Goal: Task Accomplishment & Management: Use online tool/utility

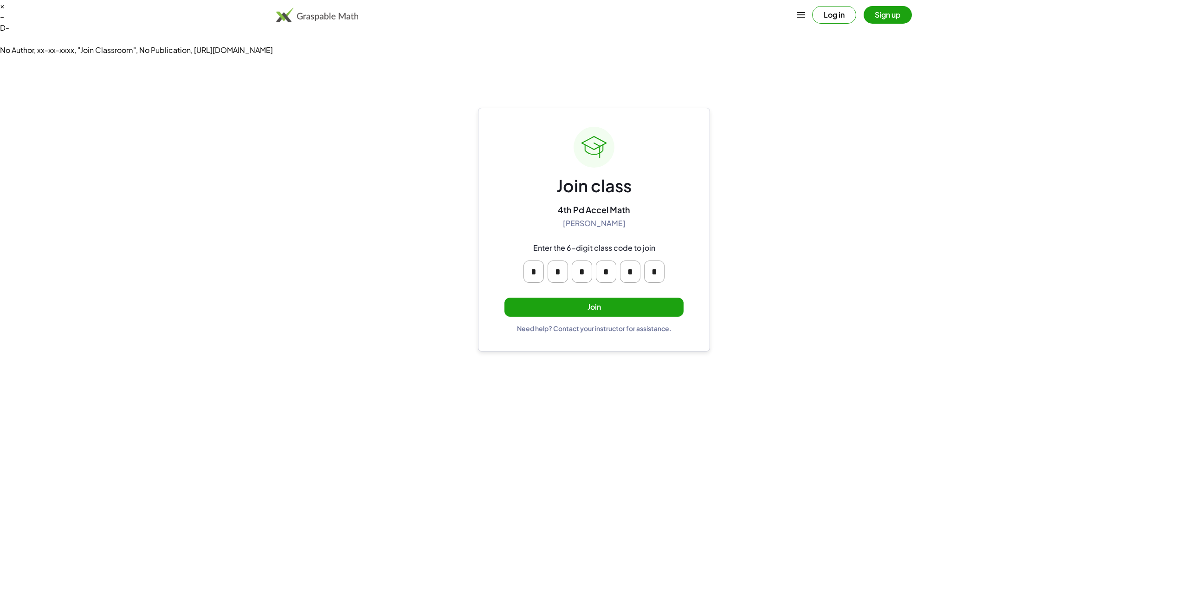
click at [597, 297] on button "Join" at bounding box center [593, 306] width 179 height 19
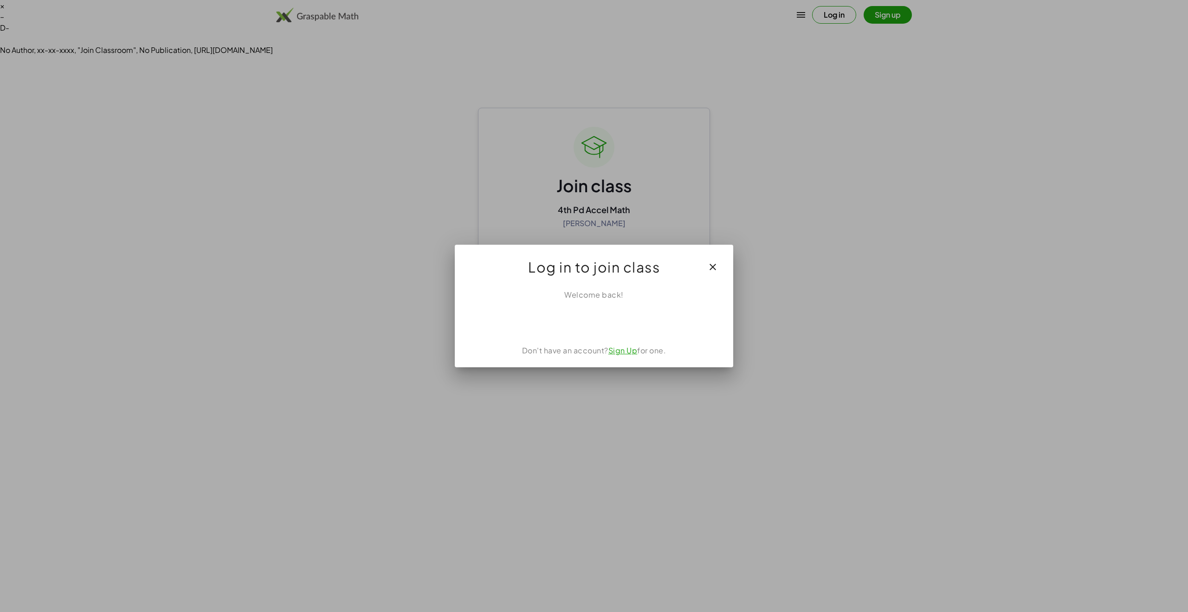
click at [598, 331] on div "Welcome back! Don't have an account? Sign Up for one." at bounding box center [594, 324] width 278 height 85
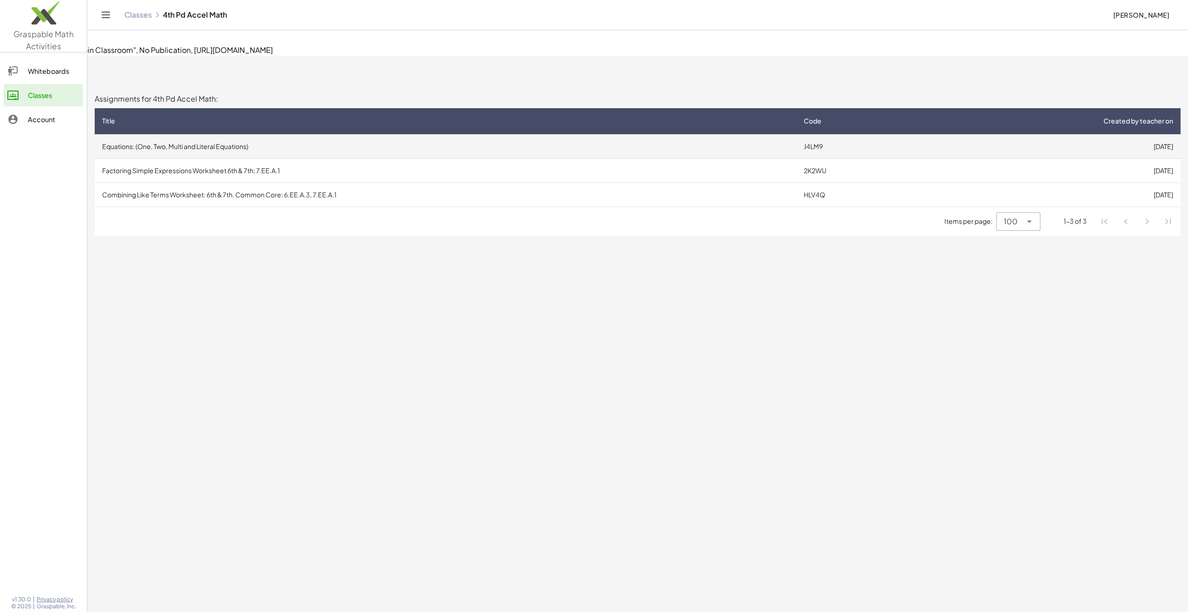
click at [308, 134] on td "Equations: (One, Two, Multi and Literal Equations)" at bounding box center [446, 146] width 702 height 24
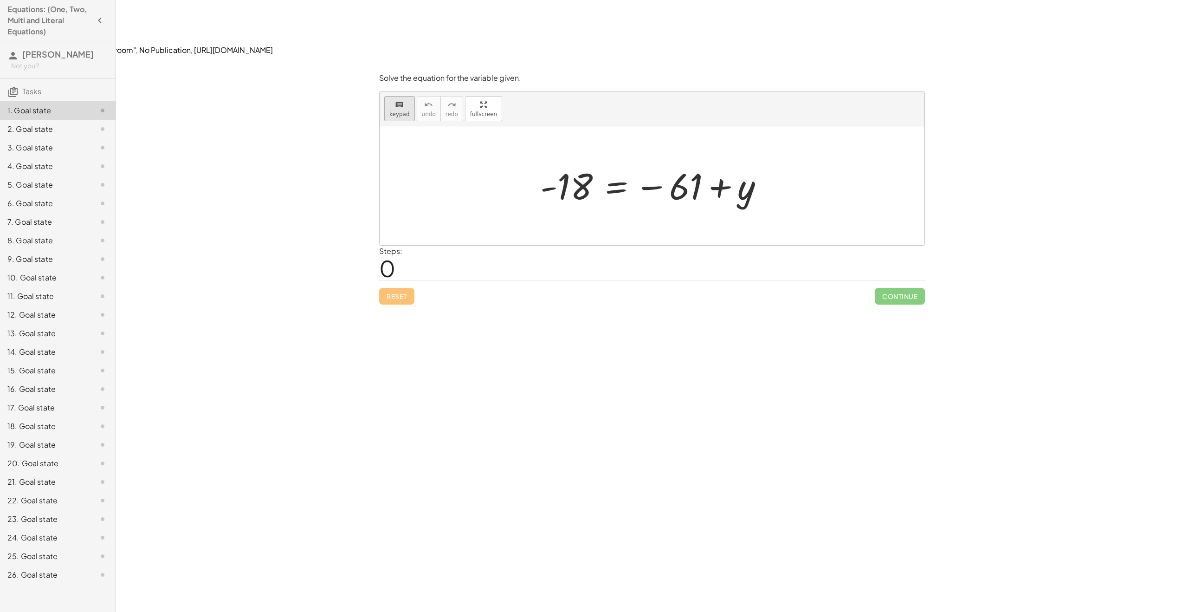
click at [399, 96] on button "keyboard keypad" at bounding box center [399, 108] width 31 height 25
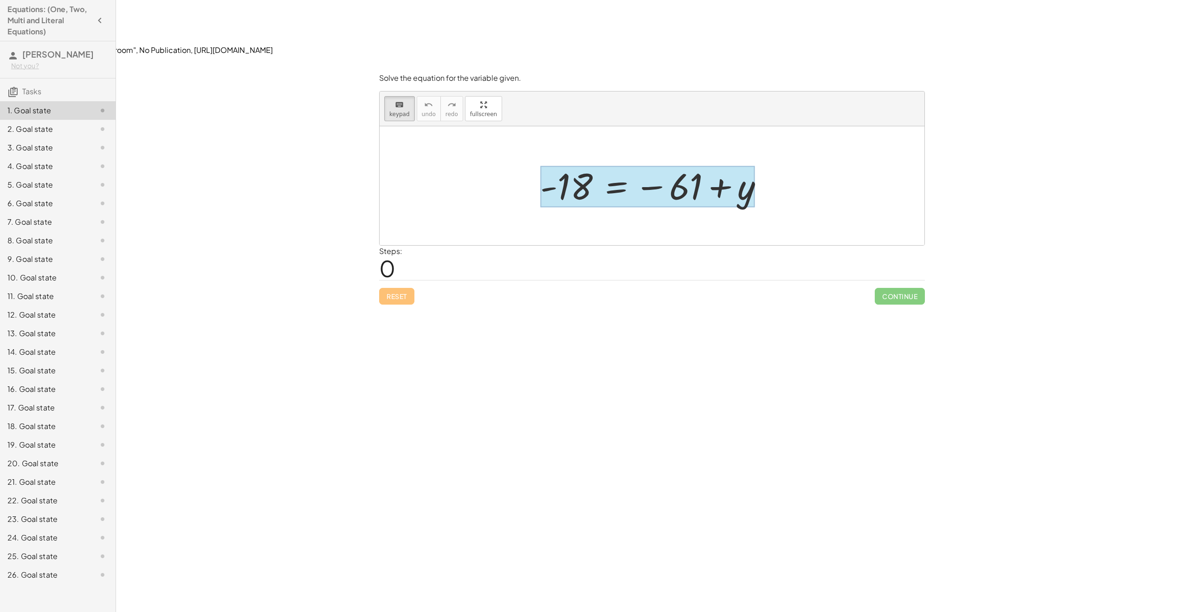
click at [634, 166] on div at bounding box center [647, 186] width 214 height 41
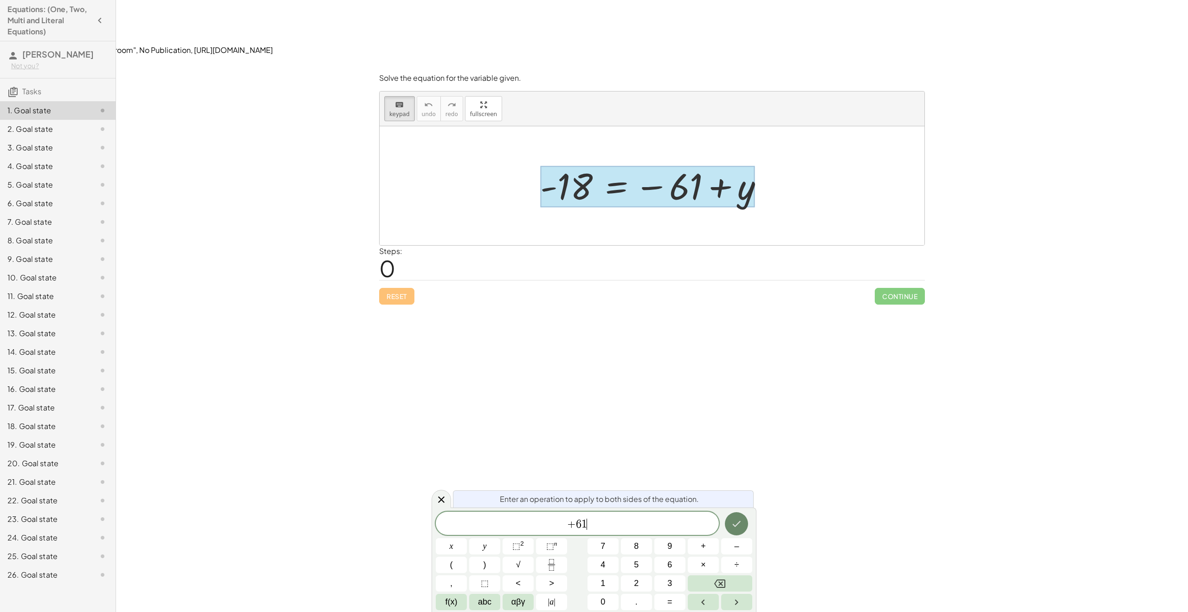
click at [741, 531] on button "Done" at bounding box center [736, 523] width 23 height 23
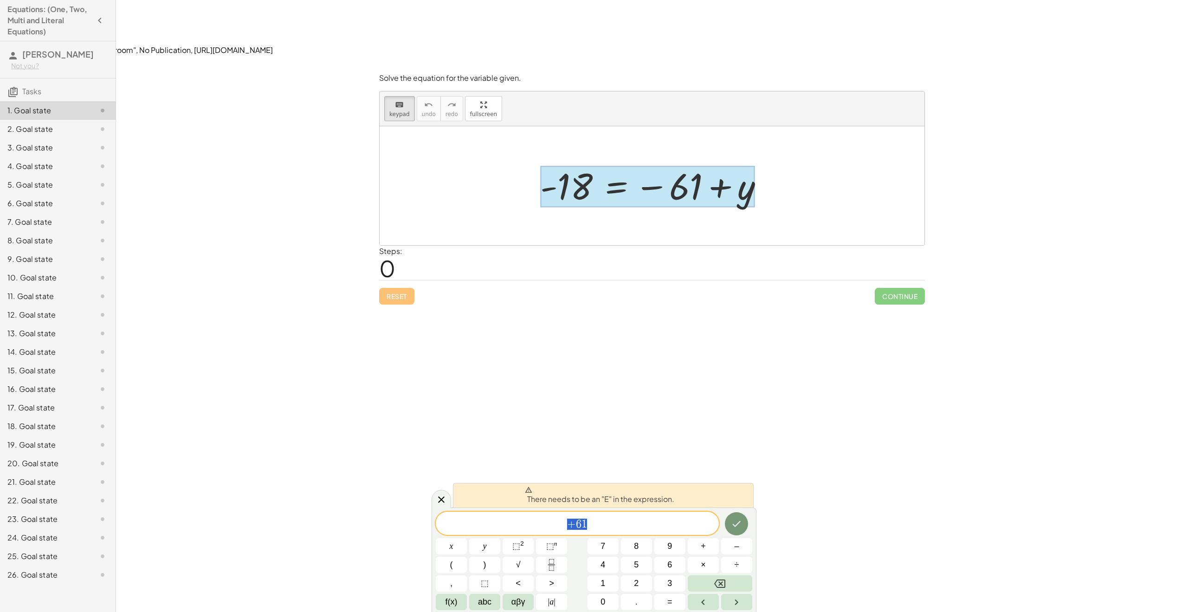
drag, startPoint x: 595, startPoint y: 532, endPoint x: 542, endPoint y: 531, distance: 52.9
click at [542, 531] on div "*** + 6 1" at bounding box center [577, 522] width 283 height 23
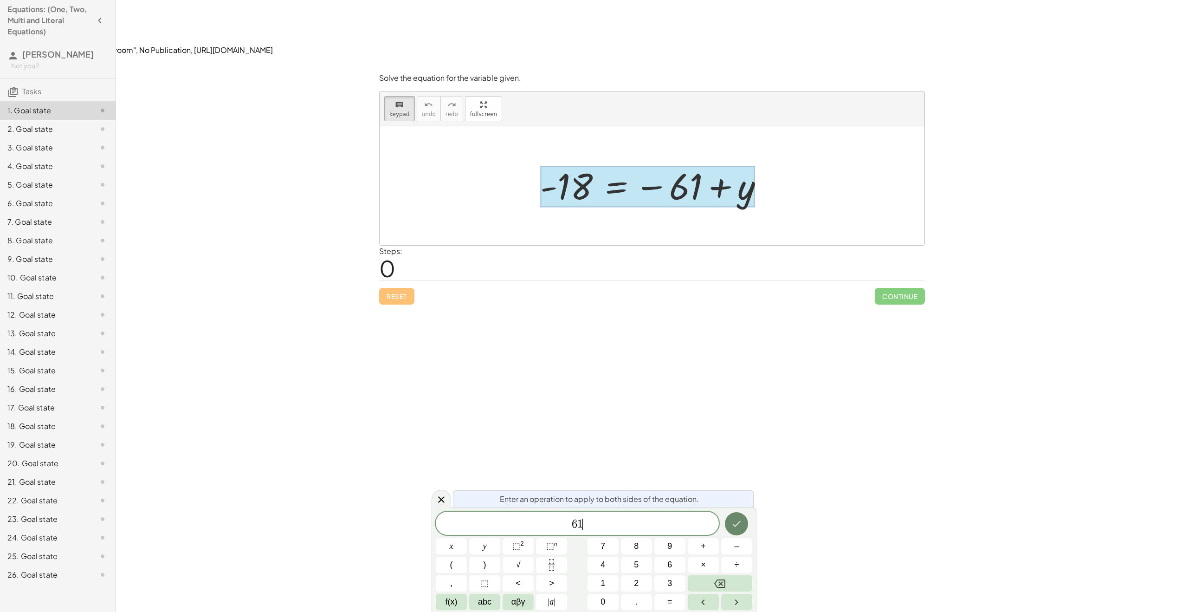
click at [733, 525] on icon "Done" at bounding box center [736, 523] width 11 height 11
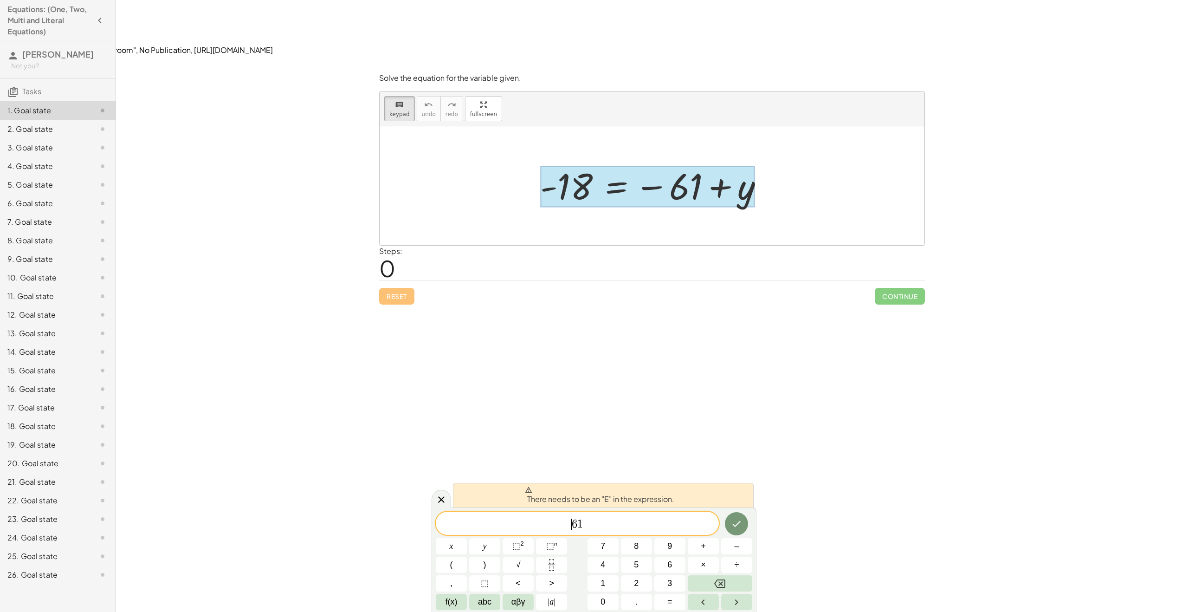
click at [560, 522] on span "​ 6 1" at bounding box center [577, 523] width 283 height 13
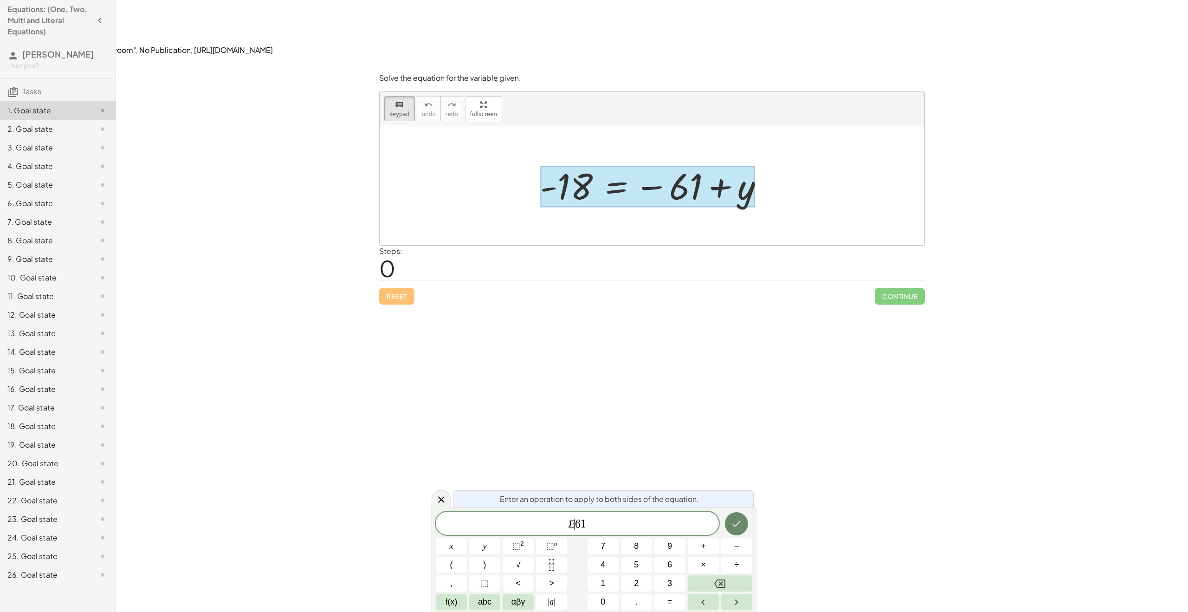
click at [741, 522] on icon "Done" at bounding box center [736, 523] width 11 height 11
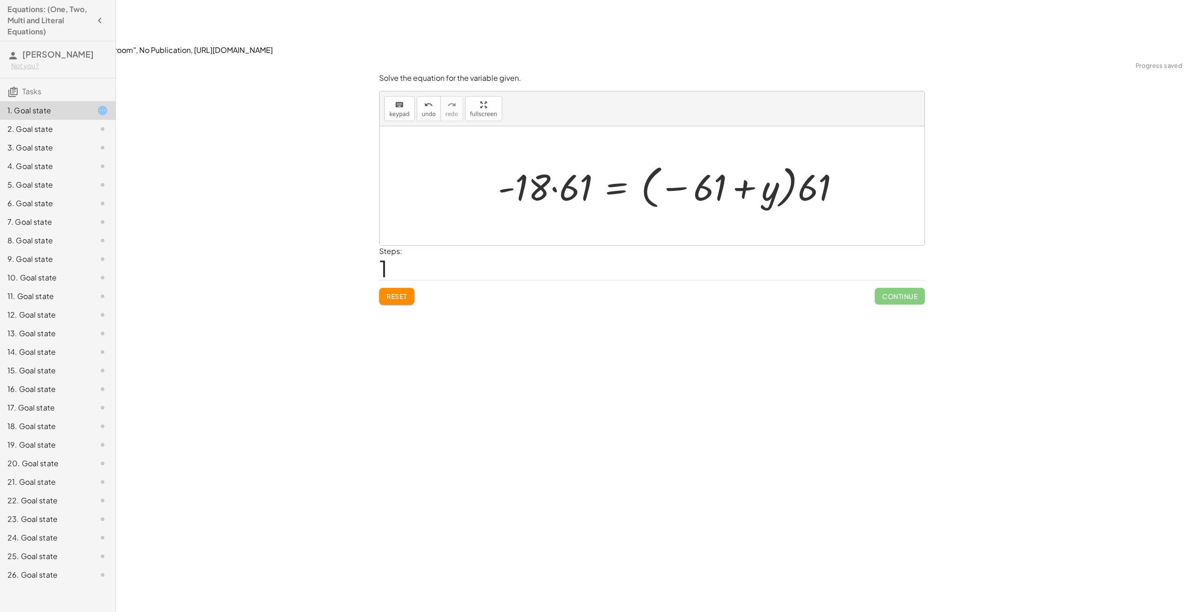
click at [739, 522] on div "Solve the equation for the variable given. keyboard keypad undo undo redo redo …" at bounding box center [652, 362] width 1072 height 612
click at [406, 292] on span "Reset" at bounding box center [397, 296] width 20 height 8
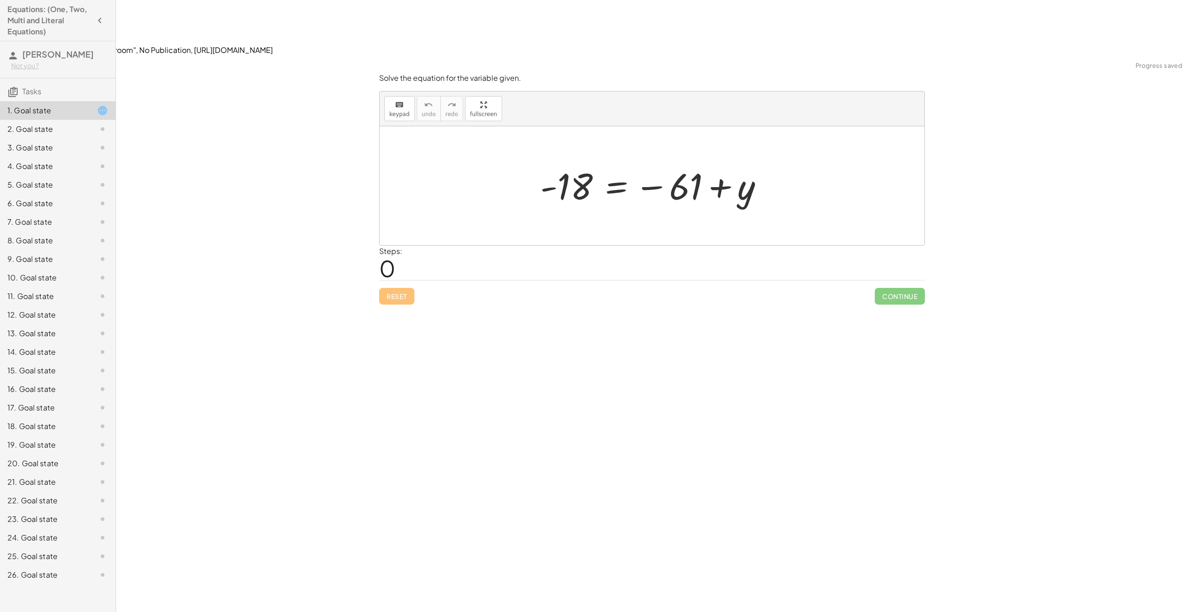
click at [716, 163] on div at bounding box center [655, 186] width 240 height 46
click at [399, 99] on icon "keyboard" at bounding box center [399, 104] width 9 height 11
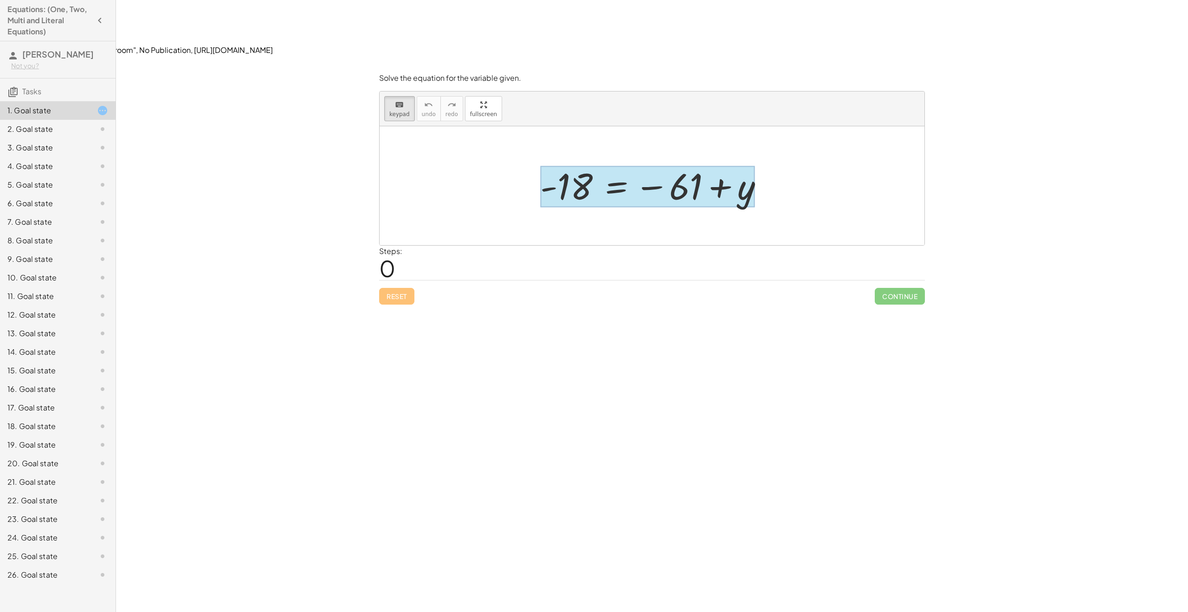
drag, startPoint x: 601, startPoint y: 151, endPoint x: 600, endPoint y: 141, distance: 10.2
click at [601, 166] on div at bounding box center [647, 186] width 214 height 41
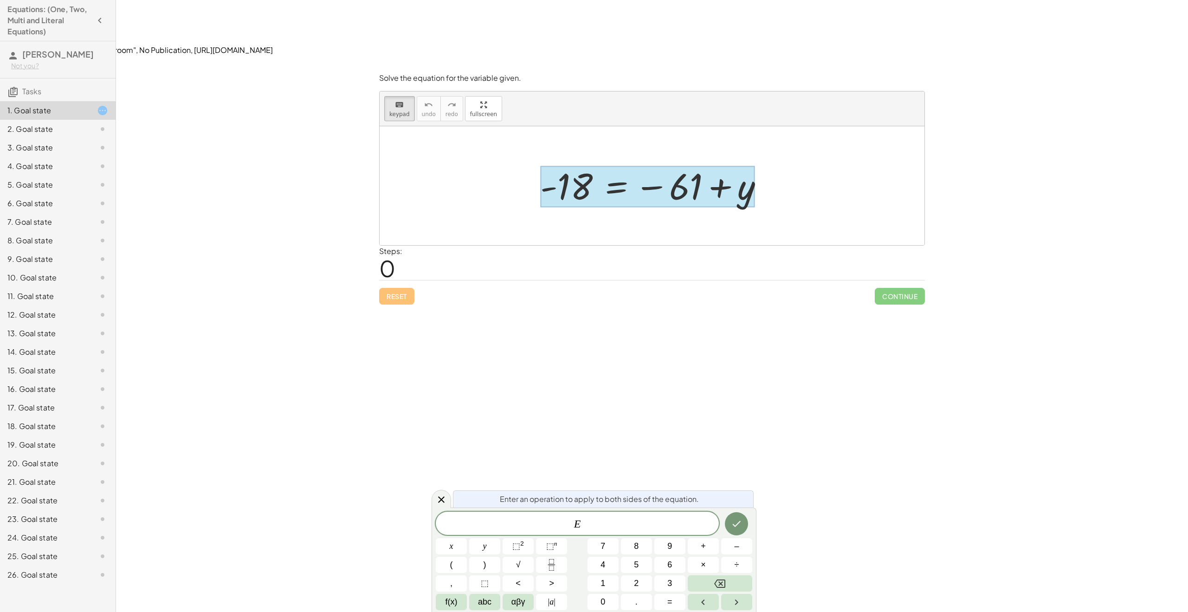
click at [567, 166] on div at bounding box center [647, 186] width 214 height 41
click at [609, 522] on span "E ​" at bounding box center [577, 523] width 283 height 13
click at [698, 543] on button "+" at bounding box center [703, 546] width 31 height 16
click at [732, 523] on icon "Done" at bounding box center [736, 523] width 11 height 11
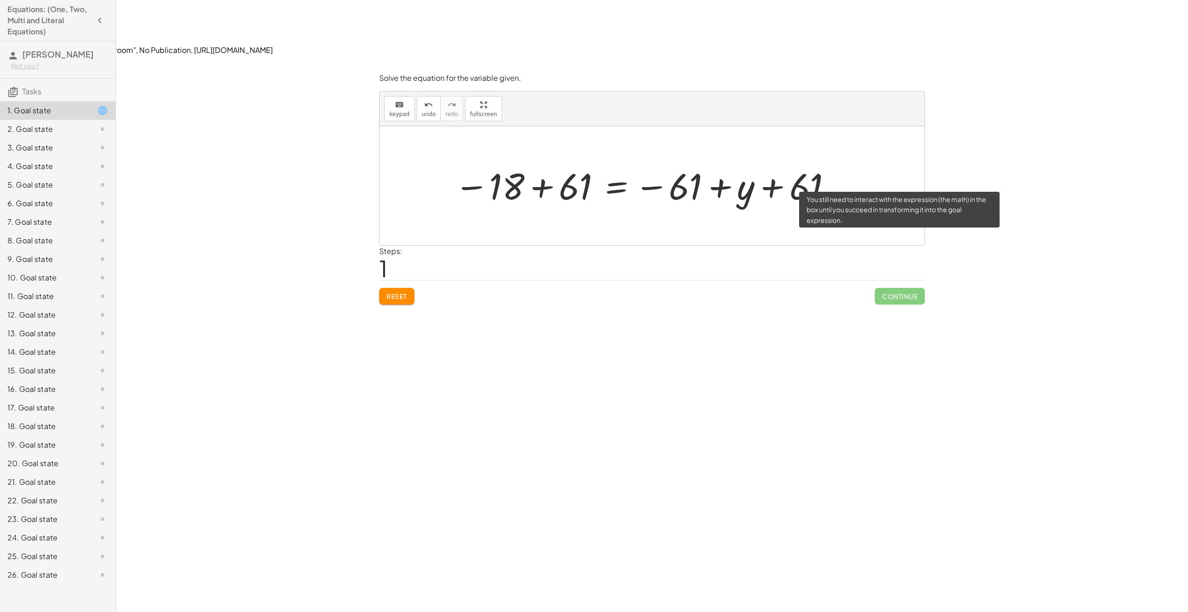
click at [886, 288] on span "Continue" at bounding box center [900, 296] width 50 height 17
click at [542, 163] on div at bounding box center [643, 186] width 387 height 46
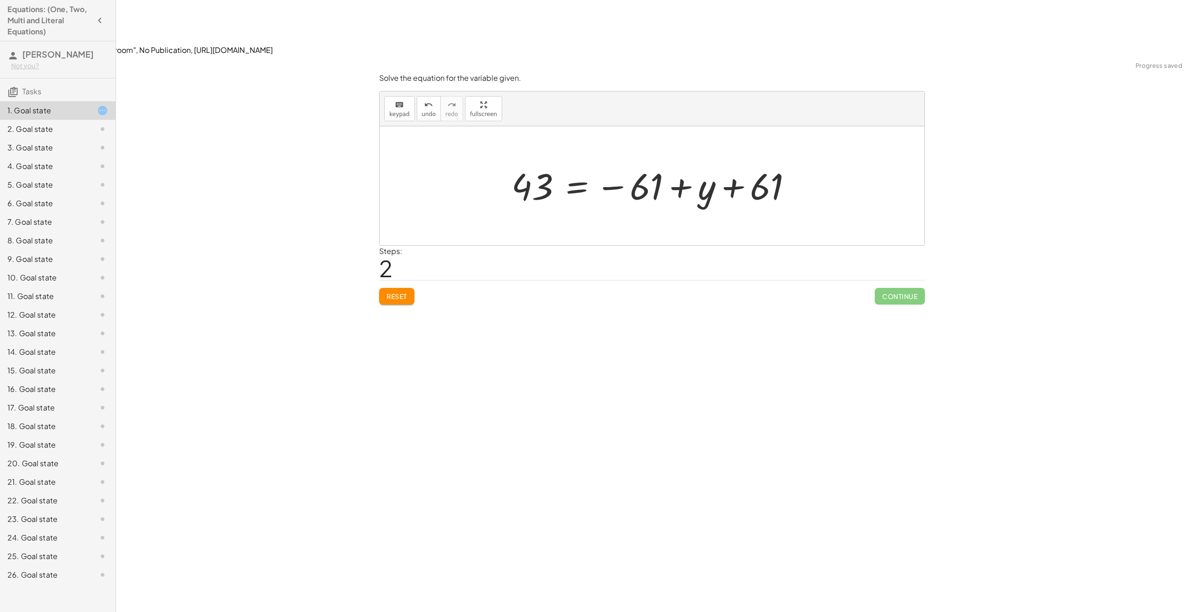
click at [738, 163] on div at bounding box center [655, 186] width 297 height 46
click at [649, 163] on div at bounding box center [655, 186] width 297 height 46
drag, startPoint x: 762, startPoint y: 131, endPoint x: 649, endPoint y: 128, distance: 112.8
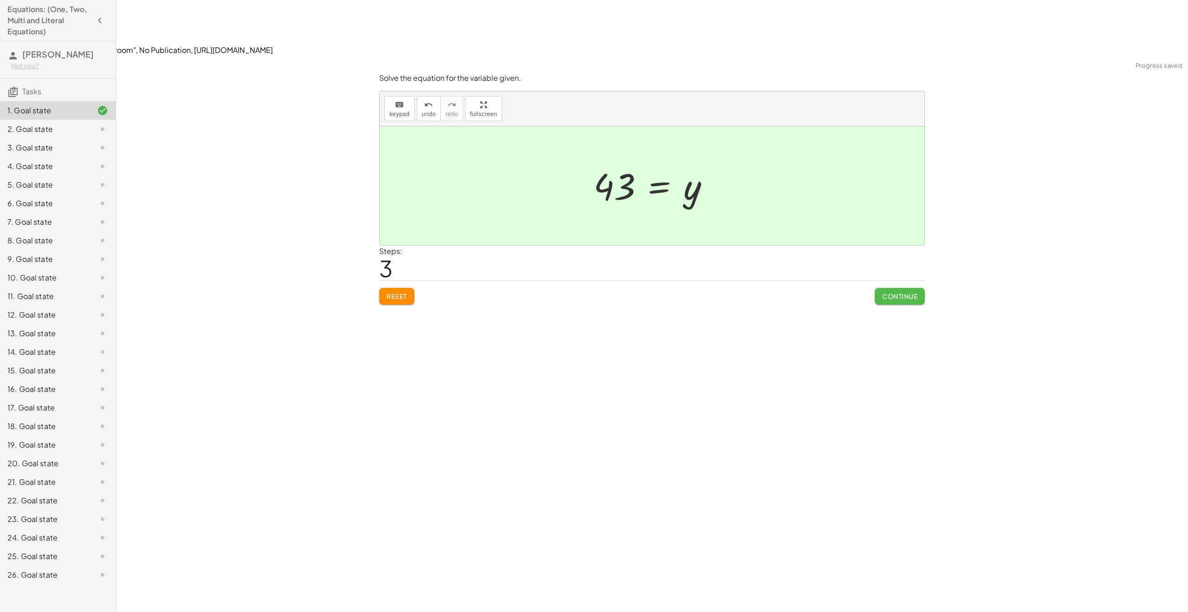
drag, startPoint x: 897, startPoint y: 244, endPoint x: 894, endPoint y: 247, distance: 4.9
click at [897, 288] on button "Continue" at bounding box center [900, 296] width 50 height 17
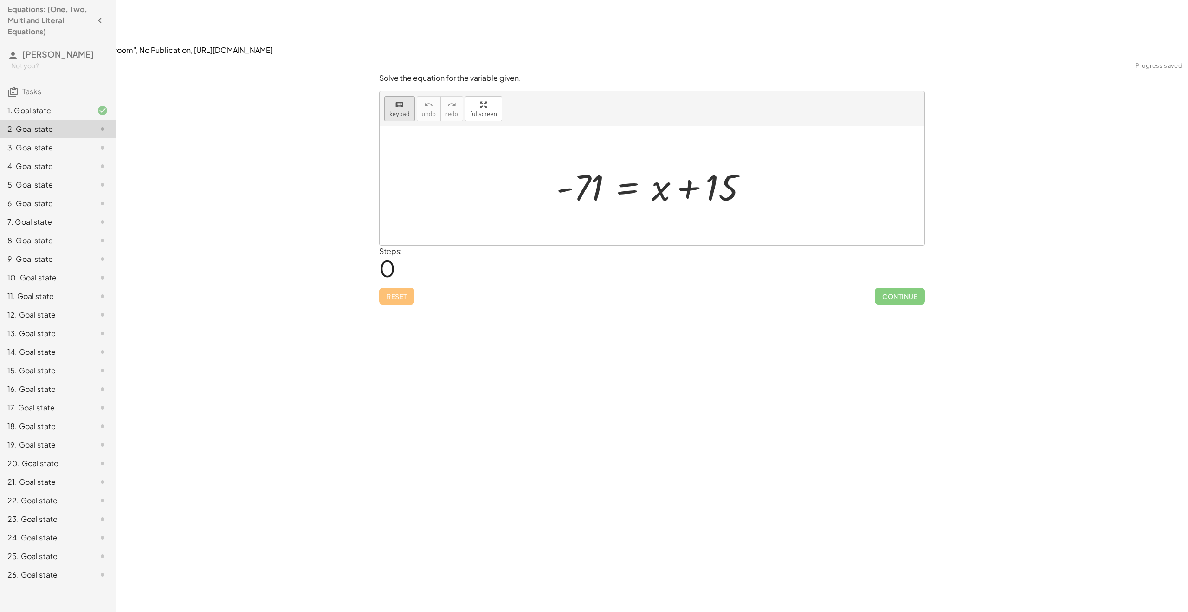
click at [387, 96] on button "keyboard keypad" at bounding box center [399, 108] width 31 height 25
click at [409, 96] on button "keyboard keypad" at bounding box center [399, 108] width 31 height 25
click at [398, 111] on span "keypad" at bounding box center [399, 114] width 20 height 6
click at [627, 187] on div "- 71 = + x + 15" at bounding box center [627, 187] width 0 height 0
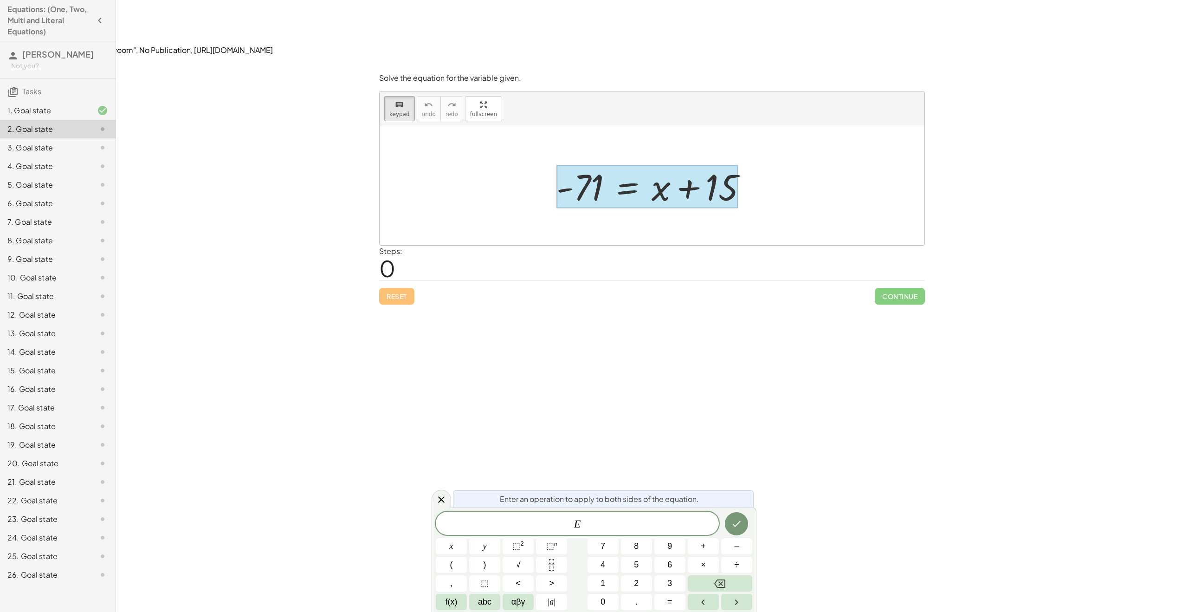
drag, startPoint x: 605, startPoint y: 108, endPoint x: 606, endPoint y: 125, distance: 16.8
click at [618, 165] on div at bounding box center [647, 186] width 182 height 43
click at [589, 533] on div "E ​" at bounding box center [577, 522] width 283 height 23
click at [755, 529] on div "Enter an operation to apply to both sides of the equation. E − 1 5 x y ⬚ 2 ⬚ n …" at bounding box center [594, 559] width 325 height 104
click at [740, 527] on icon "Done" at bounding box center [736, 523] width 11 height 11
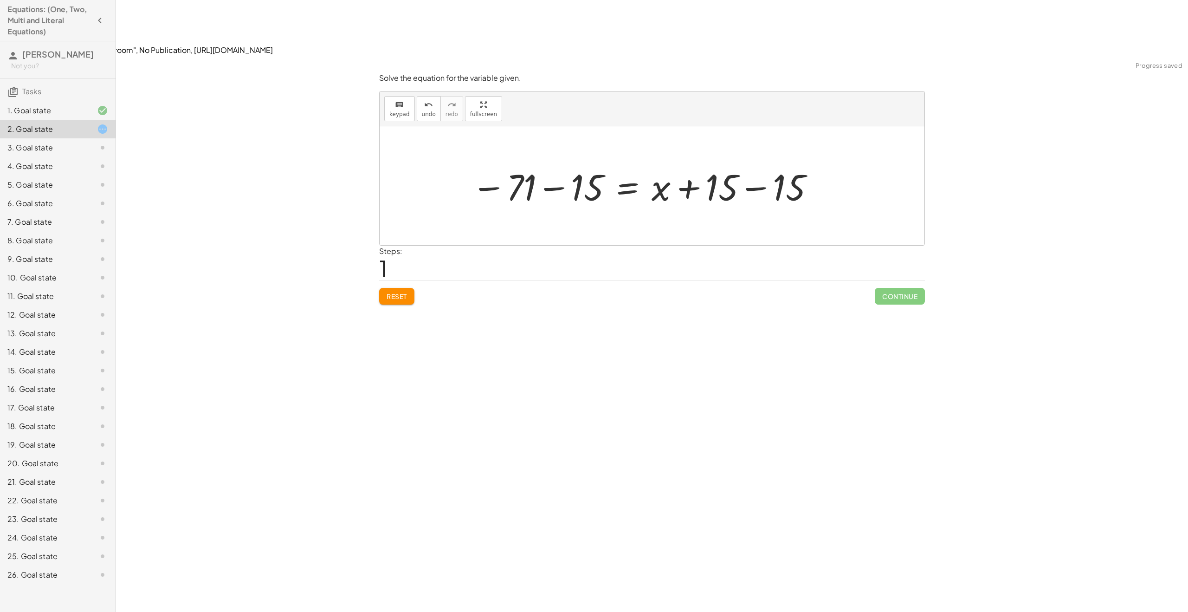
click at [565, 162] on div at bounding box center [644, 186] width 354 height 48
click at [785, 162] on div at bounding box center [683, 186] width 288 height 48
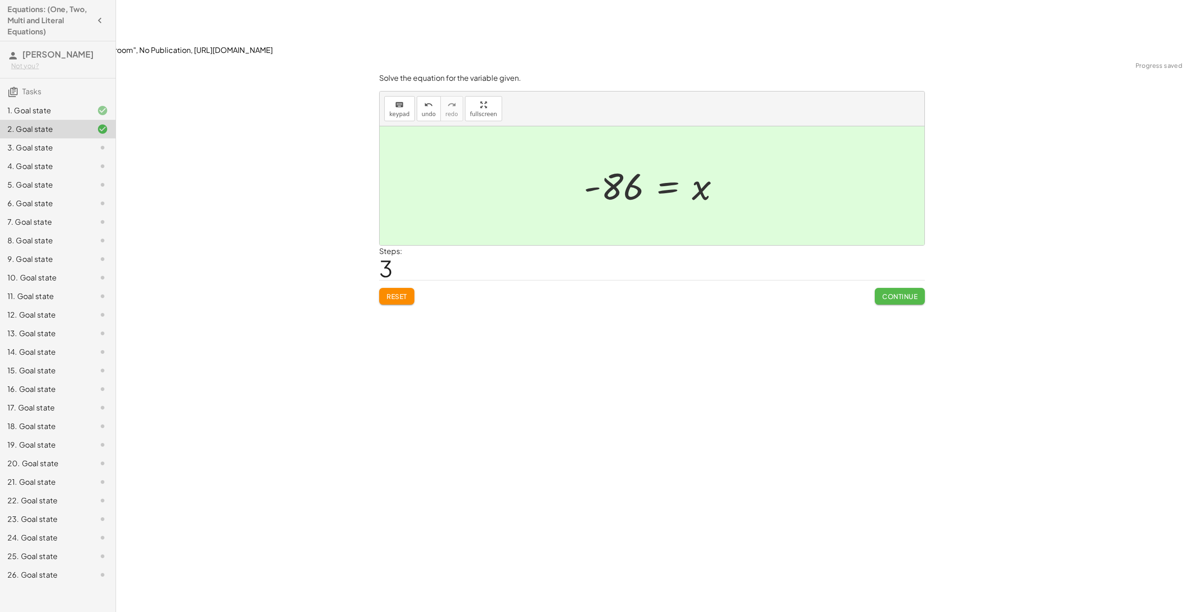
click at [900, 288] on button "Continue" at bounding box center [900, 296] width 50 height 17
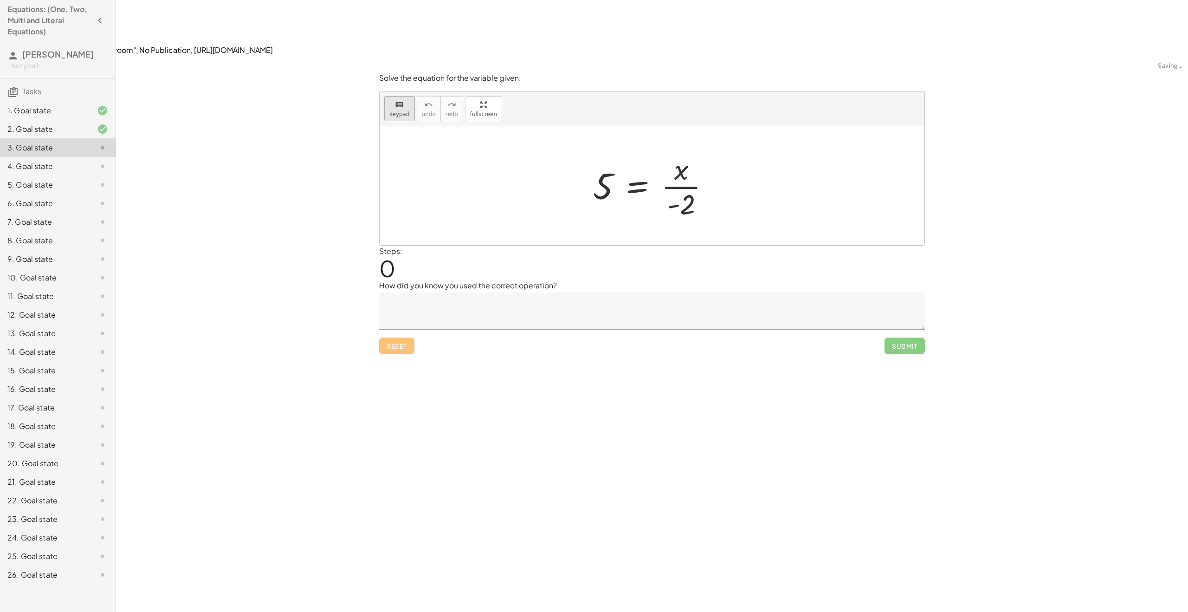
click at [396, 99] on icon "keyboard" at bounding box center [399, 104] width 9 height 11
click at [681, 150] on div at bounding box center [655, 185] width 134 height 71
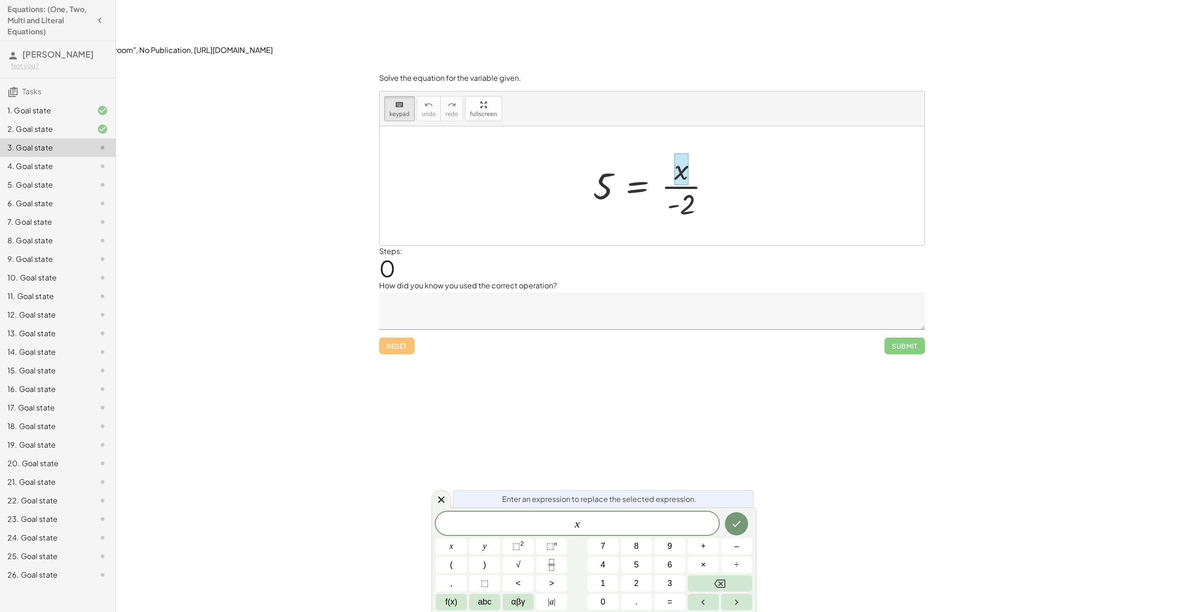
click at [619, 316] on div "Solve the equation for the variable given. keyboard keypad undo undo redo redo …" at bounding box center [652, 362] width 1072 height 612
click at [648, 379] on div "Solve the equation for the variable given. keyboard keypad undo undo redo redo …" at bounding box center [652, 362] width 1072 height 612
click at [678, 519] on span "x" at bounding box center [577, 523] width 283 height 13
click at [609, 150] on div at bounding box center [655, 185] width 134 height 71
drag, startPoint x: 601, startPoint y: 134, endPoint x: 608, endPoint y: 135, distance: 7.1
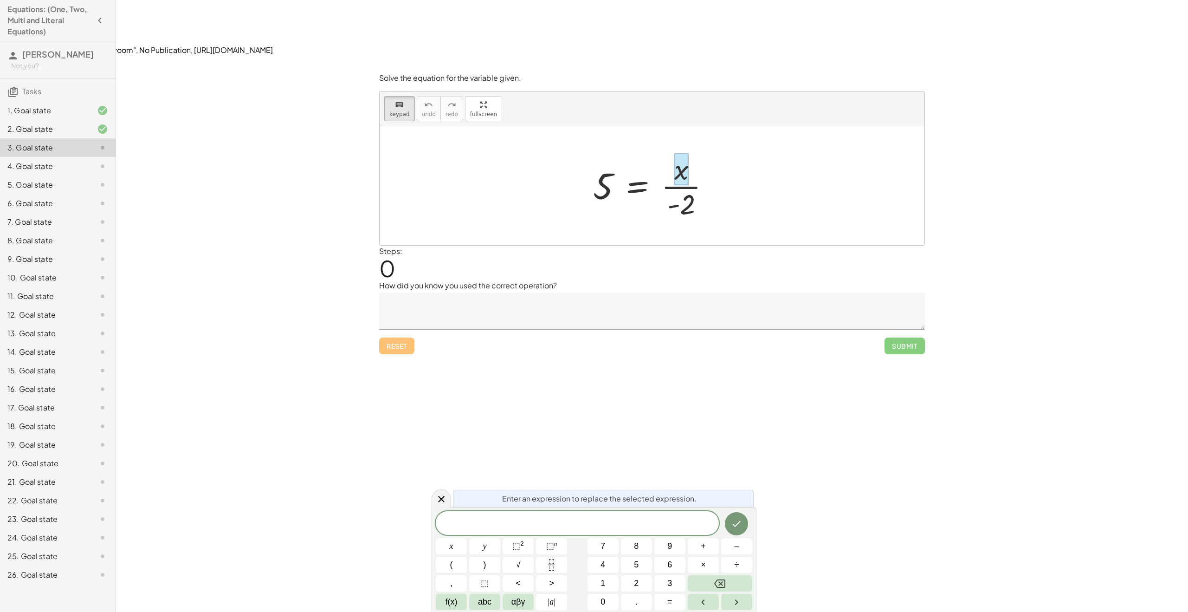
click at [601, 150] on div at bounding box center [655, 185] width 134 height 71
click at [592, 150] on div at bounding box center [655, 185] width 134 height 71
drag, startPoint x: 609, startPoint y: 131, endPoint x: 696, endPoint y: 136, distance: 86.9
click at [686, 150] on div at bounding box center [655, 185] width 134 height 71
click at [0, 0] on div "Solve the equation for the variable given. keyboard keypad undo undo redo redo …" at bounding box center [0, 0] width 0 height 0
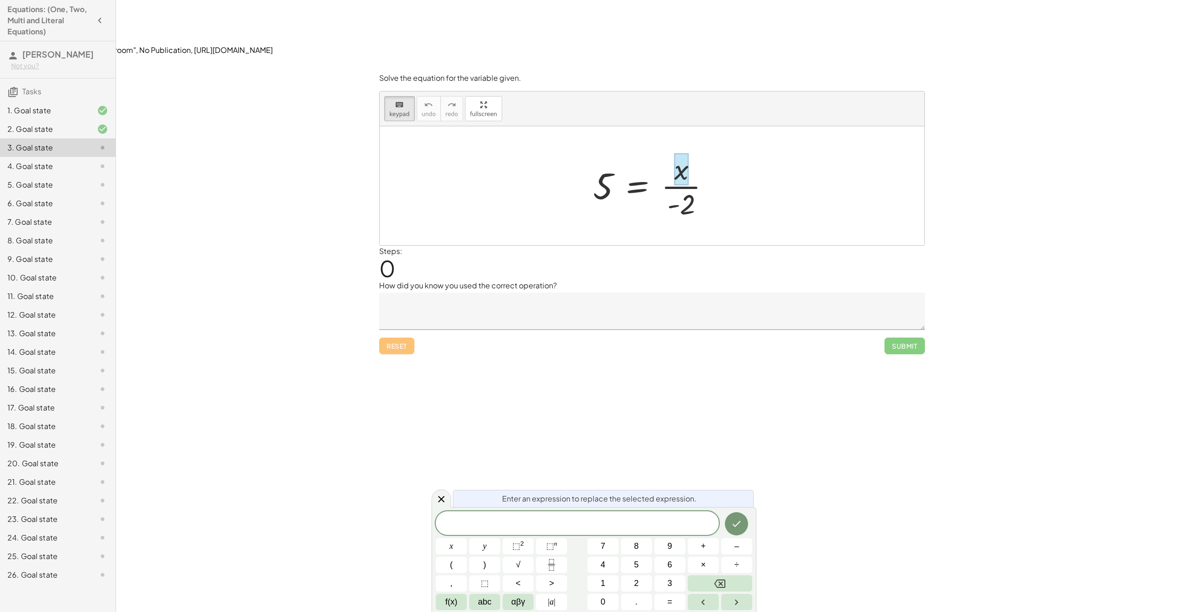
click at [380, 329] on div "Reset Submit" at bounding box center [652, 341] width 546 height 25
drag, startPoint x: 695, startPoint y: 177, endPoint x: 676, endPoint y: 150, distance: 33.0
click at [695, 176] on div at bounding box center [652, 185] width 545 height 119
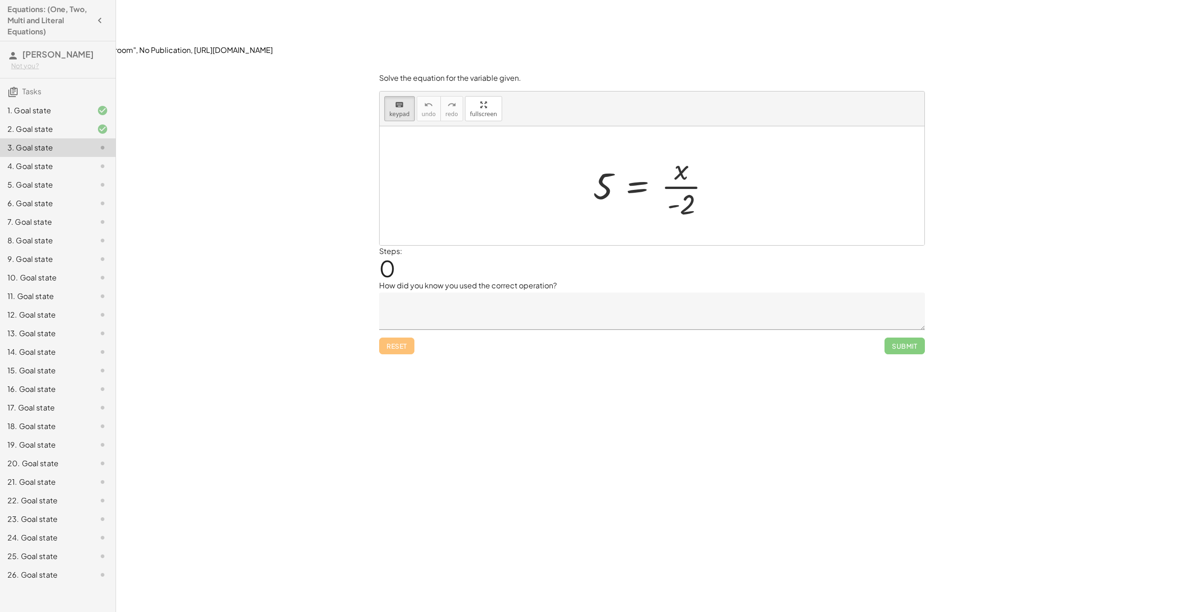
click at [673, 150] on div at bounding box center [655, 185] width 134 height 71
click at [644, 153] on div at bounding box center [647, 186] width 108 height 67
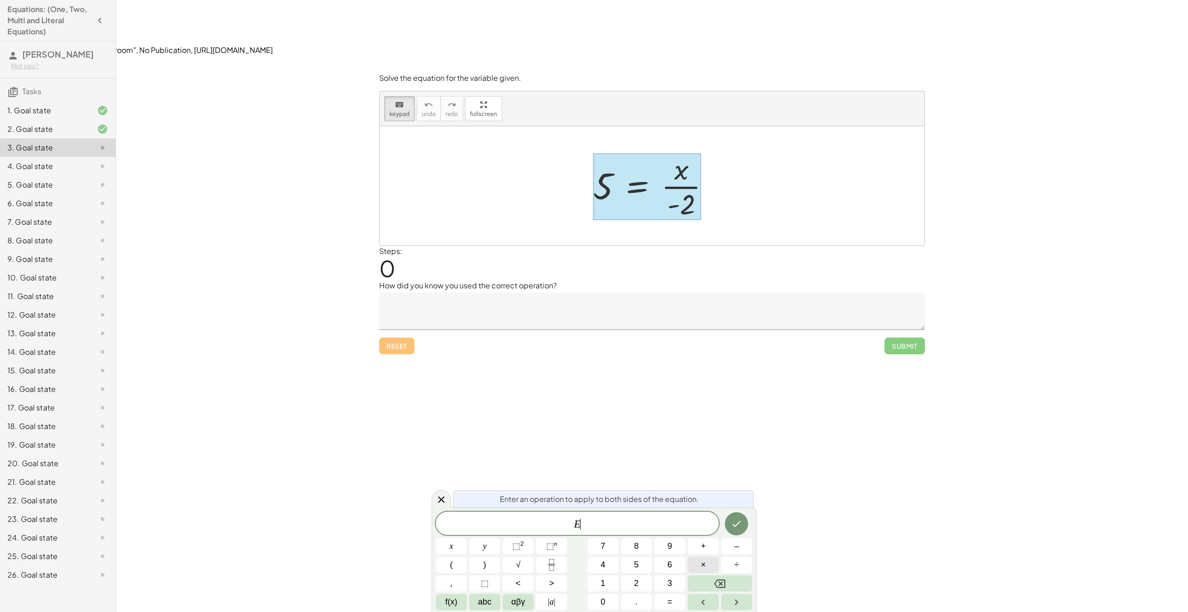
click at [710, 567] on button "×" at bounding box center [703, 564] width 31 height 16
click at [730, 518] on button "Done" at bounding box center [736, 523] width 23 height 23
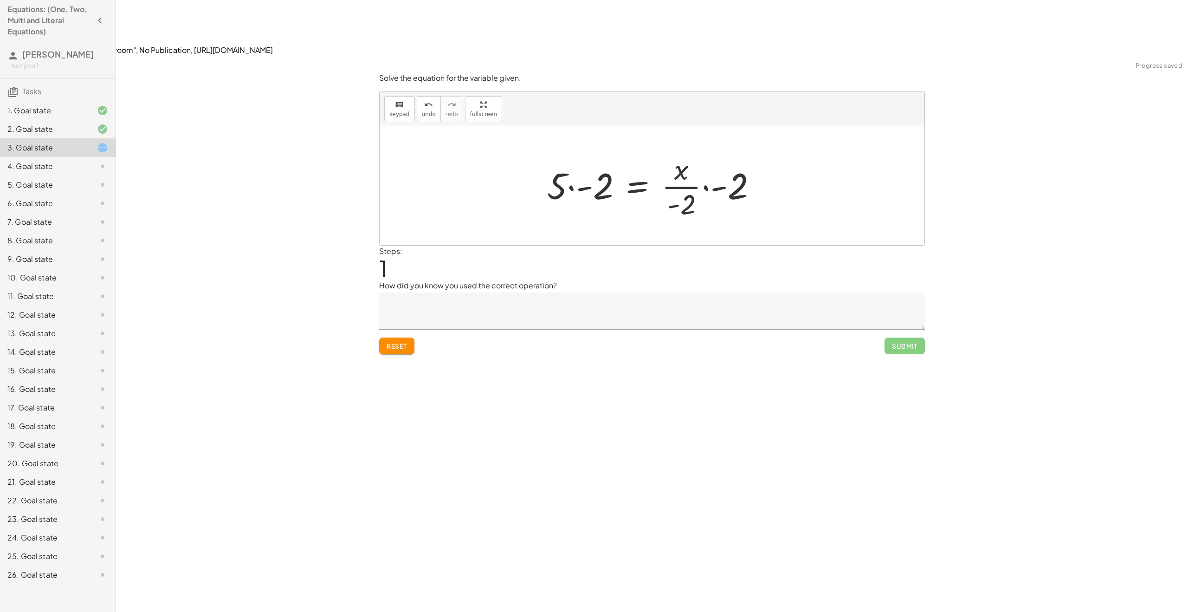
click at [607, 150] on div at bounding box center [655, 185] width 226 height 71
click at [702, 150] on div at bounding box center [660, 185] width 208 height 71
click at [422, 111] on span "undo" at bounding box center [429, 114] width 14 height 6
click at [428, 99] on icon "undo" at bounding box center [428, 104] width 9 height 11
click at [400, 99] on icon "keyboard" at bounding box center [399, 104] width 9 height 11
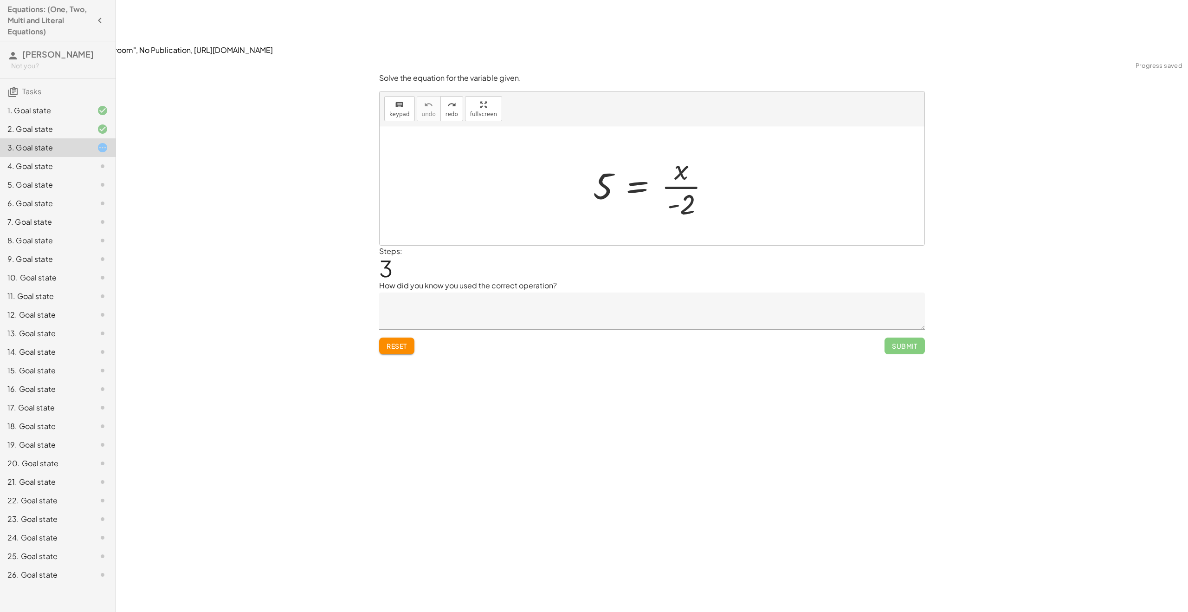
click at [390, 341] on span "Reset" at bounding box center [397, 345] width 20 height 8
click at [394, 111] on span "keypad" at bounding box center [399, 114] width 20 height 6
click at [681, 189] on div at bounding box center [681, 204] width 28 height 31
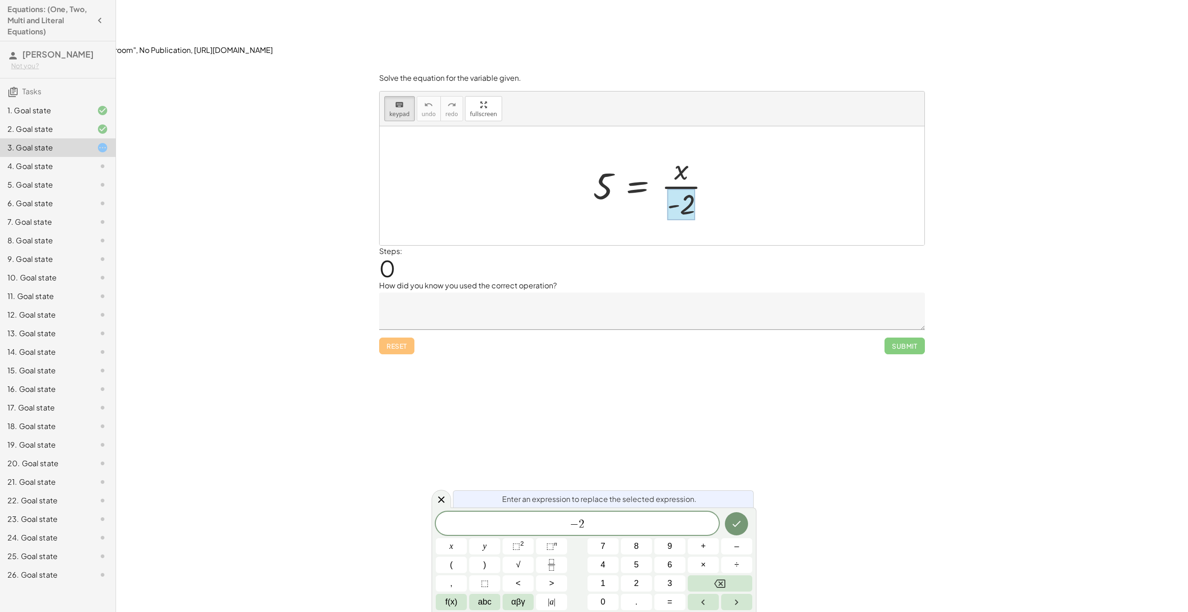
click at [601, 150] on div at bounding box center [655, 185] width 134 height 71
drag, startPoint x: 667, startPoint y: 142, endPoint x: 607, endPoint y: 120, distance: 64.3
click at [637, 187] on div "5 = · x · - 2" at bounding box center [637, 187] width 0 height 0
click at [606, 150] on div at bounding box center [655, 185] width 134 height 71
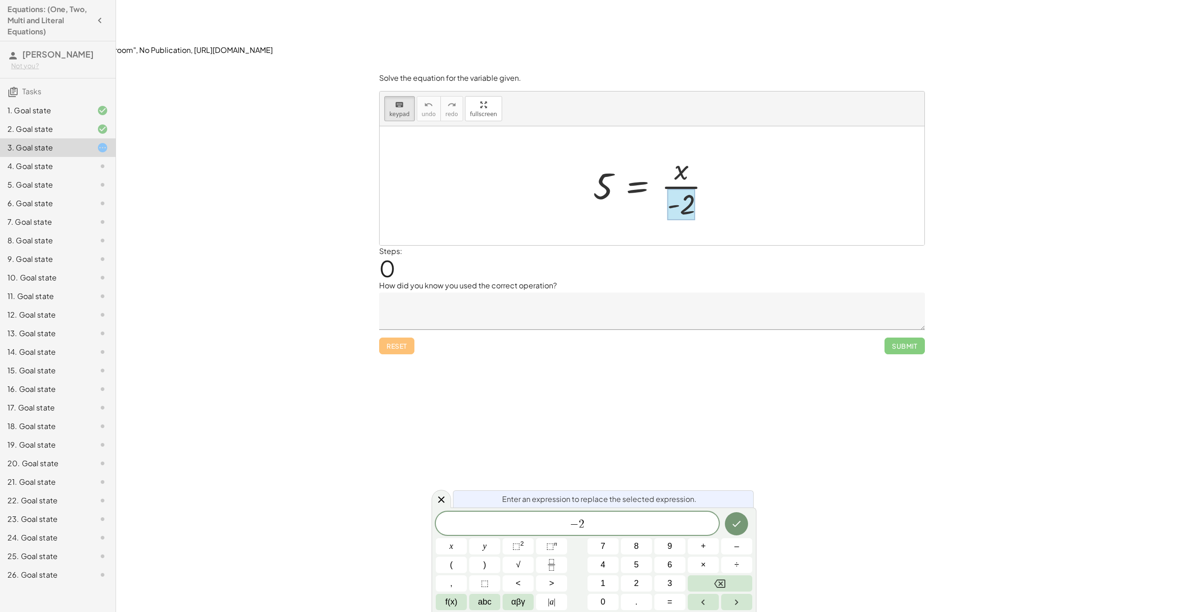
click at [606, 150] on div at bounding box center [655, 185] width 134 height 71
click at [561, 523] on span "​ − 2" at bounding box center [577, 523] width 283 height 13
click at [467, 538] on div at bounding box center [451, 546] width 31 height 16
click at [733, 521] on icon "Done" at bounding box center [736, 523] width 11 height 11
click at [636, 150] on div at bounding box center [655, 185] width 134 height 71
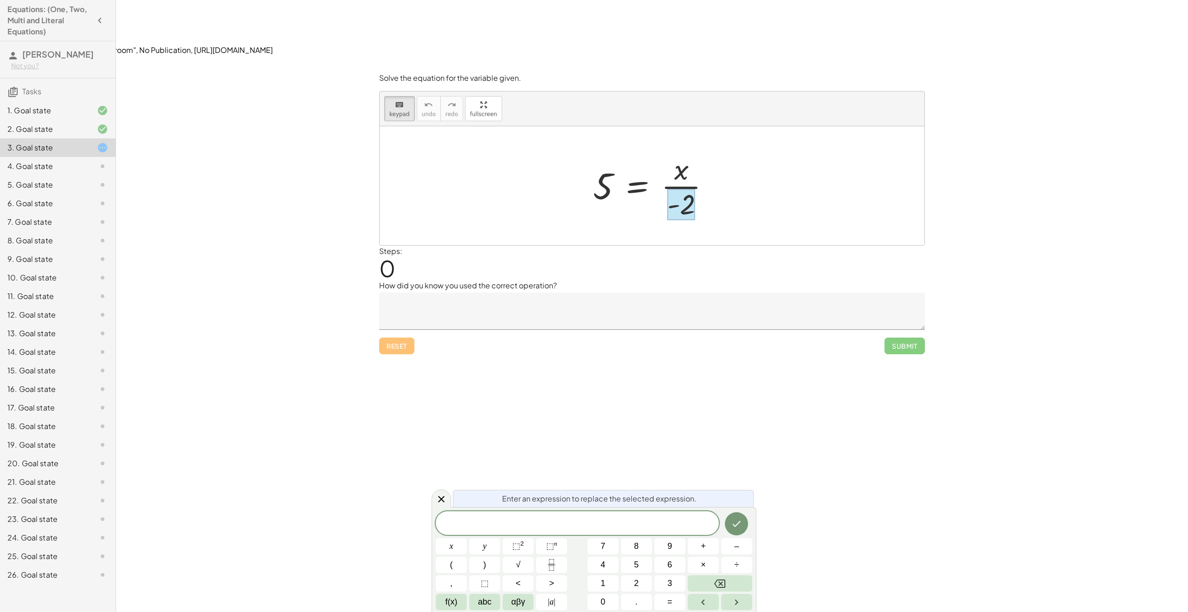
drag, startPoint x: 739, startPoint y: 387, endPoint x: 732, endPoint y: 377, distance: 11.6
click at [732, 377] on div "Solve the equation for the variable given. keyboard keypad undo undo redo redo …" at bounding box center [652, 362] width 1072 height 612
click at [391, 96] on button "keyboard keypad" at bounding box center [399, 108] width 31 height 25
click at [604, 150] on div at bounding box center [655, 185] width 134 height 71
click at [613, 150] on div at bounding box center [655, 185] width 134 height 71
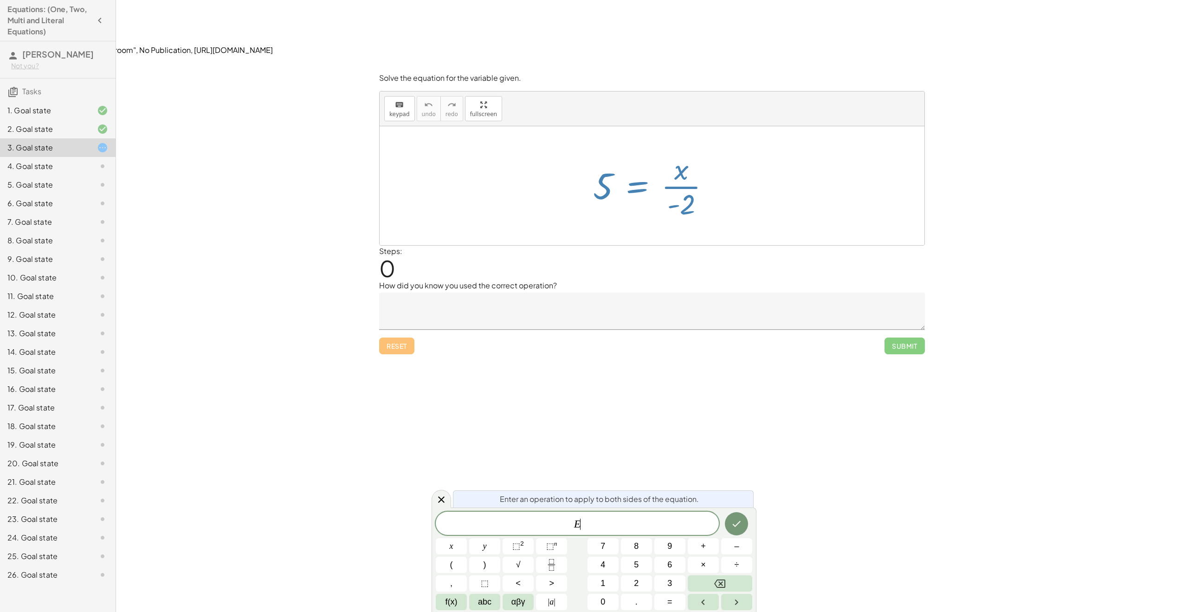
click at [613, 150] on div at bounding box center [655, 185] width 134 height 71
click at [622, 150] on div at bounding box center [655, 185] width 134 height 71
click at [606, 150] on div at bounding box center [655, 185] width 134 height 71
click at [604, 150] on div at bounding box center [655, 185] width 134 height 71
click at [680, 245] on div "Steps: 0" at bounding box center [652, 262] width 546 height 34
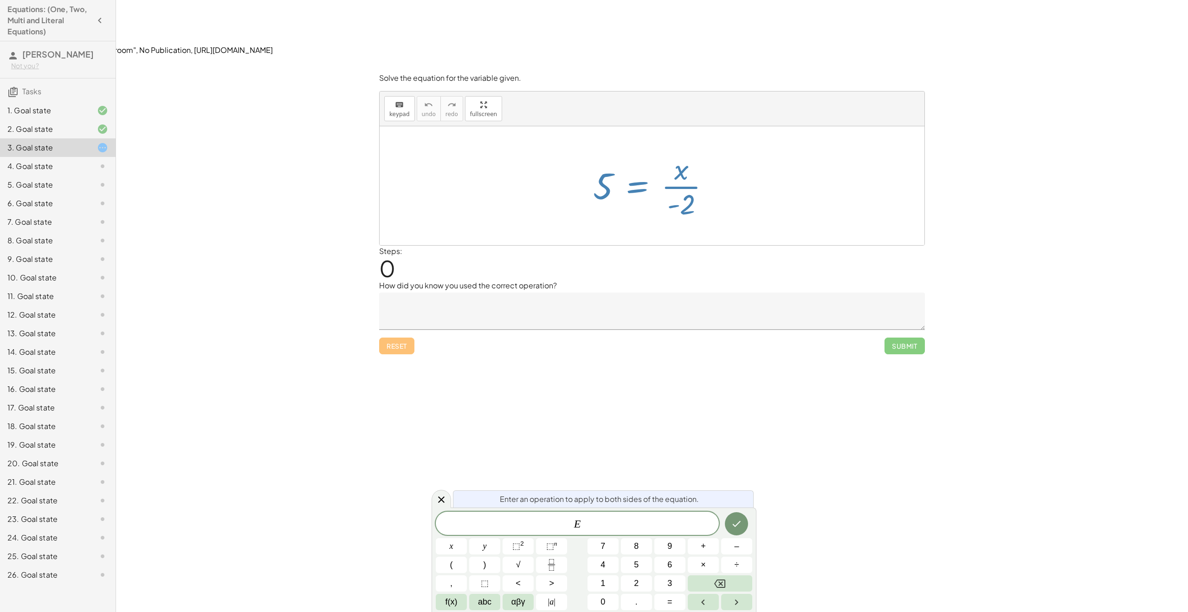
drag, startPoint x: 722, startPoint y: 244, endPoint x: 727, endPoint y: 245, distance: 4.7
click at [724, 292] on textarea at bounding box center [652, 310] width 546 height 37
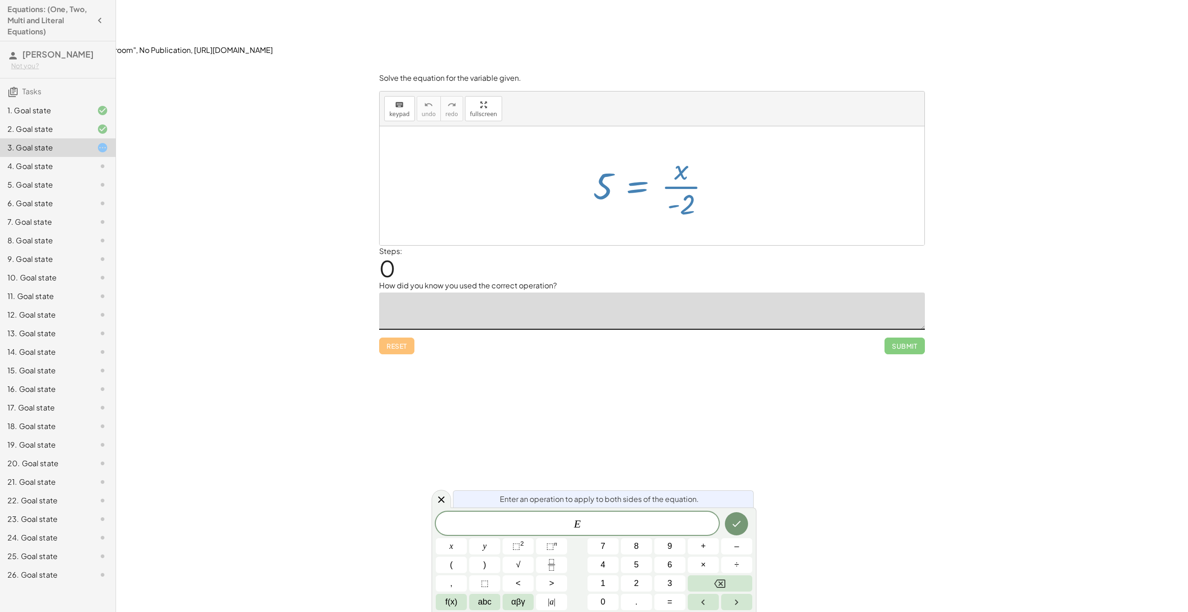
drag, startPoint x: 727, startPoint y: 245, endPoint x: 730, endPoint y: 271, distance: 26.2
click at [729, 292] on textarea at bounding box center [652, 310] width 546 height 37
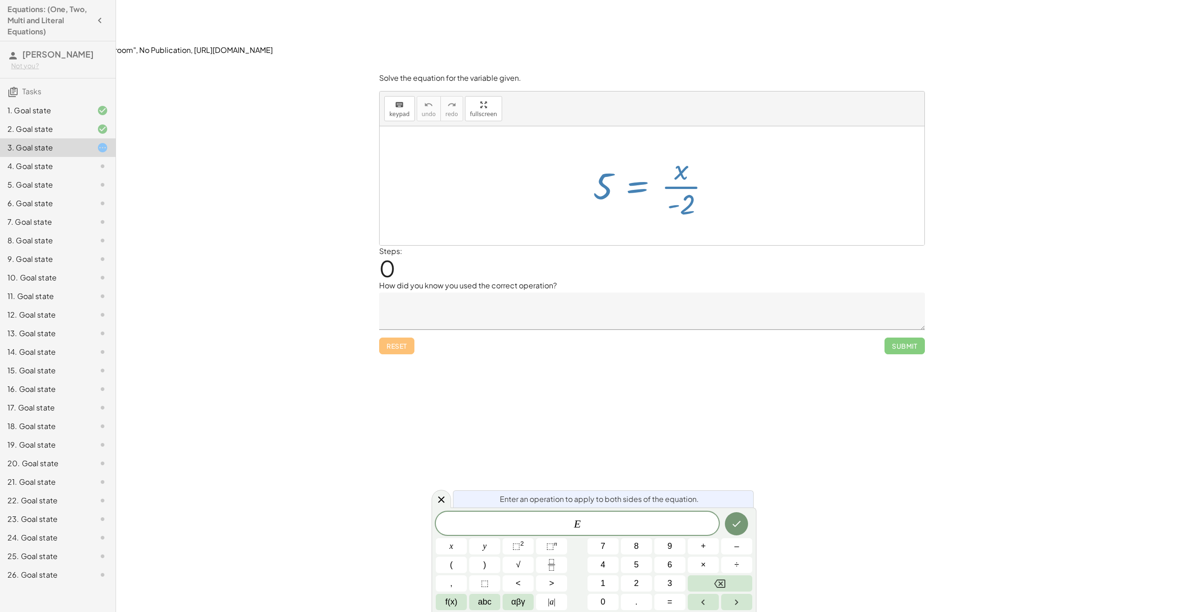
click at [0, 0] on div "Solve the equation for the variable given. keyboard keypad undo undo redo redo …" at bounding box center [0, 0] width 0 height 0
drag, startPoint x: 441, startPoint y: 247, endPoint x: 475, endPoint y: 230, distance: 38.0
click at [460, 292] on textarea at bounding box center [652, 310] width 546 height 37
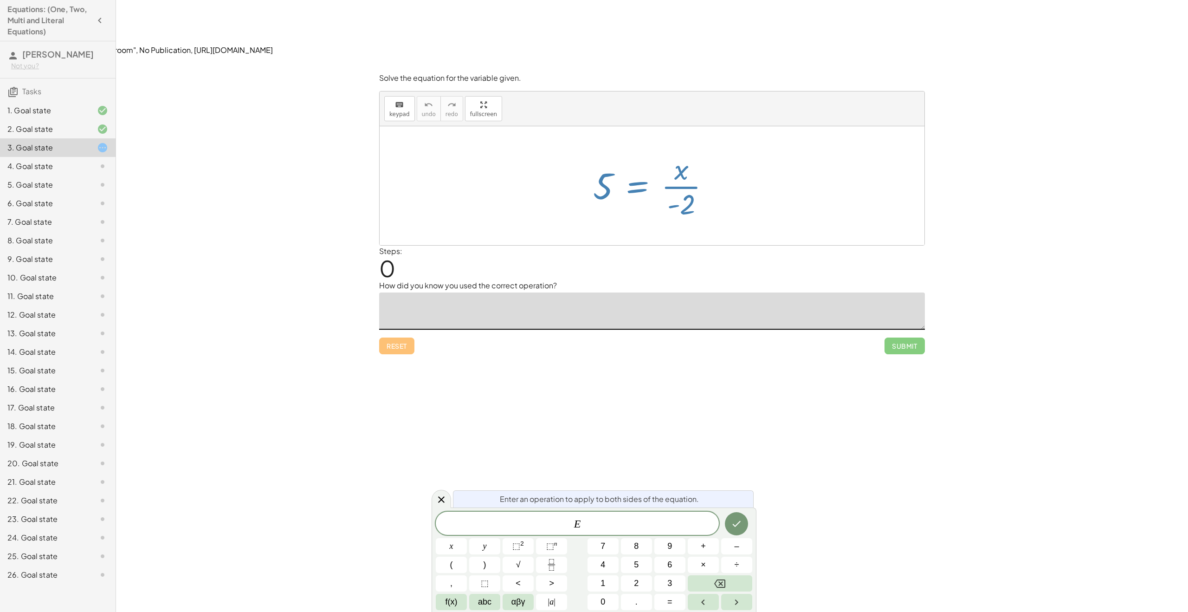
click at [633, 150] on div at bounding box center [655, 185] width 134 height 71
click at [631, 150] on div at bounding box center [655, 185] width 134 height 71
click at [419, 292] on textarea at bounding box center [652, 310] width 546 height 37
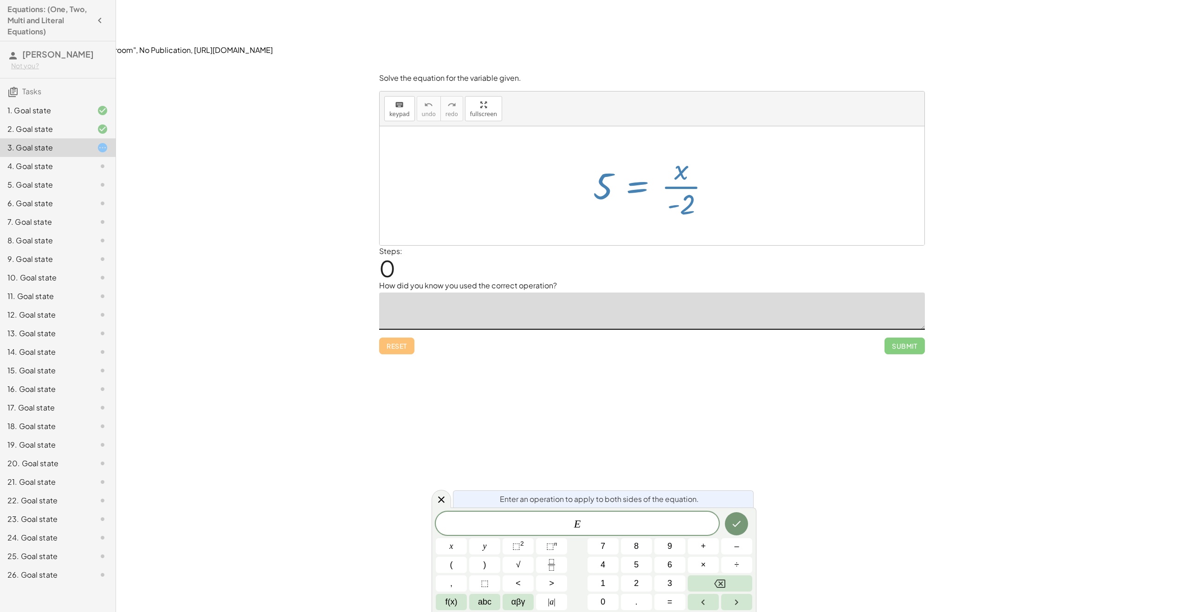
click at [625, 150] on div at bounding box center [655, 185] width 134 height 71
click at [54, 161] on div "4. Goal state" at bounding box center [44, 166] width 75 height 11
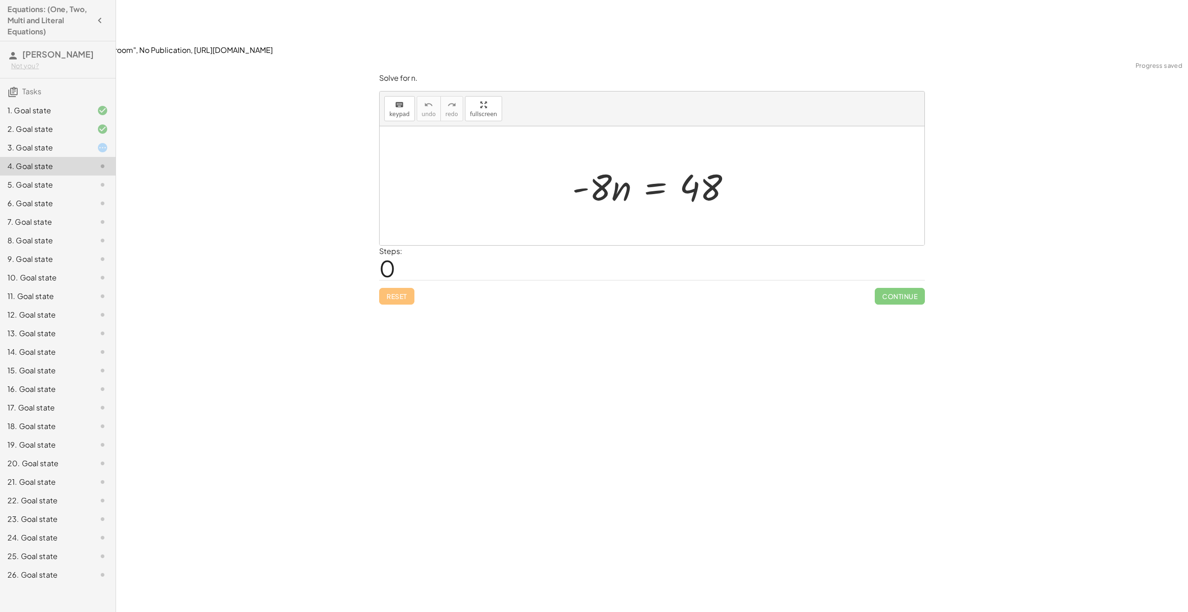
click at [26, 570] on div "26. Goal state" at bounding box center [44, 574] width 75 height 11
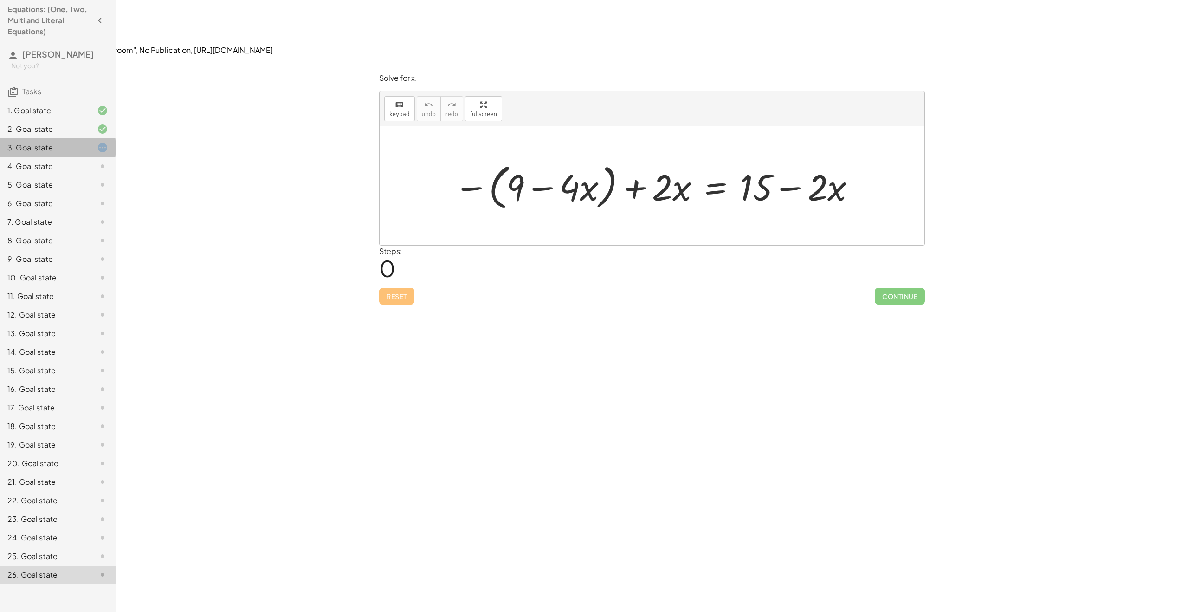
click at [48, 145] on div "3. Goal state" at bounding box center [44, 147] width 75 height 11
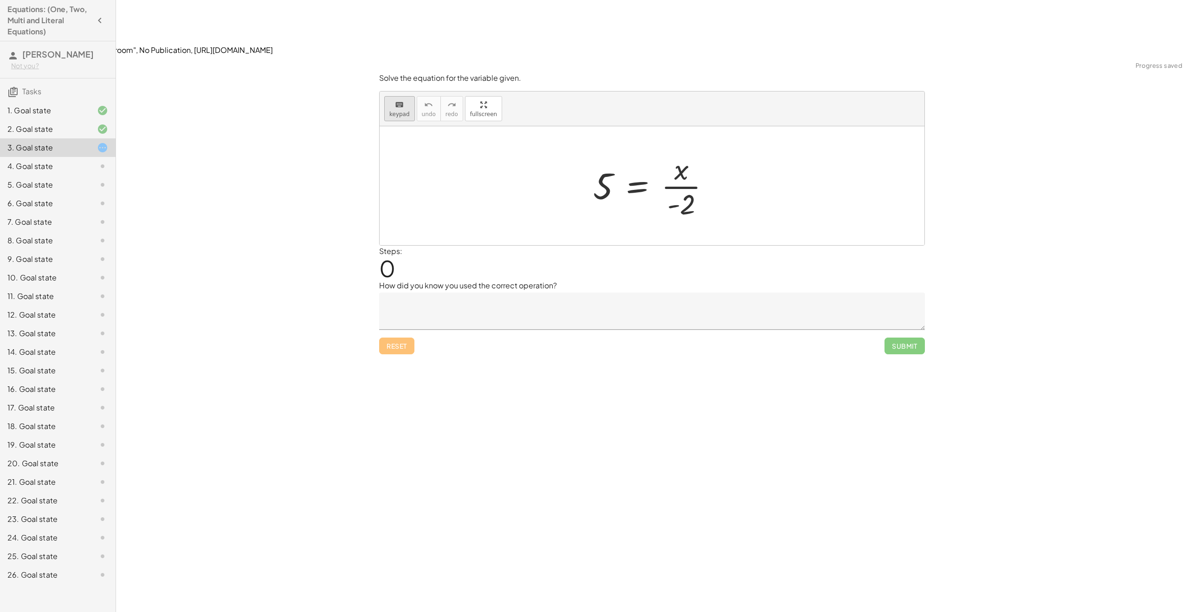
click at [397, 111] on span "keypad" at bounding box center [399, 114] width 20 height 6
click at [601, 165] on div at bounding box center [603, 185] width 20 height 41
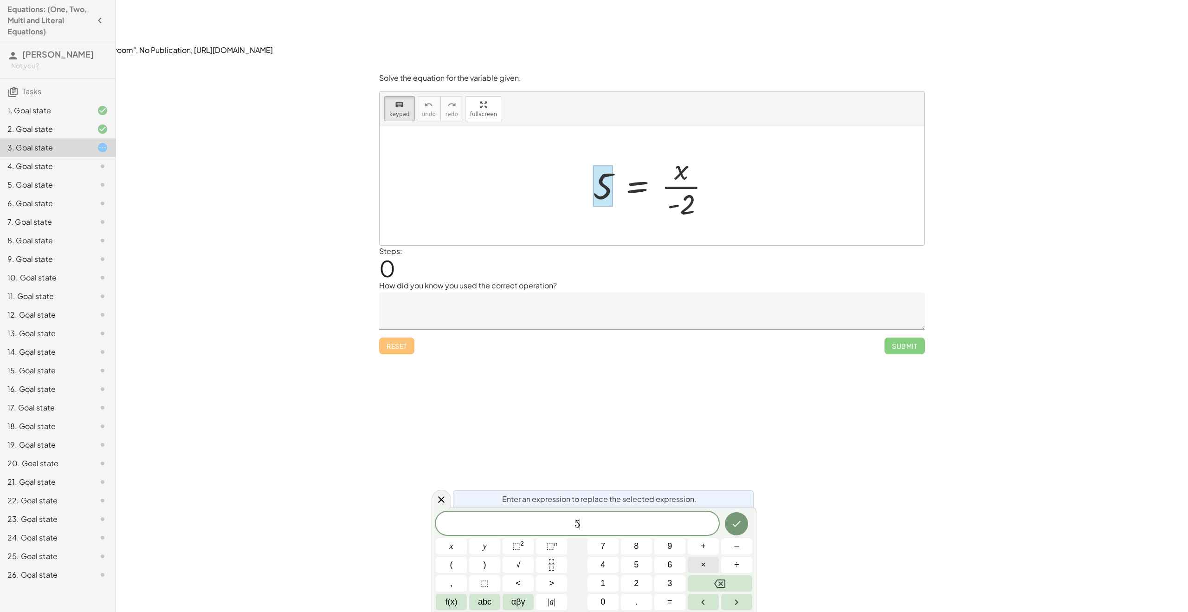
click at [706, 569] on button "×" at bounding box center [703, 564] width 31 height 16
click at [729, 548] on button "–" at bounding box center [736, 546] width 31 height 16
click at [628, 582] on button "2" at bounding box center [636, 583] width 31 height 16
click at [734, 526] on icon "Done" at bounding box center [736, 523] width 11 height 11
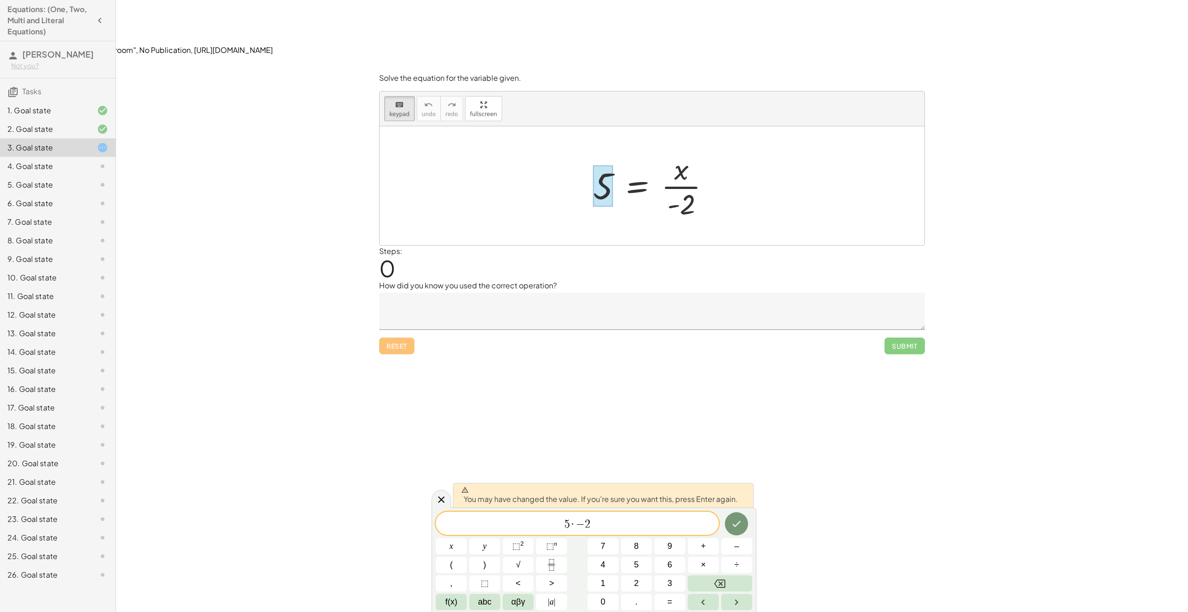
click at [683, 152] on div at bounding box center [655, 185] width 134 height 71
click at [441, 502] on icon at bounding box center [441, 499] width 11 height 11
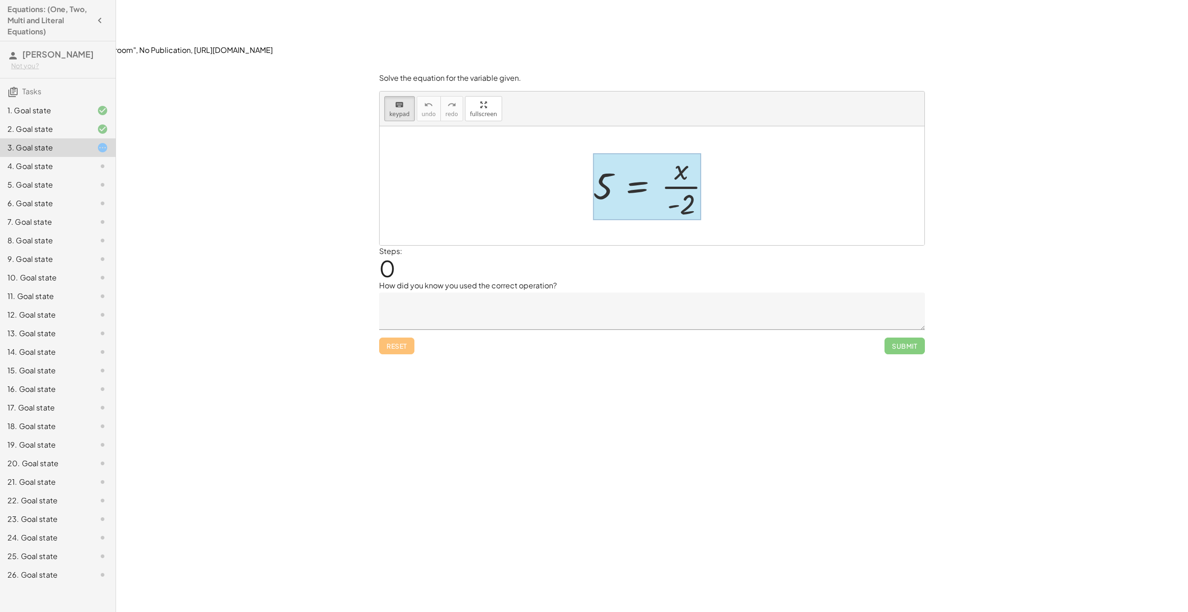
drag, startPoint x: 620, startPoint y: 117, endPoint x: 641, endPoint y: 118, distance: 20.9
click at [641, 153] on div at bounding box center [647, 186] width 108 height 67
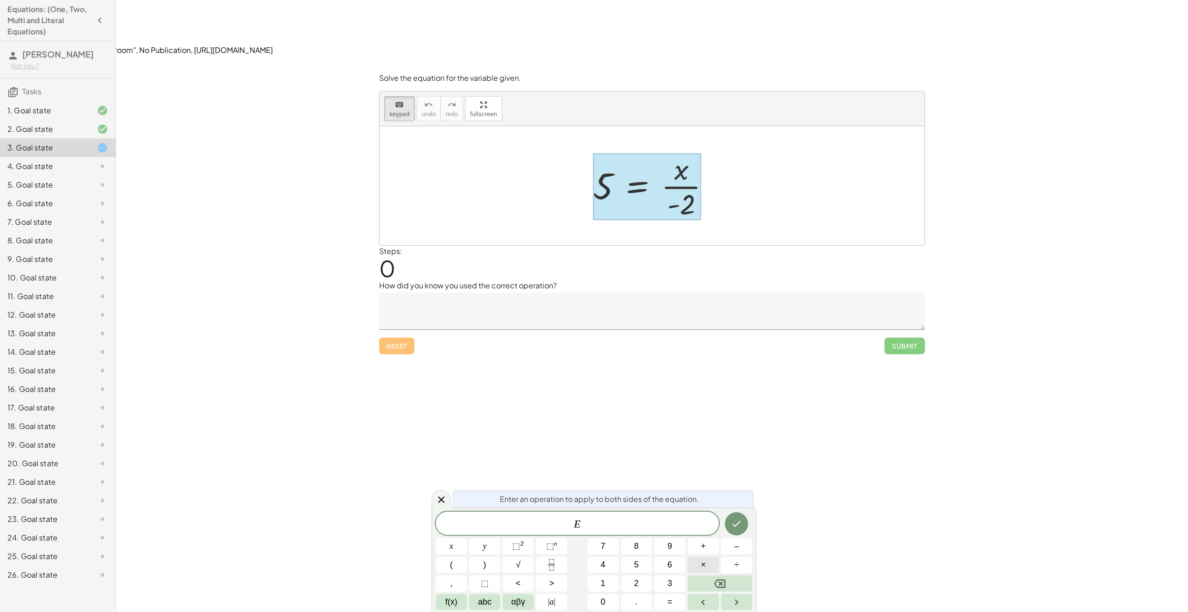
click at [691, 567] on button "×" at bounding box center [703, 564] width 31 height 16
click at [738, 548] on span "–" at bounding box center [736, 546] width 5 height 13
click at [629, 583] on button "2" at bounding box center [636, 583] width 31 height 16
click at [736, 526] on icon "Done" at bounding box center [736, 523] width 11 height 11
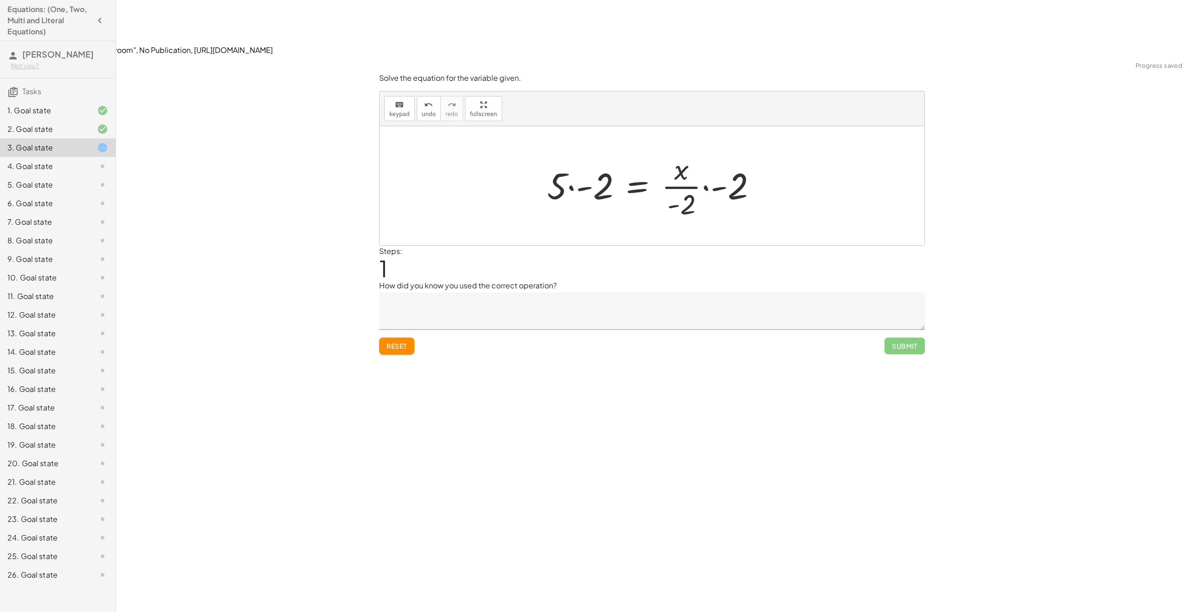
click at [695, 150] on div at bounding box center [655, 185] width 226 height 71
drag, startPoint x: 728, startPoint y: 129, endPoint x: 687, endPoint y: 146, distance: 45.1
click at [631, 162] on div at bounding box center [655, 186] width 159 height 48
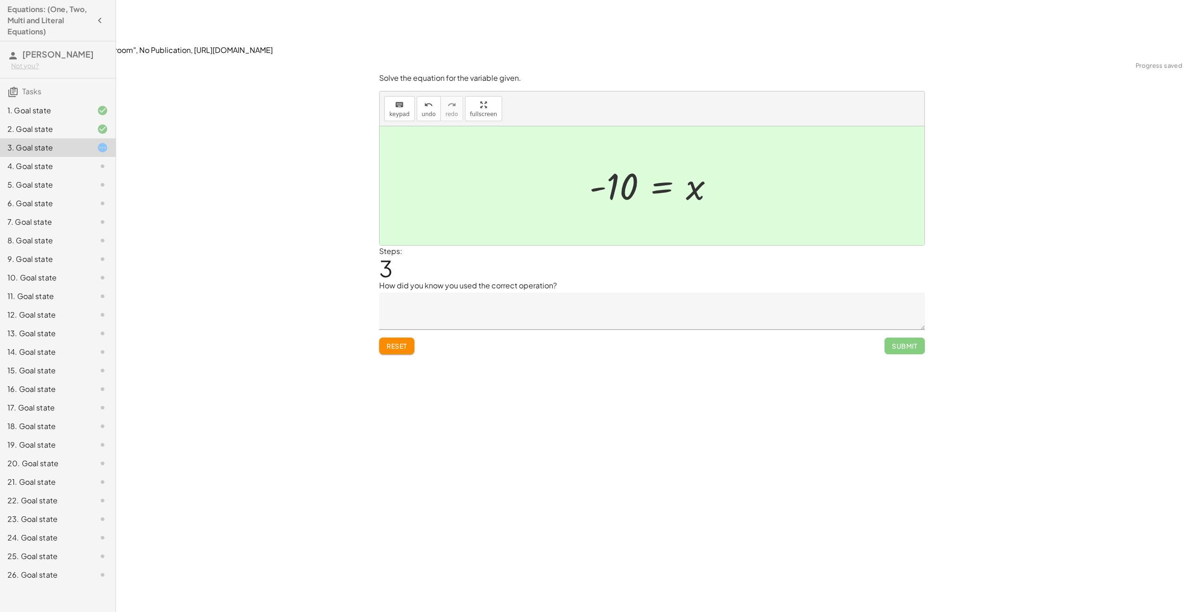
click at [912, 337] on span "Submit" at bounding box center [904, 345] width 40 height 17
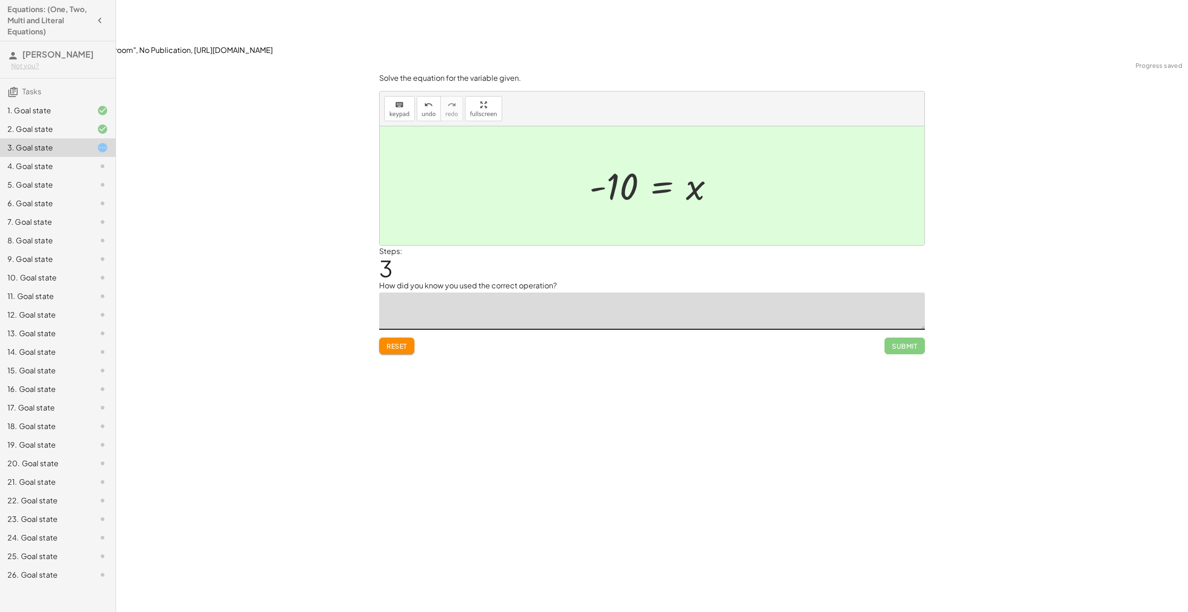
click at [499, 292] on textarea at bounding box center [652, 310] width 546 height 37
type textarea "**********"
click at [908, 341] on span "Submit" at bounding box center [905, 345] width 26 height 8
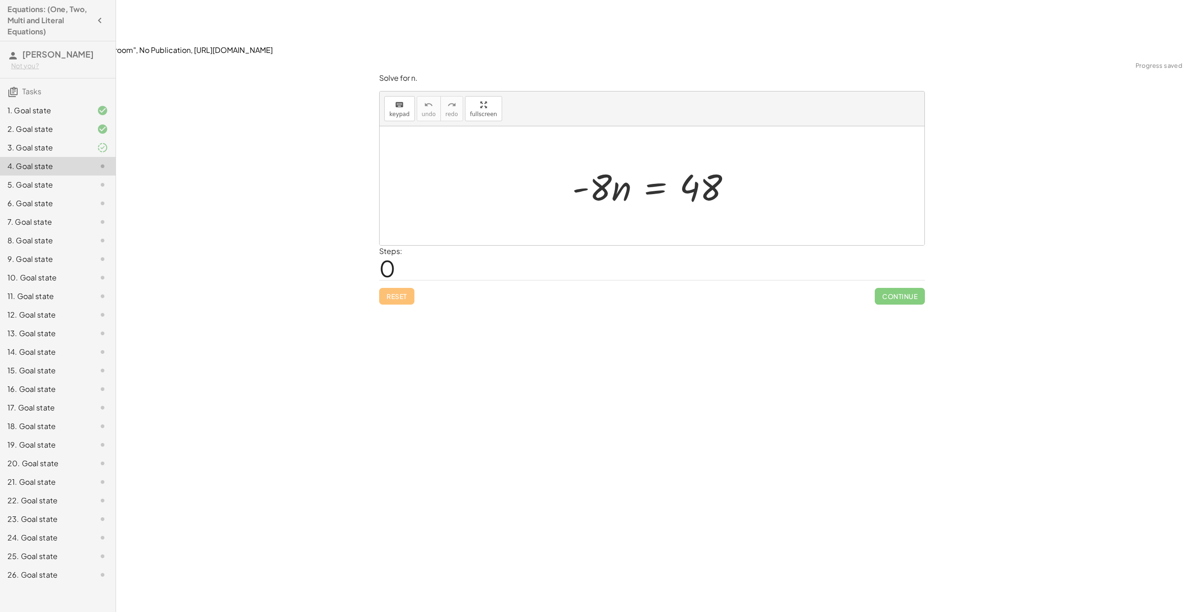
click at [665, 162] on div at bounding box center [655, 186] width 176 height 48
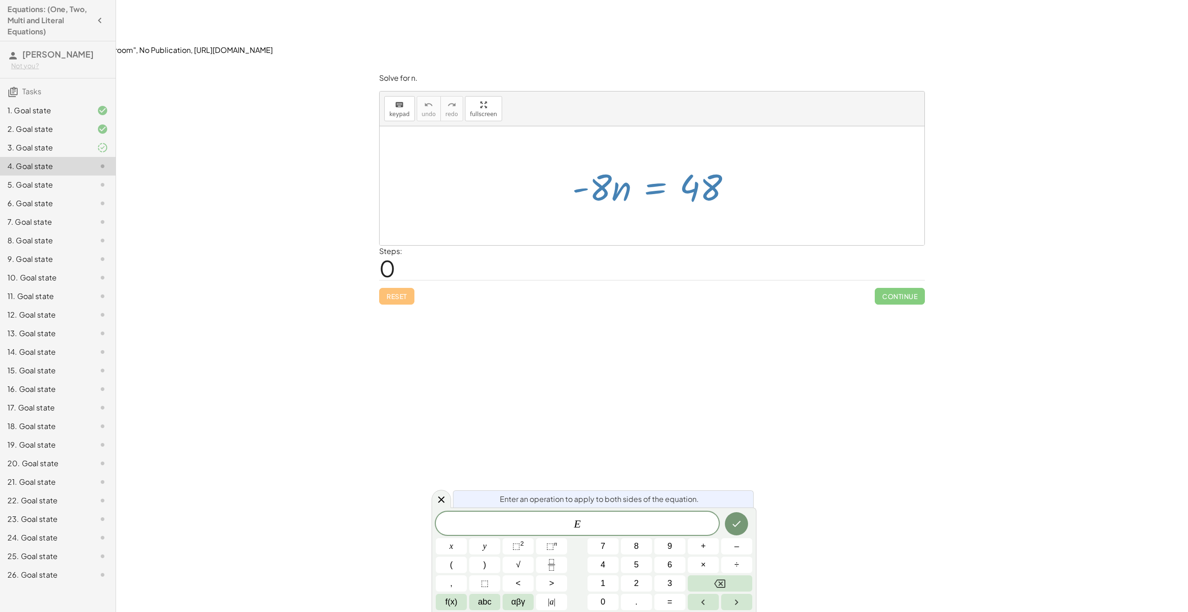
click at [670, 245] on div "Steps: 0" at bounding box center [652, 262] width 546 height 34
click at [708, 282] on div "**********" at bounding box center [652, 362] width 1072 height 612
click at [591, 525] on span "E" at bounding box center [577, 523] width 283 height 13
click at [731, 564] on button "÷" at bounding box center [736, 564] width 31 height 16
click at [733, 551] on button "–" at bounding box center [736, 546] width 31 height 16
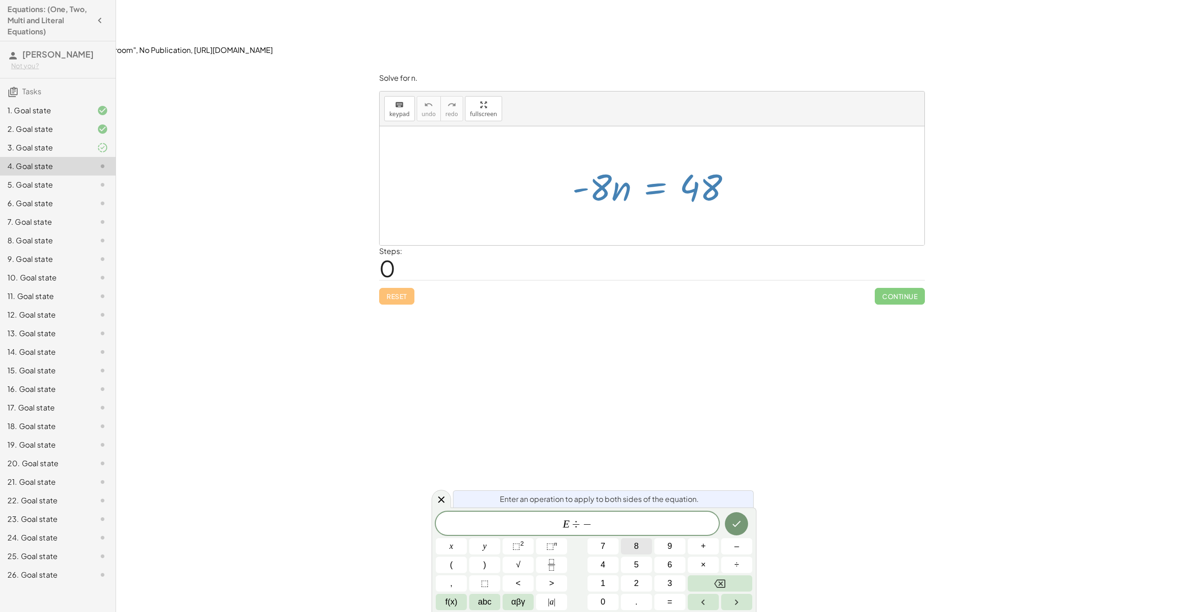
click at [640, 546] on button "8" at bounding box center [636, 546] width 31 height 16
click at [735, 522] on icon "Done" at bounding box center [736, 523] width 11 height 11
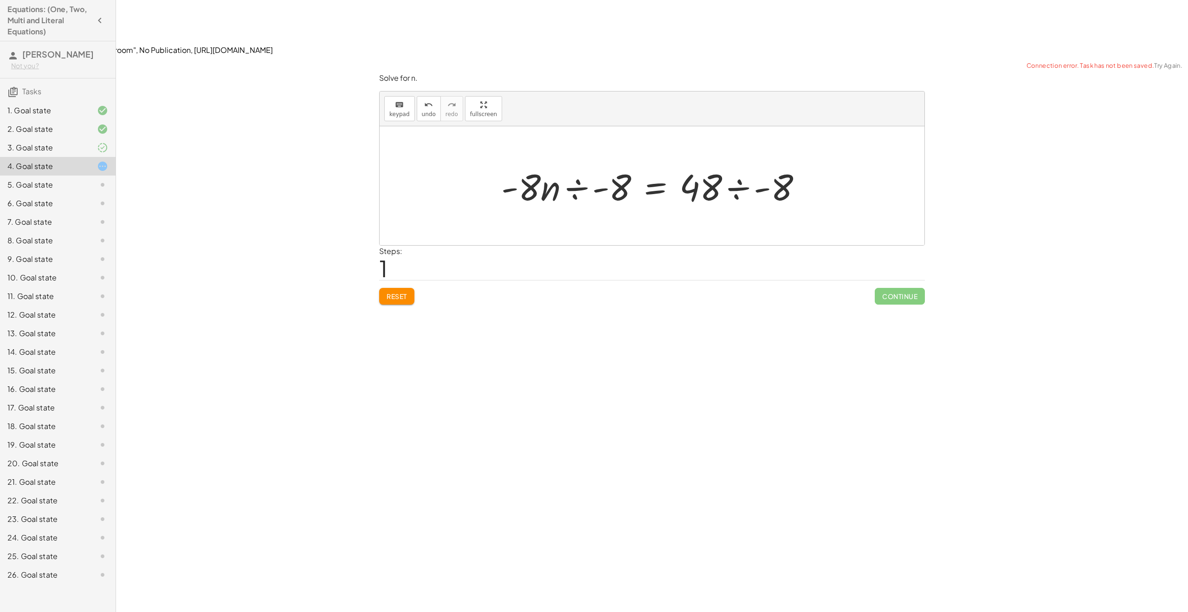
click at [713, 162] on div at bounding box center [654, 186] width 317 height 48
click at [750, 162] on div at bounding box center [654, 186] width 317 height 48
click at [576, 162] on div at bounding box center [651, 186] width 241 height 48
click at [611, 162] on div at bounding box center [655, 186] width 241 height 48
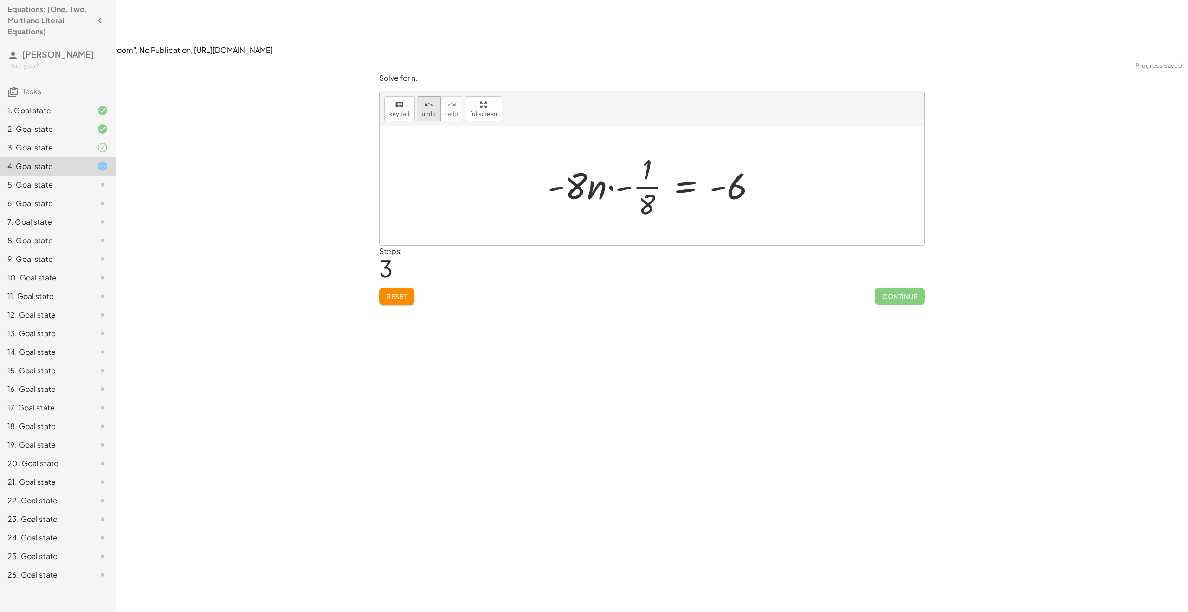
click at [421, 96] on button "undo undo" at bounding box center [429, 108] width 24 height 25
click at [613, 162] on div at bounding box center [655, 186] width 241 height 48
click at [614, 150] on div at bounding box center [655, 185] width 225 height 71
click at [614, 150] on div at bounding box center [656, 185] width 206 height 71
click at [614, 150] on div at bounding box center [655, 185] width 171 height 71
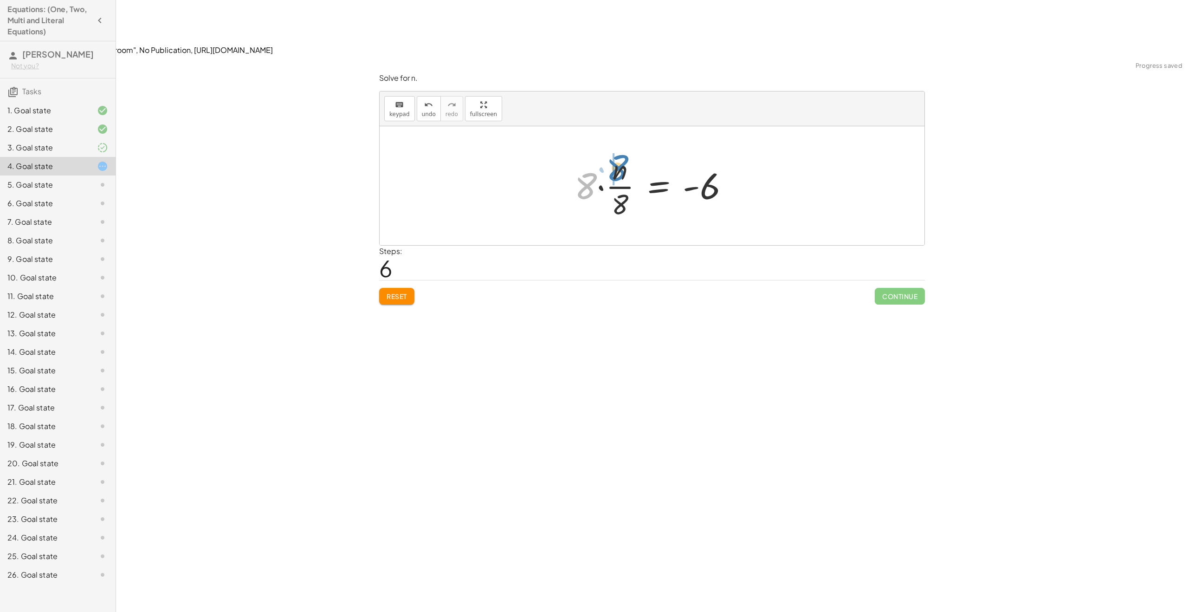
drag, startPoint x: 591, startPoint y: 129, endPoint x: 623, endPoint y: 109, distance: 38.0
click at [623, 150] on div at bounding box center [655, 185] width 171 height 71
click at [610, 150] on div at bounding box center [655, 185] width 155 height 71
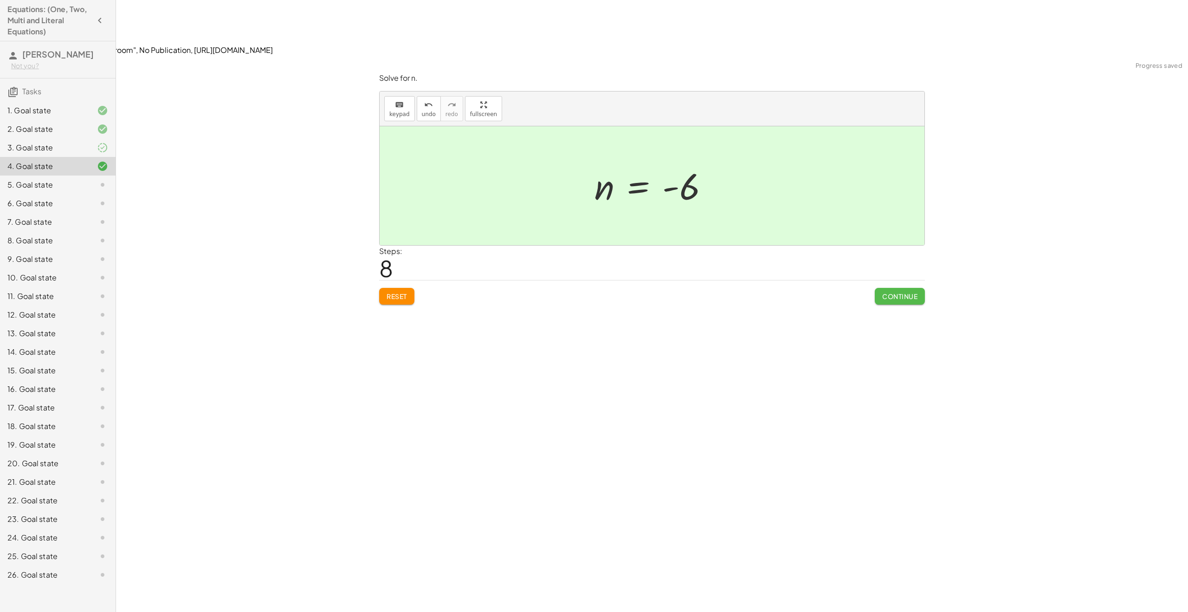
click at [887, 292] on span "Continue" at bounding box center [899, 296] width 35 height 8
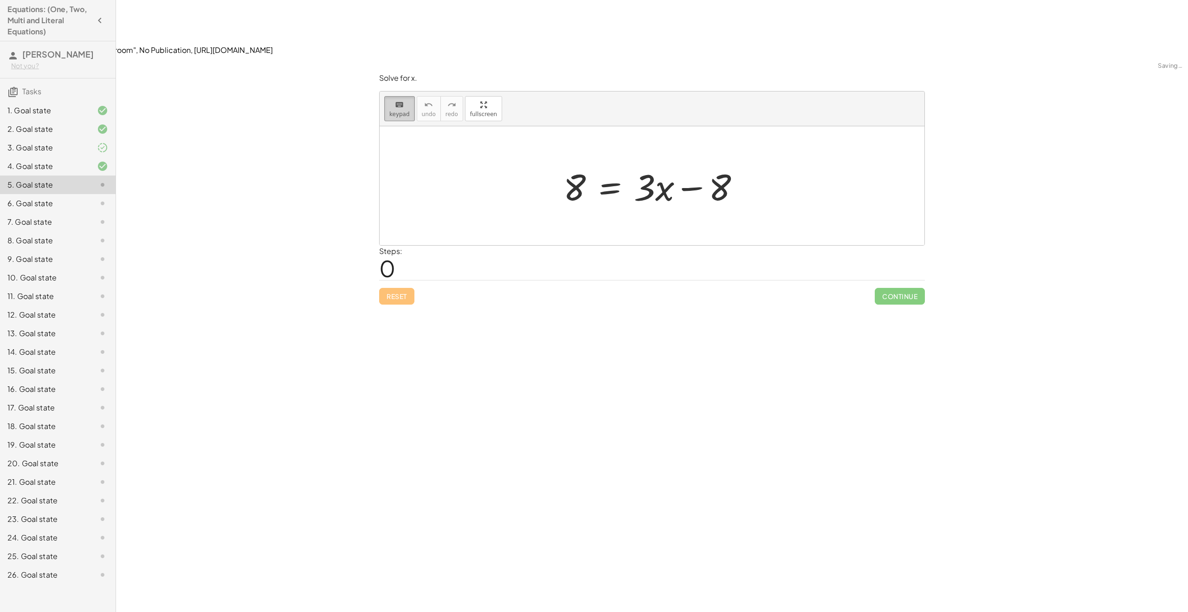
click at [389, 96] on button "keyboard keypad" at bounding box center [399, 108] width 31 height 25
click at [592, 165] on div at bounding box center [647, 186] width 168 height 43
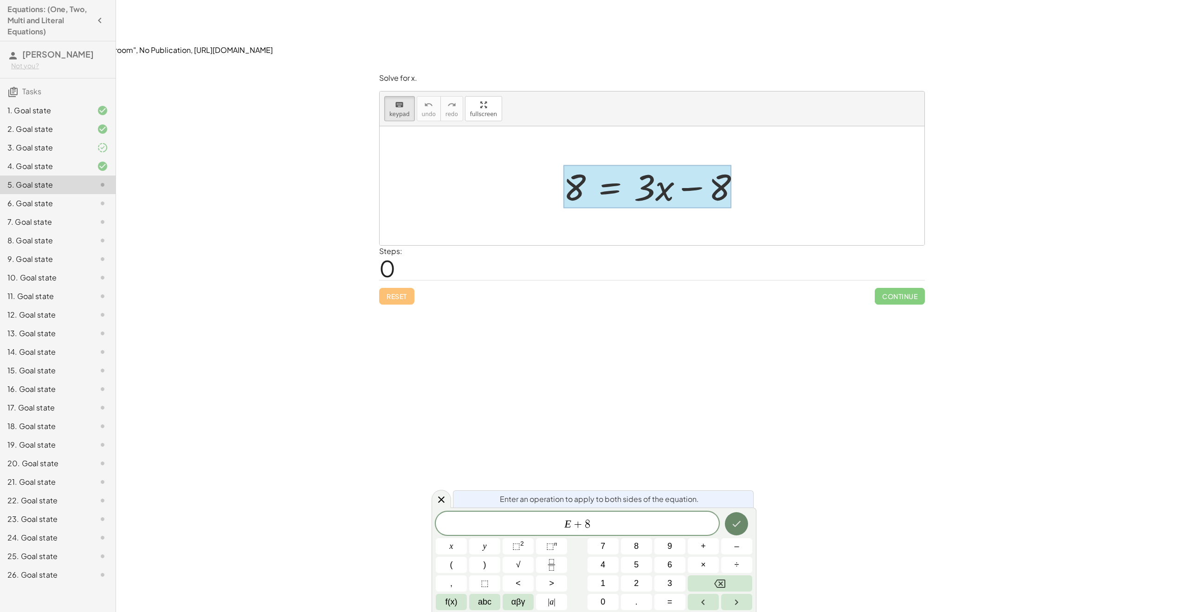
click at [726, 522] on button "Done" at bounding box center [736, 523] width 23 height 23
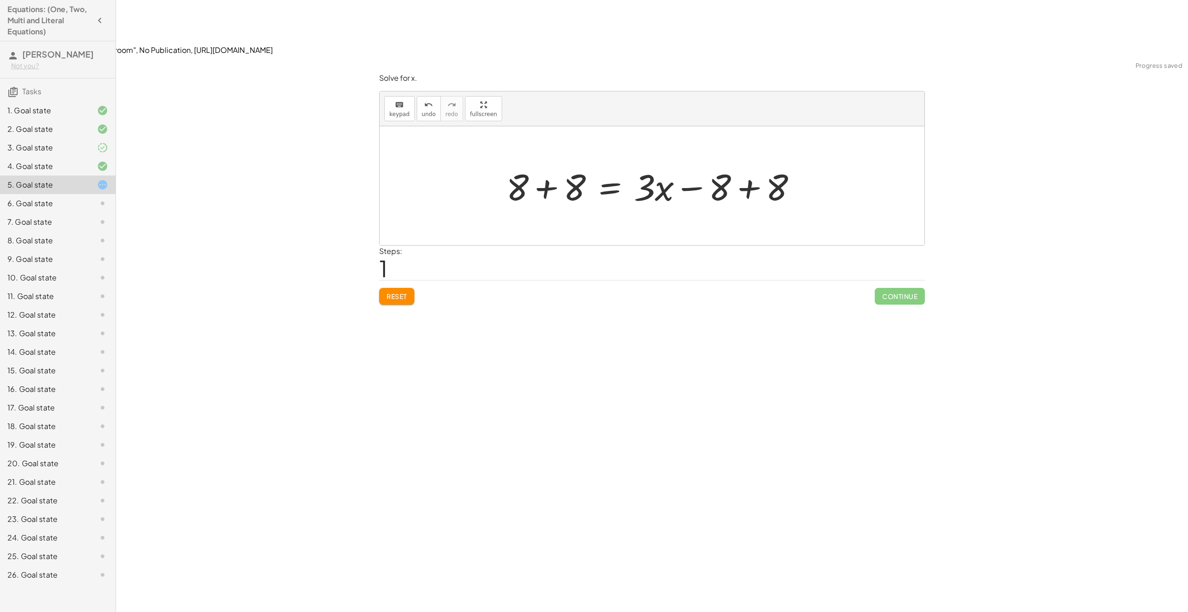
click at [756, 162] on div at bounding box center [655, 186] width 307 height 48
click at [545, 160] on div "8 = + · 3 · x − 8 + 8 + 8 = + · 3 · x − 8 + 8 + 8 + 8 = + · 3 · x + 0 8 = · 3 ·…" at bounding box center [626, 186] width 205 height 52
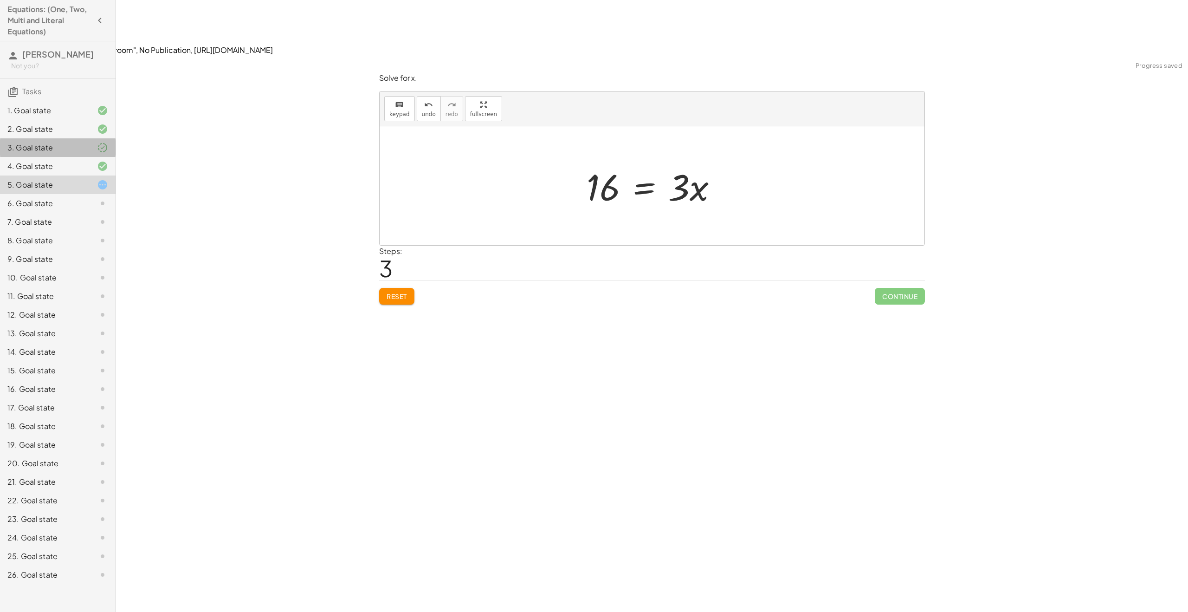
click at [107, 144] on icon at bounding box center [102, 147] width 11 height 11
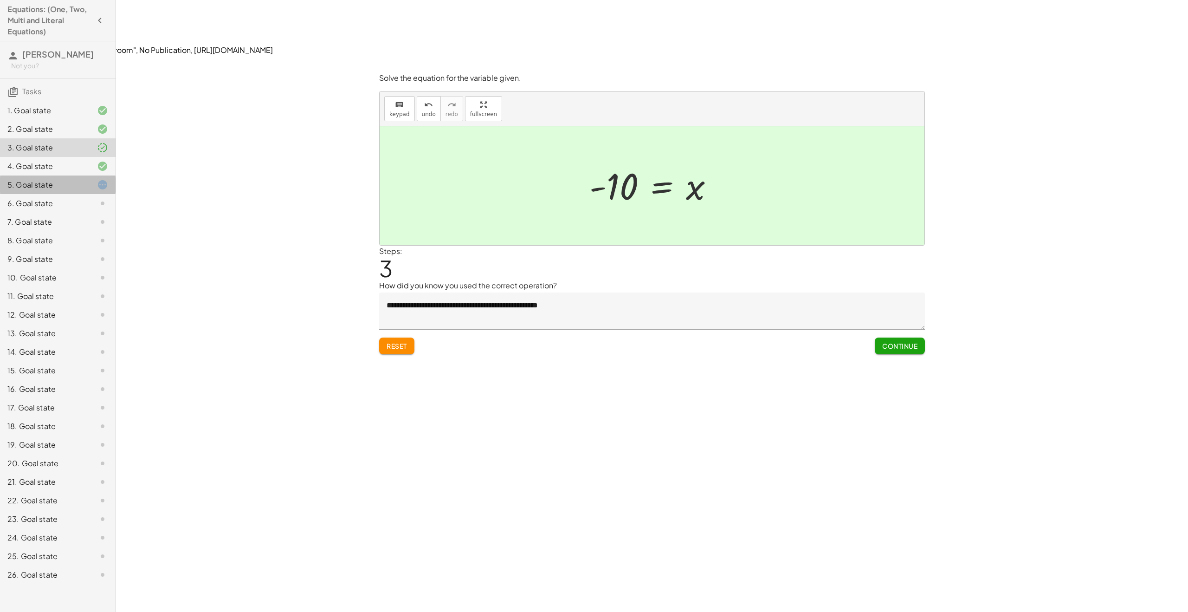
click at [103, 180] on icon at bounding box center [102, 184] width 11 height 11
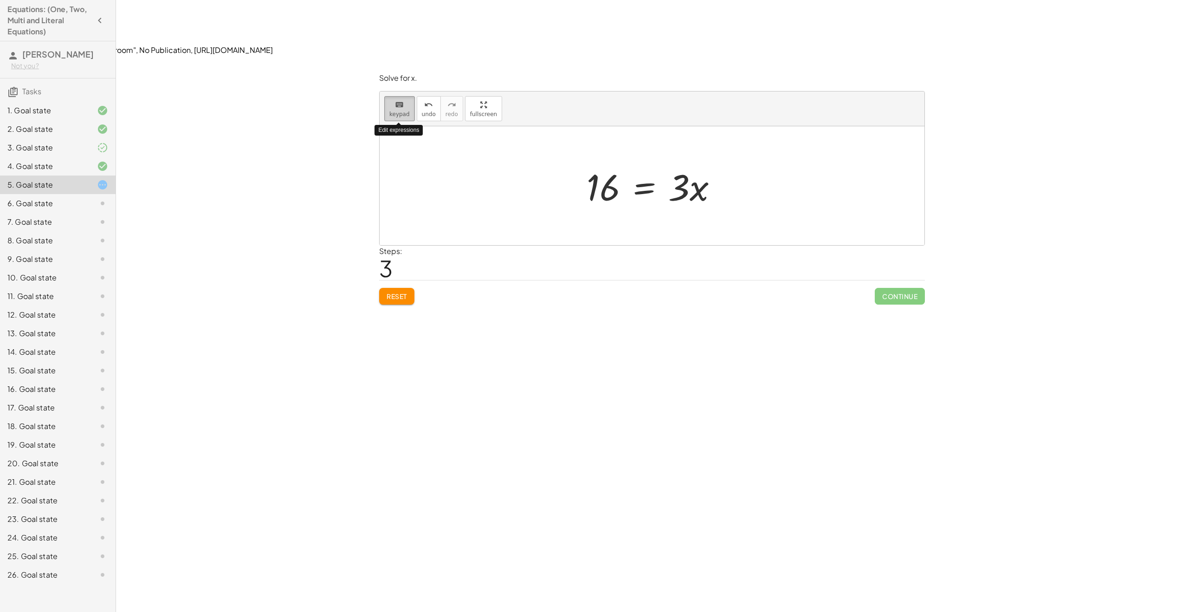
click at [400, 99] on icon "keyboard" at bounding box center [399, 104] width 9 height 11
click at [430, 99] on icon "undo" at bounding box center [428, 104] width 9 height 11
click at [581, 162] on div at bounding box center [655, 186] width 193 height 48
click at [579, 162] on div at bounding box center [655, 186] width 193 height 48
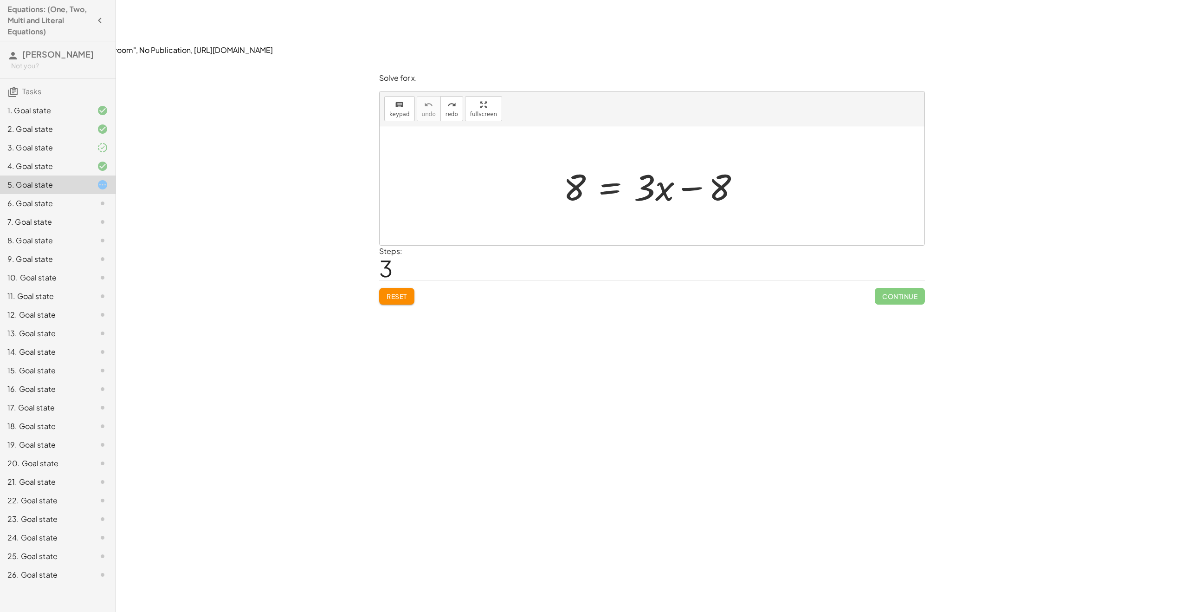
click at [406, 288] on button "Reset" at bounding box center [396, 296] width 35 height 17
click at [568, 162] on div at bounding box center [655, 186] width 193 height 48
click at [572, 162] on div at bounding box center [655, 186] width 193 height 48
click at [394, 111] on span "keypad" at bounding box center [399, 114] width 20 height 6
click at [571, 167] on div at bounding box center [574, 187] width 22 height 41
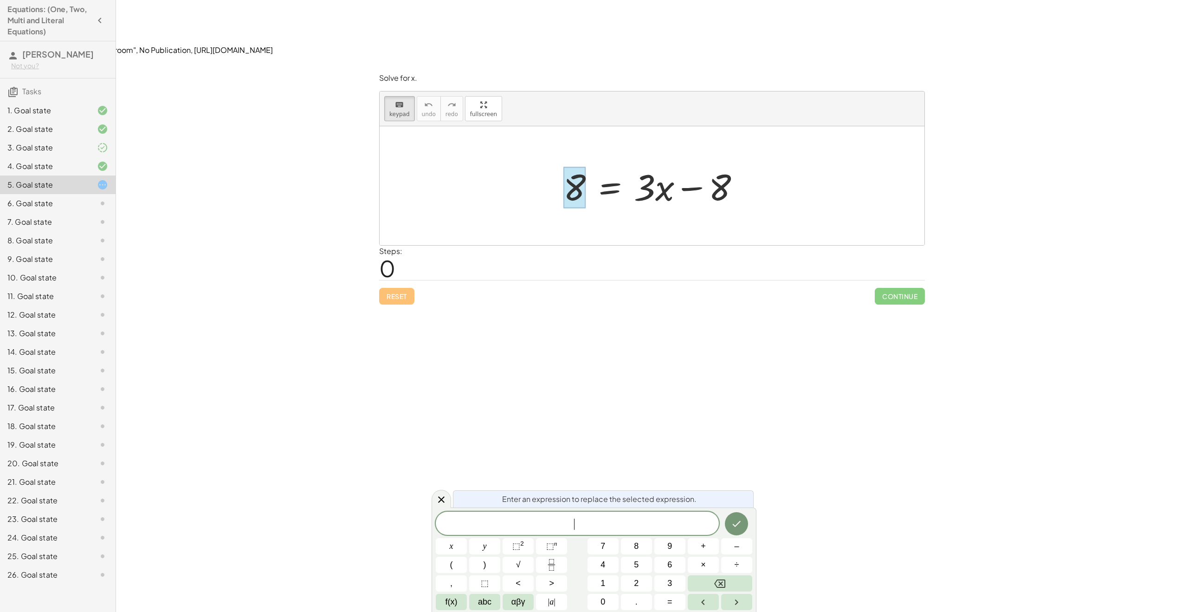
click at [705, 555] on div "​ x y ⬚ 2 ⬚ n 7 8 9 + – ( ) √ 4 5 6 × ÷ , ⬚ < > 1 2 3 f(x) abc αβγ | a | 0 . =" at bounding box center [594, 560] width 316 height 98
click at [704, 553] on button "+" at bounding box center [703, 546] width 31 height 16
click at [633, 551] on button "8" at bounding box center [636, 546] width 31 height 16
click at [567, 523] on span "​ + 8" at bounding box center [577, 523] width 283 height 13
click at [737, 526] on icon "Done" at bounding box center [736, 523] width 11 height 11
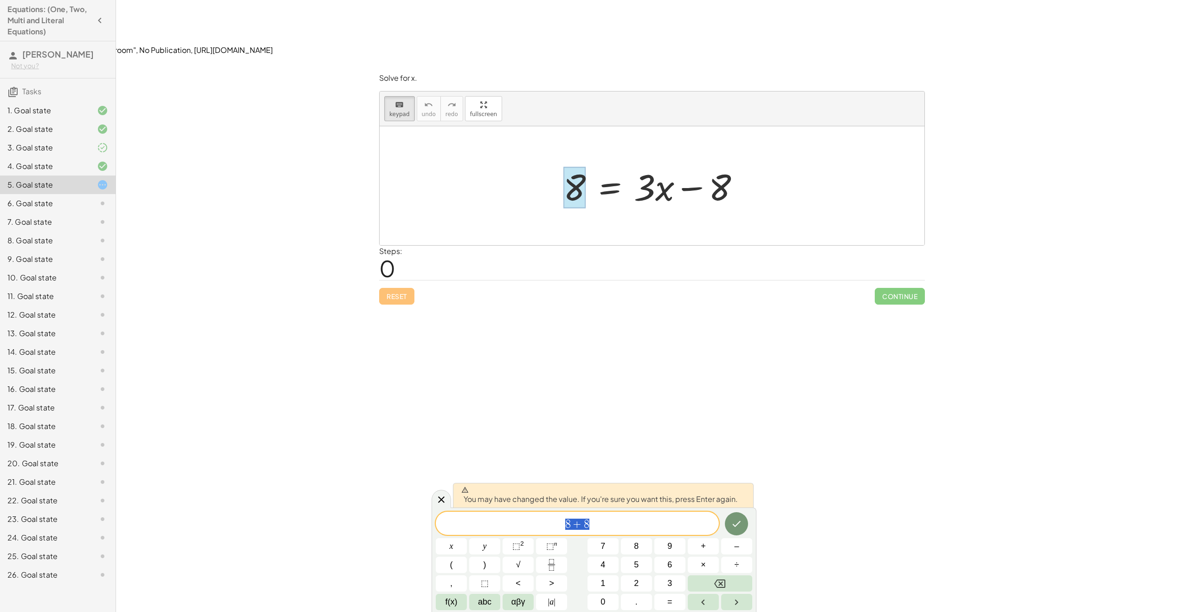
drag, startPoint x: 590, startPoint y: 516, endPoint x: 546, endPoint y: 516, distance: 44.1
click at [546, 516] on div "*** 8 + 8" at bounding box center [577, 522] width 283 height 23
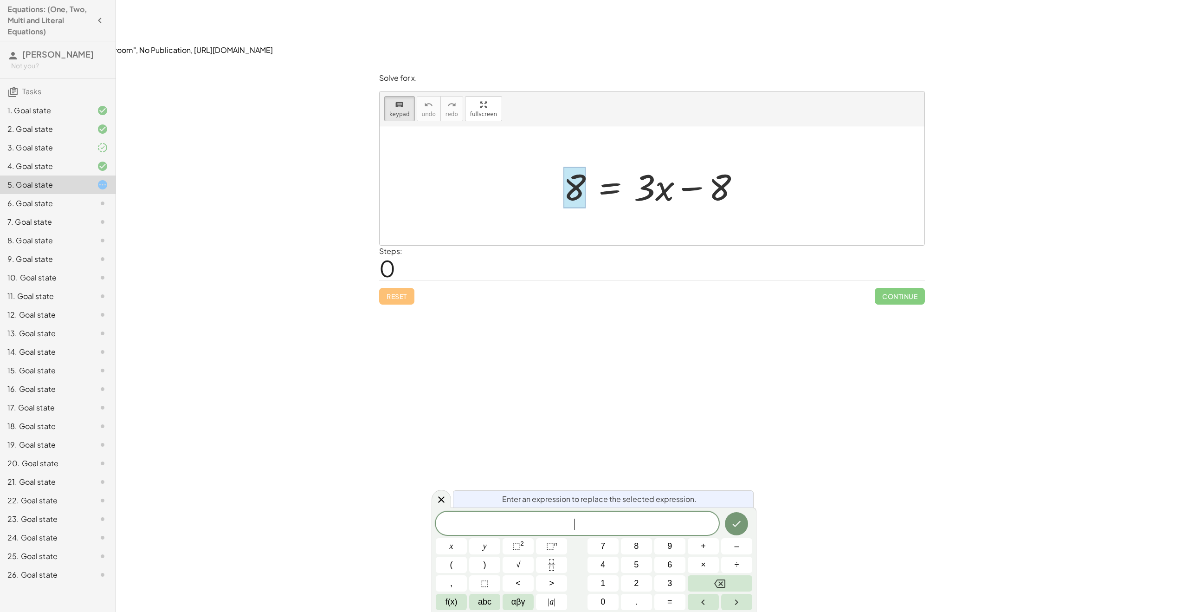
drag, startPoint x: 628, startPoint y: 149, endPoint x: 634, endPoint y: 161, distance: 14.1
click at [628, 162] on div at bounding box center [655, 186] width 193 height 48
click at [401, 99] on icon "keyboard" at bounding box center [399, 104] width 9 height 11
click at [612, 162] on div at bounding box center [655, 186] width 193 height 48
click at [736, 518] on icon "Done" at bounding box center [736, 523] width 11 height 11
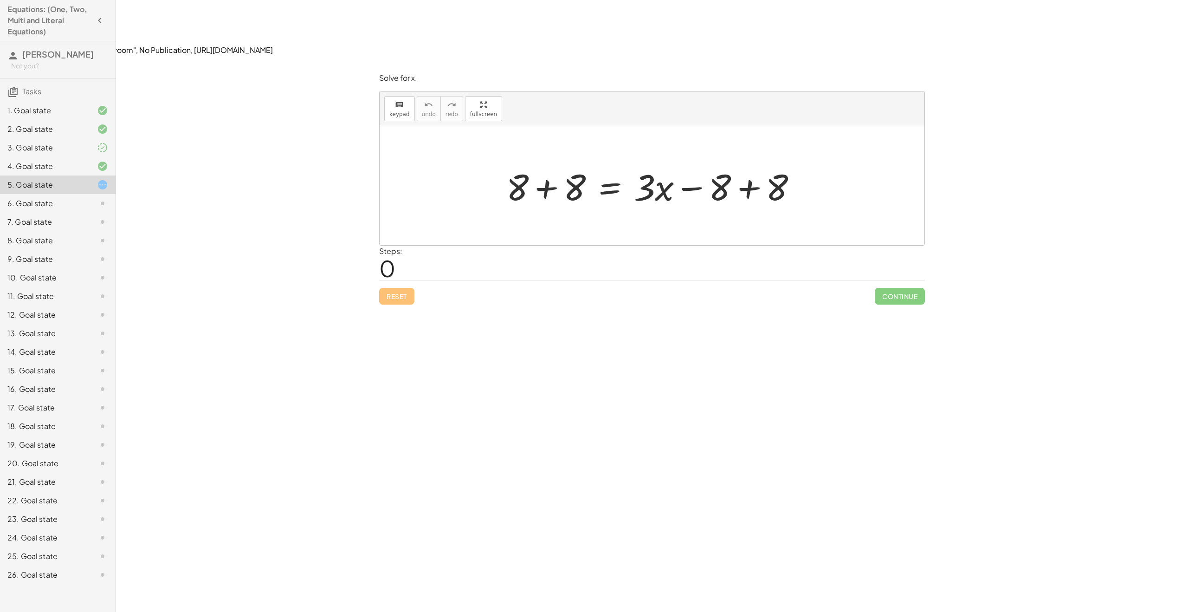
click at [575, 162] on div at bounding box center [655, 186] width 307 height 48
click at [762, 162] on div at bounding box center [658, 186] width 261 height 48
click at [643, 162] on div at bounding box center [656, 186] width 148 height 48
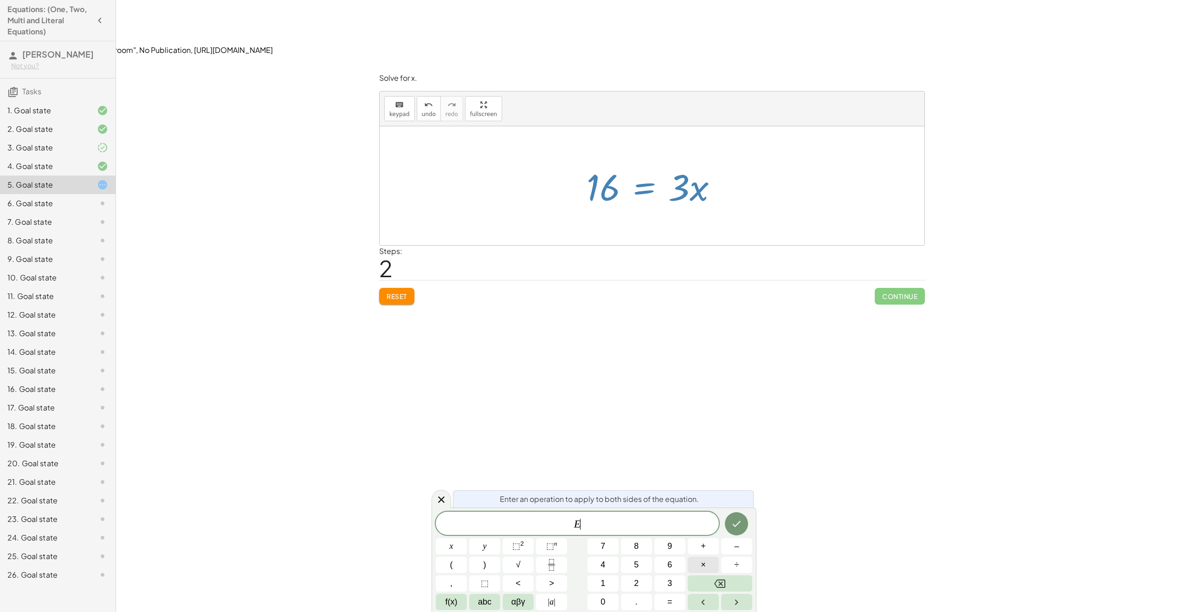
click at [734, 567] on span "÷" at bounding box center [736, 564] width 5 height 13
click at [671, 589] on span "3" at bounding box center [669, 583] width 5 height 13
click at [737, 527] on icon "Done" at bounding box center [736, 523] width 11 height 11
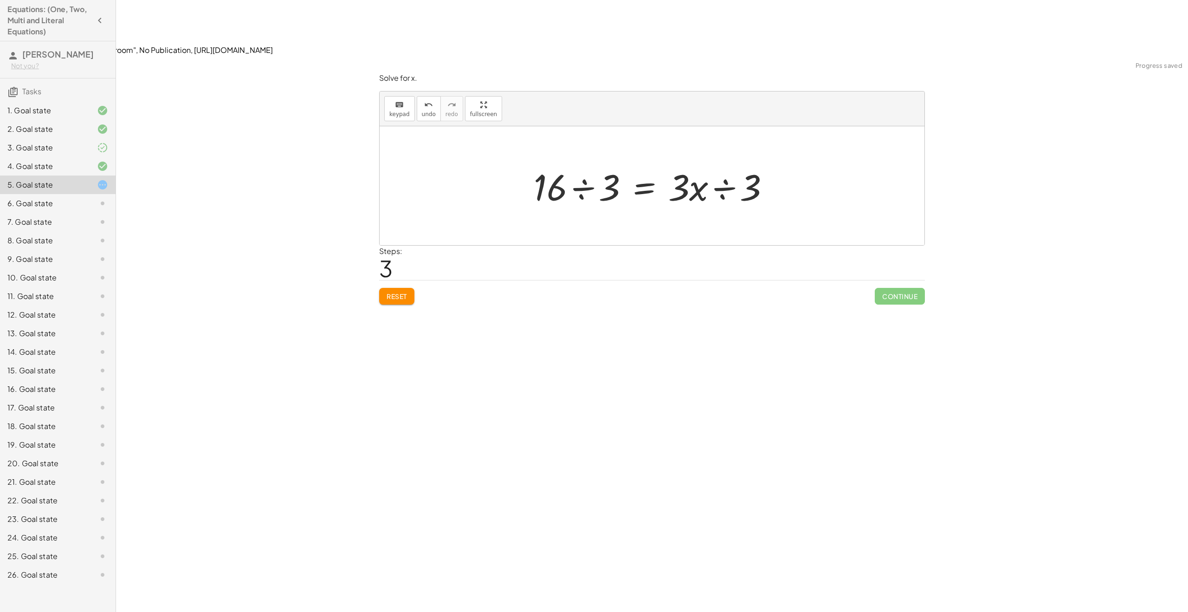
click at [717, 162] on div at bounding box center [655, 186] width 253 height 48
click at [717, 150] on div at bounding box center [655, 185] width 228 height 71
click at [710, 150] on div at bounding box center [655, 185] width 228 height 71
click at [701, 150] on div at bounding box center [655, 185] width 228 height 71
drag, startPoint x: 700, startPoint y: 134, endPoint x: 735, endPoint y: 114, distance: 40.5
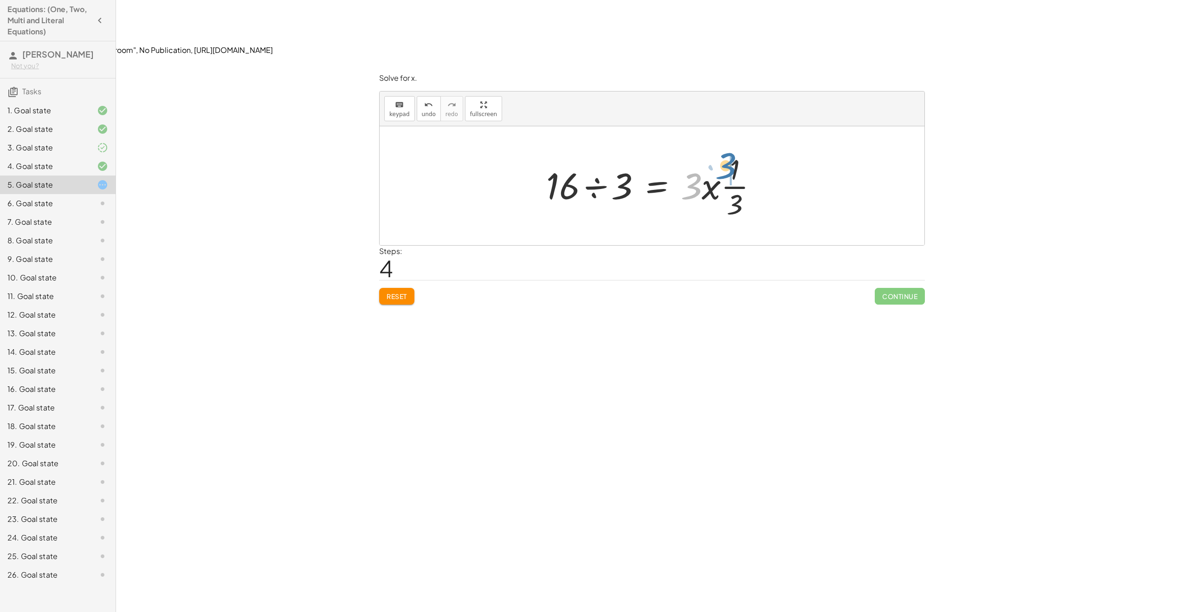
click at [737, 150] on div at bounding box center [655, 185] width 228 height 71
click at [714, 150] on div at bounding box center [655, 185] width 207 height 71
click at [616, 162] on div at bounding box center [655, 186] width 179 height 48
drag, startPoint x: 625, startPoint y: 129, endPoint x: 628, endPoint y: 124, distance: 5.3
click at [625, 163] on div at bounding box center [656, 186] width 198 height 46
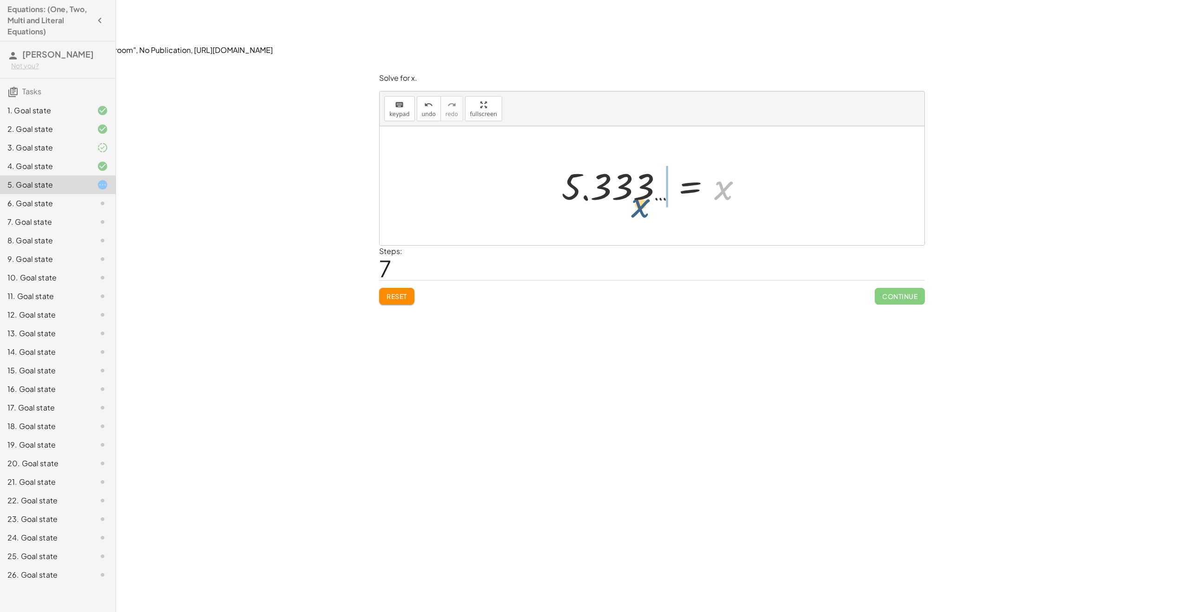
drag, startPoint x: 719, startPoint y: 134, endPoint x: 603, endPoint y: 134, distance: 116.0
click at [603, 163] on div at bounding box center [656, 186] width 198 height 46
click at [627, 163] on div at bounding box center [655, 186] width 279 height 46
drag, startPoint x: 567, startPoint y: 130, endPoint x: 857, endPoint y: 163, distance: 292.3
drag, startPoint x: 563, startPoint y: 128, endPoint x: 826, endPoint y: 129, distance: 262.6
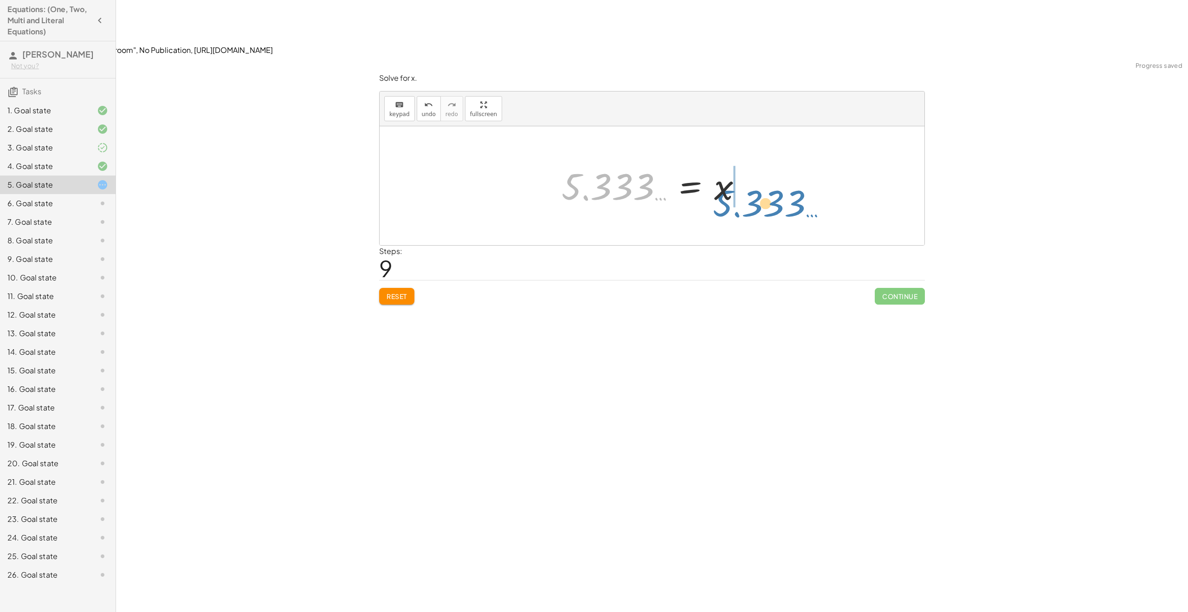
drag, startPoint x: 676, startPoint y: 132, endPoint x: 827, endPoint y: 148, distance: 151.7
click at [827, 148] on div "8 = + · 3 · x − 8 + 8 + 8 = + · 3 · x − 8 + 8 16 = + · 3 · x − 8 + 8 16 = + · 3…" at bounding box center [652, 185] width 545 height 119
drag, startPoint x: 614, startPoint y: 133, endPoint x: 539, endPoint y: 132, distance: 75.6
click at [539, 162] on div at bounding box center [655, 186] width 251 height 48
click at [607, 163] on div at bounding box center [656, 186] width 232 height 46
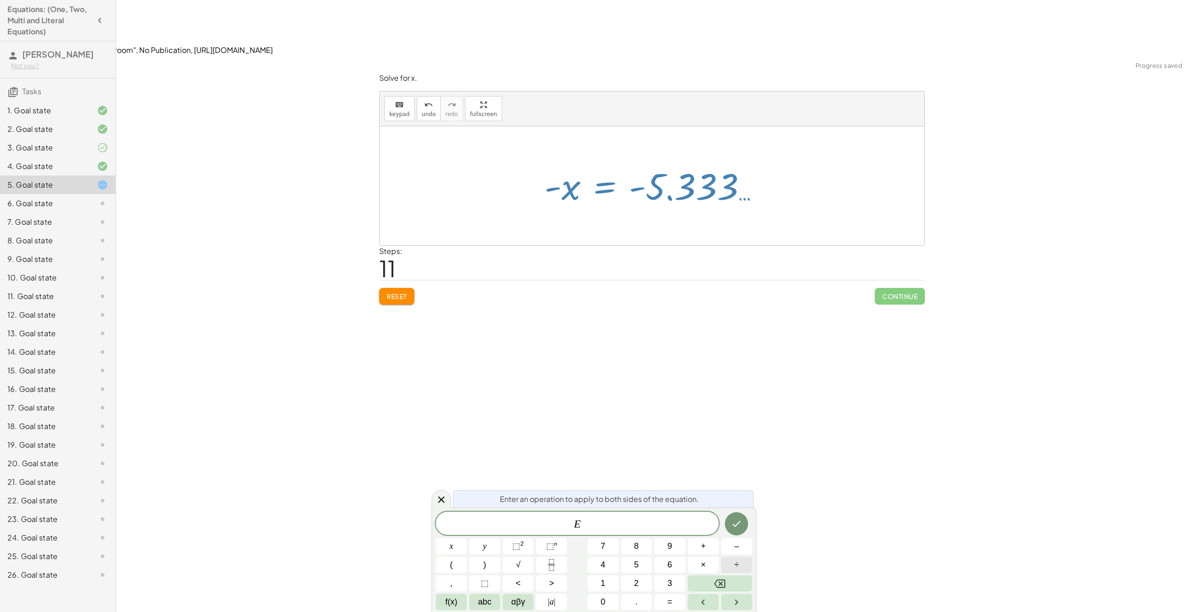
click at [728, 560] on button "÷" at bounding box center [736, 564] width 31 height 16
click at [733, 540] on button "–" at bounding box center [736, 546] width 31 height 16
click at [606, 589] on button "1" at bounding box center [602, 583] width 31 height 16
click at [733, 519] on icon "Done" at bounding box center [736, 523] width 11 height 11
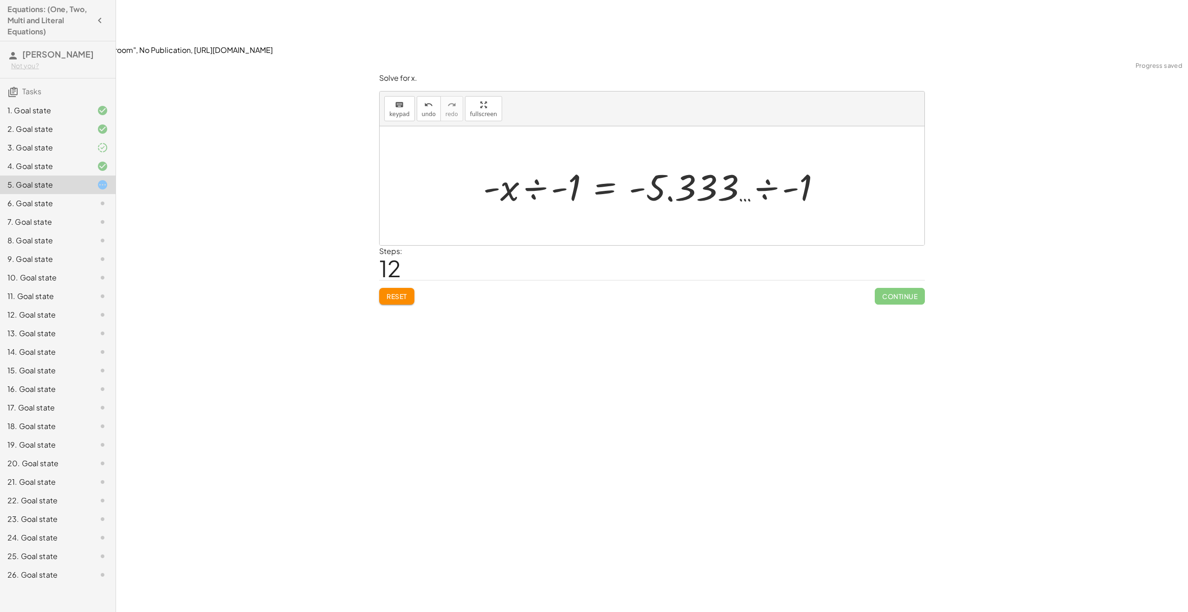
click at [532, 162] on div at bounding box center [655, 186] width 354 height 48
click at [537, 135] on div at bounding box center [652, 185] width 545 height 119
click at [731, 162] on div at bounding box center [681, 186] width 276 height 48
click at [406, 292] on span "Reset" at bounding box center [397, 296] width 20 height 8
click at [659, 162] on div at bounding box center [655, 186] width 193 height 48
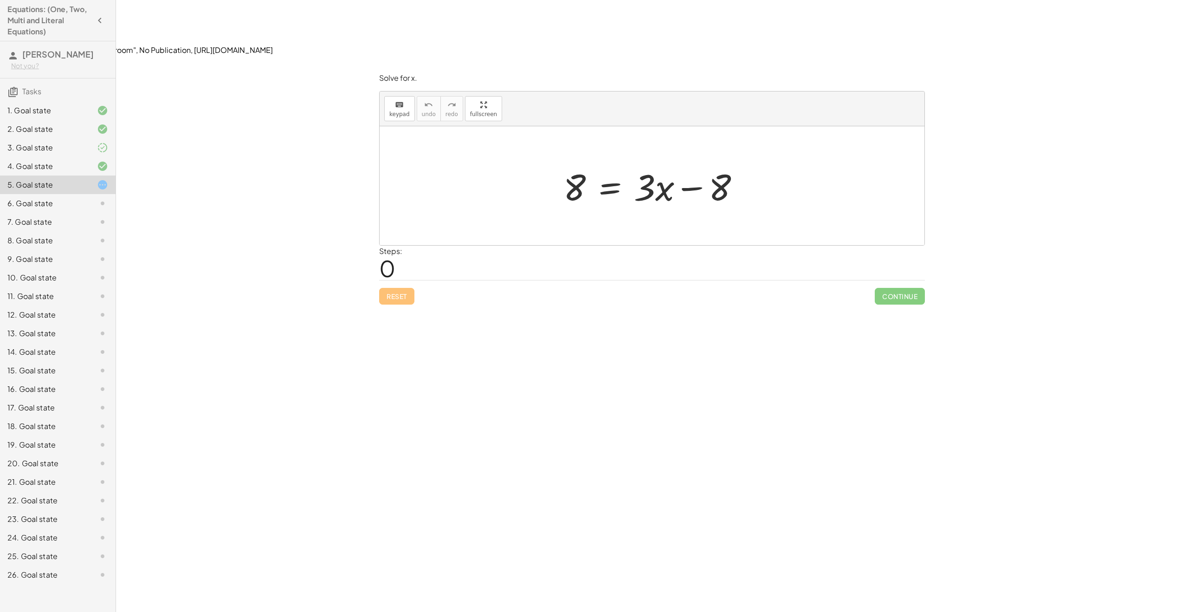
click at [612, 162] on div at bounding box center [655, 186] width 193 height 48
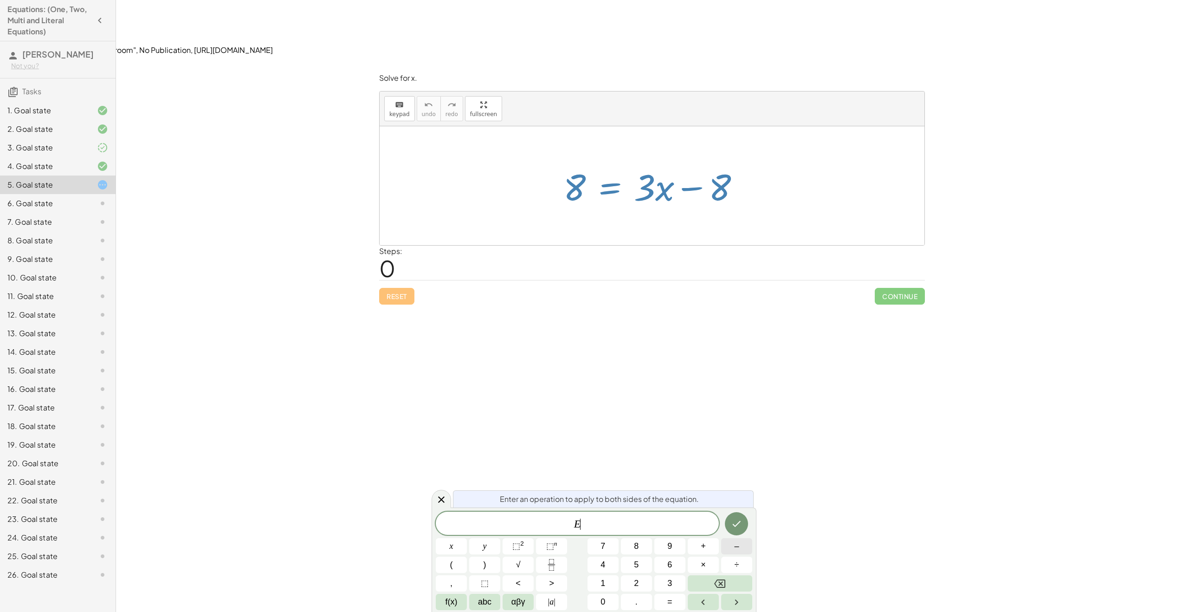
click at [728, 544] on button "–" at bounding box center [736, 546] width 31 height 16
click at [646, 542] on button "8" at bounding box center [636, 546] width 31 height 16
click at [733, 524] on icon "Done" at bounding box center [736, 523] width 11 height 11
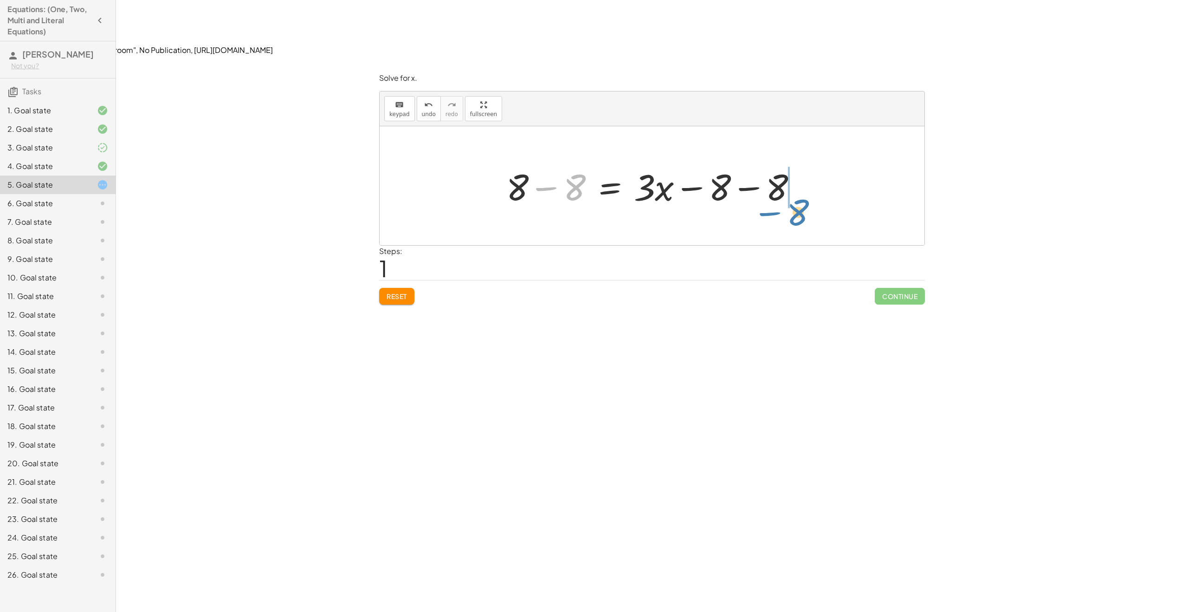
drag, startPoint x: 548, startPoint y: 129, endPoint x: 772, endPoint y: 154, distance: 225.0
click at [772, 160] on div "8 = + · 3 · x − 8 − 8 8 = + · 3 · x − 8 + − 8 − 8" at bounding box center [651, 186] width 319 height 52
click at [741, 162] on div at bounding box center [655, 186] width 307 height 48
click at [723, 137] on div at bounding box center [652, 185] width 545 height 119
click at [722, 162] on div at bounding box center [655, 186] width 193 height 48
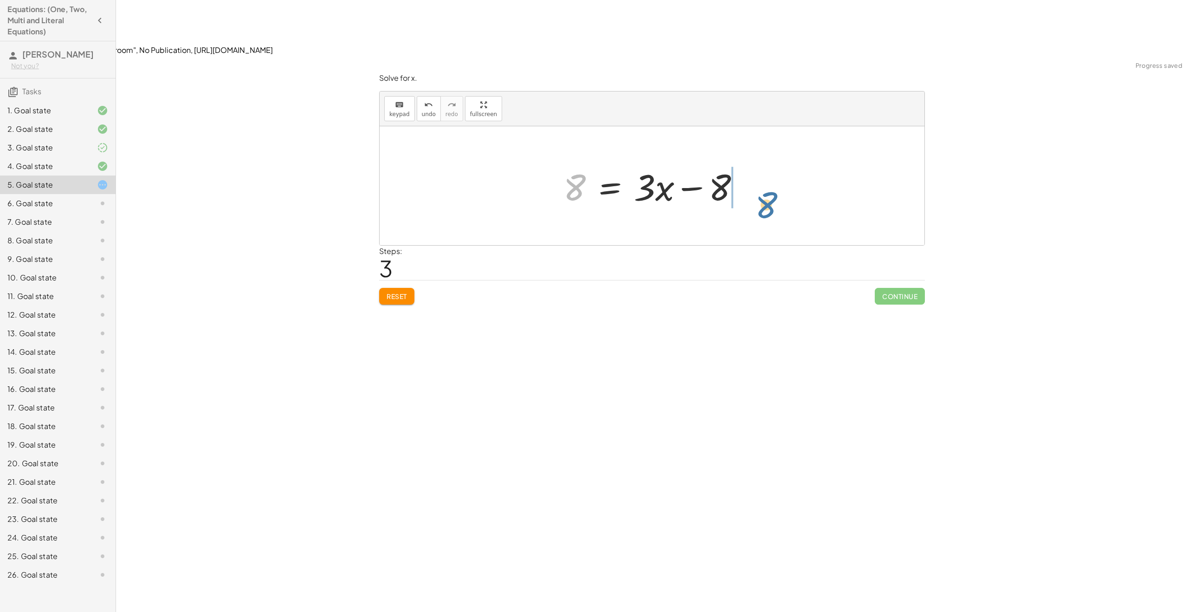
drag, startPoint x: 577, startPoint y: 136, endPoint x: 772, endPoint y: 134, distance: 194.9
click at [722, 162] on div at bounding box center [681, 186] width 246 height 48
click at [699, 162] on div at bounding box center [632, 186] width 200 height 48
drag, startPoint x: 625, startPoint y: 129, endPoint x: 540, endPoint y: 129, distance: 84.4
click at [541, 162] on div at bounding box center [632, 186] width 200 height 48
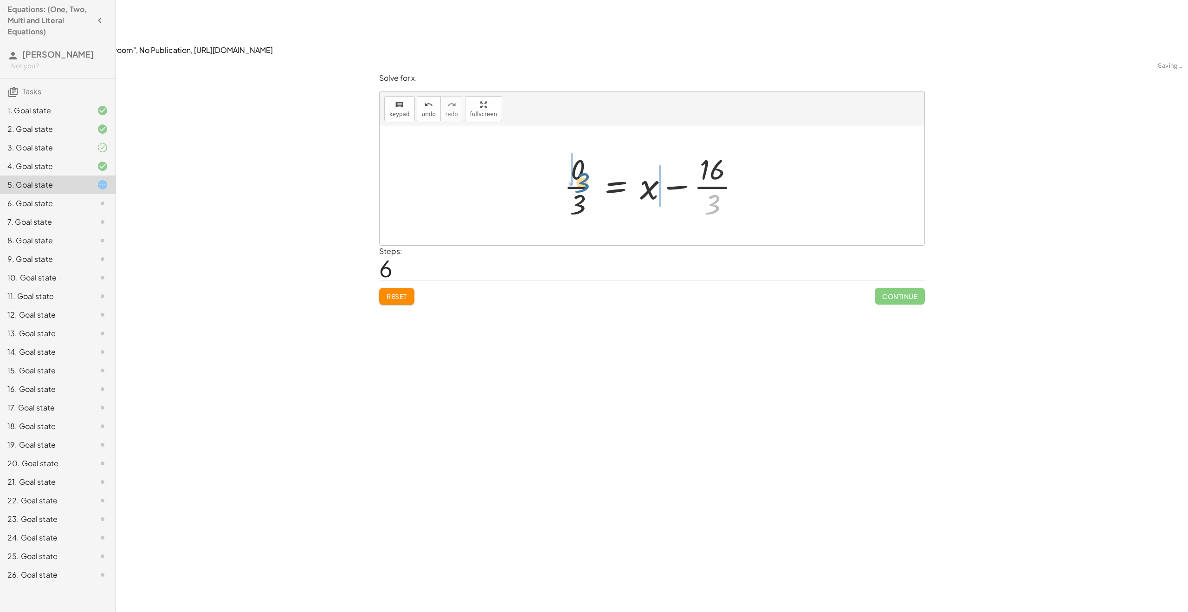
drag, startPoint x: 690, startPoint y: 149, endPoint x: 555, endPoint y: 117, distance: 138.8
click at [555, 148] on div "8 = + · 3 · x − 8 + 8 − 8 = + · 3 · x − 8 − 8 8 = + · 3 · x − 8 − 8 + 8 8 = + ·…" at bounding box center [652, 186] width 204 height 76
drag, startPoint x: 664, startPoint y: 134, endPoint x: 575, endPoint y: 126, distance: 88.9
click at [575, 150] on div at bounding box center [655, 185] width 240 height 71
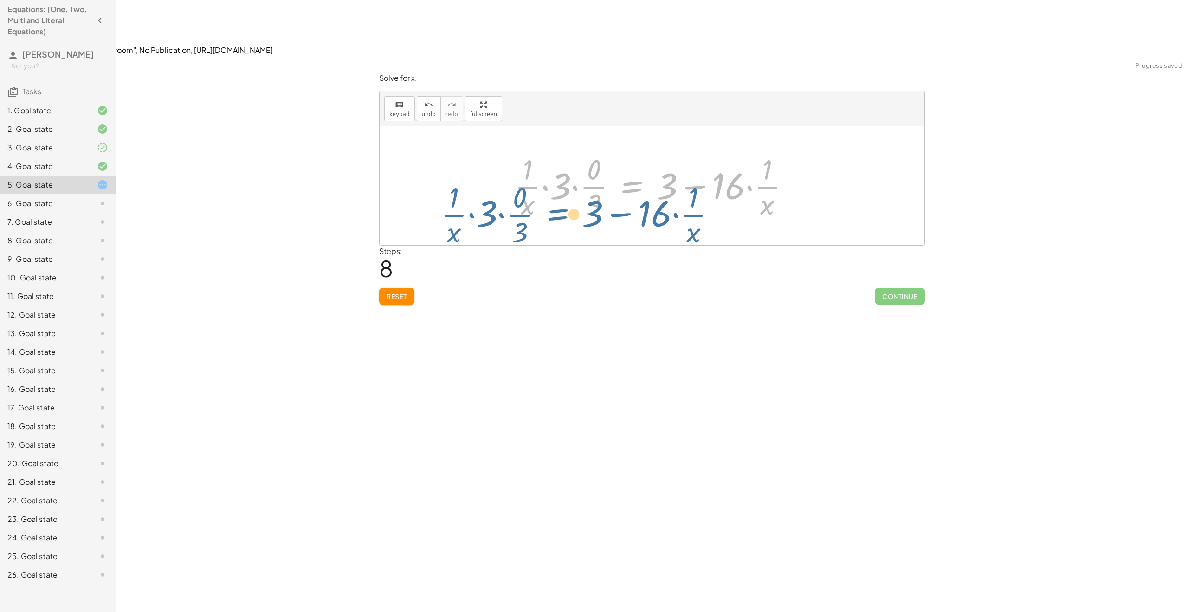
drag, startPoint x: 652, startPoint y: 128, endPoint x: 558, endPoint y: 145, distance: 96.2
click at [526, 152] on div at bounding box center [655, 185] width 291 height 71
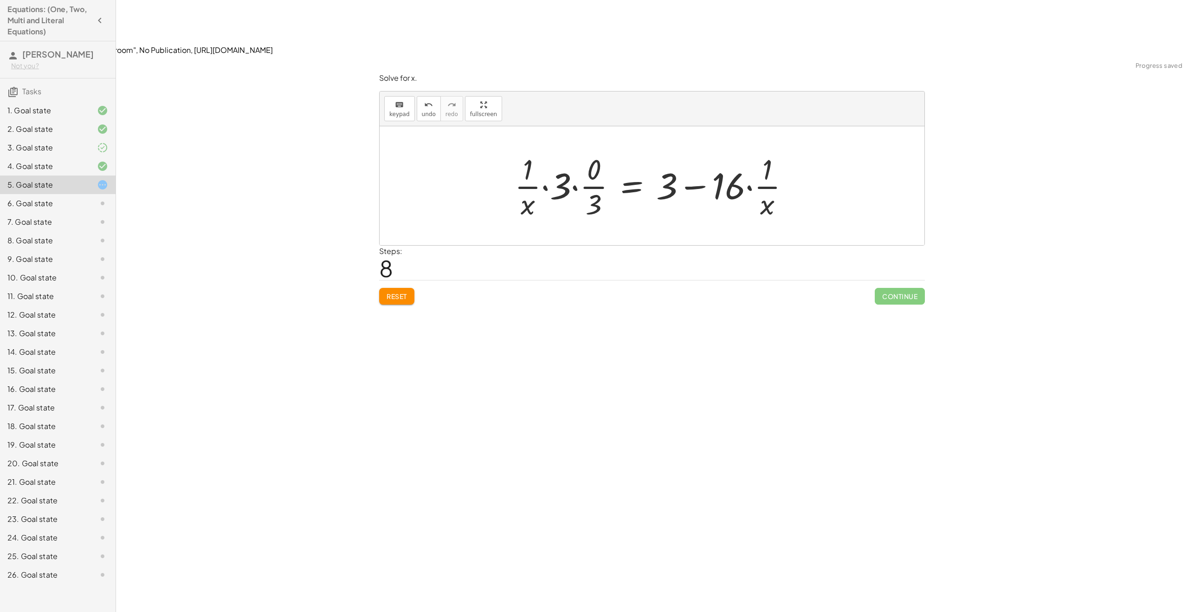
click at [584, 150] on div at bounding box center [655, 185] width 291 height 71
click at [580, 150] on div at bounding box center [660, 185] width 282 height 71
click at [580, 150] on div at bounding box center [674, 185] width 253 height 71
click at [579, 150] on div at bounding box center [663, 185] width 253 height 71
click at [700, 150] on div at bounding box center [673, 185] width 217 height 71
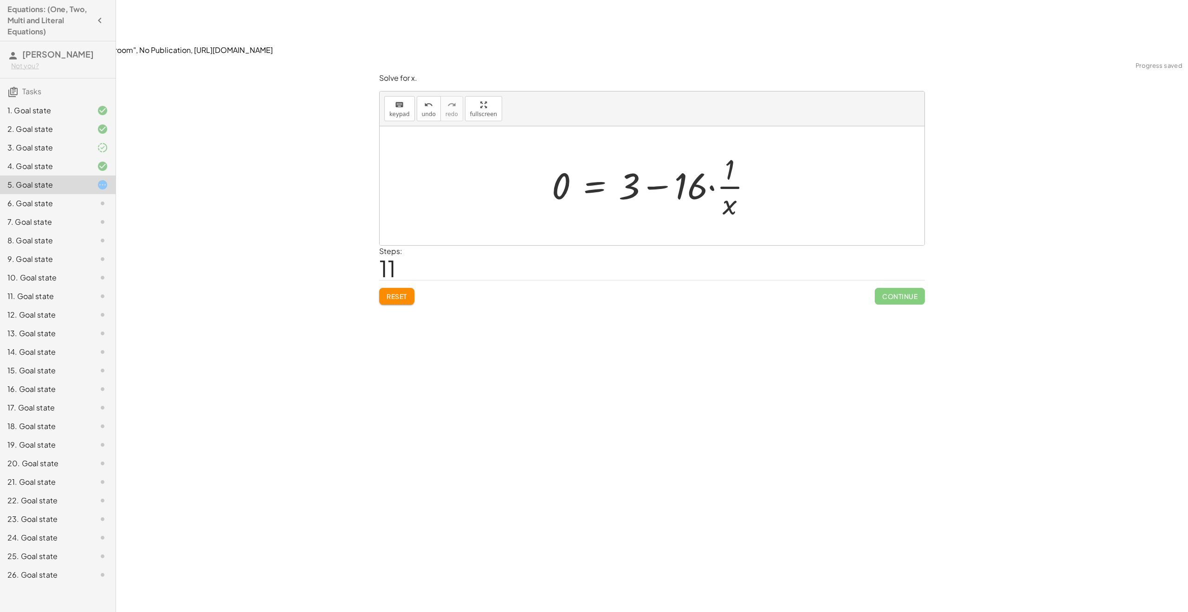
click at [700, 150] on div at bounding box center [655, 185] width 217 height 71
click at [681, 150] on div at bounding box center [655, 185] width 217 height 71
click at [660, 150] on div at bounding box center [655, 185] width 217 height 71
click at [400, 288] on button "Reset" at bounding box center [396, 296] width 35 height 17
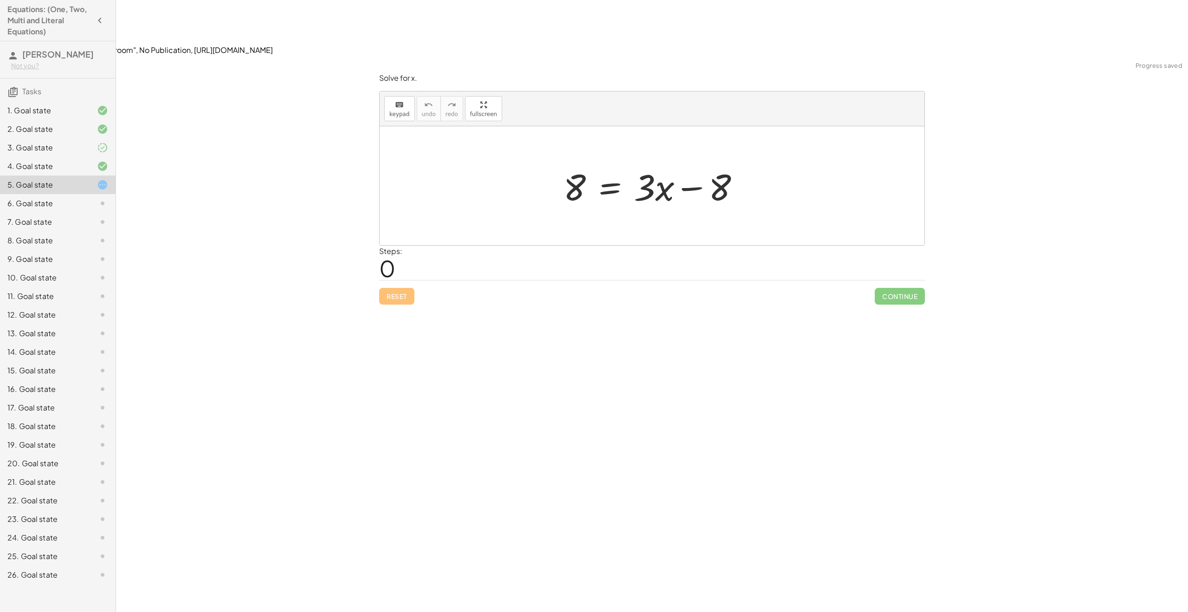
click at [605, 162] on div at bounding box center [655, 186] width 193 height 48
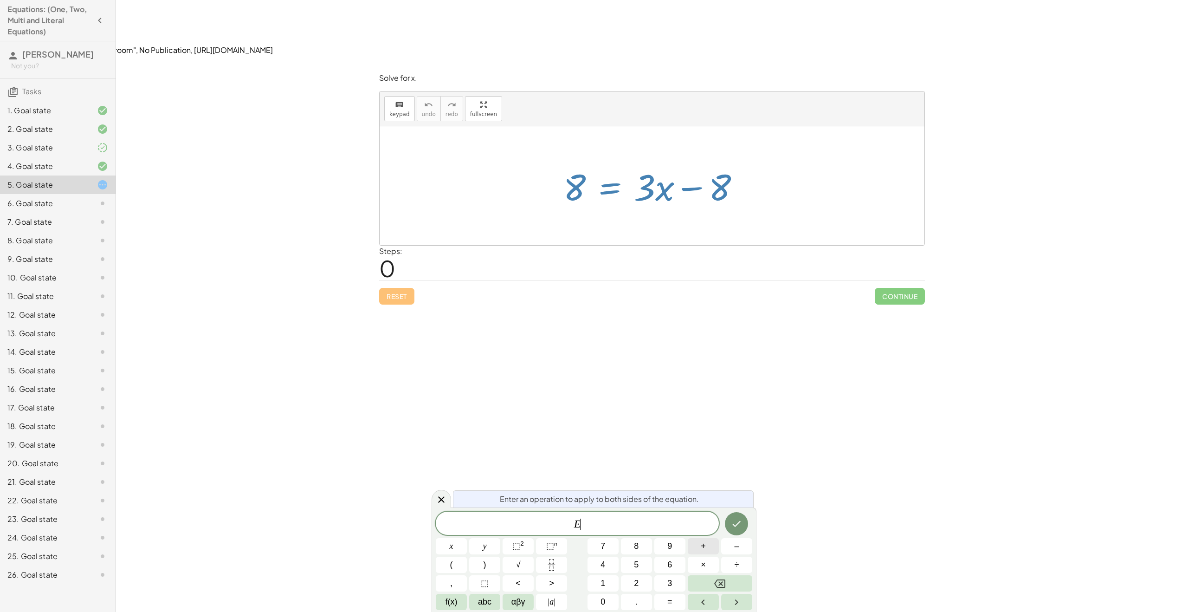
click at [707, 548] on button "+" at bounding box center [703, 546] width 31 height 16
click at [639, 548] on button "8" at bounding box center [636, 546] width 31 height 16
click at [723, 580] on icon "Backspace" at bounding box center [719, 583] width 11 height 11
click at [738, 526] on icon "Done" at bounding box center [736, 523] width 11 height 11
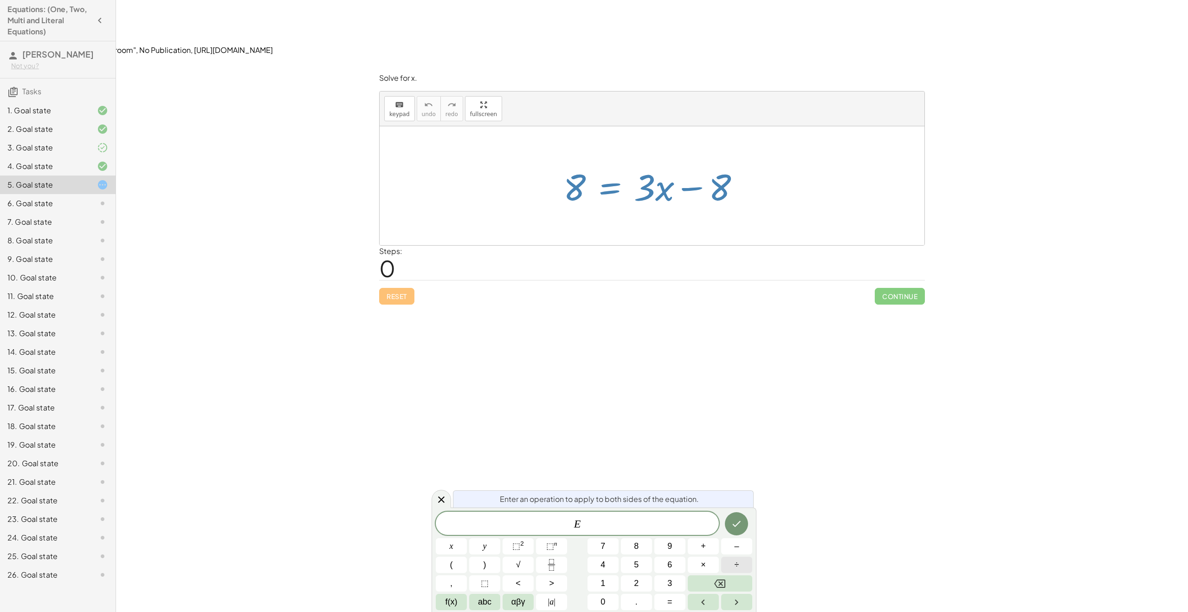
click at [734, 567] on span "÷" at bounding box center [736, 564] width 5 height 13
click at [670, 579] on span "3" at bounding box center [669, 583] width 5 height 13
click at [467, 538] on div at bounding box center [451, 546] width 31 height 16
click at [738, 517] on button "Done" at bounding box center [736, 523] width 23 height 23
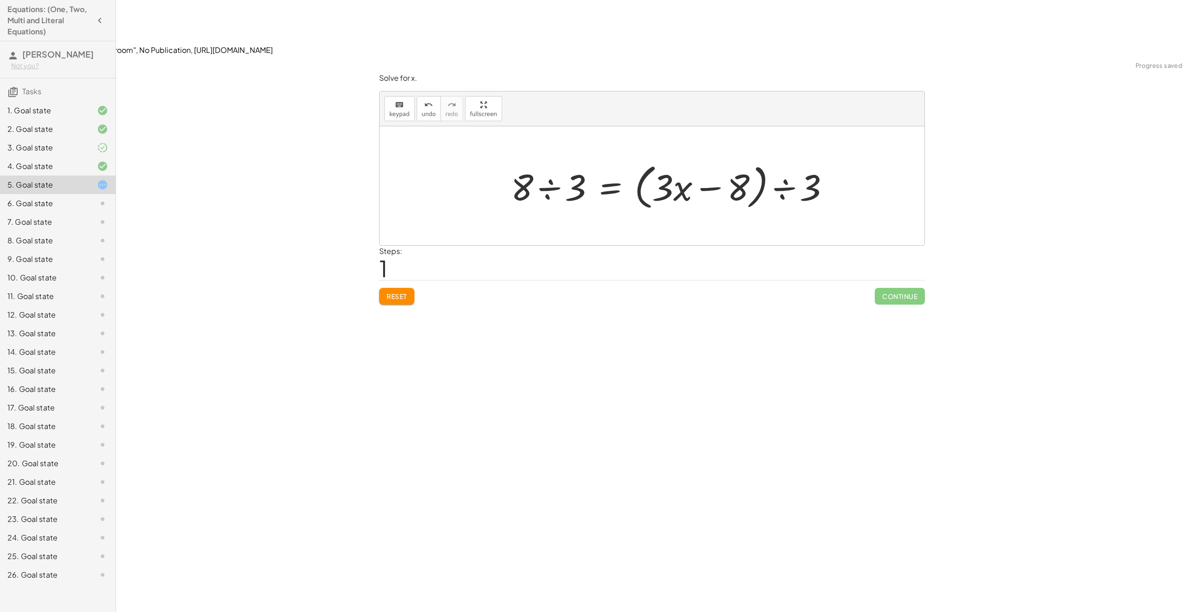
click at [670, 159] on div at bounding box center [673, 185] width 335 height 53
drag, startPoint x: 808, startPoint y: 136, endPoint x: 708, endPoint y: 141, distance: 100.4
click at [708, 159] on div at bounding box center [673, 185] width 335 height 53
click at [584, 162] on div at bounding box center [655, 186] width 303 height 48
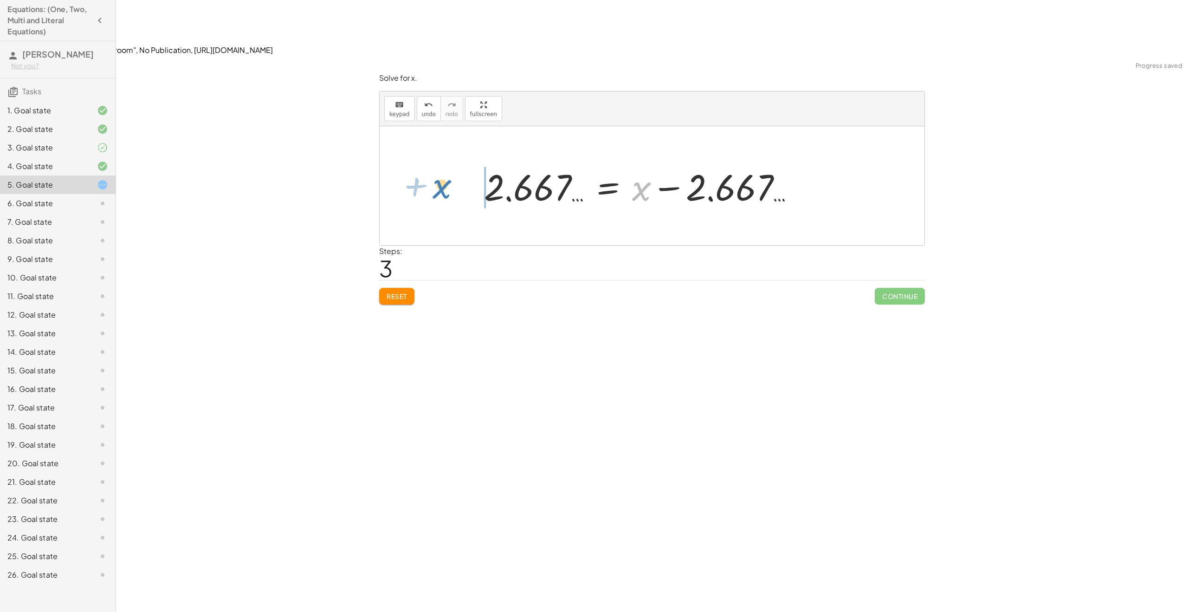
drag, startPoint x: 646, startPoint y: 135, endPoint x: 444, endPoint y: 135, distance: 202.8
click at [544, 163] on div at bounding box center [577, 186] width 373 height 46
click at [521, 163] on div at bounding box center [577, 186] width 373 height 46
click at [418, 163] on div at bounding box center [577, 186] width 373 height 46
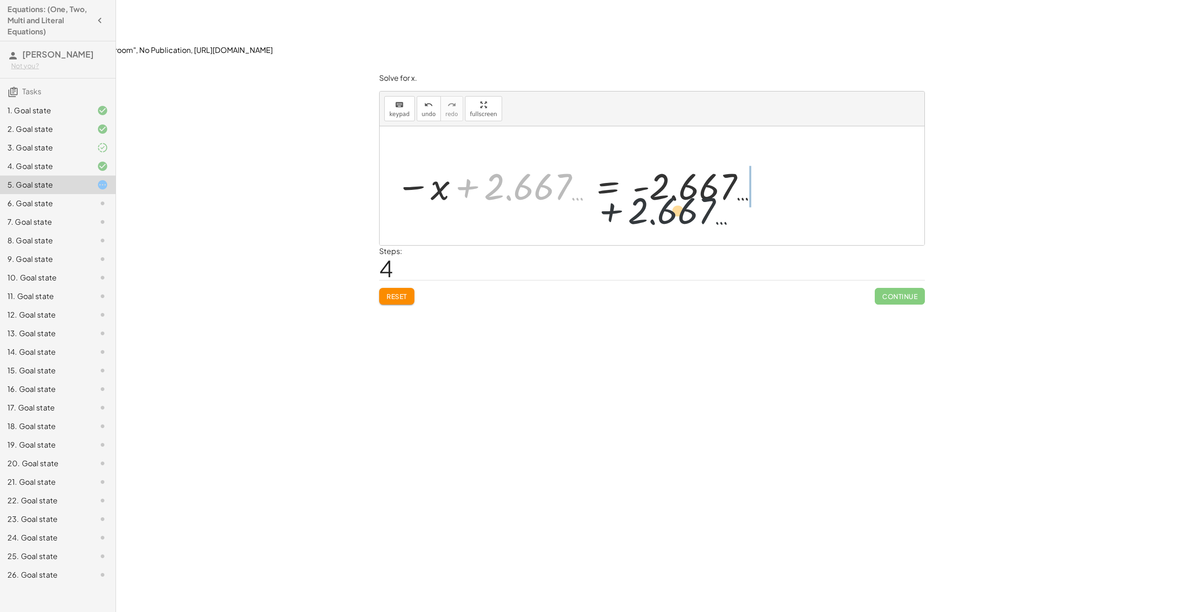
drag, startPoint x: 502, startPoint y: 135, endPoint x: 706, endPoint y: 144, distance: 203.9
click at [706, 163] on div at bounding box center [577, 186] width 373 height 46
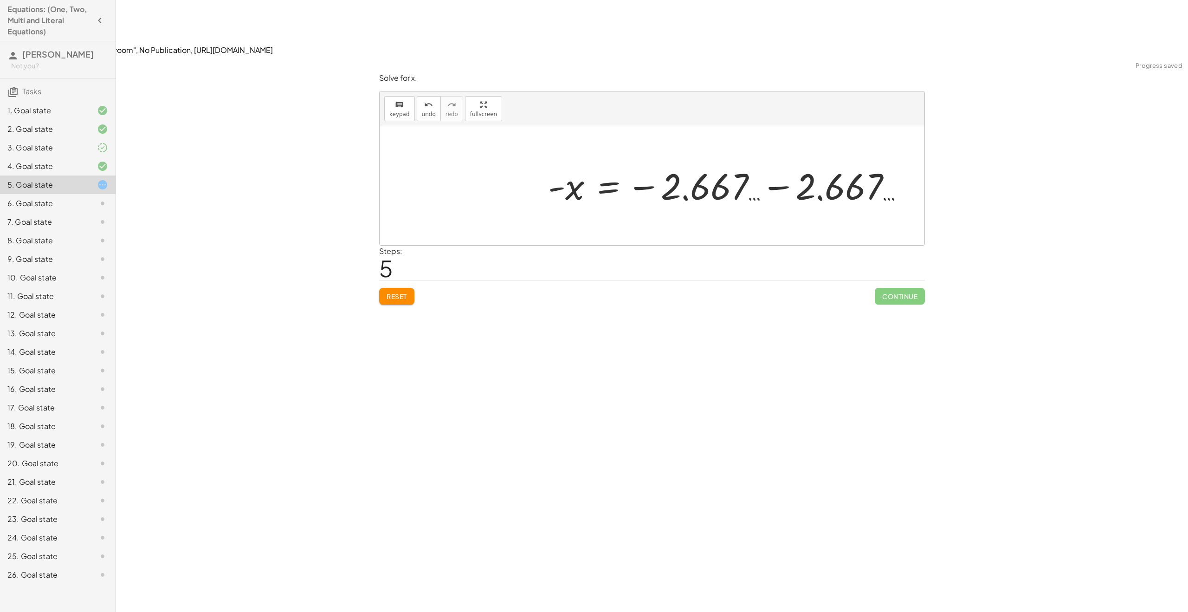
click at [728, 163] on div at bounding box center [729, 186] width 373 height 46
click at [780, 163] on div at bounding box center [729, 186] width 373 height 46
click at [778, 133] on div at bounding box center [652, 185] width 545 height 119
click at [574, 163] on div at bounding box center [656, 186] width 232 height 46
click at [608, 163] on div at bounding box center [656, 186] width 232 height 46
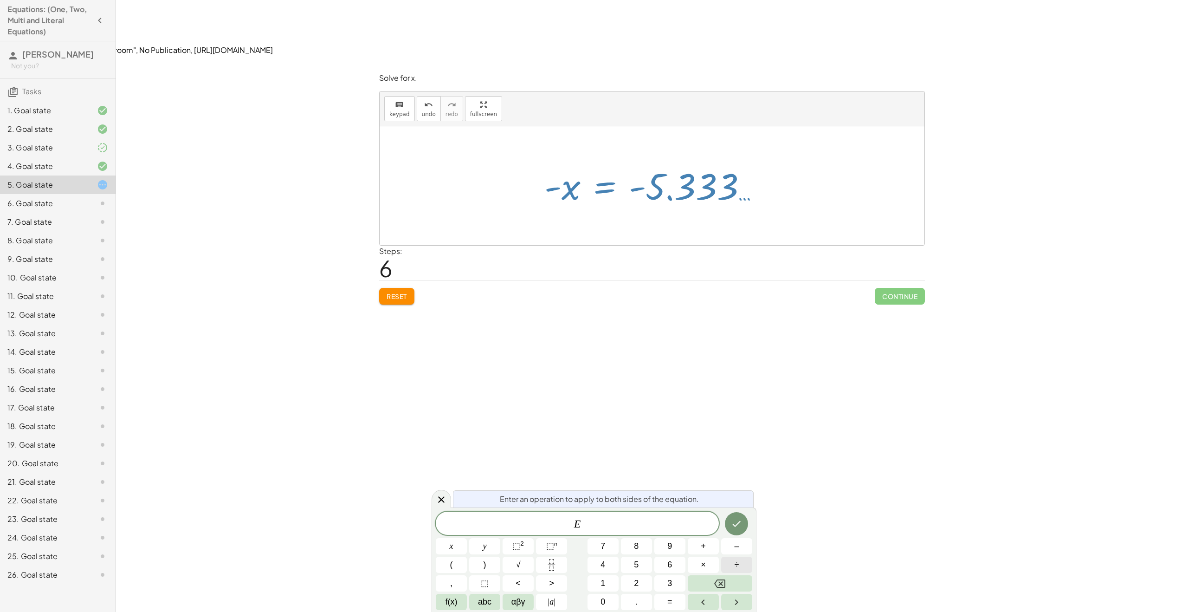
click at [749, 563] on button "÷" at bounding box center [736, 564] width 31 height 16
click at [748, 548] on button "–" at bounding box center [736, 546] width 31 height 16
click at [611, 579] on button "1" at bounding box center [602, 583] width 31 height 16
click at [734, 522] on icon "Done" at bounding box center [736, 523] width 11 height 11
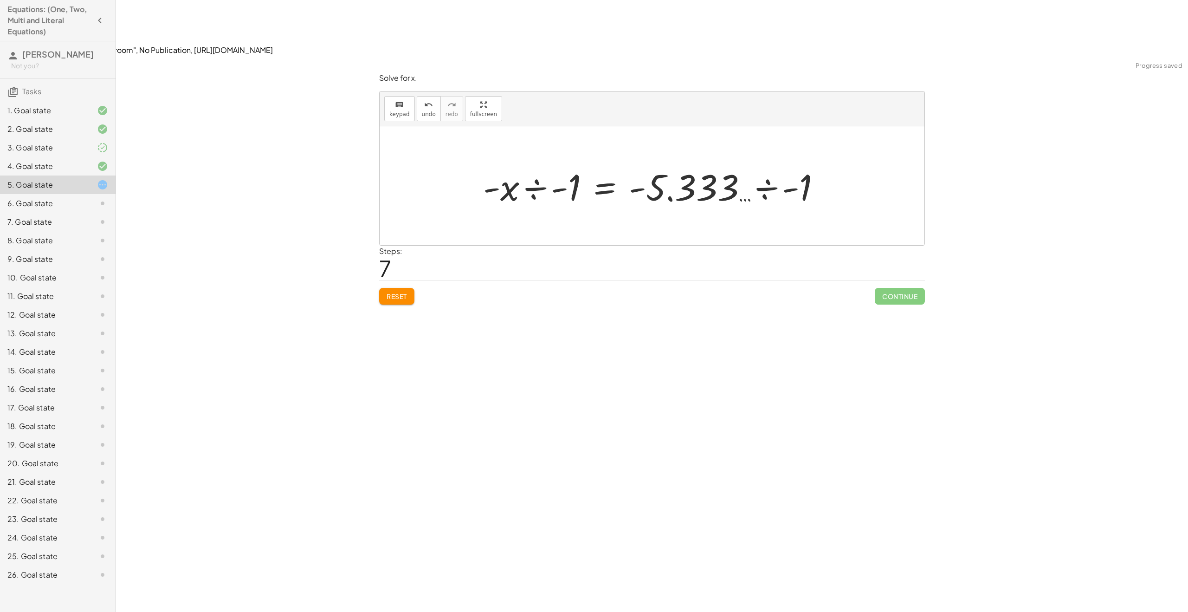
click at [762, 162] on div at bounding box center [655, 186] width 354 height 48
click at [541, 162] on div at bounding box center [616, 186] width 276 height 48
click at [469, 180] on div at bounding box center [652, 185] width 545 height 119
click at [108, 186] on div "5. Goal state" at bounding box center [58, 184] width 116 height 19
click at [105, 186] on icon at bounding box center [102, 184] width 11 height 11
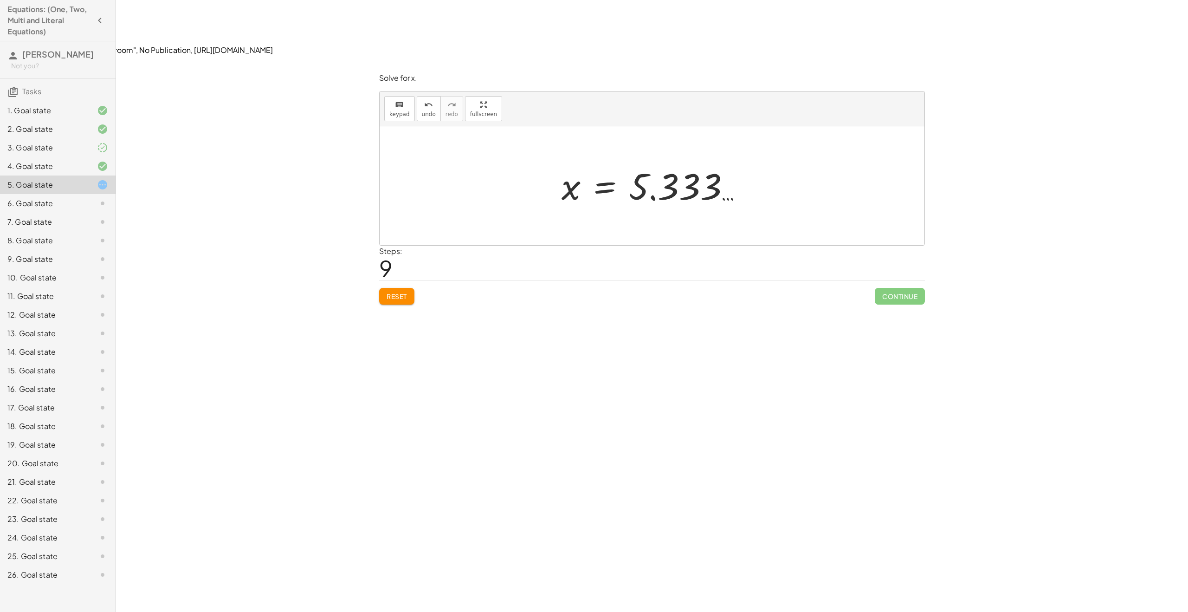
click at [405, 245] on div "Steps: 9" at bounding box center [652, 262] width 546 height 34
click at [611, 163] on div at bounding box center [656, 186] width 198 height 46
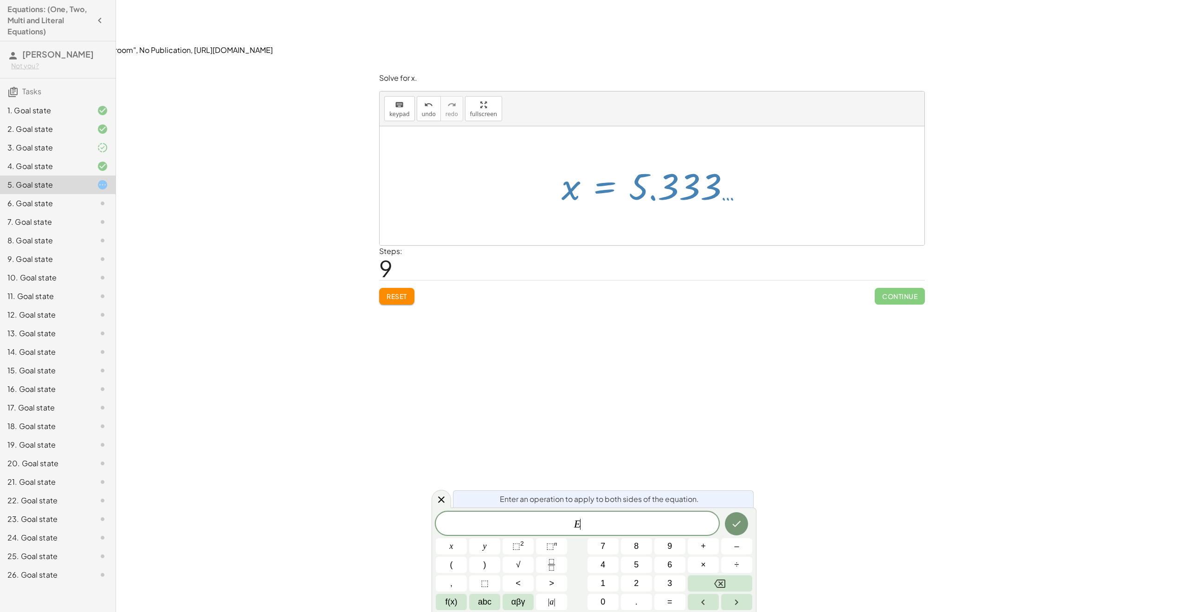
click at [611, 163] on div at bounding box center [656, 186] width 198 height 46
click at [61, 199] on div "6. Goal state" at bounding box center [44, 203] width 75 height 11
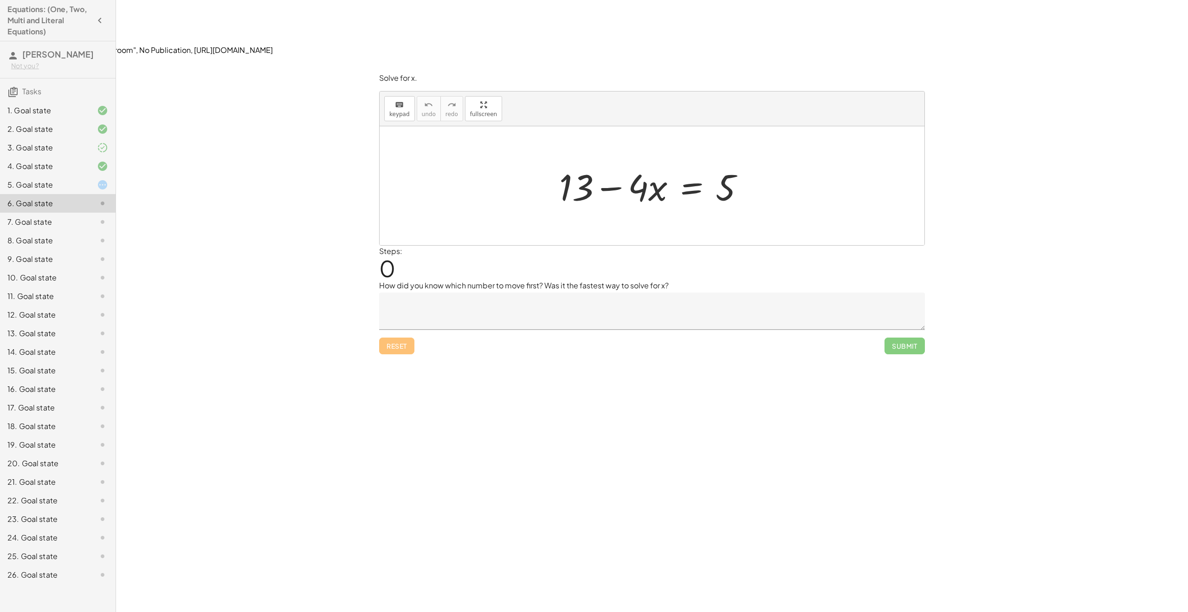
click at [692, 162] on div at bounding box center [655, 186] width 202 height 48
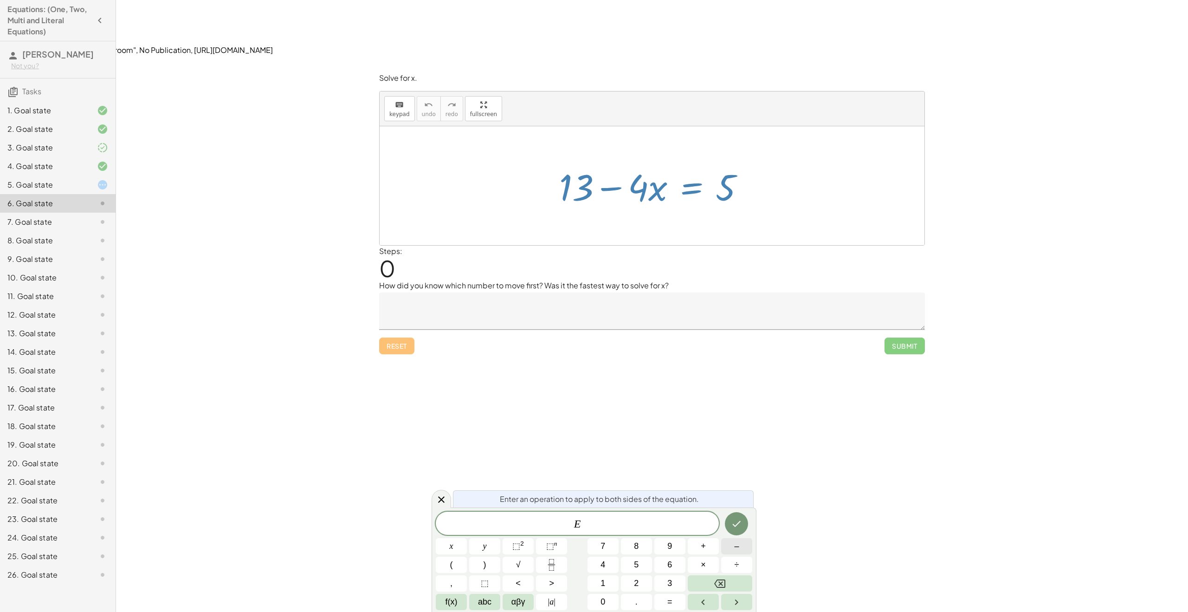
click at [739, 547] on button "–" at bounding box center [736, 546] width 31 height 16
click at [599, 581] on button "1" at bounding box center [602, 583] width 31 height 16
click at [673, 575] on button "3" at bounding box center [669, 583] width 31 height 16
click at [467, 538] on div at bounding box center [451, 546] width 31 height 16
click at [734, 520] on icon "Done" at bounding box center [736, 523] width 11 height 11
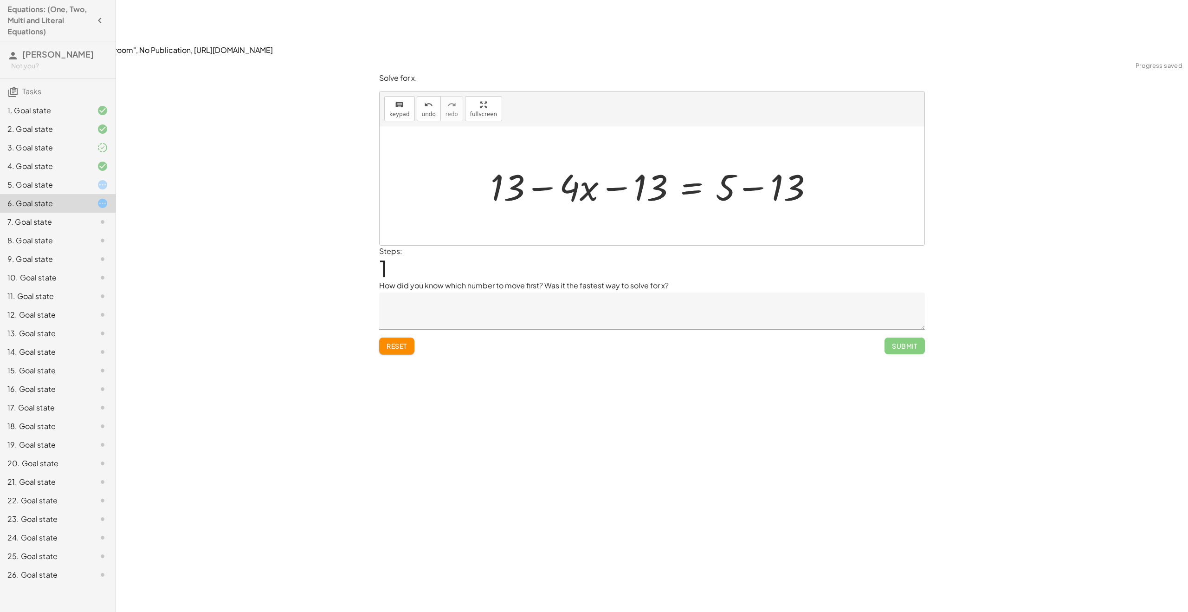
click at [773, 162] on div at bounding box center [655, 186] width 339 height 48
click at [551, 162] on div at bounding box center [631, 186] width 290 height 48
drag, startPoint x: 631, startPoint y: 136, endPoint x: 524, endPoint y: 142, distance: 107.8
click at [527, 162] on div at bounding box center [634, 186] width 290 height 48
click at [580, 162] on div at bounding box center [655, 186] width 290 height 48
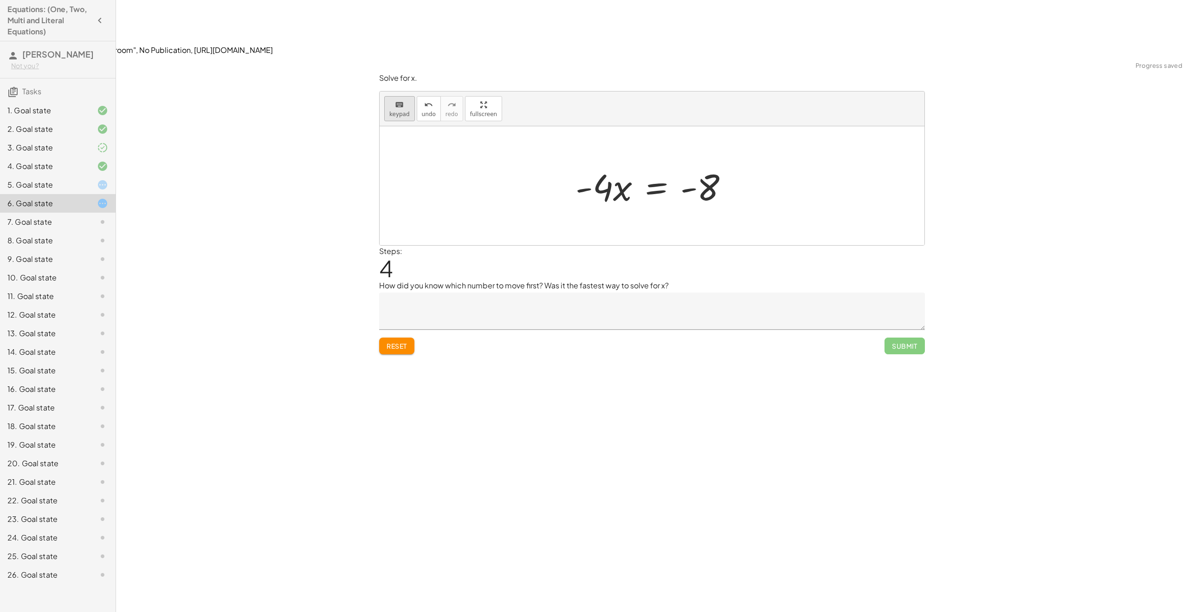
click at [404, 99] on div "keyboard" at bounding box center [399, 104] width 20 height 11
click at [654, 165] on div at bounding box center [647, 186] width 144 height 43
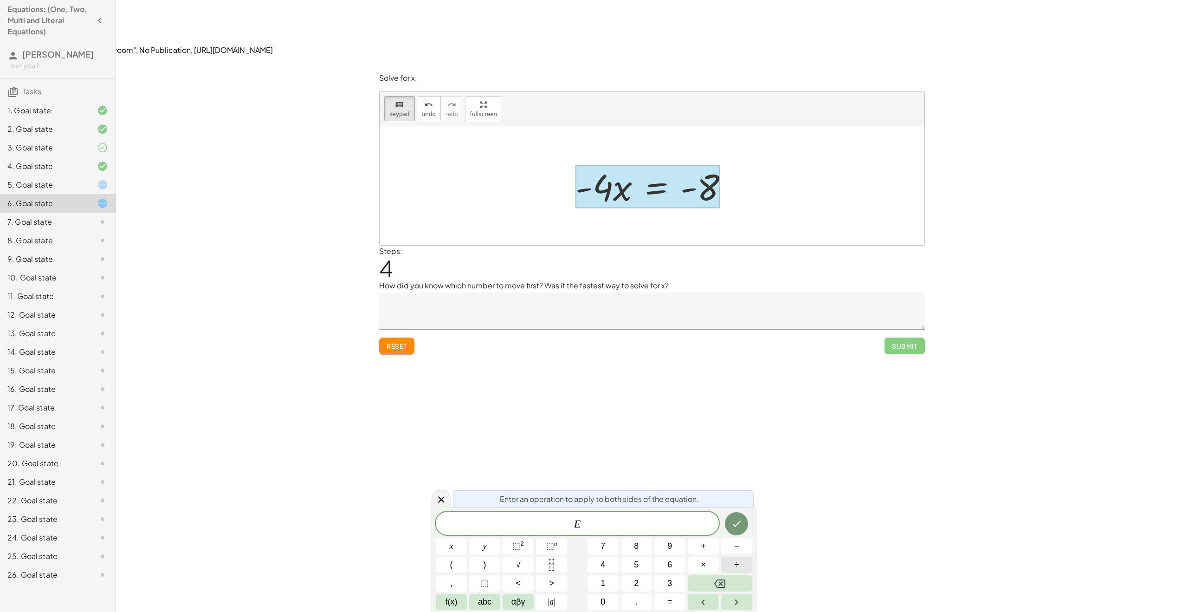
click at [732, 560] on button "÷" at bounding box center [736, 564] width 31 height 16
click at [738, 550] on span "–" at bounding box center [736, 546] width 5 height 13
click at [606, 558] on button "4" at bounding box center [602, 564] width 31 height 16
click at [737, 521] on icon "Done" at bounding box center [736, 523] width 11 height 11
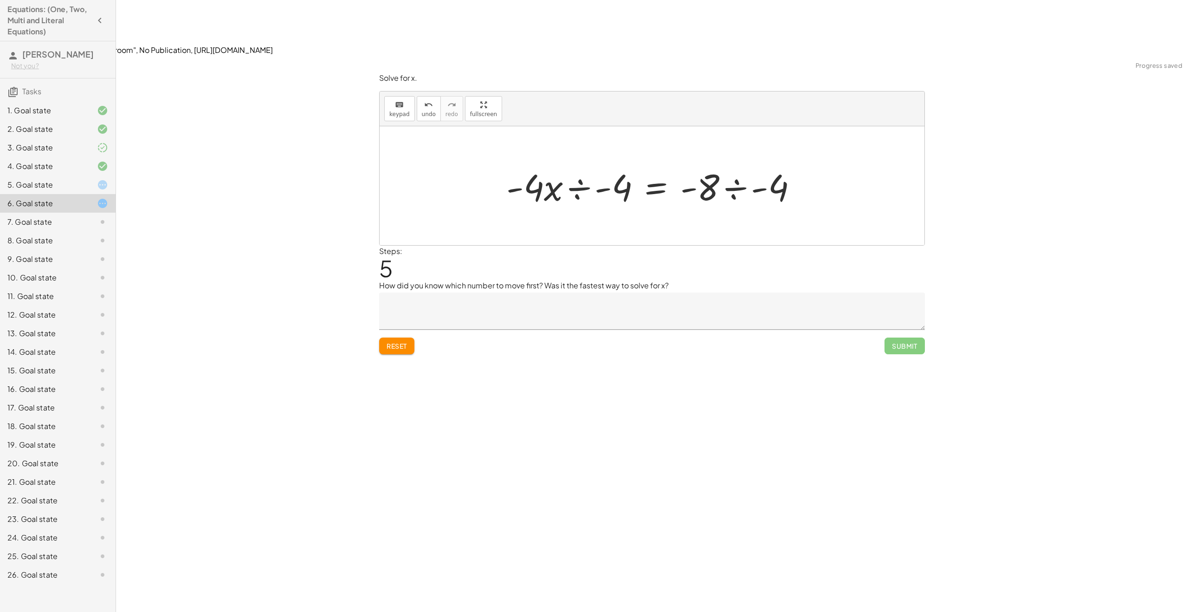
click at [573, 162] on div at bounding box center [656, 186] width 308 height 48
click at [578, 150] on div at bounding box center [655, 185] width 292 height 71
click at [582, 150] on div at bounding box center [655, 185] width 273 height 71
click at [582, 150] on div at bounding box center [655, 185] width 239 height 71
drag, startPoint x: 555, startPoint y: 137, endPoint x: 591, endPoint y: 116, distance: 41.8
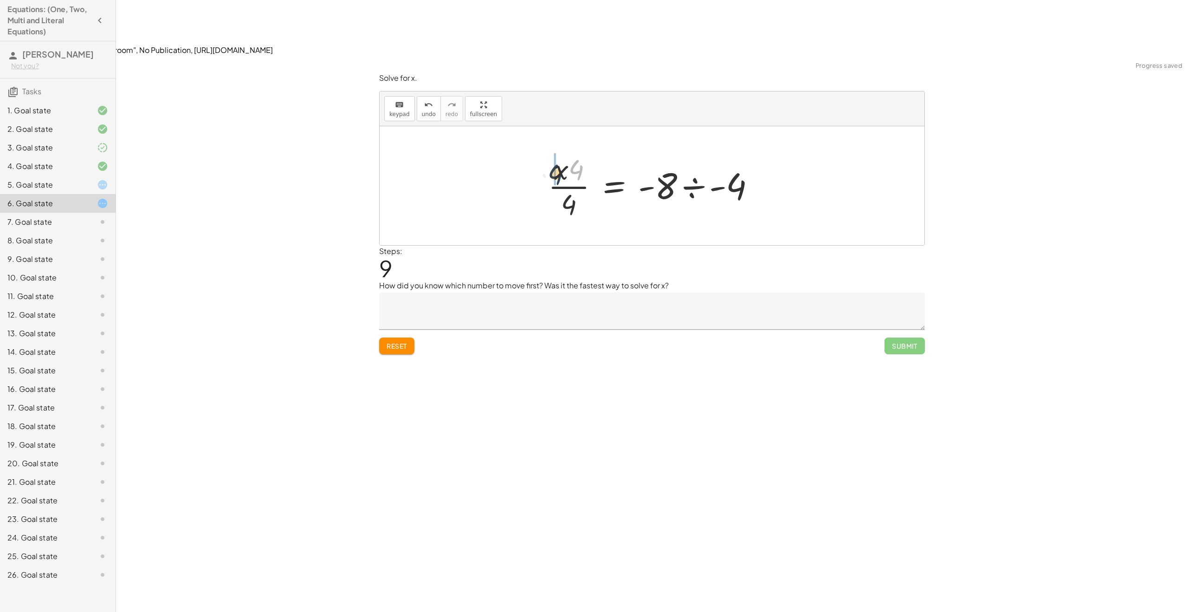
drag, startPoint x: 578, startPoint y: 112, endPoint x: 555, endPoint y: 116, distance: 22.6
click at [569, 150] on div at bounding box center [655, 185] width 224 height 71
click at [673, 162] on div at bounding box center [655, 186] width 201 height 48
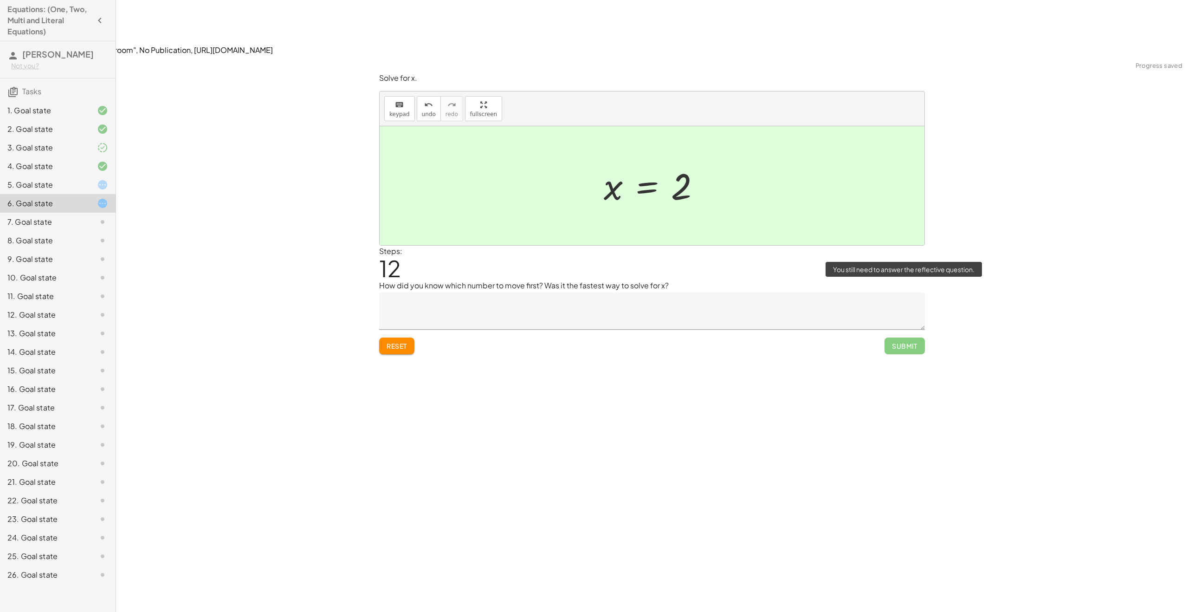
click at [905, 337] on span "Submit" at bounding box center [904, 345] width 40 height 17
click at [689, 292] on textarea at bounding box center [652, 310] width 546 height 37
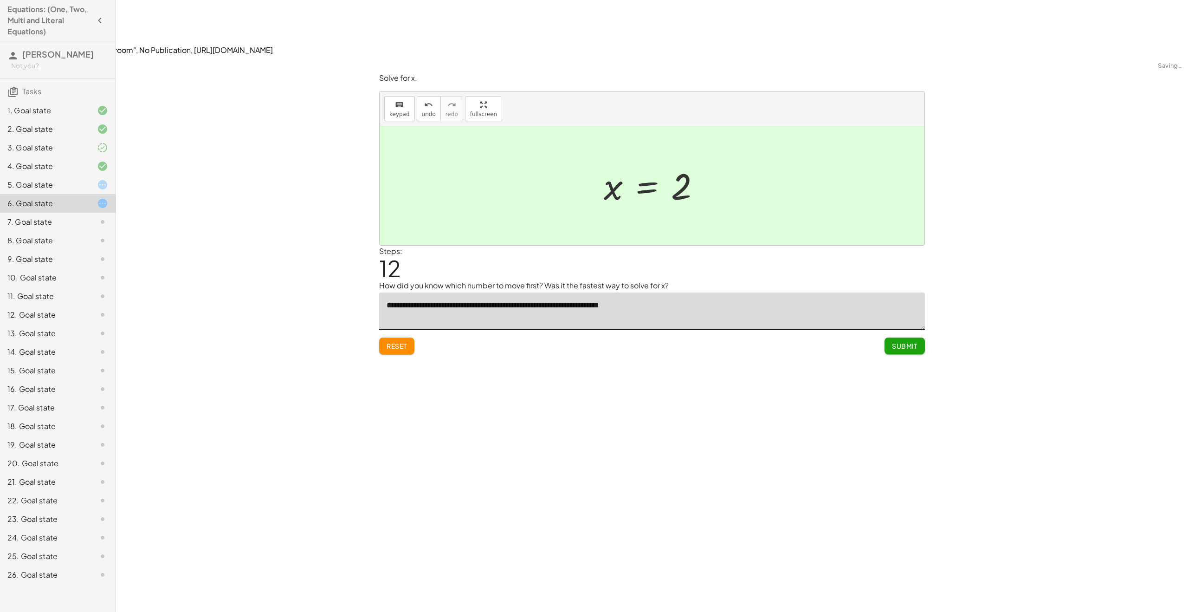
type textarea "**********"
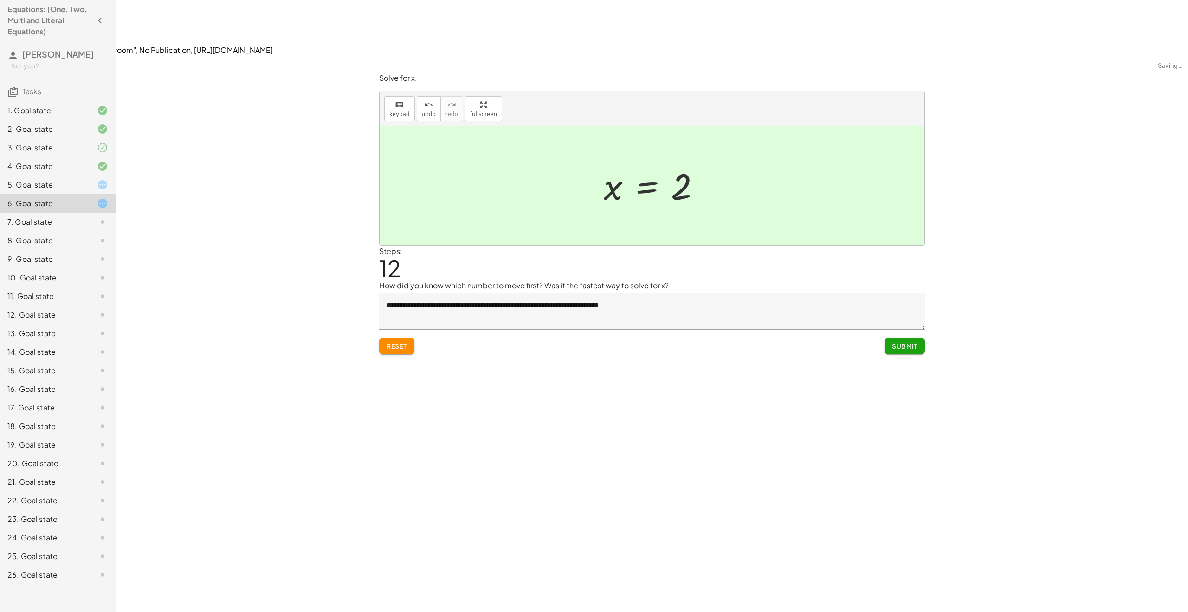
drag, startPoint x: 410, startPoint y: 368, endPoint x: 407, endPoint y: 352, distance: 16.0
click at [410, 367] on div "**********" at bounding box center [652, 362] width 1072 height 612
click at [398, 341] on span "Reset" at bounding box center [397, 345] width 20 height 8
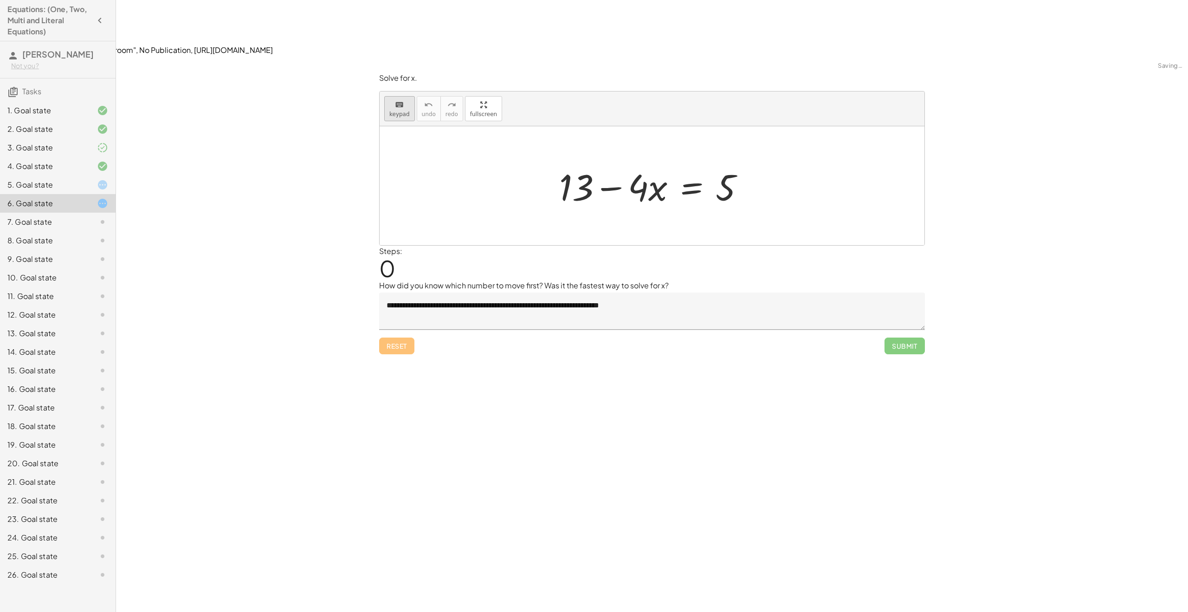
click at [402, 96] on button "keyboard keypad" at bounding box center [399, 108] width 31 height 25
click at [701, 165] on div at bounding box center [647, 186] width 176 height 43
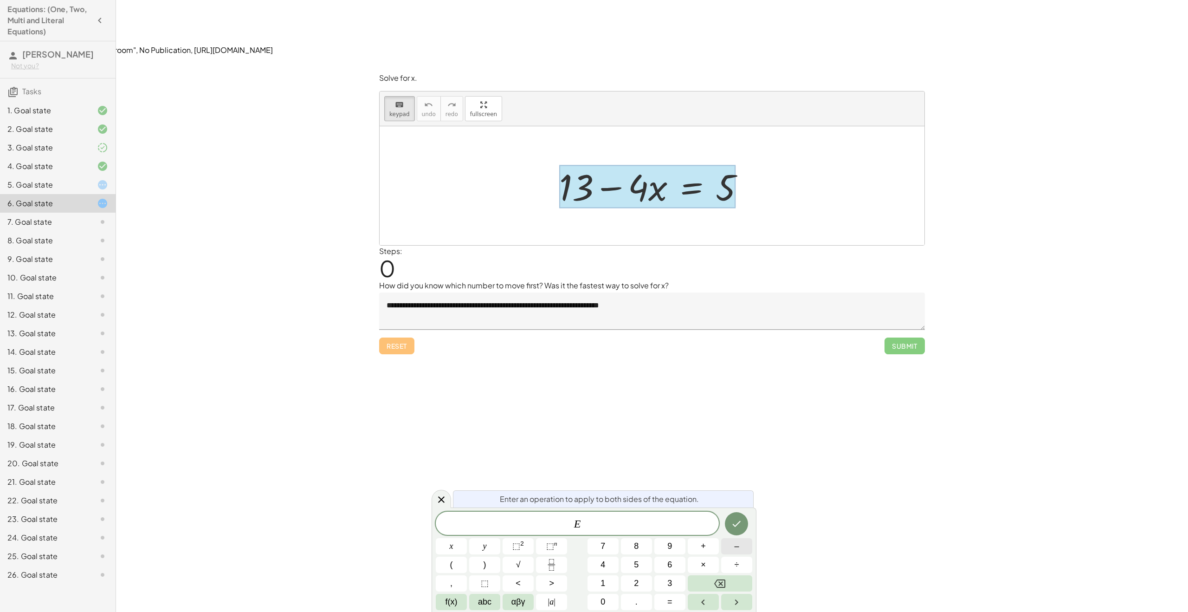
click at [730, 554] on button "–" at bounding box center [736, 546] width 31 height 16
click at [604, 585] on span "1" at bounding box center [602, 583] width 5 height 13
click at [668, 581] on span "3" at bounding box center [669, 583] width 5 height 13
click at [741, 524] on icon "Done" at bounding box center [736, 523] width 11 height 11
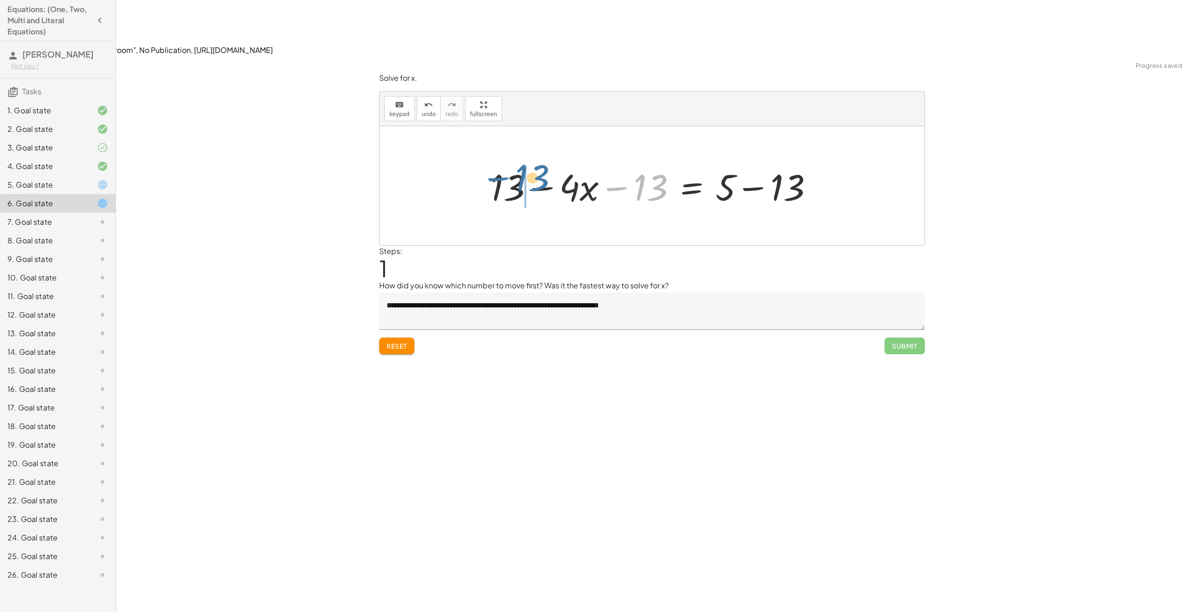
drag, startPoint x: 645, startPoint y: 135, endPoint x: 527, endPoint y: 125, distance: 118.8
click at [527, 162] on div at bounding box center [655, 186] width 339 height 48
click at [522, 162] on div at bounding box center [655, 186] width 339 height 48
click at [535, 162] on div at bounding box center [655, 186] width 339 height 48
click at [713, 162] on div at bounding box center [655, 186] width 219 height 48
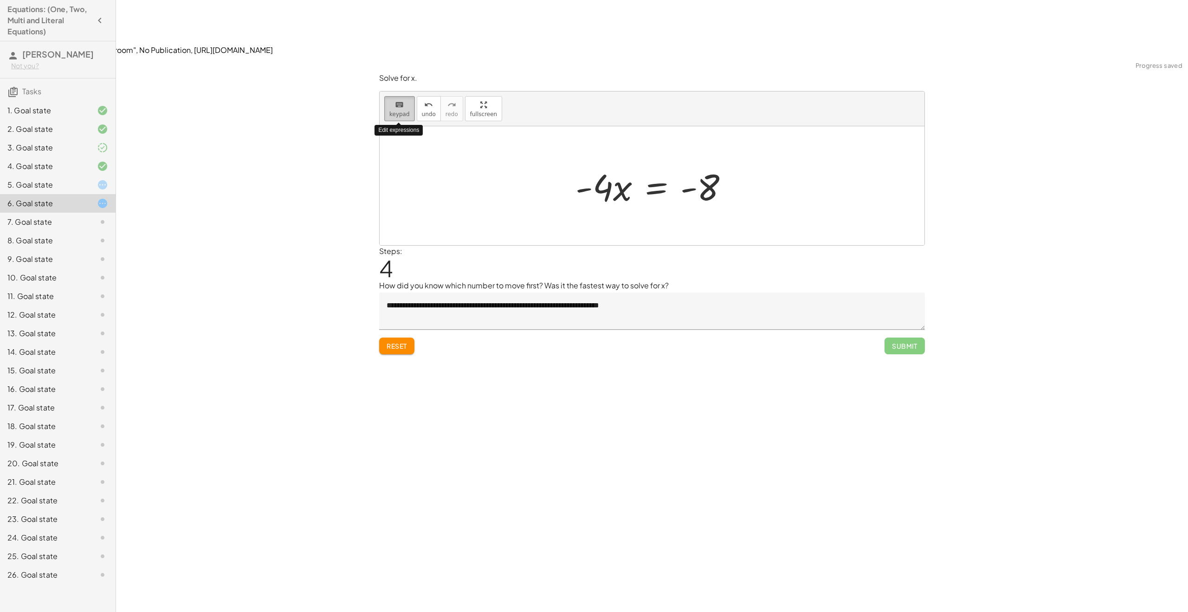
click at [393, 96] on button "keyboard keypad" at bounding box center [399, 108] width 31 height 25
click at [658, 165] on div at bounding box center [647, 186] width 144 height 43
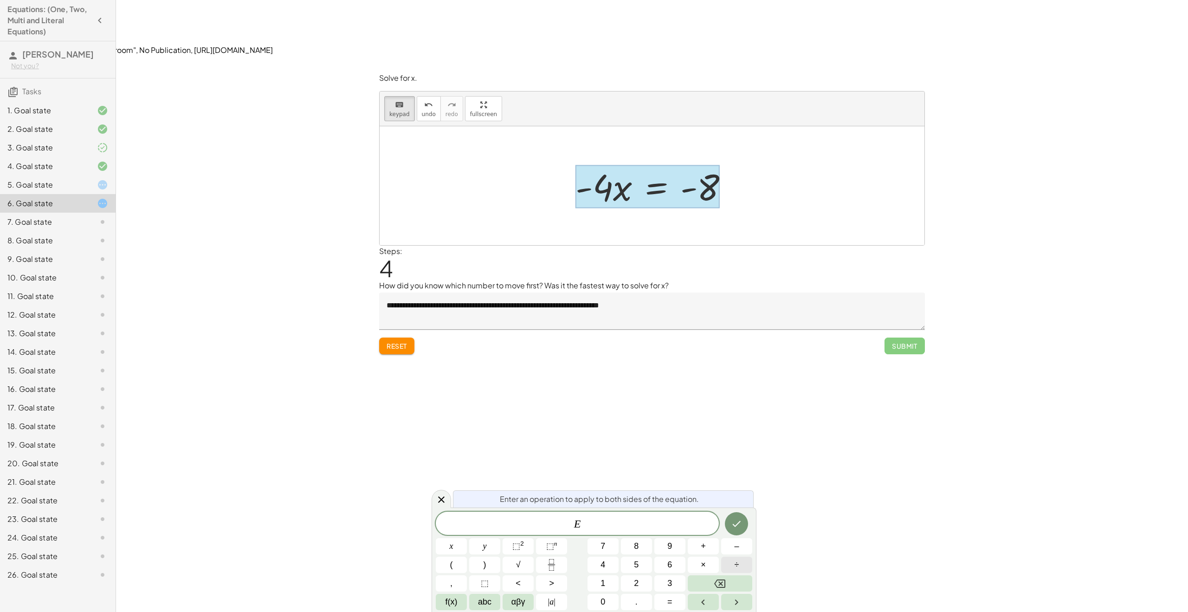
click at [726, 567] on button "÷" at bounding box center [736, 564] width 31 height 16
click at [729, 544] on button "–" at bounding box center [736, 546] width 31 height 16
click at [611, 567] on button "4" at bounding box center [602, 564] width 31 height 16
click at [736, 523] on icon "Done" at bounding box center [736, 523] width 11 height 11
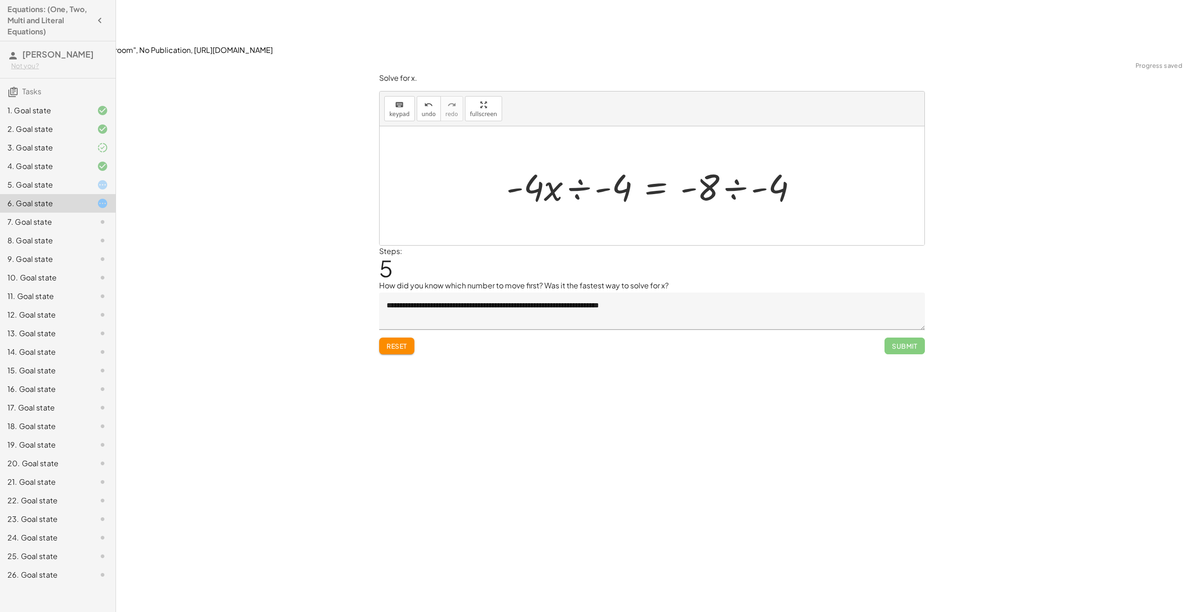
click at [576, 162] on div at bounding box center [656, 186] width 308 height 48
click at [571, 150] on div at bounding box center [655, 185] width 292 height 71
drag, startPoint x: 602, startPoint y: 154, endPoint x: 595, endPoint y: 161, distance: 10.2
click at [605, 165] on div at bounding box center [655, 185] width 273 height 71
click at [563, 150] on div at bounding box center [655, 185] width 273 height 71
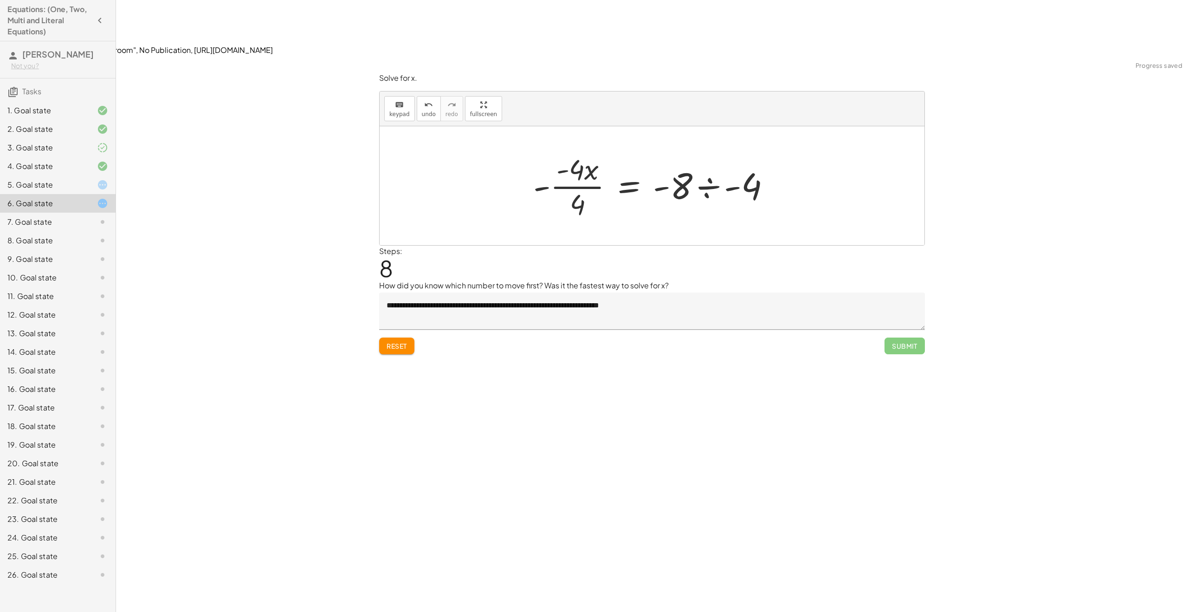
click at [571, 150] on div at bounding box center [655, 185] width 254 height 71
click at [571, 162] on div at bounding box center [655, 186] width 248 height 48
click at [571, 162] on div at bounding box center [655, 186] width 214 height 48
click at [677, 162] on div at bounding box center [655, 186] width 201 height 48
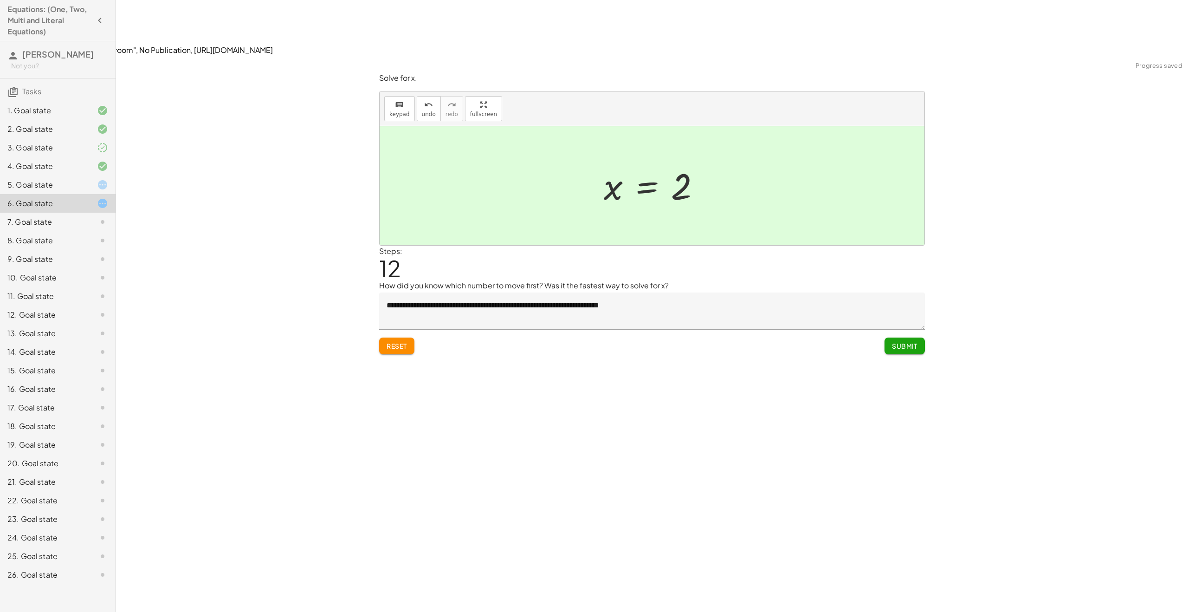
click at [903, 341] on span "Submit" at bounding box center [905, 345] width 26 height 8
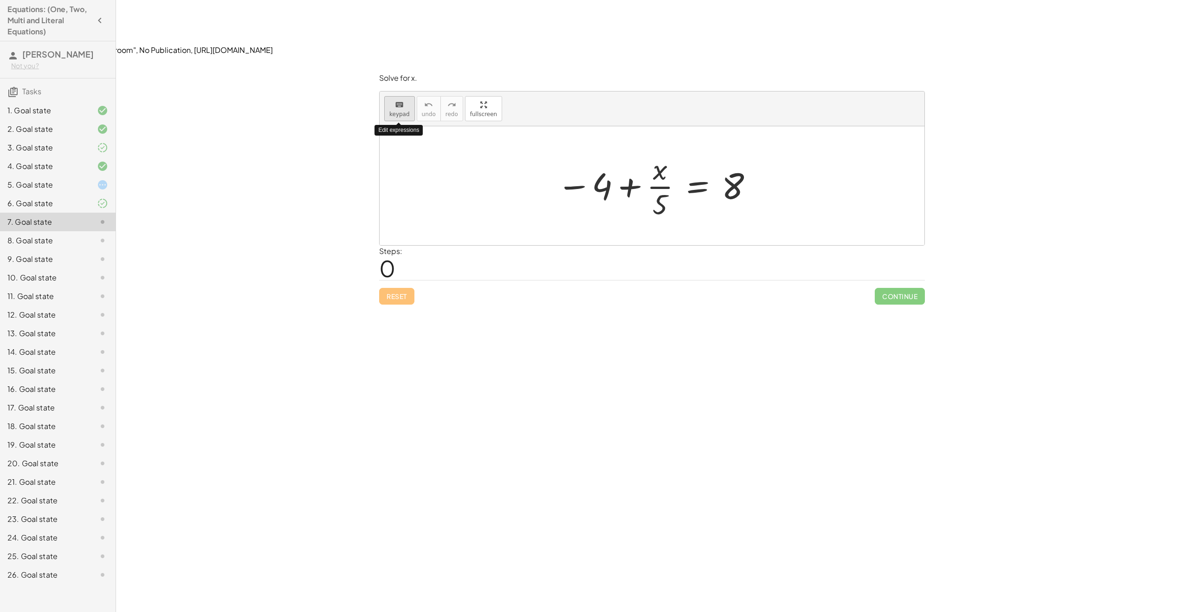
click at [399, 111] on span "keypad" at bounding box center [399, 114] width 20 height 6
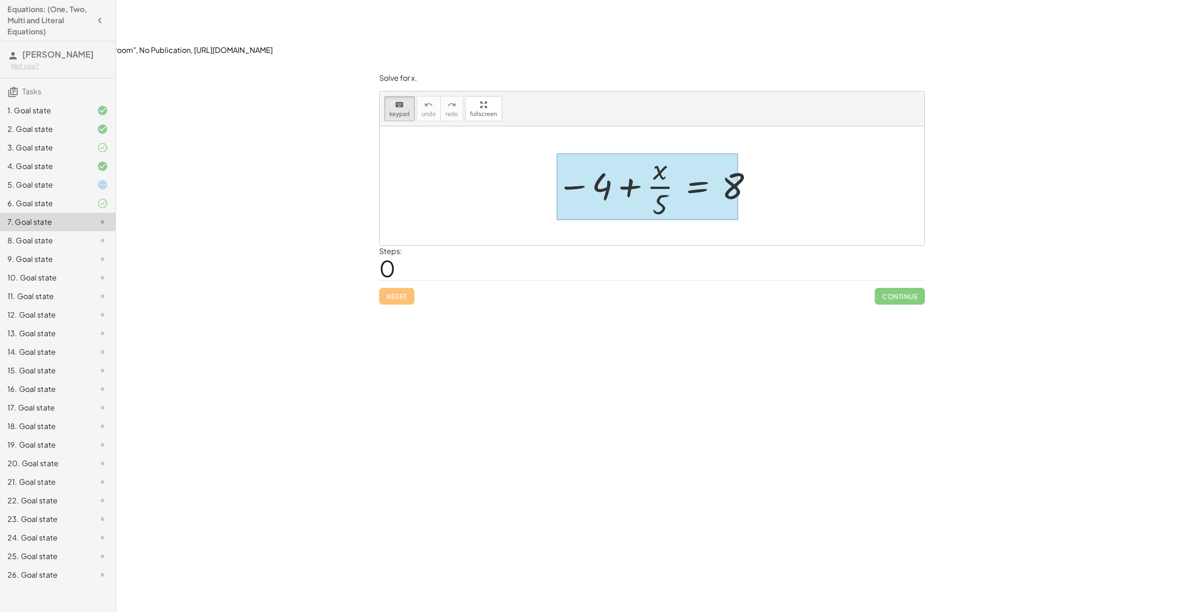
click at [696, 153] on div at bounding box center [647, 186] width 181 height 67
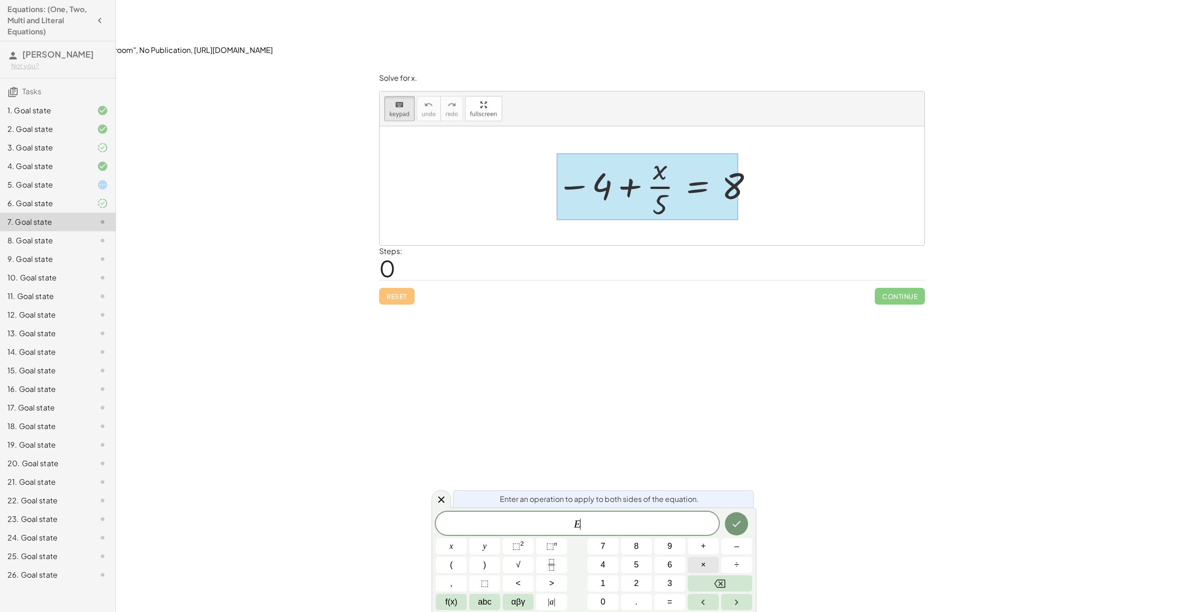
click at [706, 563] on button "×" at bounding box center [703, 564] width 31 height 16
click at [642, 560] on button "5" at bounding box center [636, 564] width 31 height 16
click at [737, 518] on icon "Done" at bounding box center [736, 523] width 11 height 11
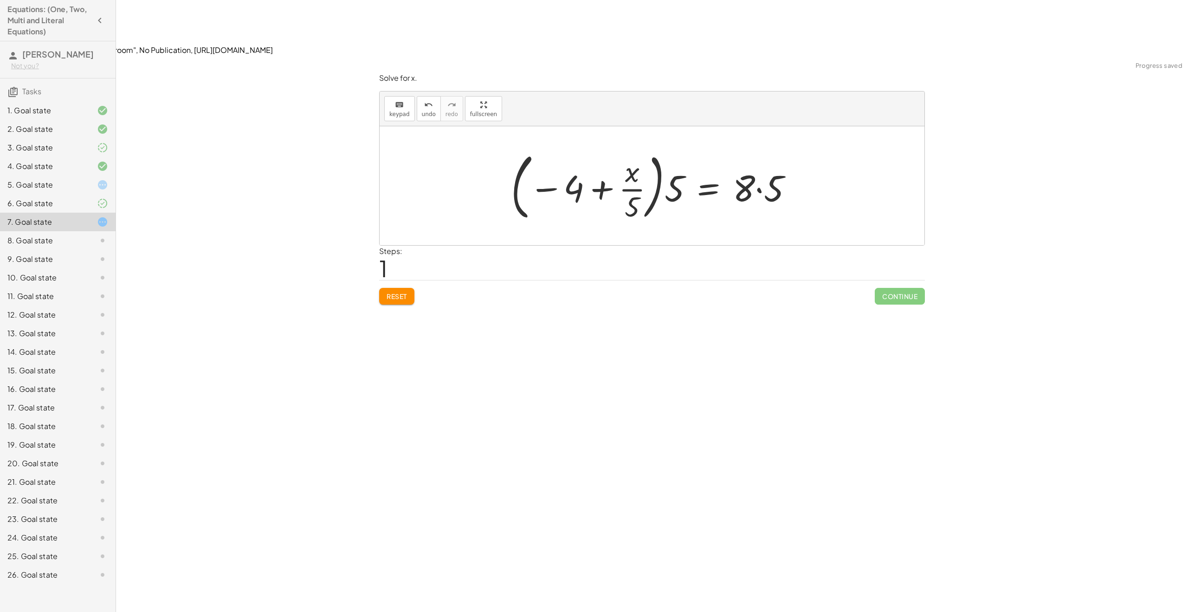
click at [569, 147] on div at bounding box center [655, 185] width 298 height 77
drag, startPoint x: 601, startPoint y: 134, endPoint x: 578, endPoint y: 135, distance: 23.2
click at [578, 147] on div at bounding box center [655, 185] width 298 height 77
drag, startPoint x: 669, startPoint y: 134, endPoint x: 797, endPoint y: 144, distance: 128.5
click at [797, 147] on div at bounding box center [655, 185] width 298 height 77
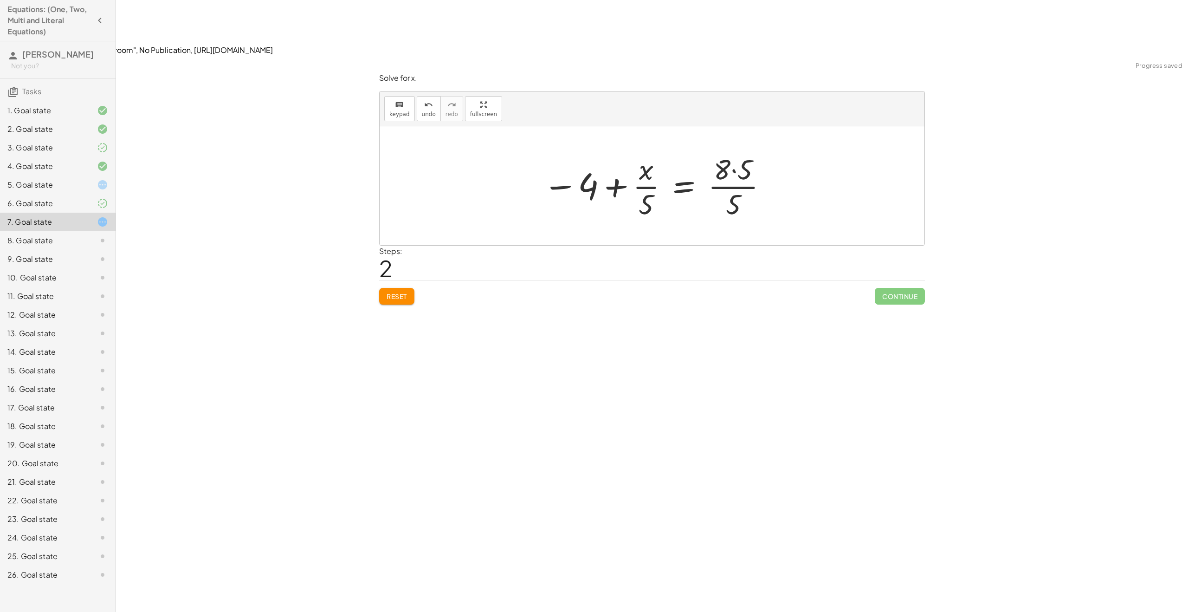
click at [726, 150] on div at bounding box center [655, 185] width 235 height 71
drag, startPoint x: 586, startPoint y: 127, endPoint x: 636, endPoint y: 127, distance: 50.1
click at [641, 150] on div at bounding box center [655, 185] width 235 height 71
click at [735, 150] on div at bounding box center [655, 185] width 235 height 71
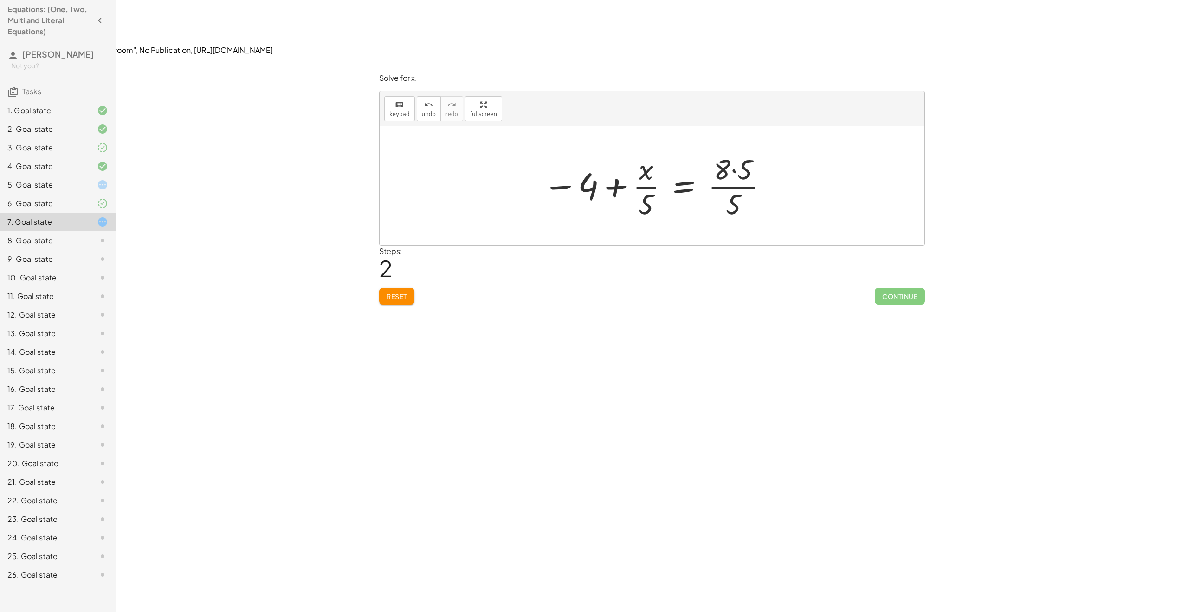
click at [401, 288] on button "Reset" at bounding box center [396, 296] width 35 height 17
click at [391, 91] on div "keyboard keypad undo [PERSON_NAME] redo fullscreen" at bounding box center [652, 108] width 545 height 35
click at [729, 150] on div at bounding box center [655, 185] width 206 height 71
drag, startPoint x: 734, startPoint y: 134, endPoint x: 655, endPoint y: 128, distance: 79.6
click at [733, 150] on div at bounding box center [655, 185] width 206 height 71
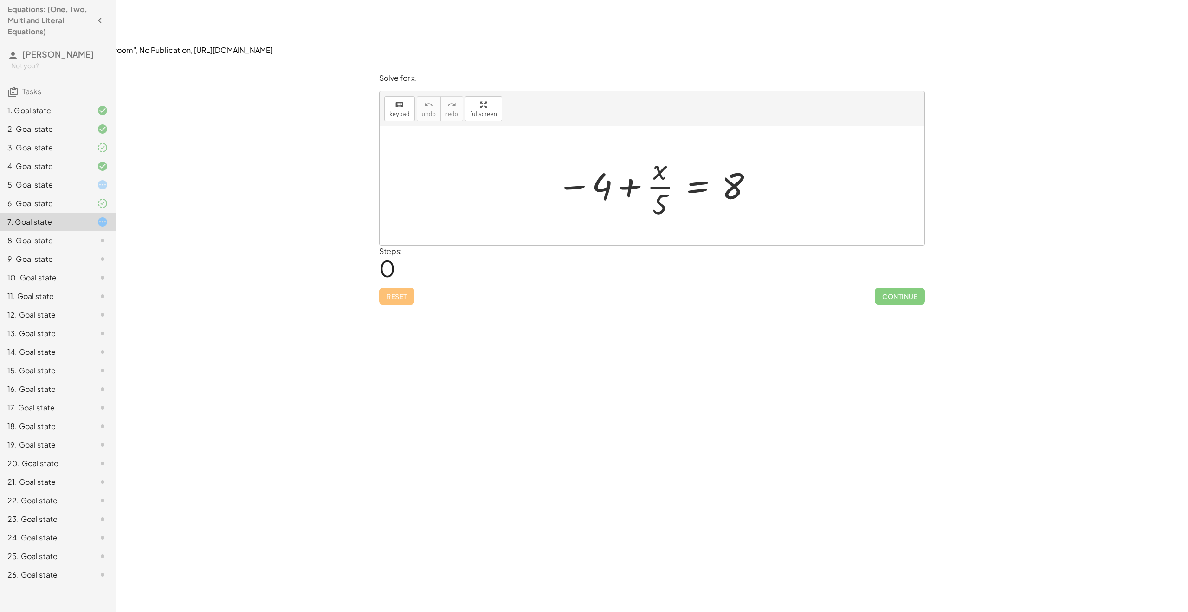
click at [715, 150] on div at bounding box center [655, 185] width 206 height 71
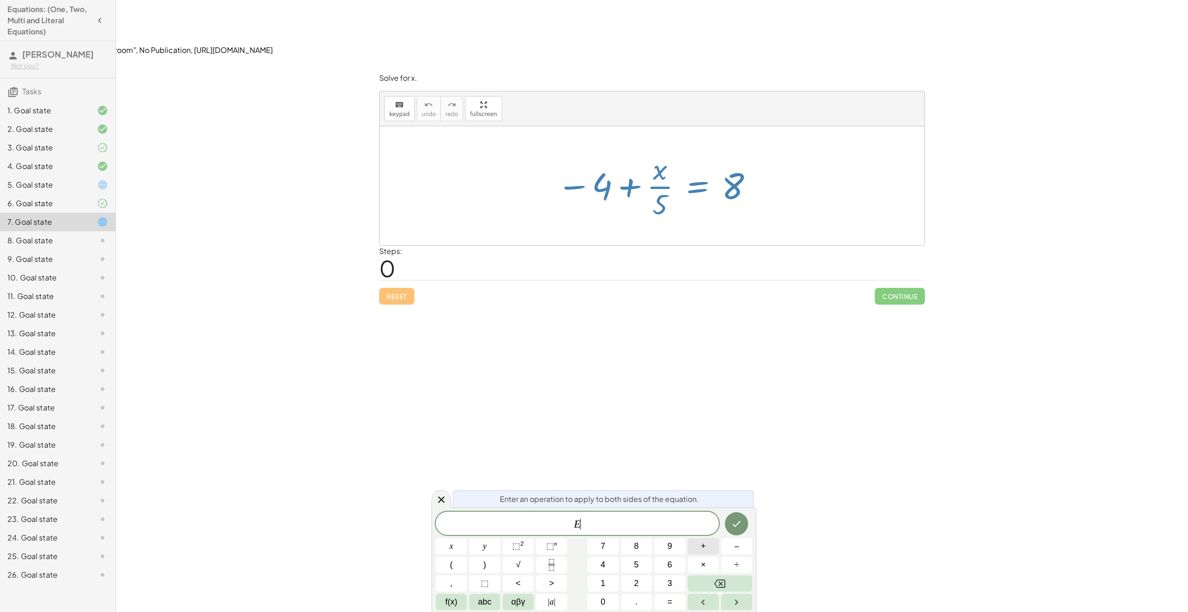
click at [713, 549] on button "+" at bounding box center [703, 546] width 31 height 16
click at [592, 559] on button "4" at bounding box center [602, 564] width 31 height 16
click at [739, 532] on button "Done" at bounding box center [736, 523] width 23 height 23
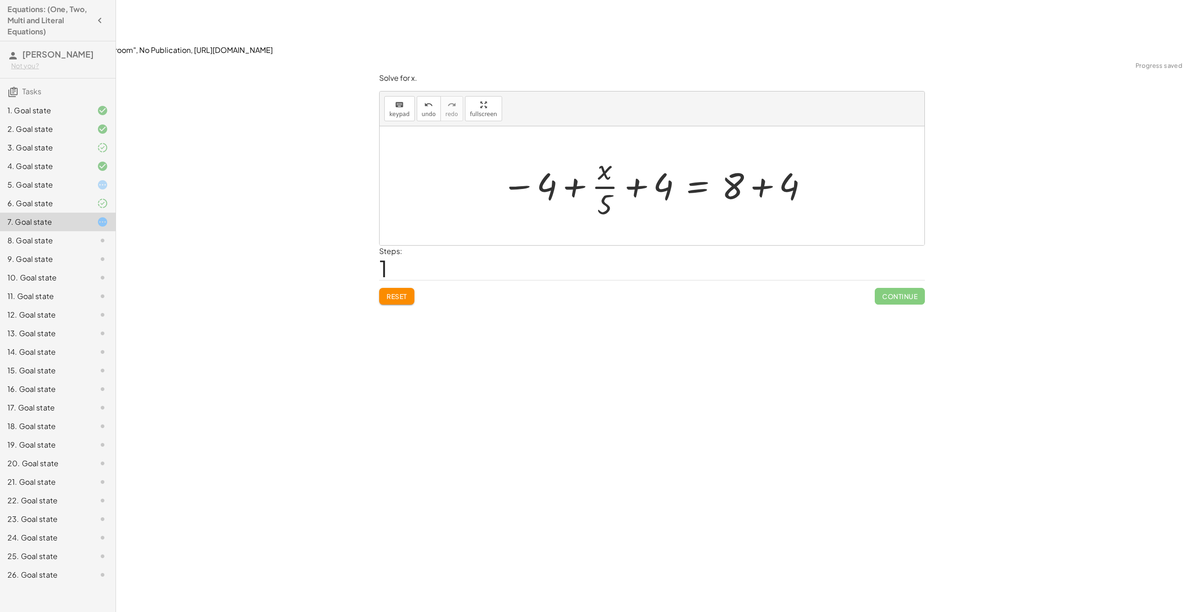
click at [610, 150] on div at bounding box center [655, 185] width 317 height 71
drag, startPoint x: 643, startPoint y: 129, endPoint x: 547, endPoint y: 121, distance: 96.4
click at [548, 150] on div at bounding box center [655, 185] width 317 height 71
click at [568, 150] on div at bounding box center [655, 185] width 317 height 71
click at [702, 150] on div at bounding box center [656, 185] width 178 height 71
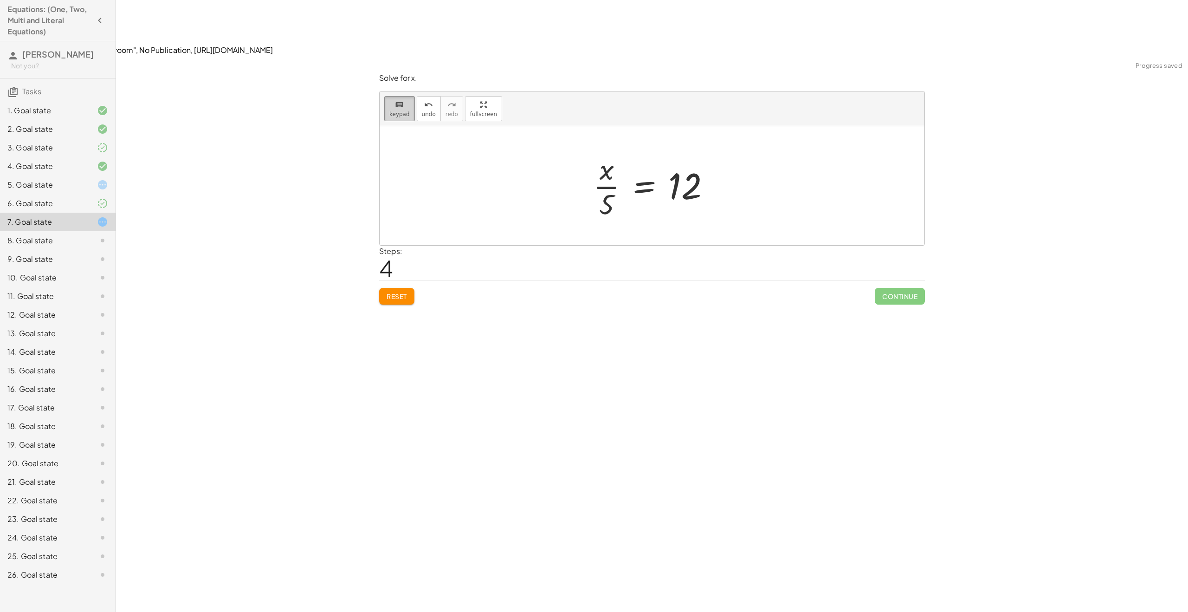
drag, startPoint x: 399, startPoint y: 54, endPoint x: 407, endPoint y: 61, distance: 10.5
click at [399, 96] on button "keyboard keypad" at bounding box center [399, 108] width 31 height 25
click at [639, 153] on div at bounding box center [647, 186] width 109 height 67
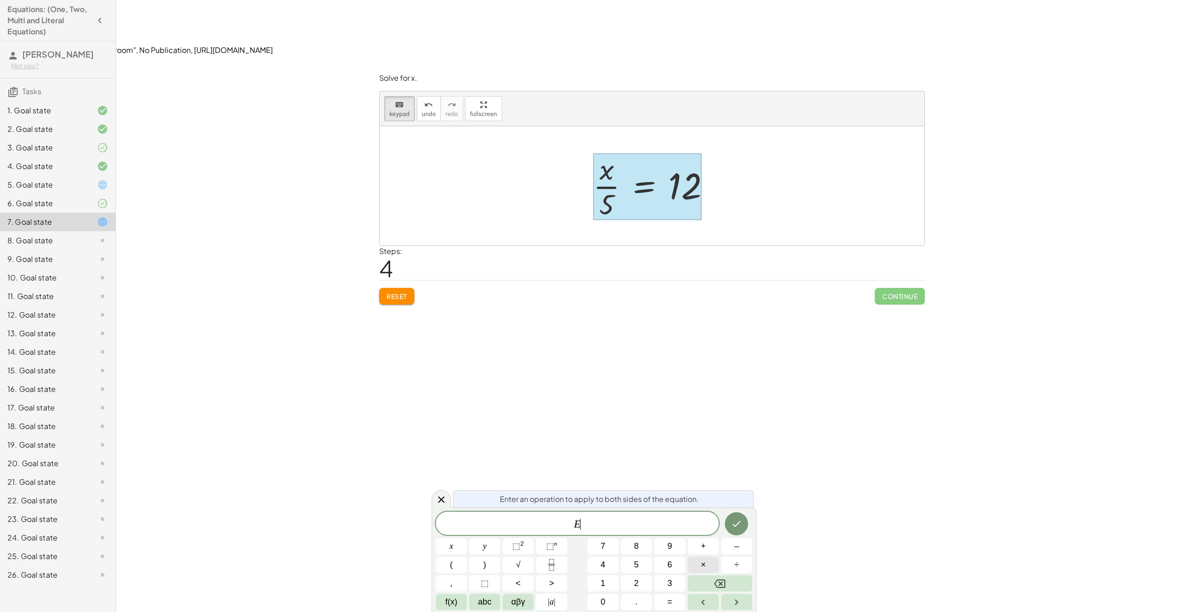
click at [701, 563] on span "×" at bounding box center [703, 564] width 5 height 13
click at [642, 564] on button "5" at bounding box center [636, 564] width 31 height 16
click at [735, 527] on icon "Done" at bounding box center [736, 523] width 11 height 11
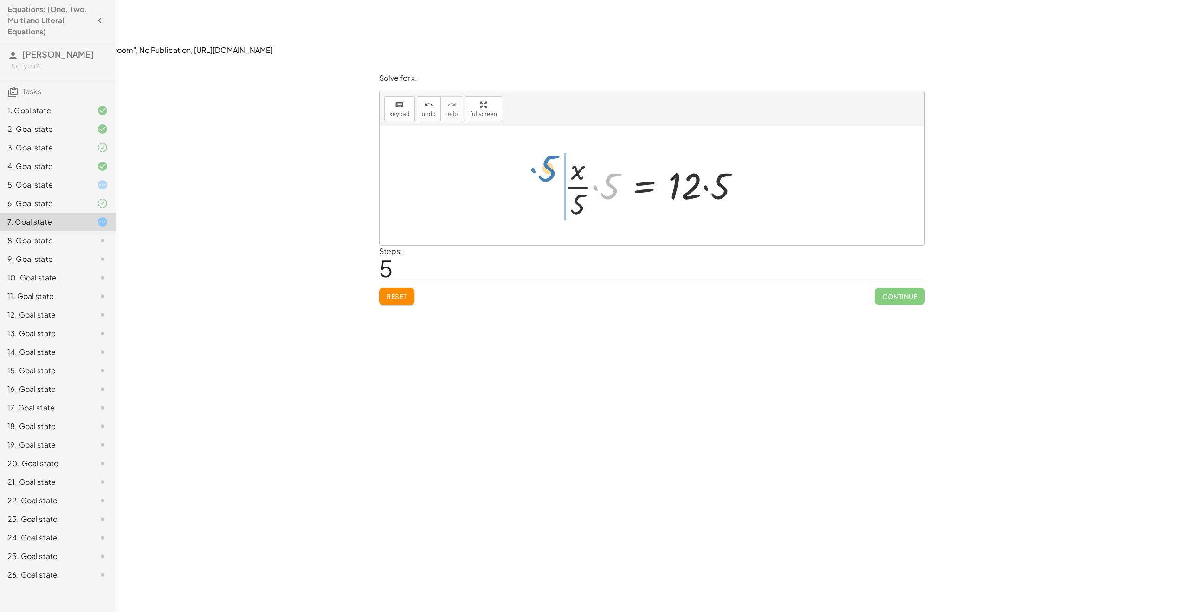
drag, startPoint x: 613, startPoint y: 127, endPoint x: 560, endPoint y: 107, distance: 56.8
click at [599, 150] on div at bounding box center [655, 185] width 191 height 71
drag, startPoint x: 572, startPoint y: 126, endPoint x: 594, endPoint y: 109, distance: 27.8
click at [594, 150] on div at bounding box center [655, 185] width 191 height 71
click at [592, 150] on div at bounding box center [660, 185] width 177 height 71
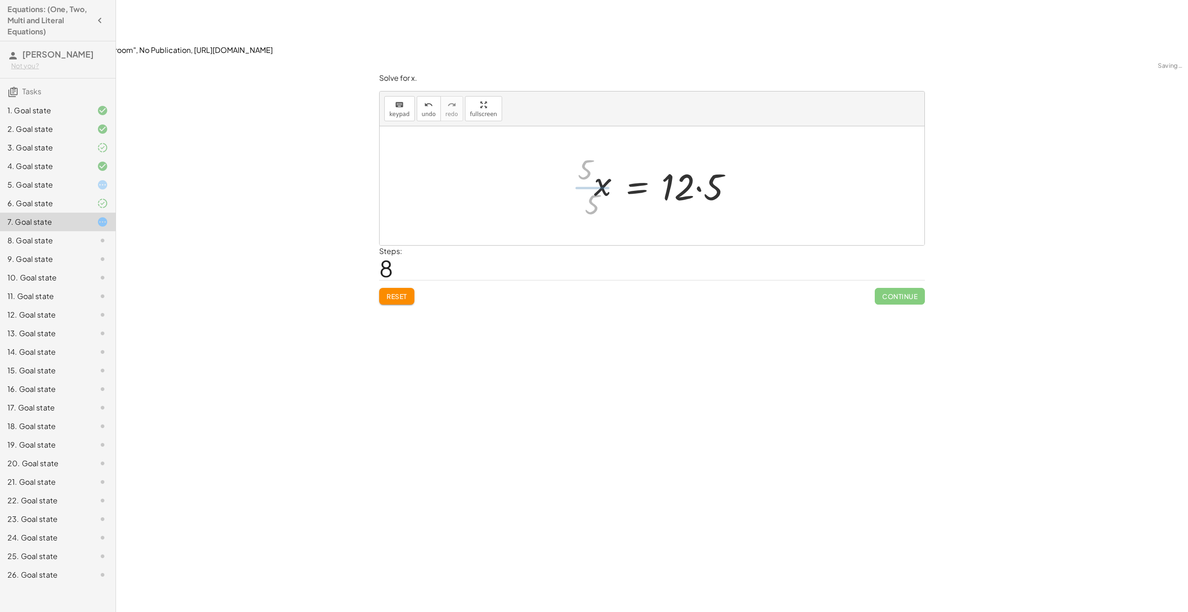
click at [591, 162] on div at bounding box center [666, 186] width 155 height 48
click at [670, 162] on div at bounding box center [655, 186] width 155 height 48
drag, startPoint x: 698, startPoint y: 136, endPoint x: 667, endPoint y: 138, distance: 31.1
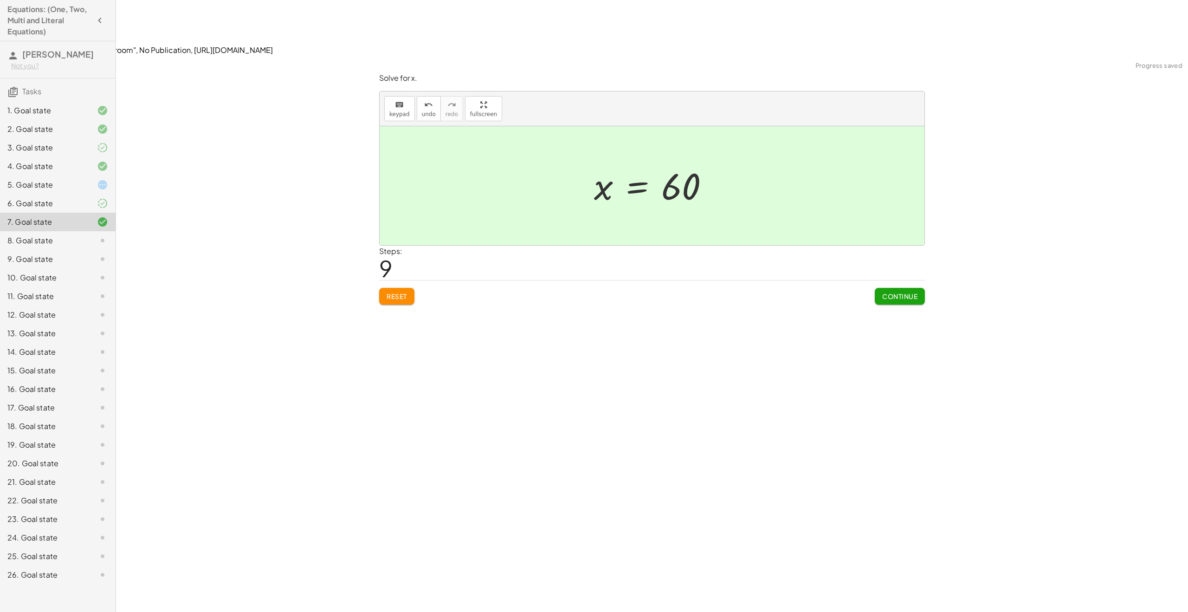
click at [892, 288] on button "Continue" at bounding box center [900, 296] width 50 height 17
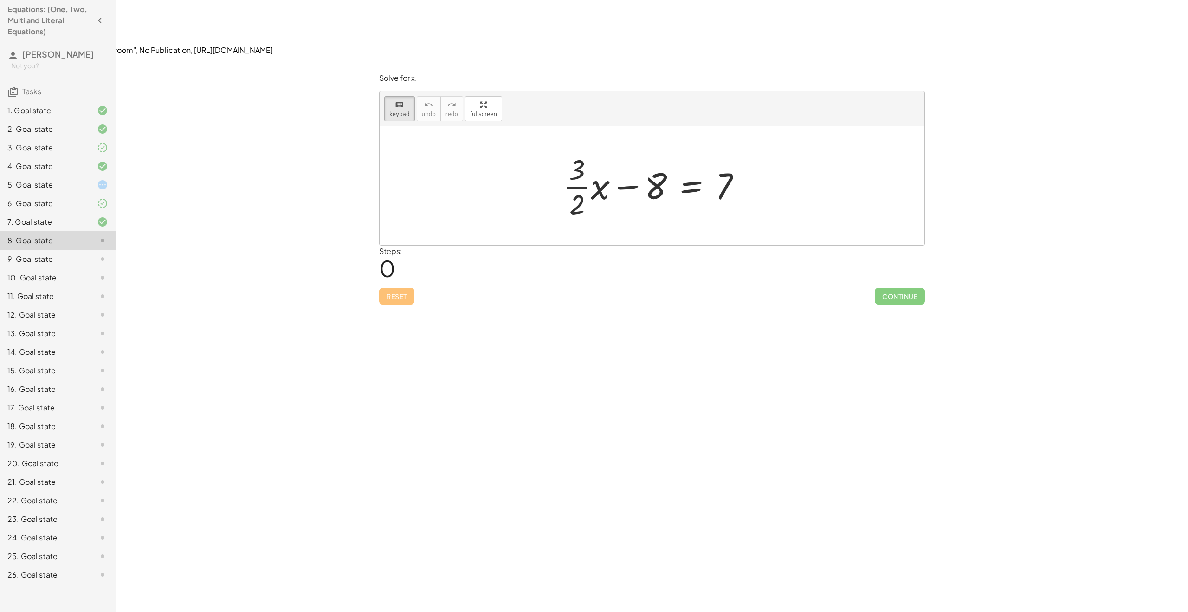
drag, startPoint x: 403, startPoint y: 54, endPoint x: 408, endPoint y: 66, distance: 12.5
click at [403, 96] on button "keyboard keypad" at bounding box center [399, 108] width 31 height 25
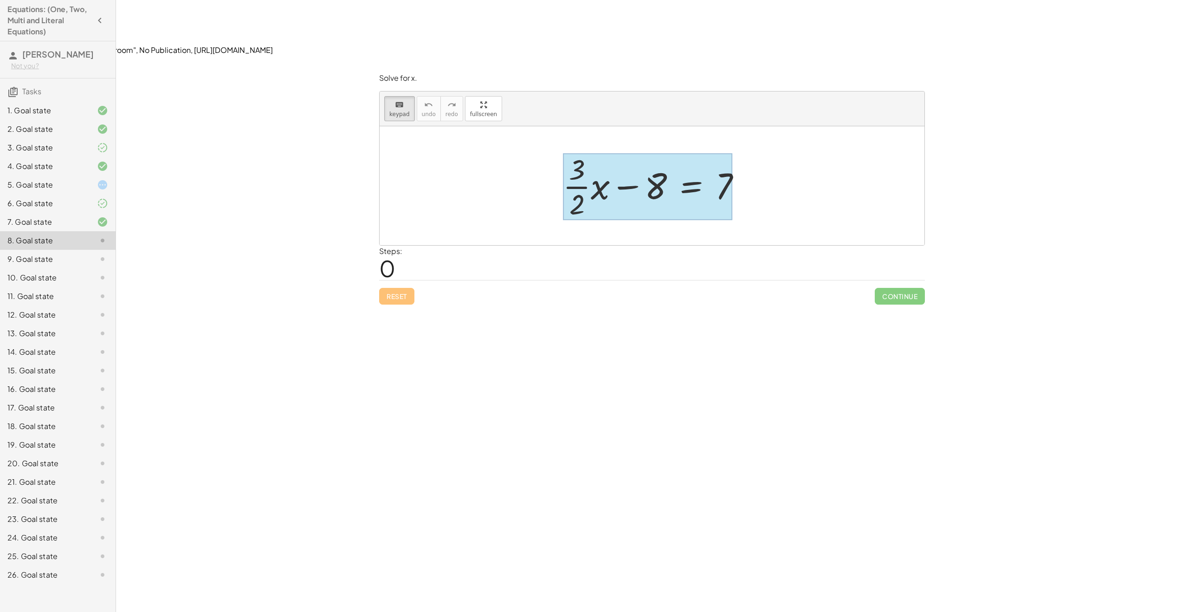
click at [697, 153] on div at bounding box center [647, 186] width 169 height 67
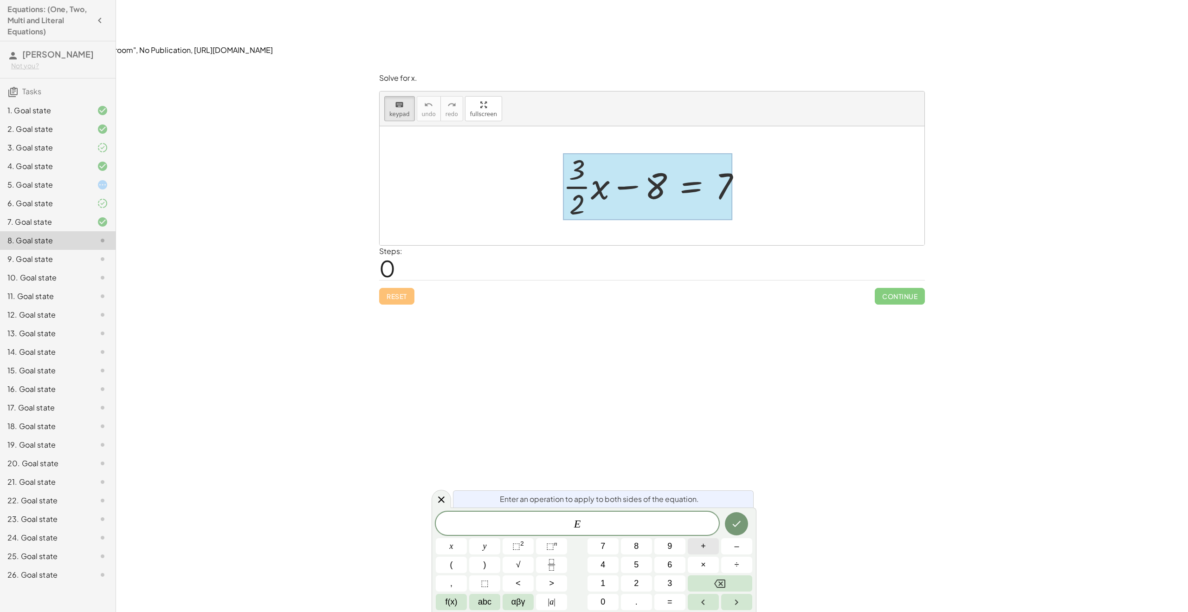
click at [699, 551] on button "+" at bounding box center [703, 546] width 31 height 16
click at [649, 547] on button "8" at bounding box center [636, 546] width 31 height 16
click at [730, 520] on button "Done" at bounding box center [736, 523] width 23 height 23
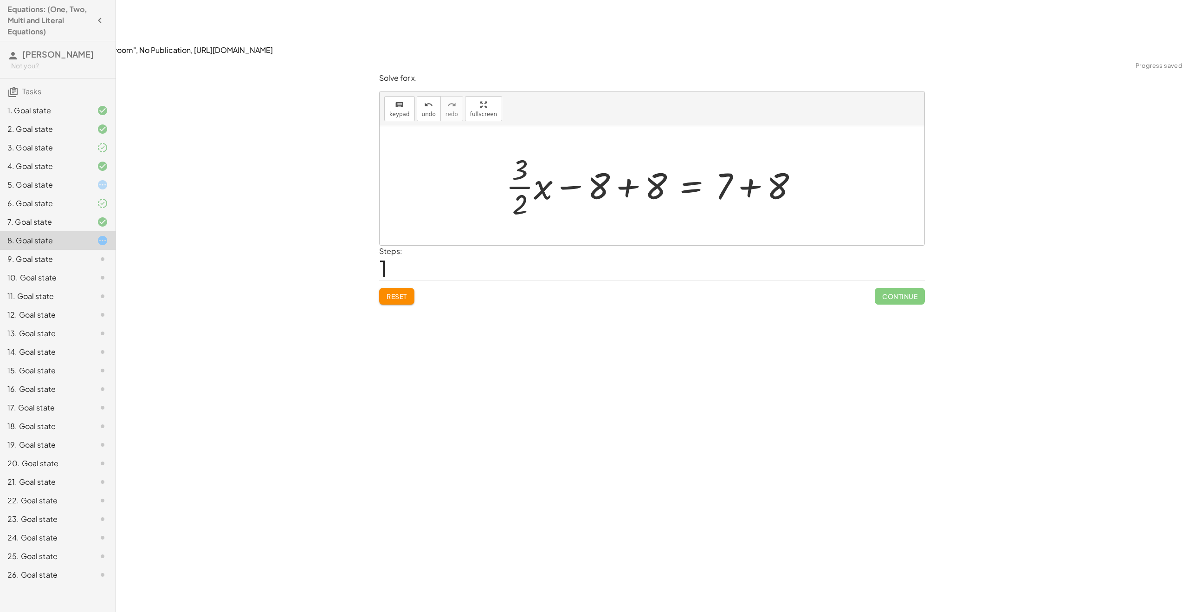
click at [751, 150] on div at bounding box center [655, 185] width 309 height 71
click at [641, 150] on div at bounding box center [635, 185] width 268 height 71
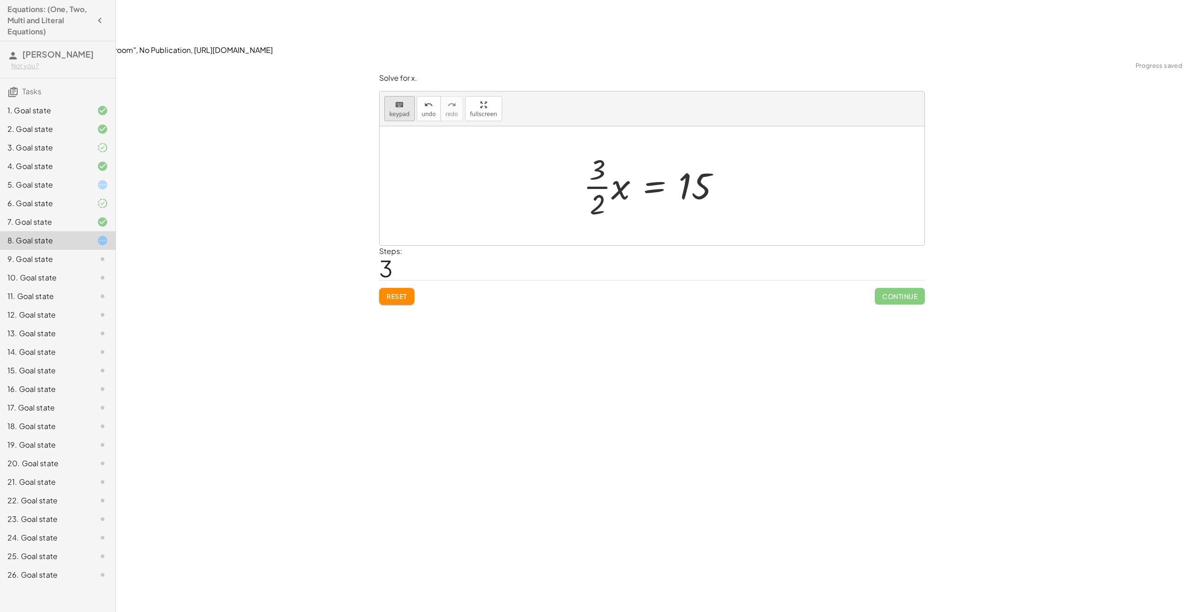
click at [403, 99] on icon "keyboard" at bounding box center [399, 104] width 9 height 11
drag, startPoint x: 671, startPoint y: 130, endPoint x: 618, endPoint y: 120, distance: 54.2
click at [671, 153] on div at bounding box center [647, 186] width 128 height 67
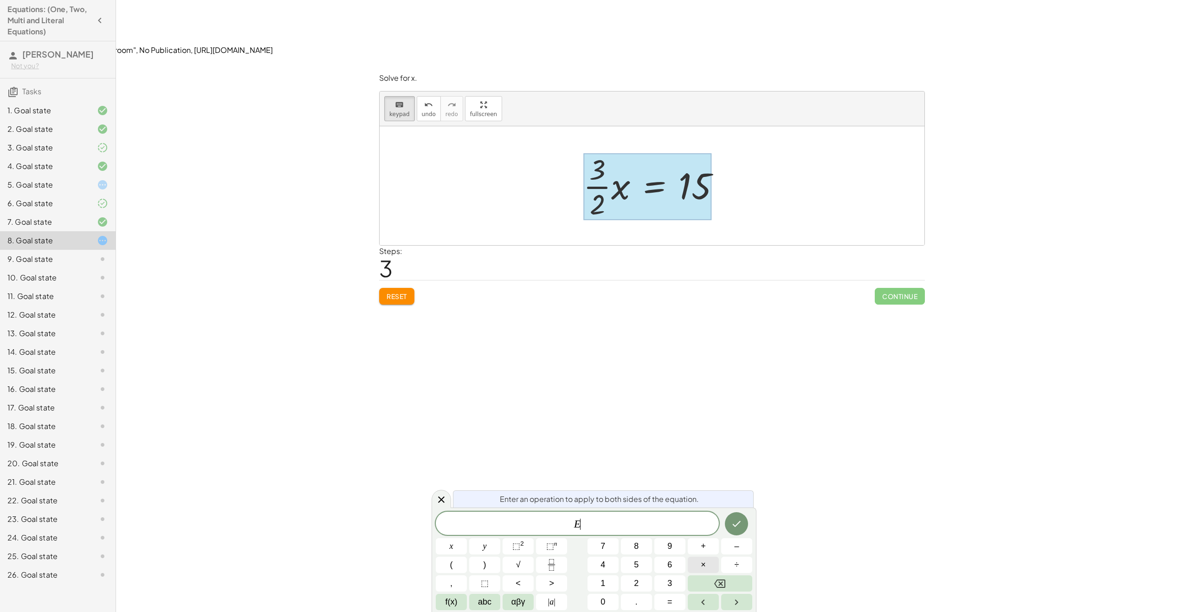
click at [702, 562] on span "×" at bounding box center [703, 564] width 5 height 13
click at [552, 564] on icon "Fraction" at bounding box center [552, 565] width 12 height 12
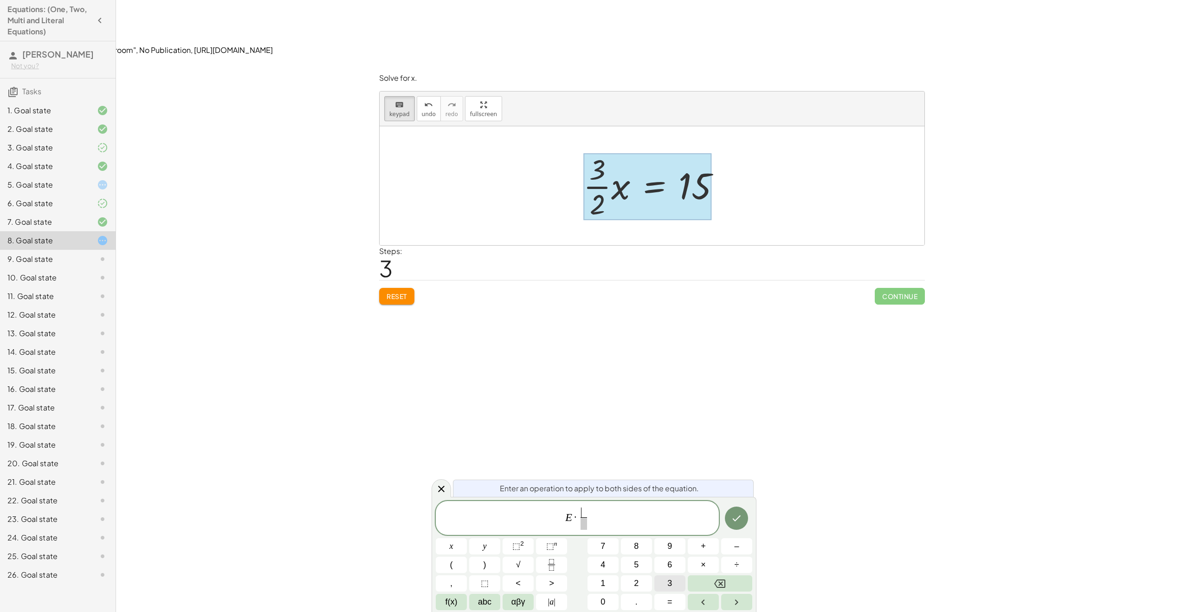
click at [636, 578] on span "2" at bounding box center [636, 583] width 5 height 13
click at [730, 605] on button "Right arrow" at bounding box center [736, 601] width 31 height 16
click at [663, 580] on button "3" at bounding box center [669, 583] width 31 height 16
click at [732, 526] on button "Done" at bounding box center [736, 517] width 23 height 23
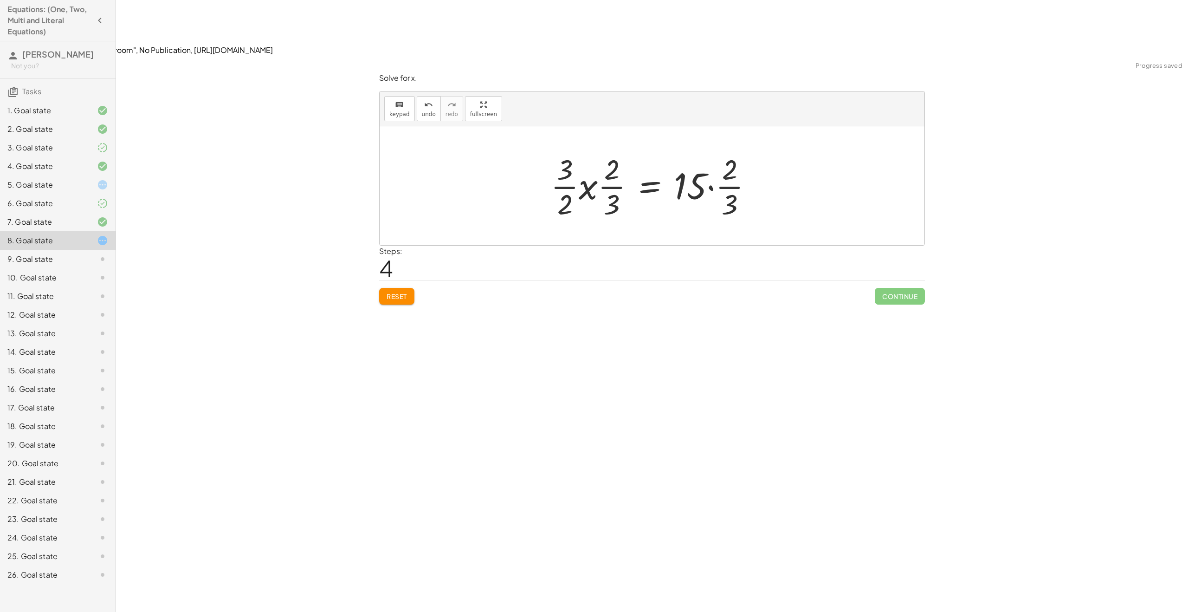
click at [585, 150] on div at bounding box center [655, 185] width 218 height 71
drag, startPoint x: 618, startPoint y: 150, endPoint x: 612, endPoint y: 143, distance: 9.2
click at [618, 150] on div at bounding box center [655, 185] width 222 height 71
click at [601, 150] on div at bounding box center [655, 185] width 222 height 71
drag, startPoint x: 613, startPoint y: 149, endPoint x: 606, endPoint y: 116, distance: 34.1
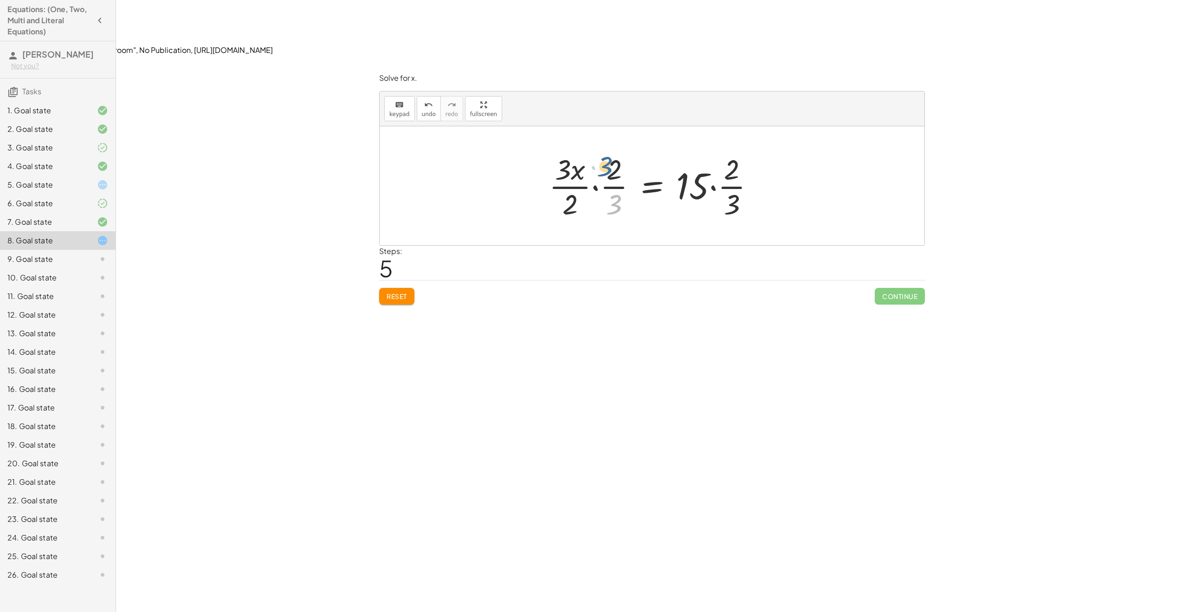
click at [606, 150] on div at bounding box center [655, 185] width 222 height 71
drag, startPoint x: 610, startPoint y: 117, endPoint x: 559, endPoint y: 154, distance: 63.1
click at [559, 154] on div at bounding box center [655, 185] width 222 height 71
drag, startPoint x: 615, startPoint y: 152, endPoint x: 578, endPoint y: 143, distance: 37.6
click at [578, 150] on div at bounding box center [656, 185] width 212 height 71
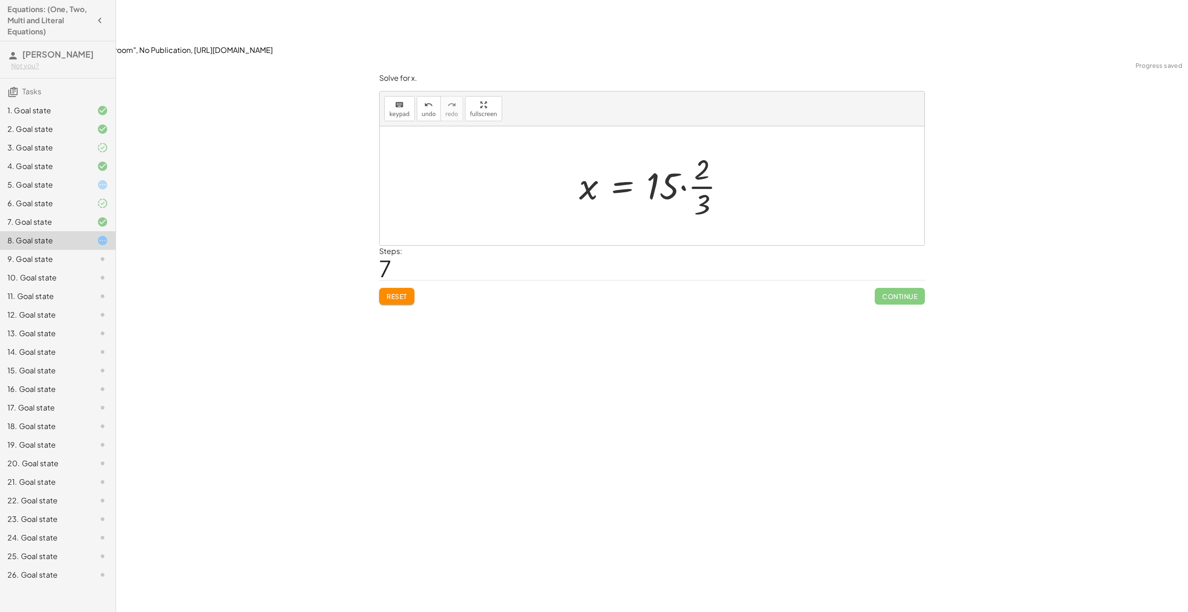
click at [695, 150] on div at bounding box center [655, 185] width 162 height 71
drag, startPoint x: 679, startPoint y: 130, endPoint x: 700, endPoint y: 108, distance: 30.6
click at [700, 150] on div at bounding box center [655, 185] width 162 height 71
click at [691, 150] on div at bounding box center [655, 185] width 151 height 71
click at [678, 150] on div at bounding box center [655, 185] width 135 height 71
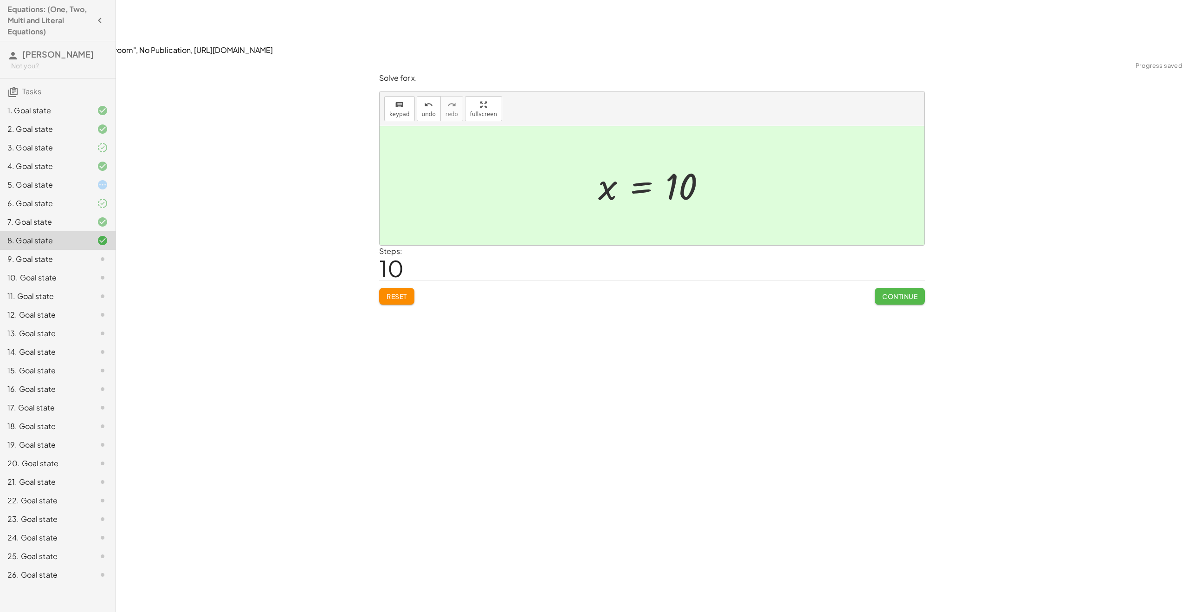
click at [906, 292] on span "Continue" at bounding box center [899, 296] width 35 height 8
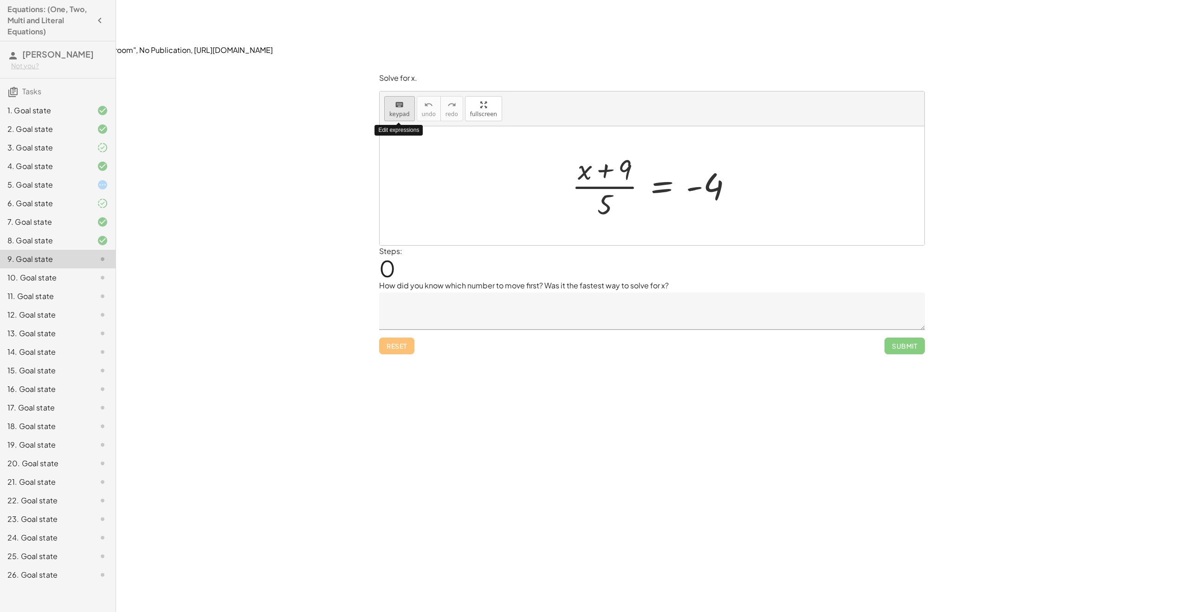
click at [405, 99] on div "keyboard" at bounding box center [399, 104] width 20 height 11
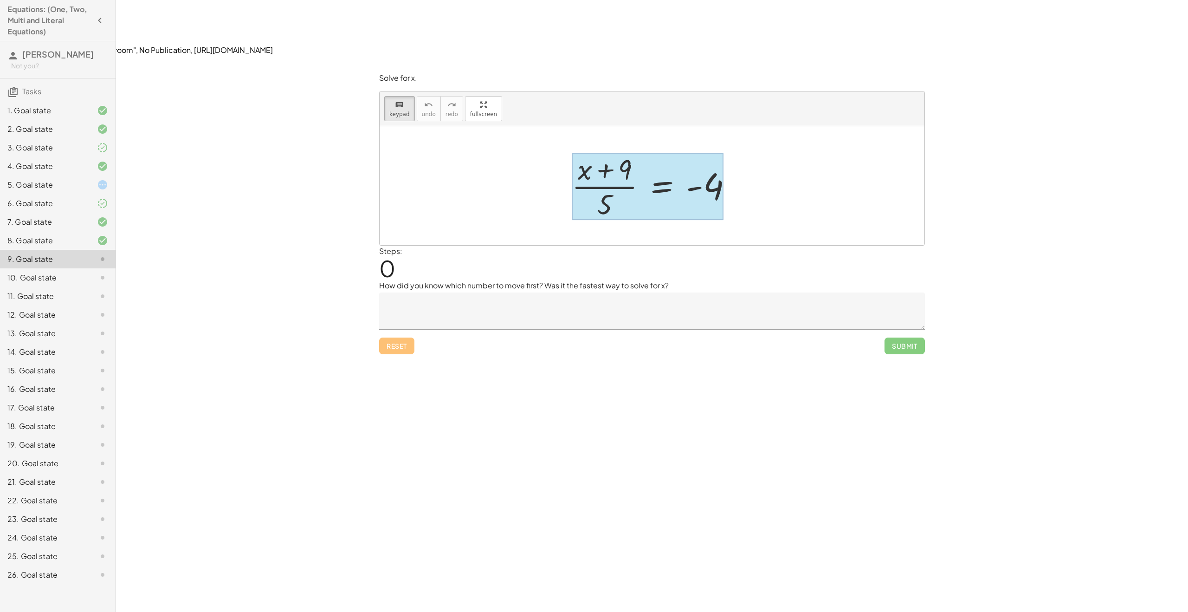
click at [659, 153] on div at bounding box center [648, 186] width 152 height 67
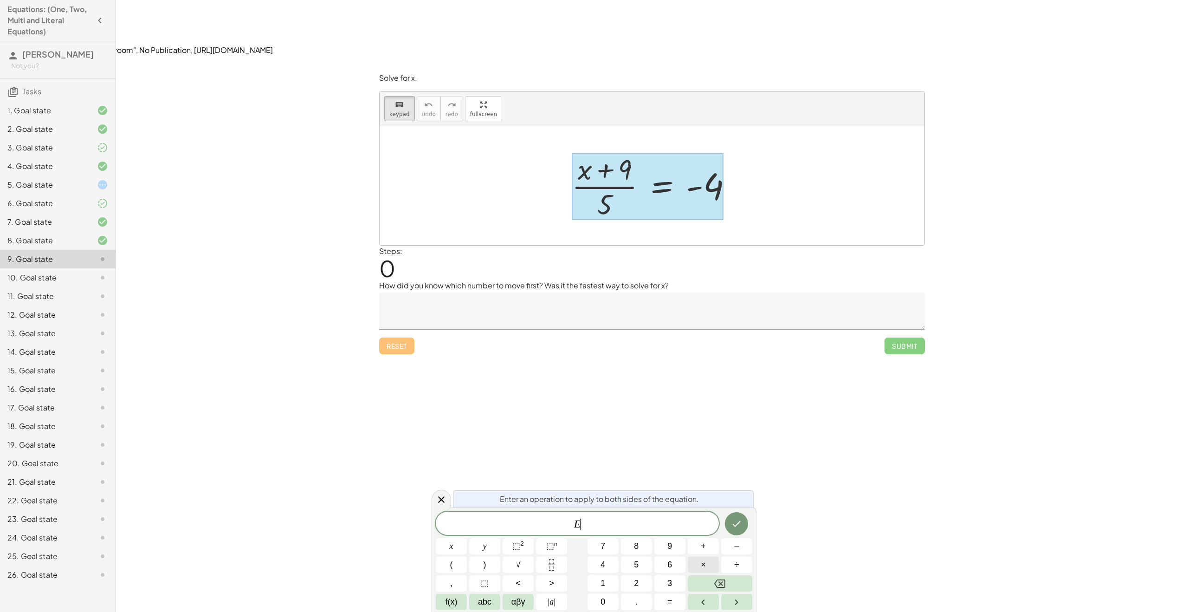
click at [700, 565] on button "×" at bounding box center [703, 564] width 31 height 16
click at [641, 567] on button "5" at bounding box center [636, 564] width 31 height 16
click at [728, 521] on button "Done" at bounding box center [736, 523] width 23 height 23
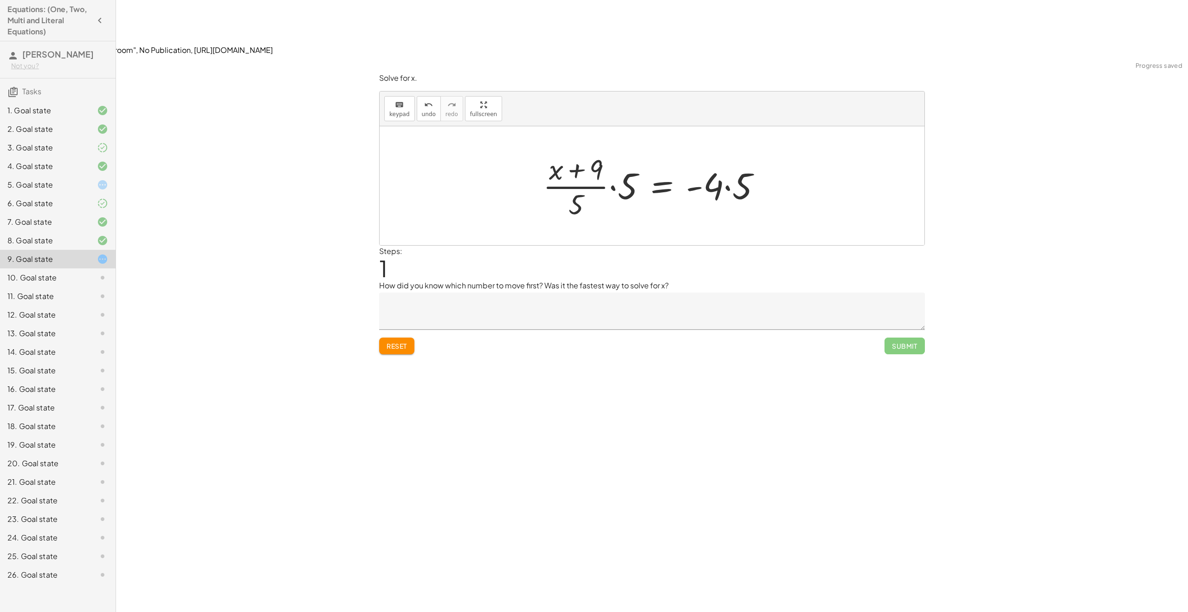
click at [696, 150] on div at bounding box center [655, 185] width 235 height 71
click at [624, 150] on div at bounding box center [655, 185] width 235 height 71
click at [620, 148] on div at bounding box center [655, 186] width 248 height 76
drag, startPoint x: 629, startPoint y: 111, endPoint x: 634, endPoint y: 157, distance: 46.3
click at [634, 157] on div at bounding box center [655, 186] width 248 height 76
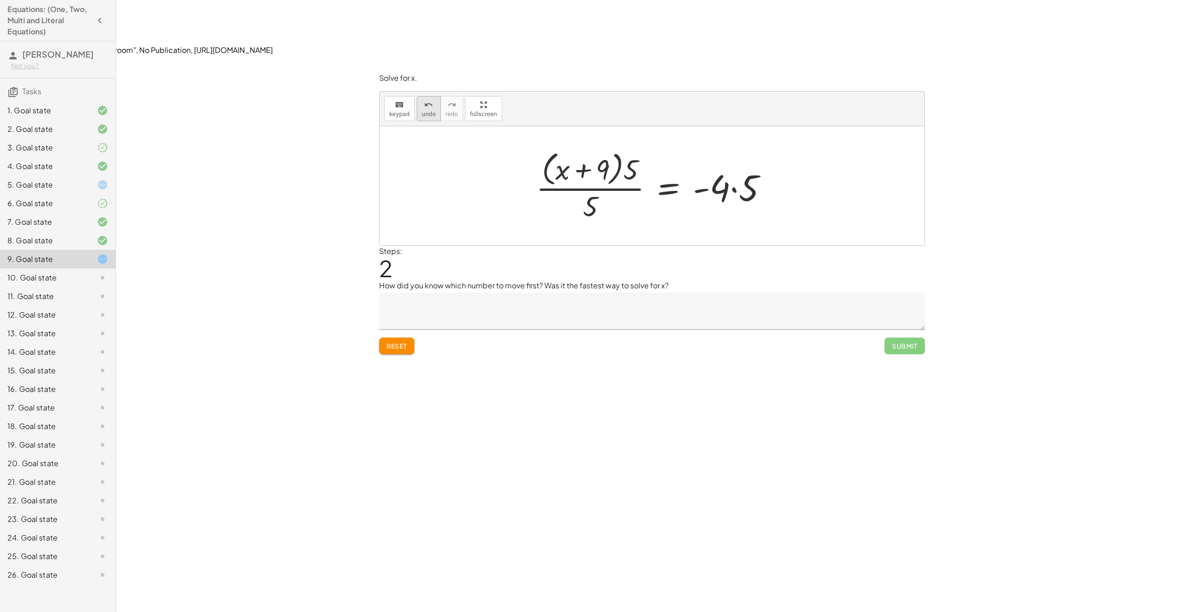
click at [433, 96] on button "undo undo" at bounding box center [429, 108] width 24 height 25
click at [403, 337] on button "Reset" at bounding box center [396, 345] width 35 height 17
click at [718, 150] on div at bounding box center [655, 185] width 177 height 71
click at [700, 150] on div at bounding box center [655, 185] width 177 height 71
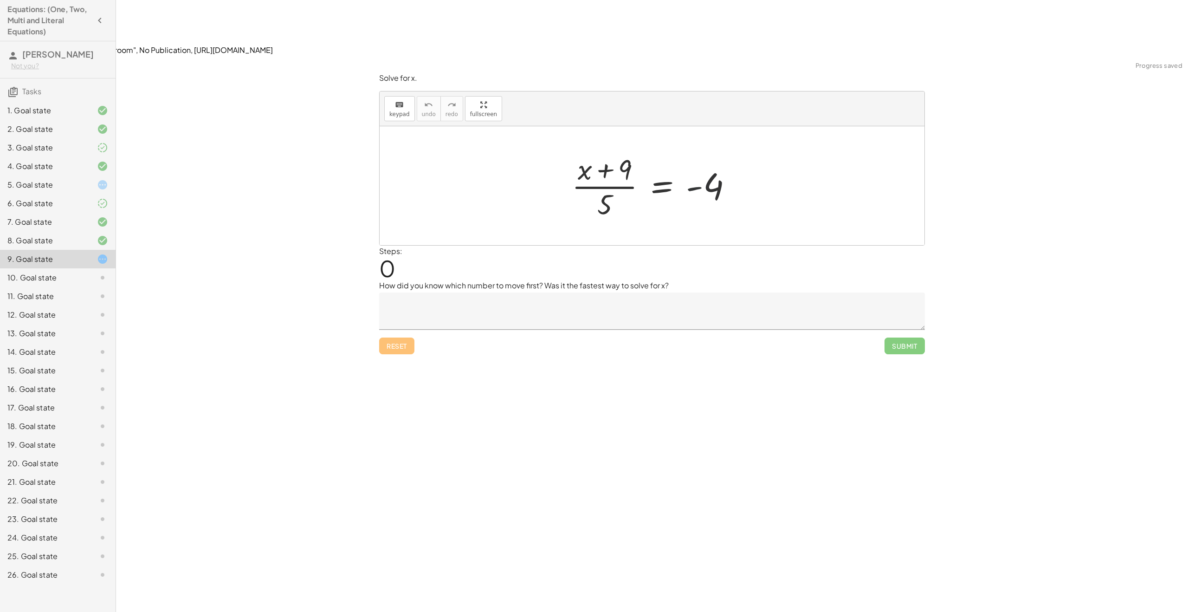
click at [702, 150] on div at bounding box center [655, 185] width 177 height 71
drag, startPoint x: 690, startPoint y: 142, endPoint x: 657, endPoint y: 132, distance: 35.5
click at [689, 150] on div at bounding box center [655, 185] width 177 height 71
click at [656, 150] on div at bounding box center [655, 185] width 177 height 71
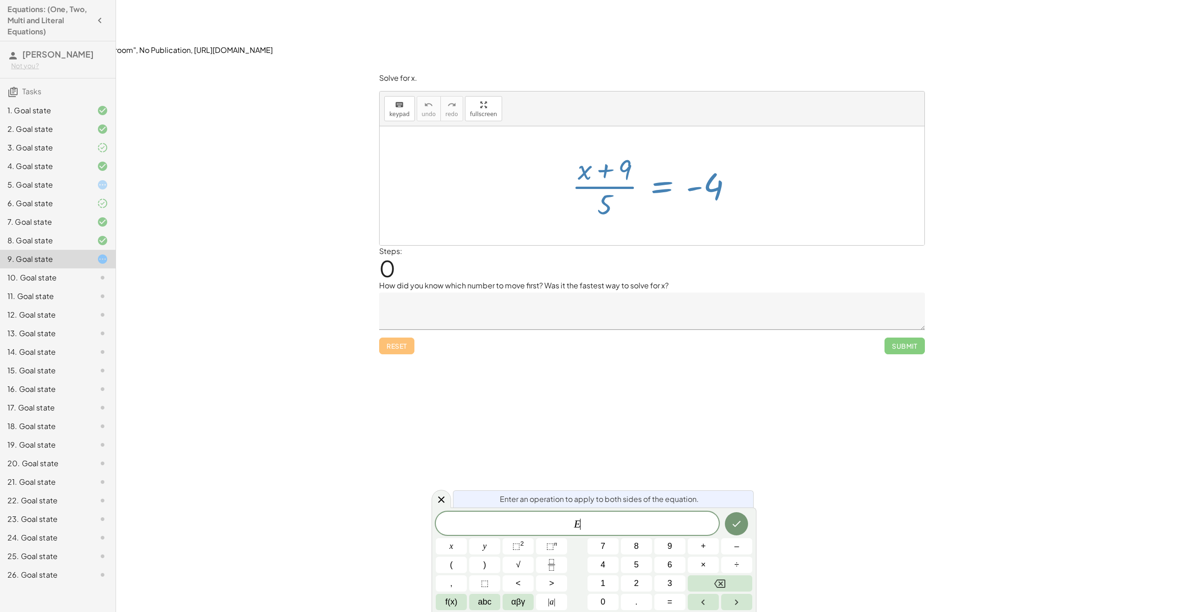
click at [693, 150] on div at bounding box center [655, 185] width 177 height 71
click at [695, 150] on div at bounding box center [655, 185] width 177 height 71
click at [699, 150] on div at bounding box center [655, 185] width 177 height 71
click at [431, 496] on div "**********" at bounding box center [652, 362] width 1072 height 612
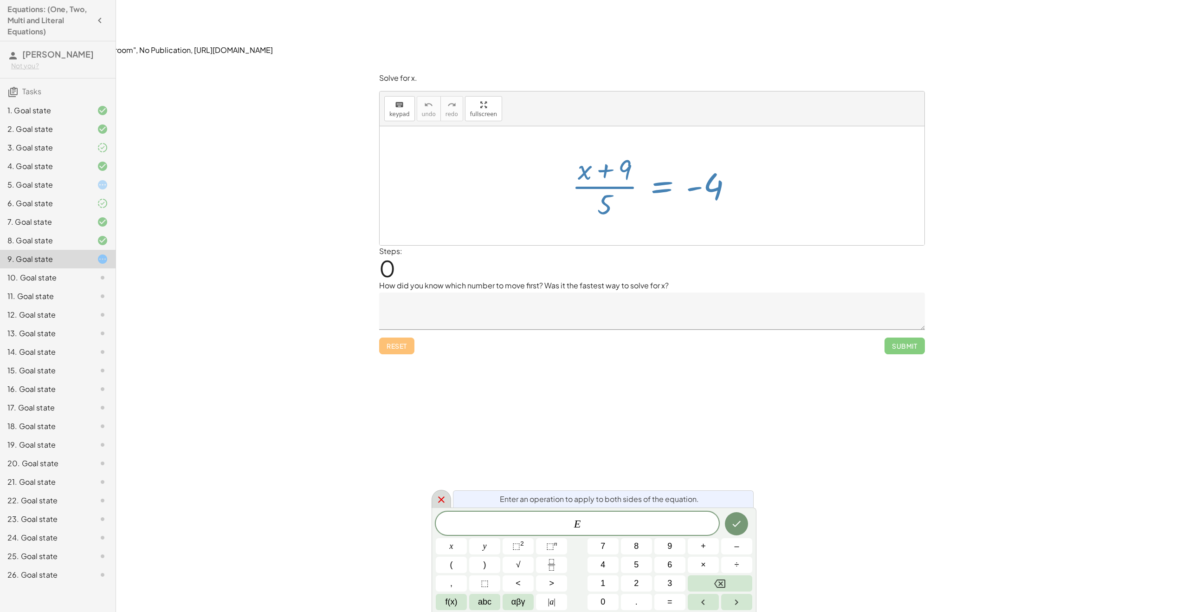
click at [438, 501] on icon at bounding box center [441, 499] width 11 height 11
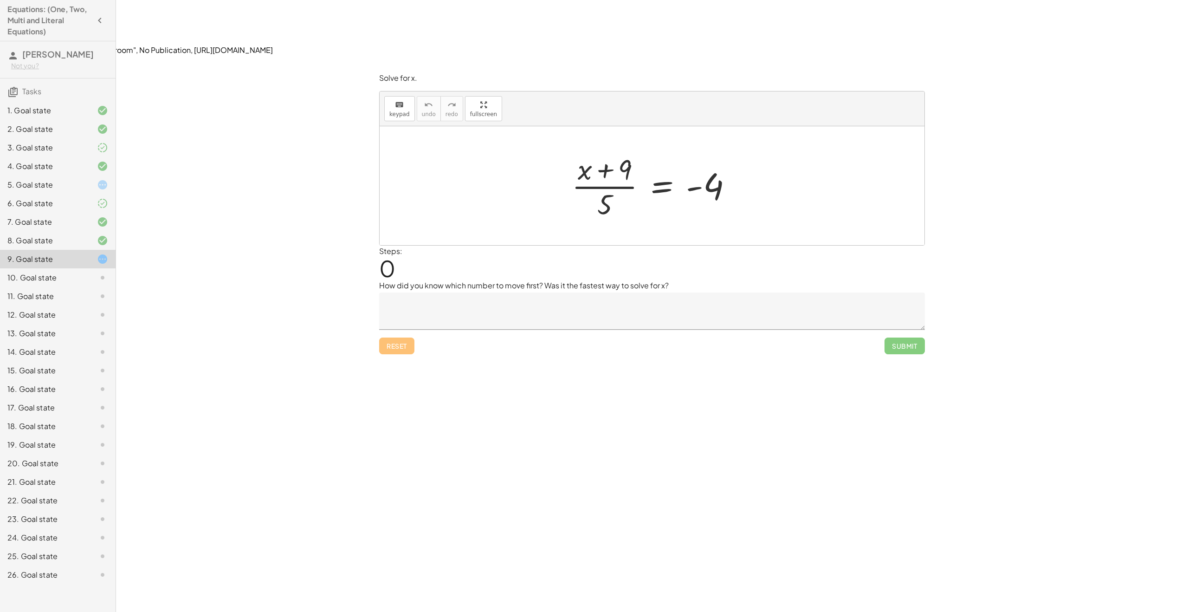
click at [660, 150] on div at bounding box center [655, 185] width 177 height 71
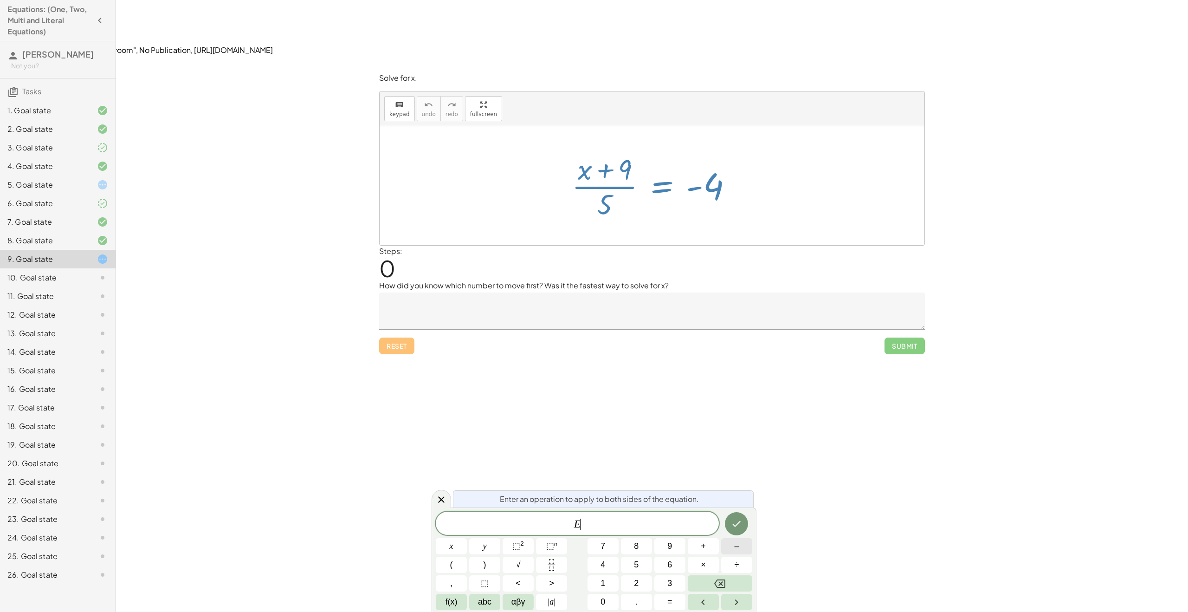
click at [729, 545] on button "–" at bounding box center [736, 546] width 31 height 16
click at [678, 548] on button "9" at bounding box center [669, 546] width 31 height 16
click at [467, 538] on div at bounding box center [451, 546] width 31 height 16
click at [743, 525] on button "Done" at bounding box center [736, 523] width 23 height 23
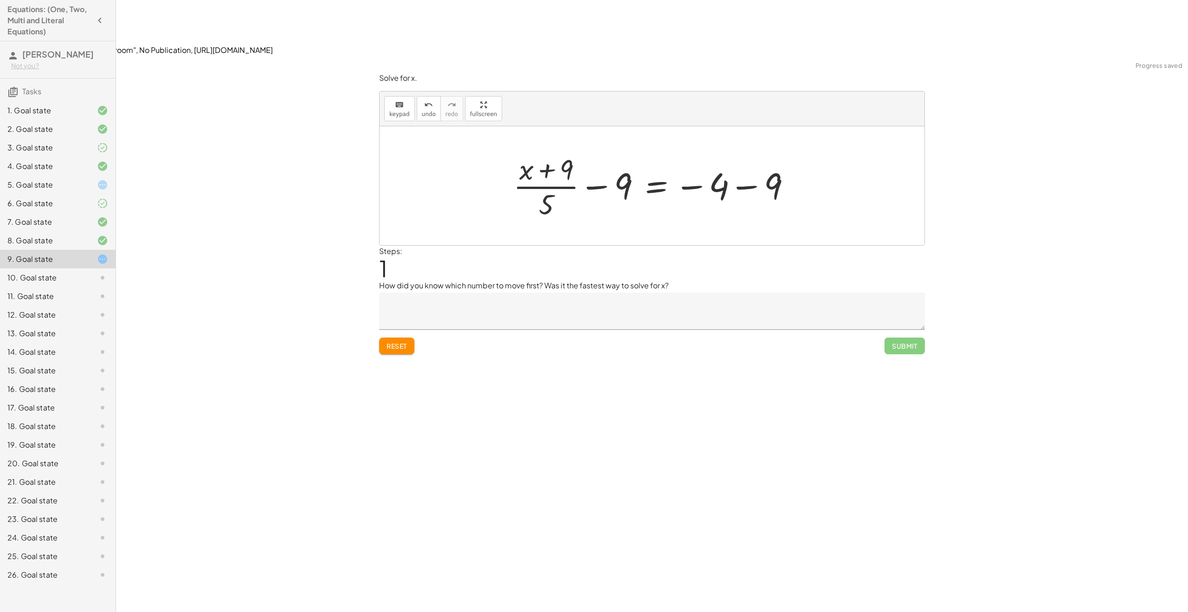
click at [577, 150] on div at bounding box center [656, 185] width 294 height 71
drag, startPoint x: 628, startPoint y: 133, endPoint x: 583, endPoint y: 107, distance: 52.0
click at [583, 150] on div at bounding box center [656, 185] width 294 height 71
drag, startPoint x: 618, startPoint y: 137, endPoint x: 553, endPoint y: 116, distance: 69.3
click at [553, 150] on div at bounding box center [656, 185] width 294 height 71
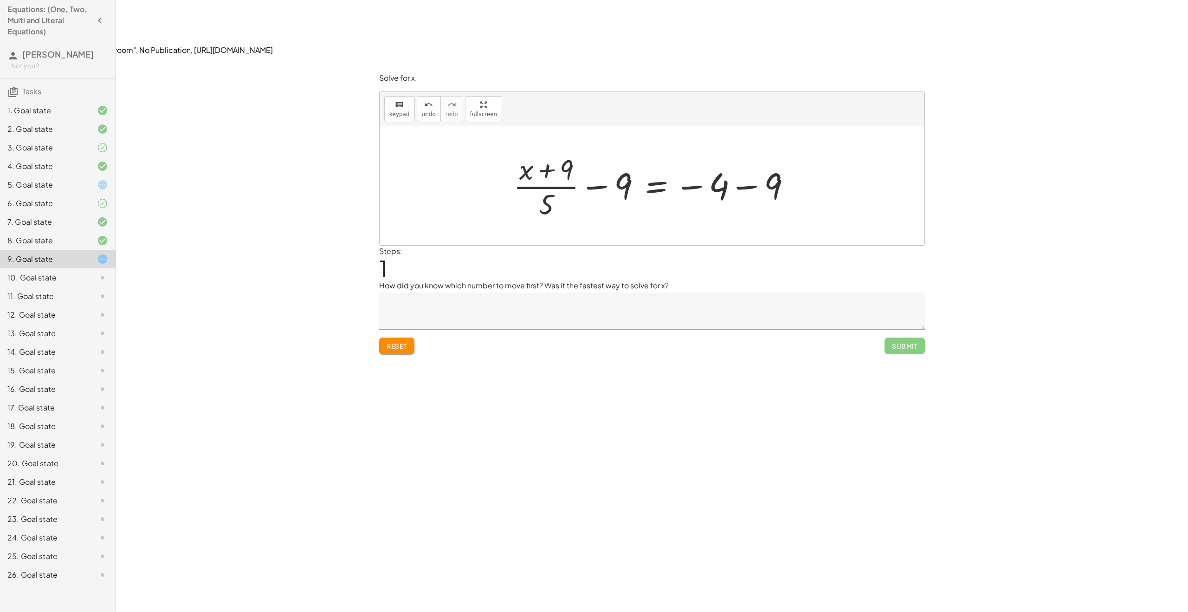
click at [749, 150] on div at bounding box center [656, 185] width 294 height 71
drag, startPoint x: 651, startPoint y: 130, endPoint x: 575, endPoint y: 106, distance: 79.8
click at [575, 150] on div at bounding box center [656, 185] width 244 height 71
drag, startPoint x: 574, startPoint y: 143, endPoint x: 563, endPoint y: 146, distance: 11.8
click at [563, 150] on div at bounding box center [656, 185] width 244 height 71
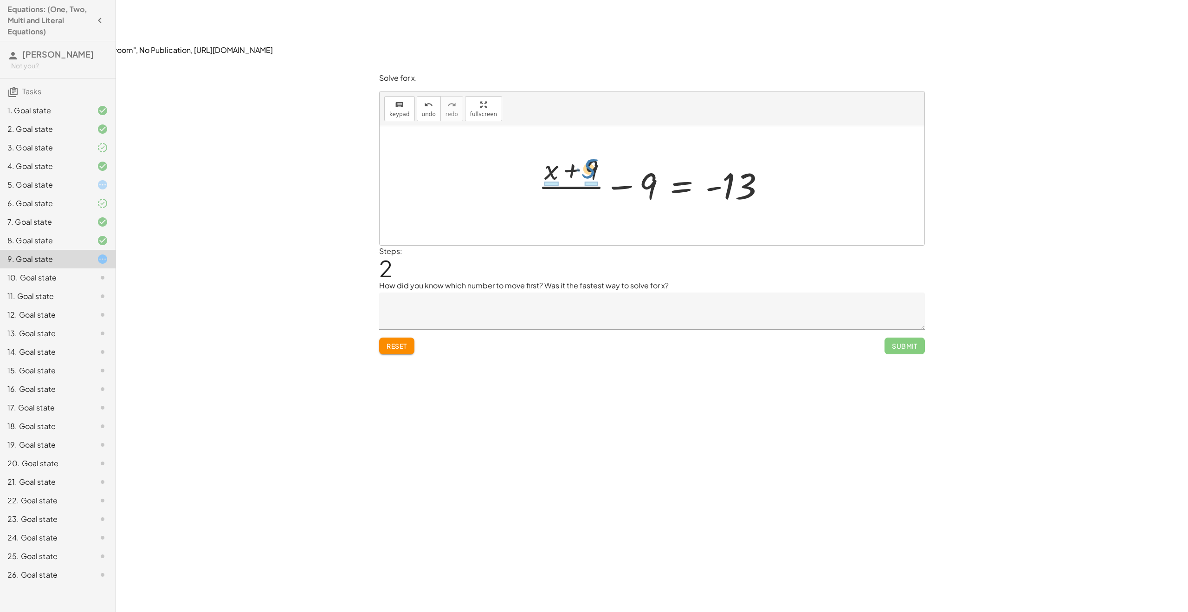
drag, startPoint x: 595, startPoint y: 144, endPoint x: 595, endPoint y: 109, distance: 34.8
click at [595, 150] on div at bounding box center [656, 185] width 244 height 71
drag, startPoint x: 657, startPoint y: 123, endPoint x: 560, endPoint y: 114, distance: 97.9
click at [560, 150] on div at bounding box center [655, 185] width 266 height 71
drag, startPoint x: 577, startPoint y: 127, endPoint x: 632, endPoint y: 109, distance: 57.7
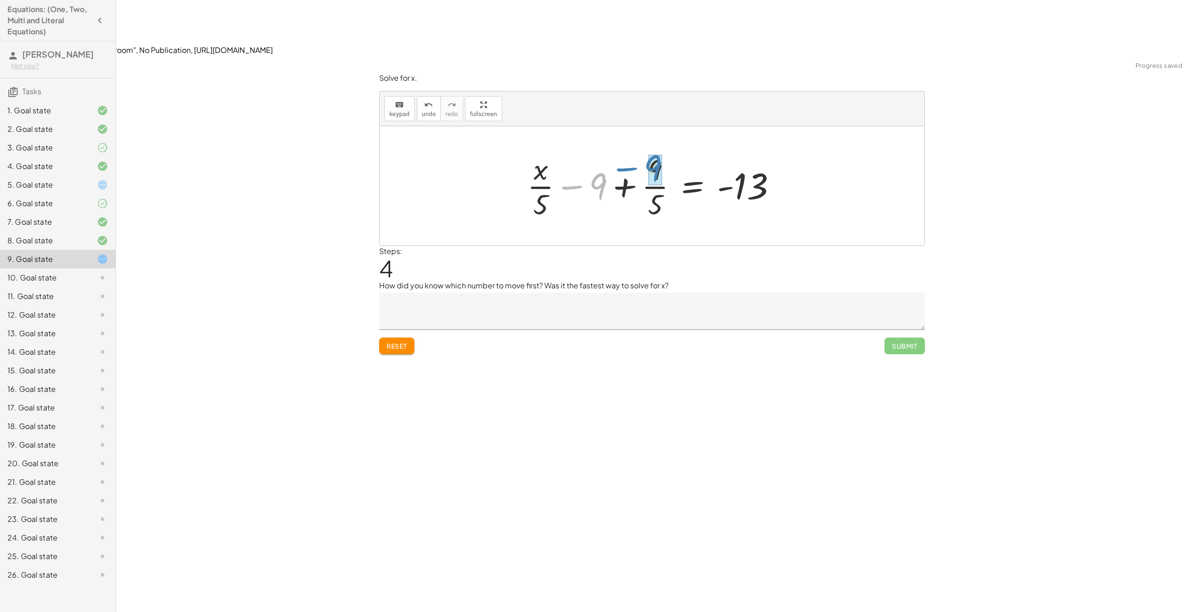
click at [632, 150] on div at bounding box center [655, 185] width 266 height 71
click at [605, 147] on div at bounding box center [613, 185] width 350 height 77
click at [400, 337] on button "Reset" at bounding box center [396, 345] width 35 height 17
click at [609, 150] on div at bounding box center [655, 185] width 177 height 71
click at [605, 150] on div at bounding box center [655, 185] width 177 height 71
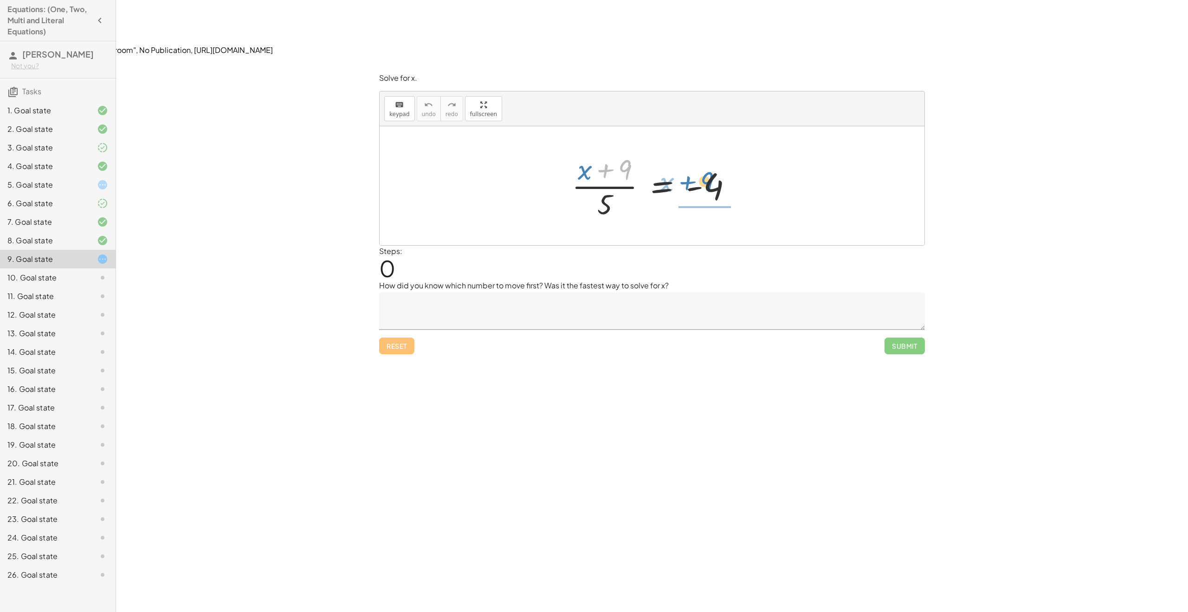
drag, startPoint x: 625, startPoint y: 113, endPoint x: 693, endPoint y: 136, distance: 71.9
click at [713, 150] on div at bounding box center [655, 185] width 177 height 71
click at [698, 160] on div at bounding box center [656, 185] width 184 height 71
drag, startPoint x: 713, startPoint y: 147, endPoint x: 723, endPoint y: 115, distance: 34.0
click at [723, 150] on div at bounding box center [656, 185] width 184 height 71
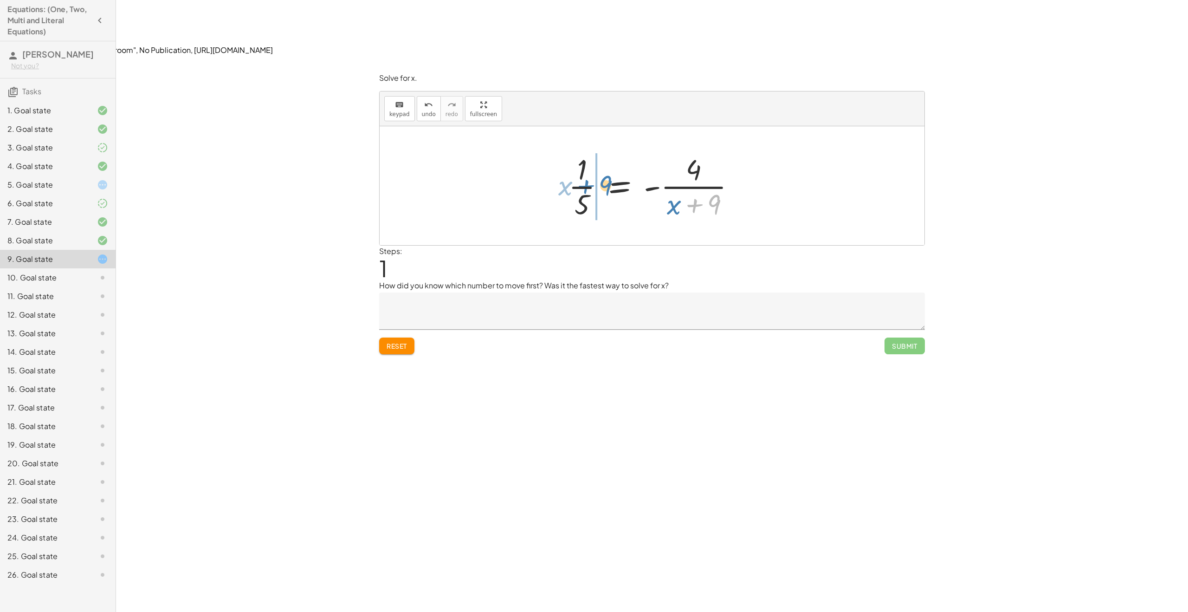
drag, startPoint x: 687, startPoint y: 153, endPoint x: 604, endPoint y: 122, distance: 88.5
click at [604, 150] on div at bounding box center [656, 185] width 184 height 71
drag, startPoint x: 618, startPoint y: 133, endPoint x: 561, endPoint y: 129, distance: 56.7
click at [554, 150] on div at bounding box center [655, 185] width 247 height 71
click at [603, 150] on div at bounding box center [655, 185] width 247 height 71
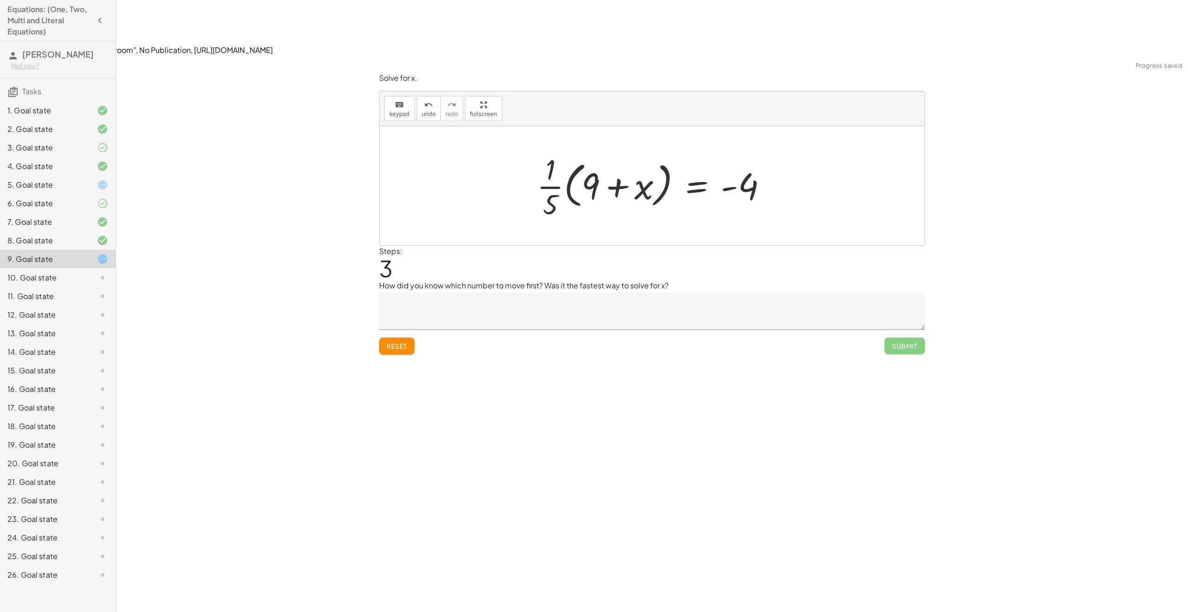
click at [577, 150] on div at bounding box center [655, 185] width 247 height 71
click at [562, 150] on div at bounding box center [655, 185] width 247 height 71
drag, startPoint x: 552, startPoint y: 129, endPoint x: 593, endPoint y: 132, distance: 41.4
click at [593, 150] on div at bounding box center [655, 185] width 247 height 71
drag, startPoint x: 627, startPoint y: 127, endPoint x: 638, endPoint y: 128, distance: 11.2
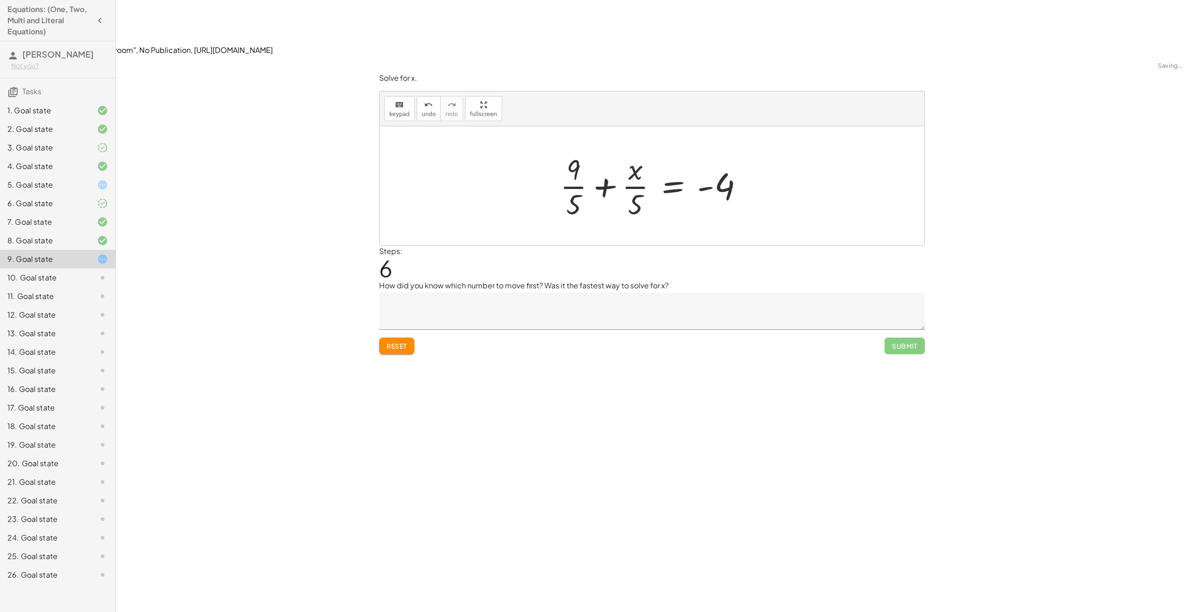
click at [597, 150] on div at bounding box center [655, 185] width 200 height 71
drag, startPoint x: 588, startPoint y: 109, endPoint x: 565, endPoint y: 103, distance: 23.9
click at [570, 150] on div at bounding box center [655, 185] width 200 height 71
drag, startPoint x: 564, startPoint y: 135, endPoint x: 590, endPoint y: 137, distance: 26.1
click at [590, 150] on div at bounding box center [655, 185] width 200 height 71
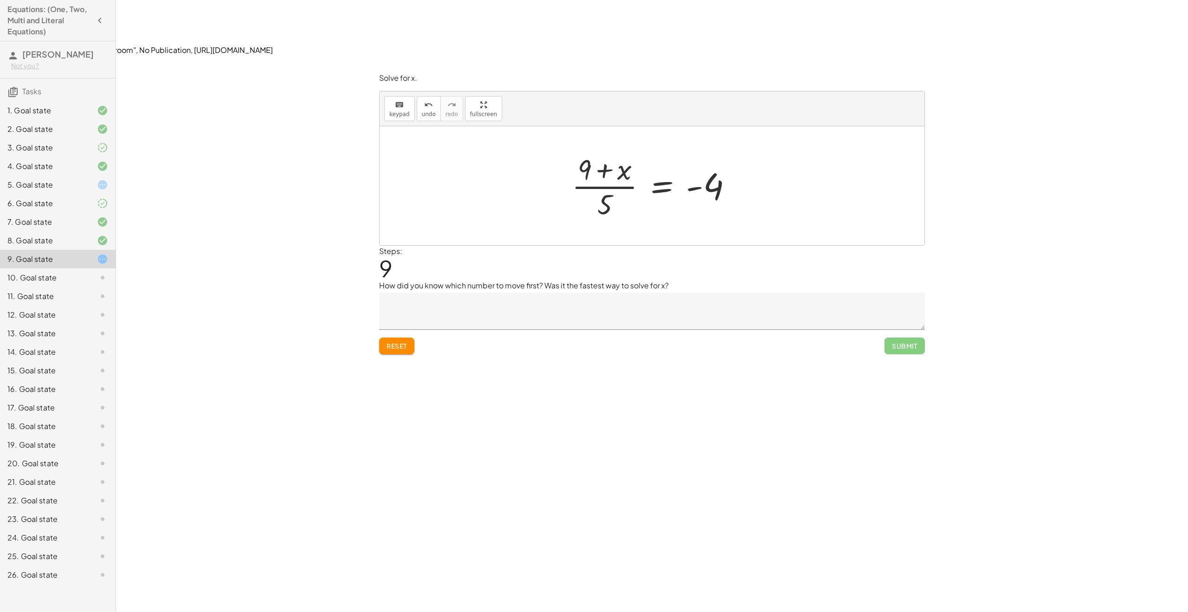
click at [383, 91] on div "keyboard keypad undo [PERSON_NAME] redo fullscreen" at bounding box center [652, 108] width 545 height 35
click at [392, 99] on div "keyboard" at bounding box center [399, 104] width 20 height 11
click at [0, 0] on div "Solve for x. keyboard keypad undo undo redo redo fullscreen · ( + x + 9 ) · 5 =…" at bounding box center [0, 0] width 0 height 0
click at [398, 341] on span "Reset" at bounding box center [397, 345] width 20 height 8
click at [407, 99] on div "keyboard" at bounding box center [399, 104] width 20 height 11
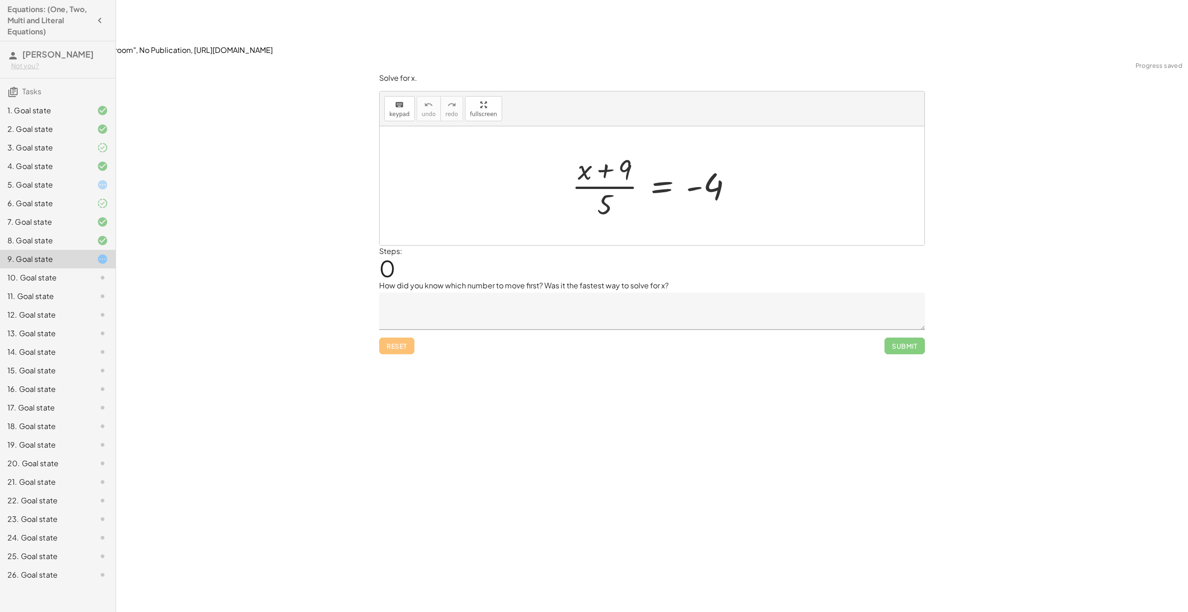
click at [659, 150] on div at bounding box center [655, 185] width 177 height 71
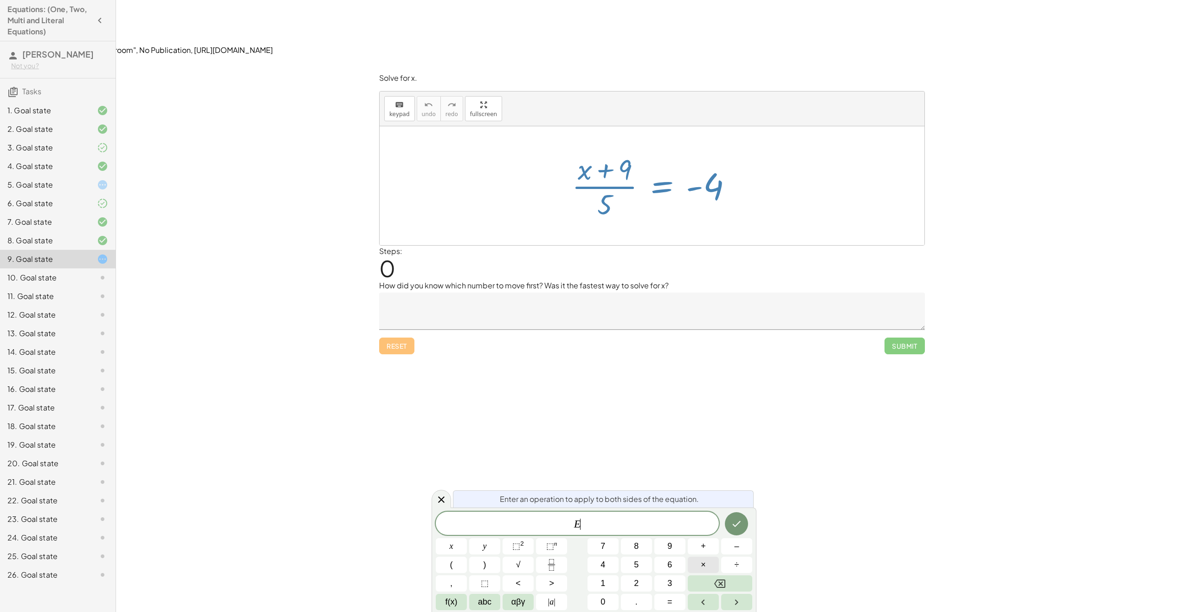
click at [703, 566] on span "×" at bounding box center [703, 564] width 5 height 13
click at [646, 567] on button "5" at bounding box center [636, 564] width 31 height 16
click at [737, 526] on icon "Done" at bounding box center [736, 523] width 11 height 11
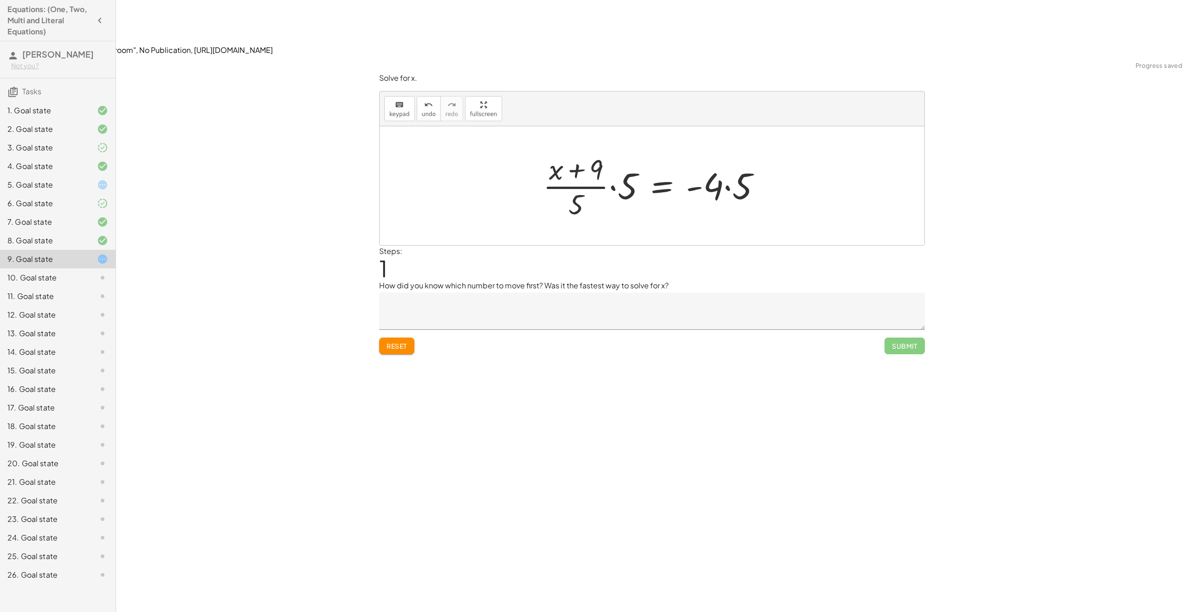
click at [734, 150] on div at bounding box center [655, 185] width 235 height 71
click at [593, 150] on div at bounding box center [655, 185] width 225 height 71
click at [634, 150] on div at bounding box center [655, 185] width 225 height 71
drag, startPoint x: 633, startPoint y: 116, endPoint x: 540, endPoint y: 113, distance: 92.8
click at [540, 148] on div at bounding box center [655, 186] width 238 height 76
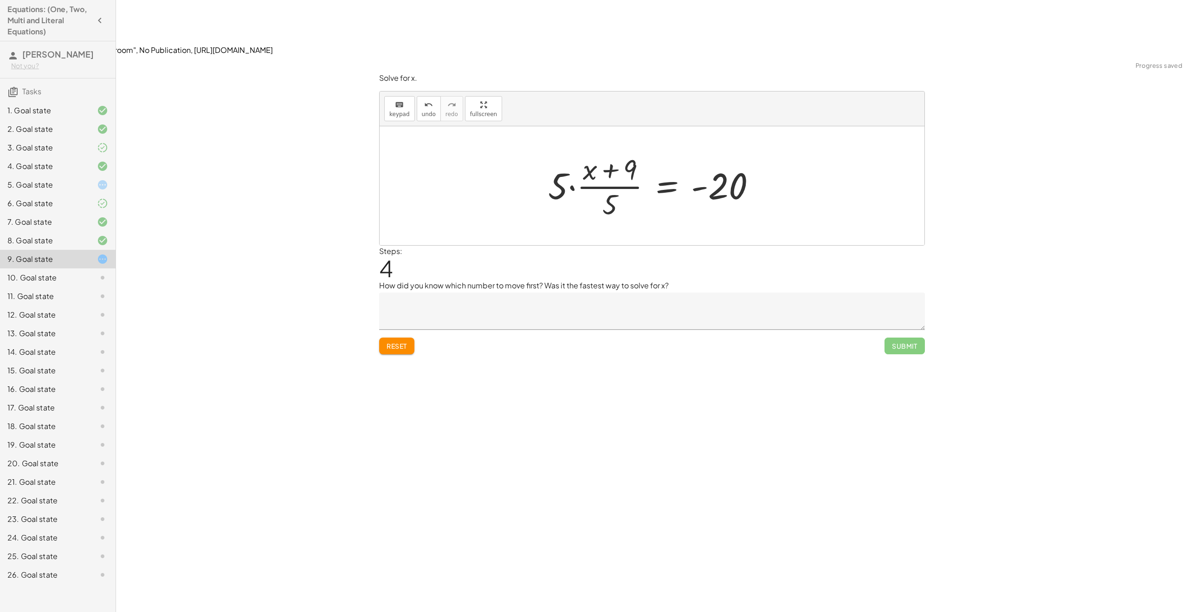
click at [621, 150] on div at bounding box center [655, 185] width 225 height 71
drag, startPoint x: 561, startPoint y: 133, endPoint x: 615, endPoint y: 150, distance: 56.6
click at [401, 99] on icon "keyboard" at bounding box center [399, 104] width 9 height 11
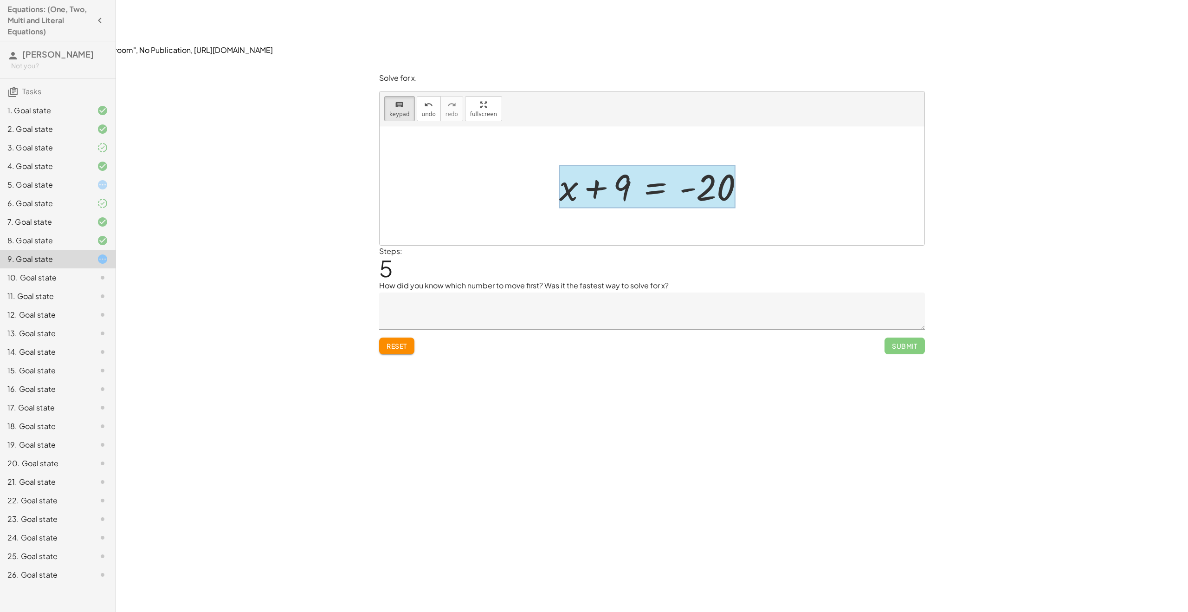
drag, startPoint x: 620, startPoint y: 123, endPoint x: 644, endPoint y: 126, distance: 24.7
click at [395, 111] on span "keypad" at bounding box center [399, 114] width 20 height 6
drag, startPoint x: 655, startPoint y: 137, endPoint x: 535, endPoint y: 97, distance: 126.8
click at [655, 162] on div at bounding box center [654, 186] width 201 height 48
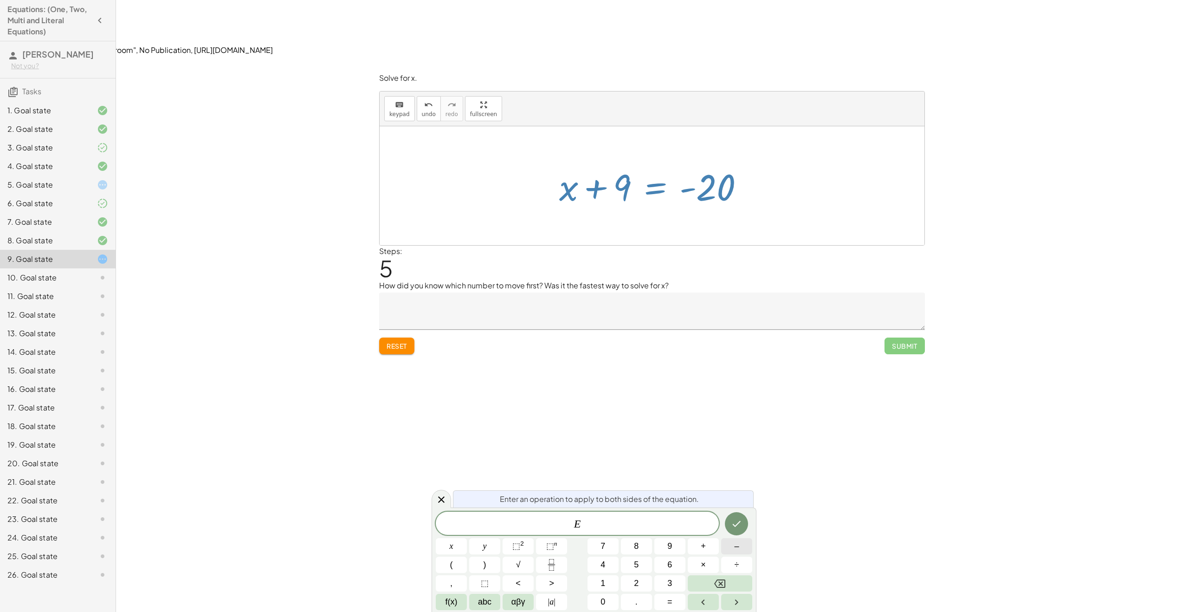
click at [721, 545] on button "–" at bounding box center [736, 546] width 31 height 16
click at [676, 544] on button "9" at bounding box center [669, 546] width 31 height 16
click at [730, 525] on button "Done" at bounding box center [736, 523] width 23 height 23
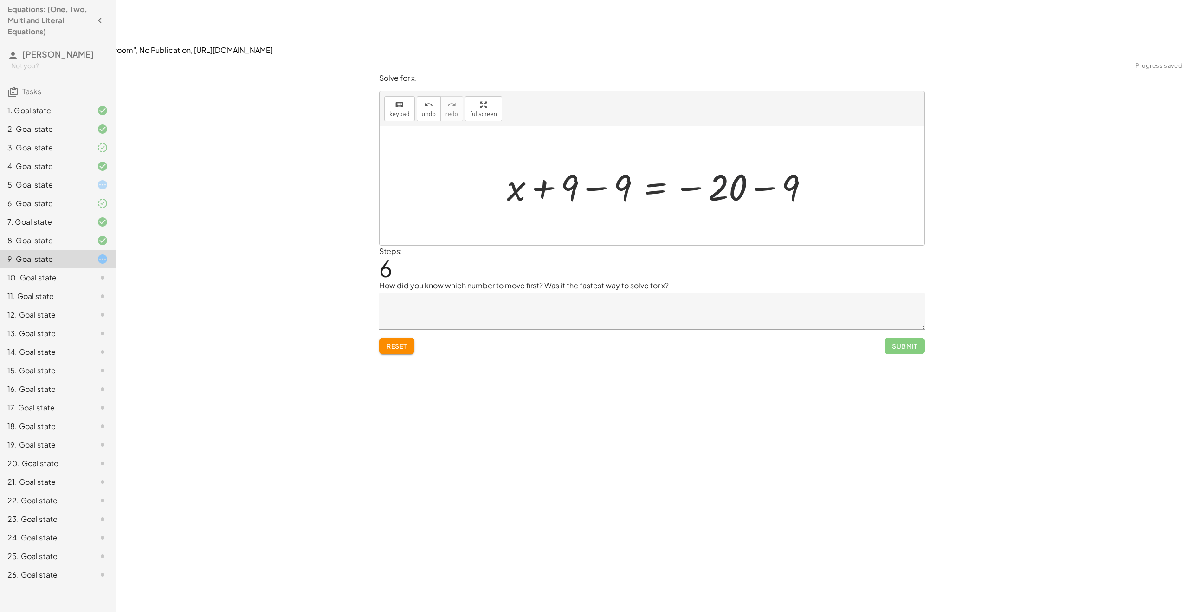
click at [719, 162] on div at bounding box center [661, 186] width 318 height 48
click at [566, 162] on div at bounding box center [661, 186] width 318 height 48
drag, startPoint x: 619, startPoint y: 130, endPoint x: 565, endPoint y: 131, distance: 54.3
drag, startPoint x: 731, startPoint y: 127, endPoint x: 676, endPoint y: 128, distance: 54.8
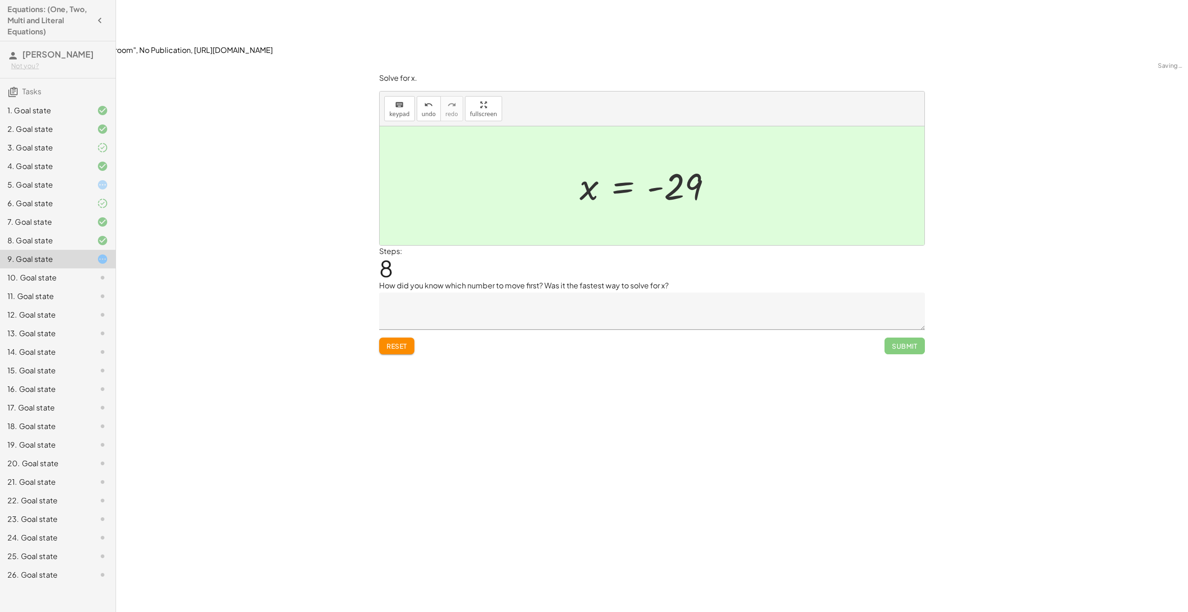
click at [0, 0] on div "Solve for x. keyboard keypad undo undo redo redo fullscreen · ( + x + 9 ) · 5 =…" at bounding box center [0, 0] width 0 height 0
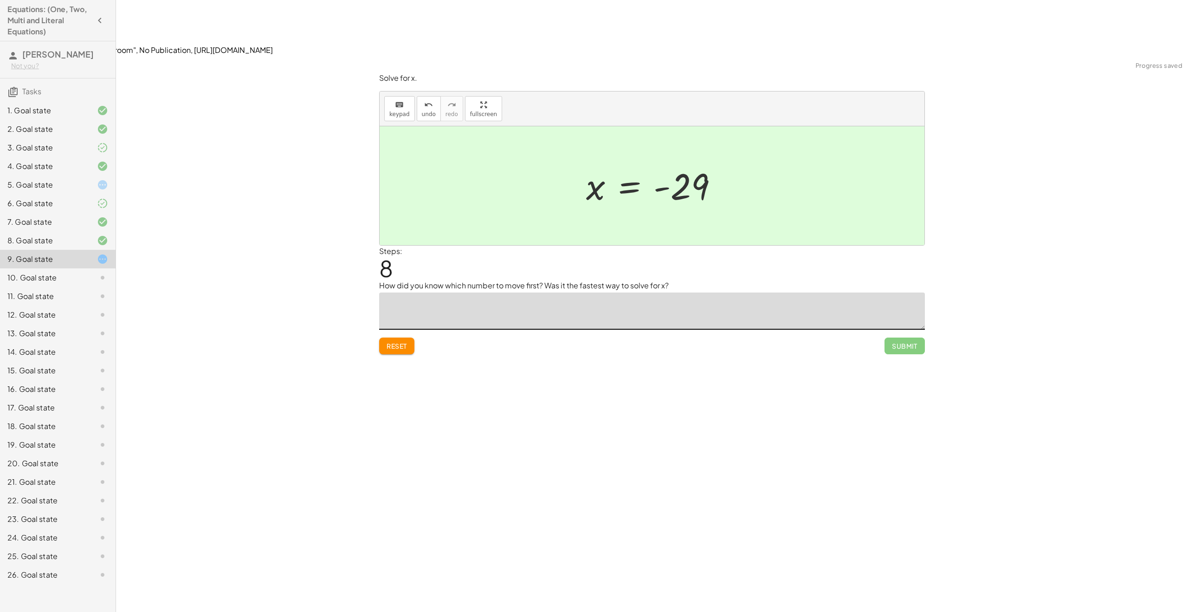
click at [708, 292] on textarea at bounding box center [652, 310] width 546 height 37
type textarea "**********"
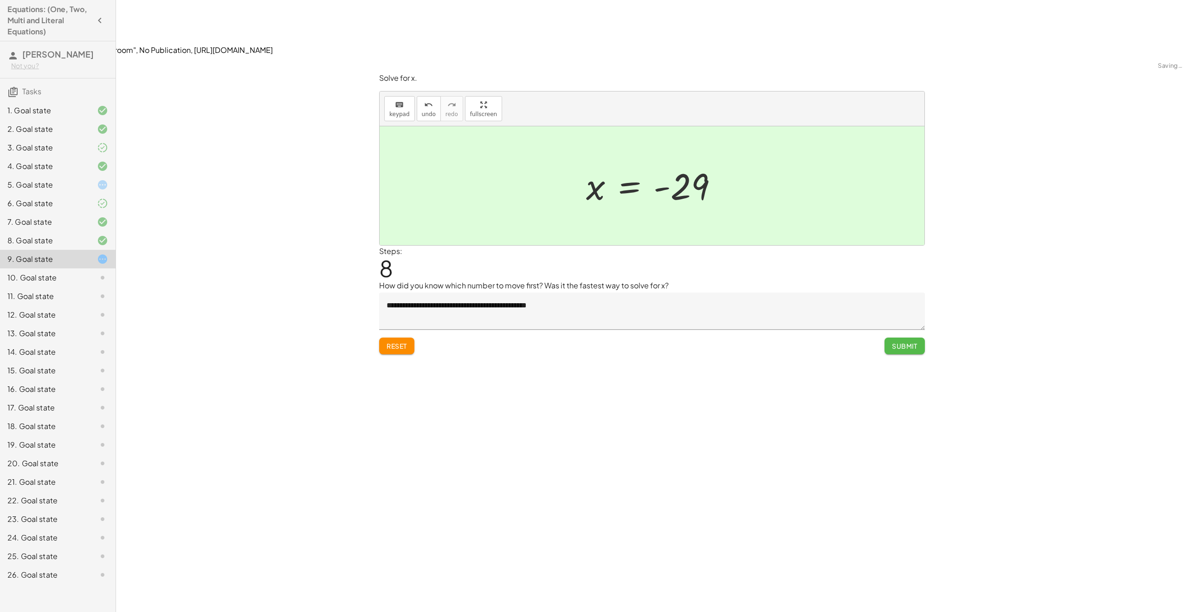
click at [920, 337] on button "Submit" at bounding box center [904, 345] width 40 height 17
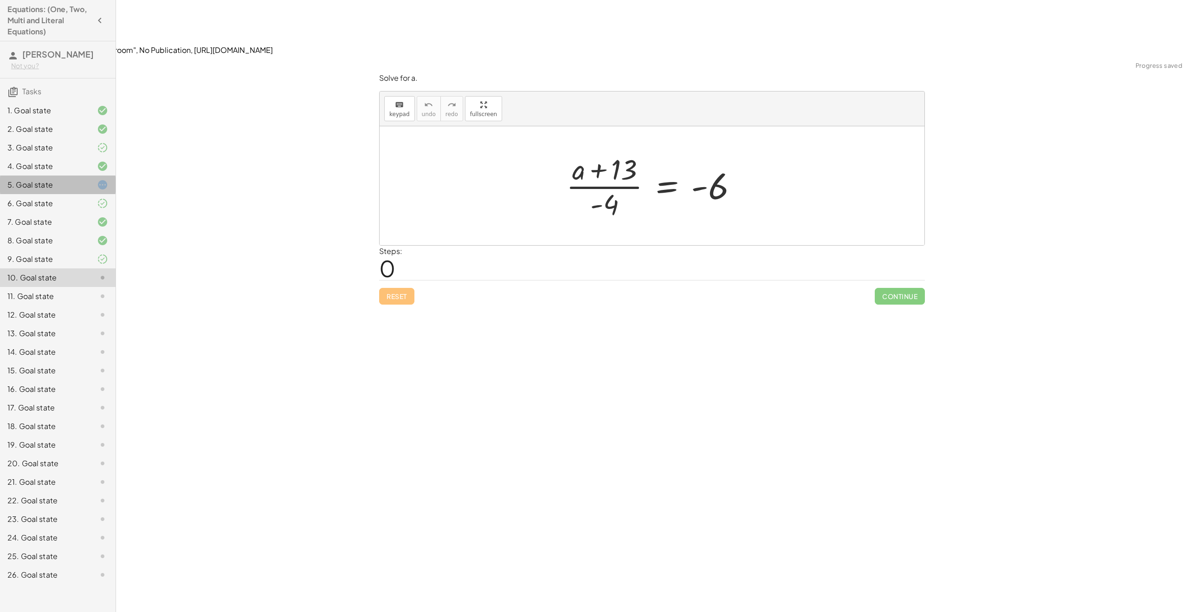
click at [84, 189] on div at bounding box center [95, 184] width 26 height 11
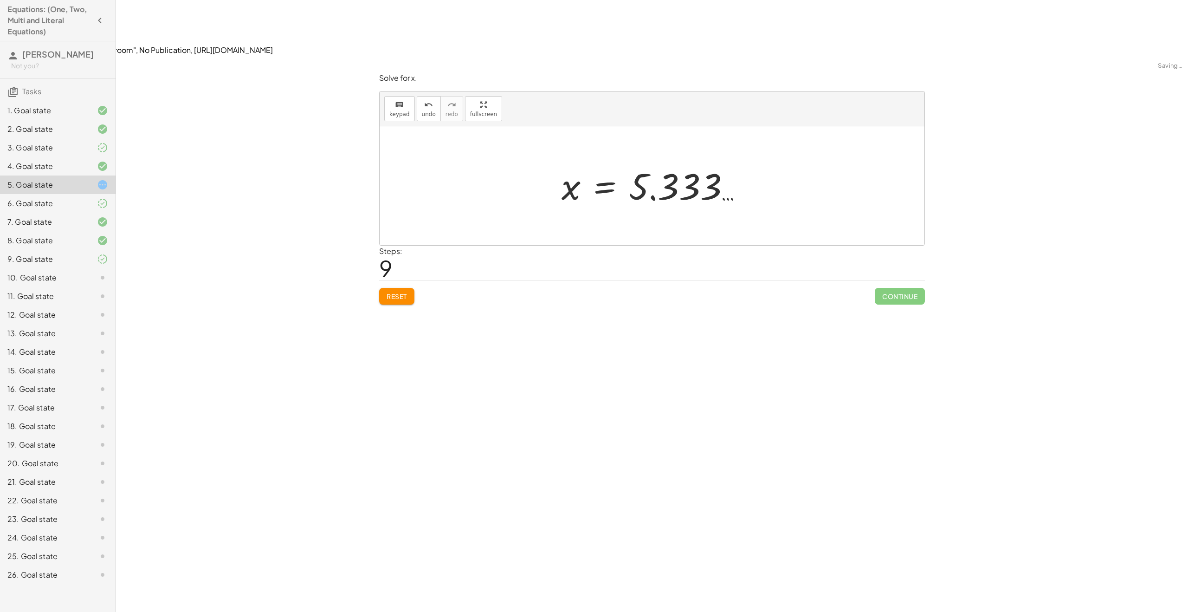
click at [698, 163] on div at bounding box center [656, 186] width 198 height 46
click at [408, 288] on button "Reset" at bounding box center [396, 296] width 35 height 17
click at [613, 162] on div at bounding box center [655, 186] width 193 height 48
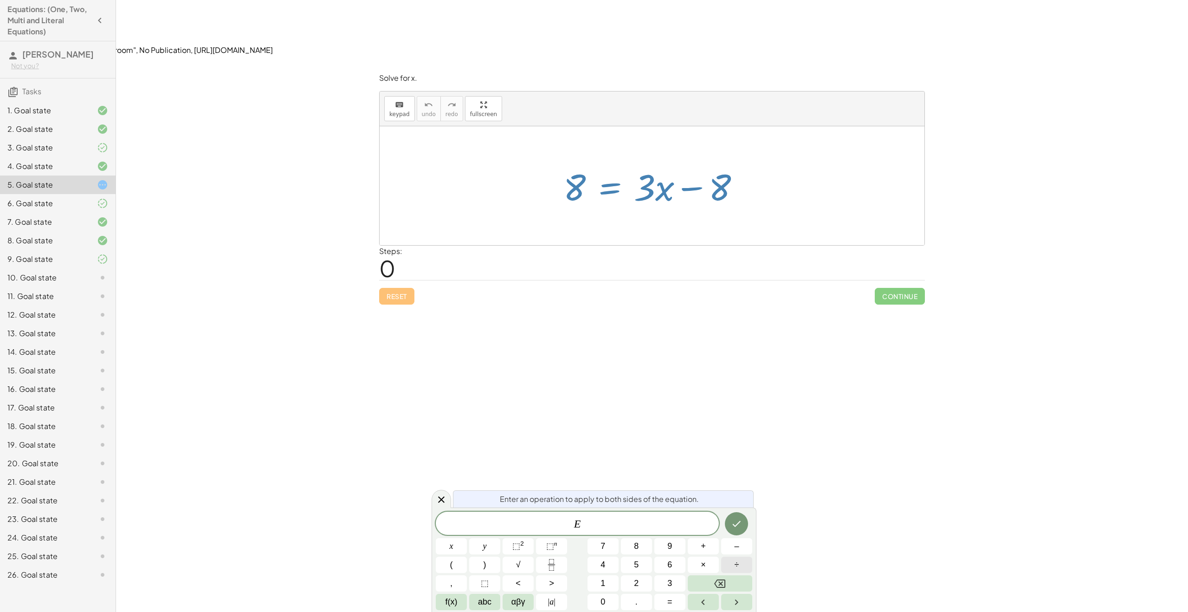
click at [726, 563] on button "÷" at bounding box center [736, 564] width 31 height 16
click at [656, 584] on button "3" at bounding box center [669, 583] width 31 height 16
click at [737, 521] on icon "Done" at bounding box center [736, 523] width 11 height 11
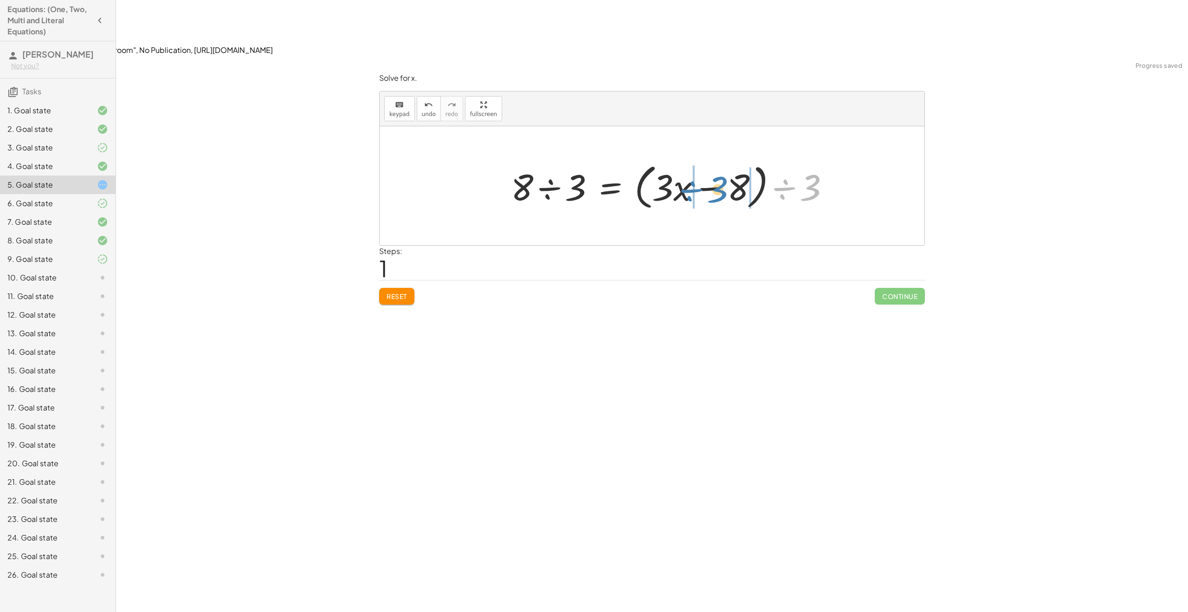
drag, startPoint x: 794, startPoint y: 131, endPoint x: 706, endPoint y: 130, distance: 88.2
click at [707, 159] on div at bounding box center [673, 185] width 335 height 53
click at [562, 162] on div at bounding box center [655, 186] width 303 height 48
click at [644, 162] on div at bounding box center [642, 186] width 327 height 48
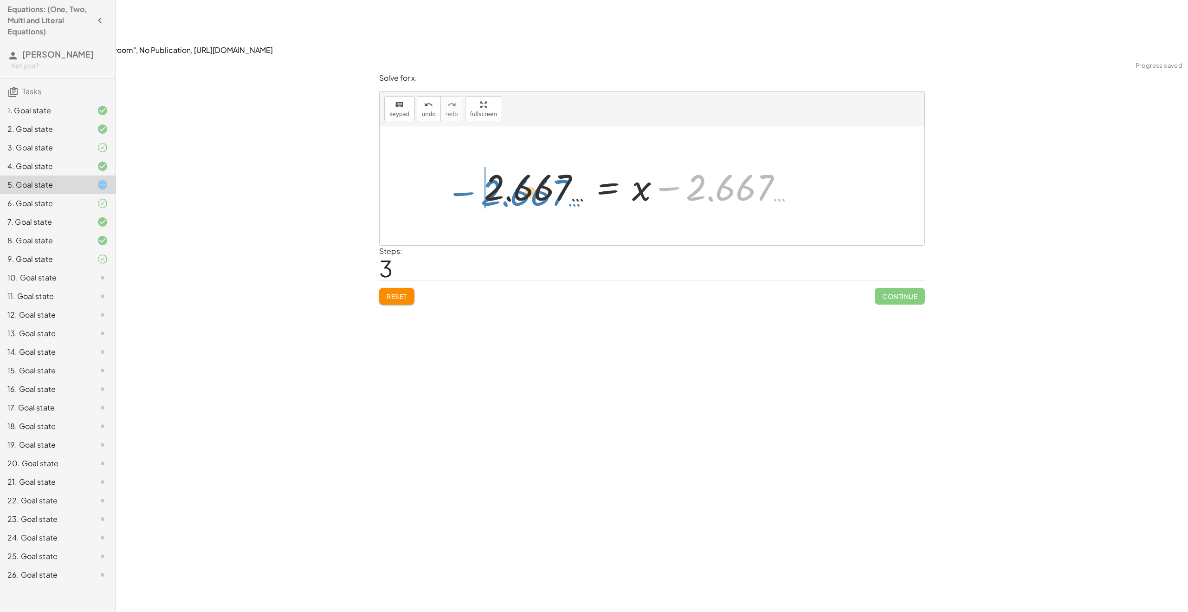
drag, startPoint x: 655, startPoint y: 133, endPoint x: 423, endPoint y: 135, distance: 232.0
click at [423, 135] on div "8 = + · 3 · x − 8 · 8 ÷ 3 = · ( + · 3 · x − 8 ) ÷ 3 · 8 ÷ 3 = + · 3 · x ÷ 3 − ·…" at bounding box center [652, 185] width 545 height 119
click at [579, 162] on div at bounding box center [655, 186] width 327 height 48
click at [659, 162] on div at bounding box center [655, 186] width 327 height 48
click at [386, 288] on button "Reset" at bounding box center [396, 296] width 35 height 17
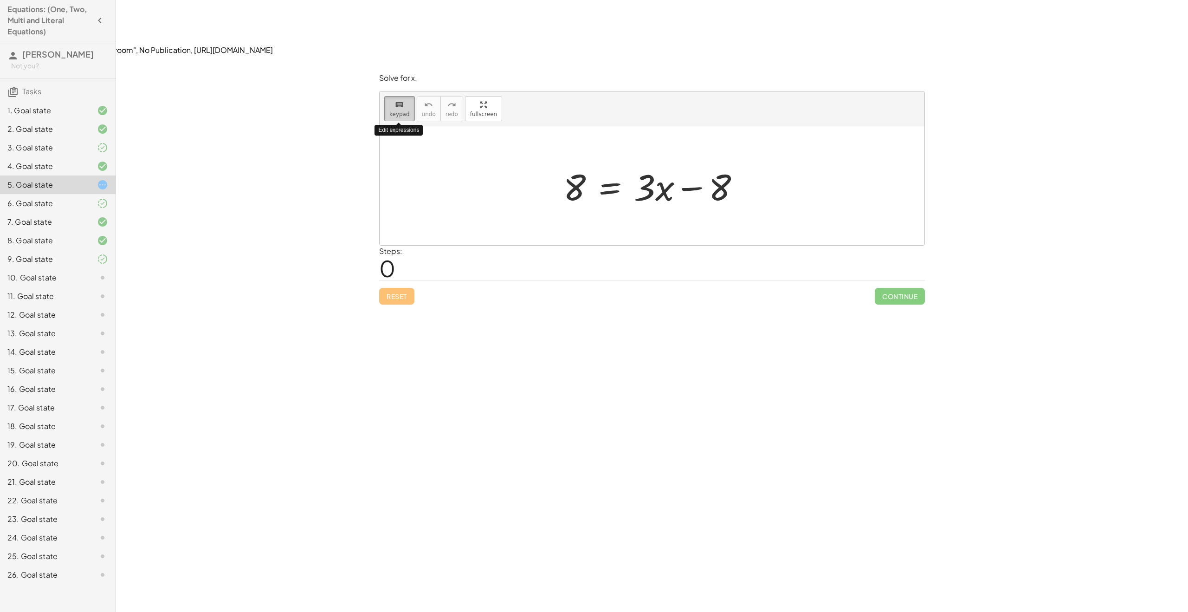
click at [390, 96] on button "keyboard keypad" at bounding box center [399, 108] width 31 height 25
drag, startPoint x: 334, startPoint y: 102, endPoint x: 332, endPoint y: 107, distance: 5.6
click at [334, 102] on div "**********" at bounding box center [652, 362] width 1072 height 612
click at [43, 280] on div "10. Goal state" at bounding box center [44, 277] width 75 height 11
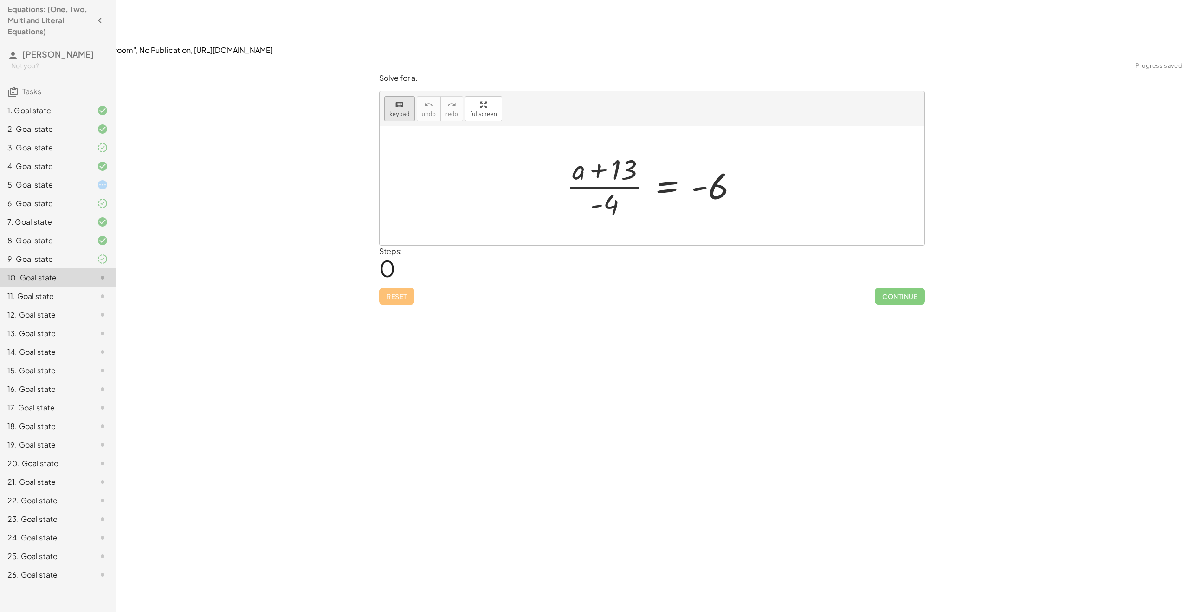
click at [399, 99] on icon "keyboard" at bounding box center [399, 104] width 9 height 11
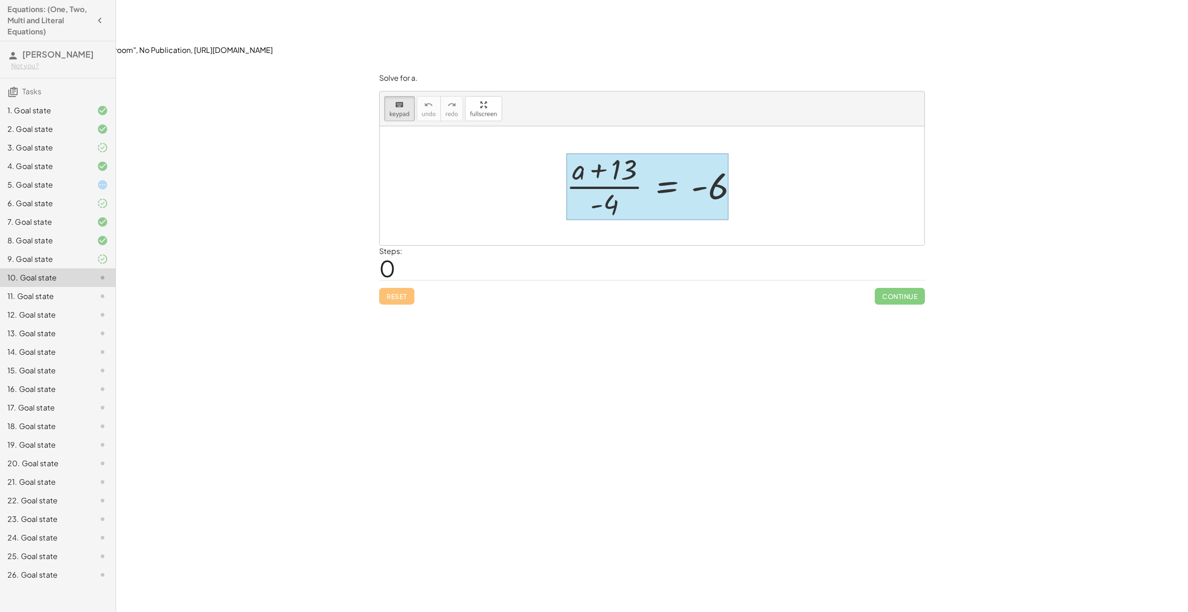
drag, startPoint x: 663, startPoint y: 148, endPoint x: 662, endPoint y: 135, distance: 12.6
click at [662, 153] on div at bounding box center [647, 186] width 162 height 67
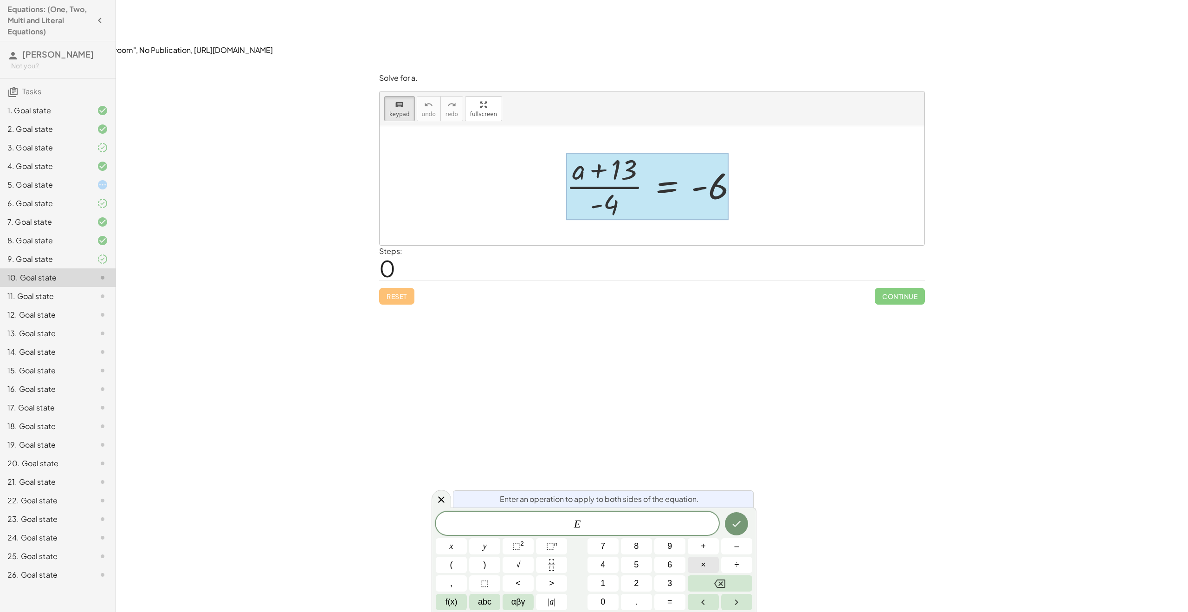
click at [709, 562] on button "×" at bounding box center [703, 564] width 31 height 16
click at [739, 544] on button "–" at bounding box center [736, 546] width 31 height 16
click at [612, 567] on button "4" at bounding box center [602, 564] width 31 height 16
click at [741, 524] on icon "Done" at bounding box center [736, 523] width 11 height 11
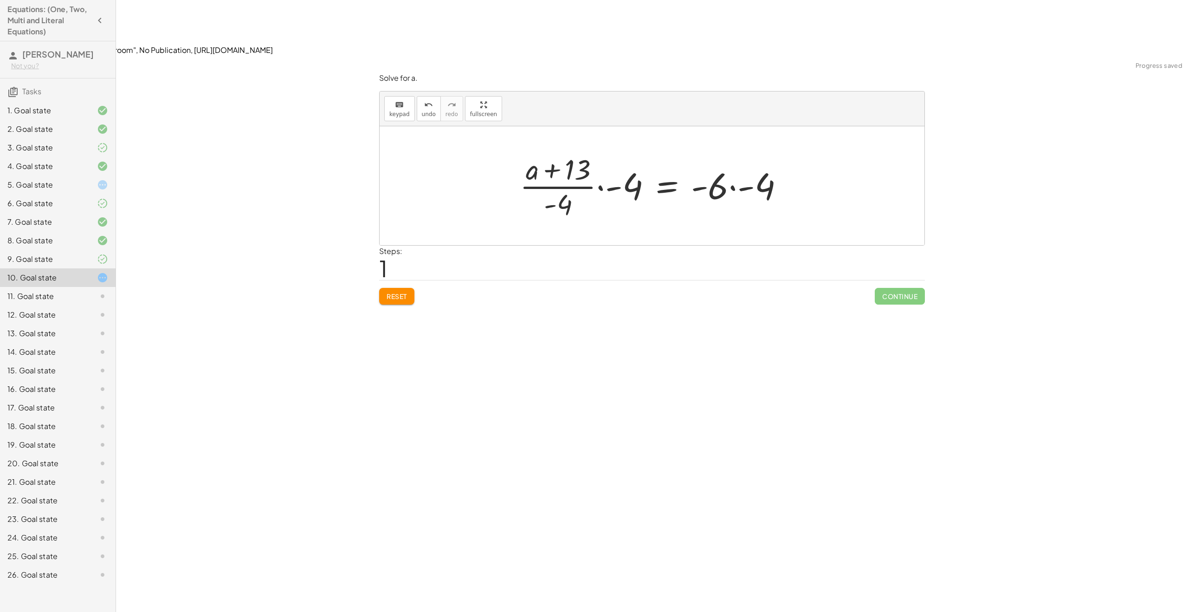
click at [732, 150] on div at bounding box center [655, 185] width 281 height 71
drag, startPoint x: 644, startPoint y: 130, endPoint x: 585, endPoint y: 150, distance: 62.5
click at [406, 111] on span "keypad" at bounding box center [399, 114] width 20 height 6
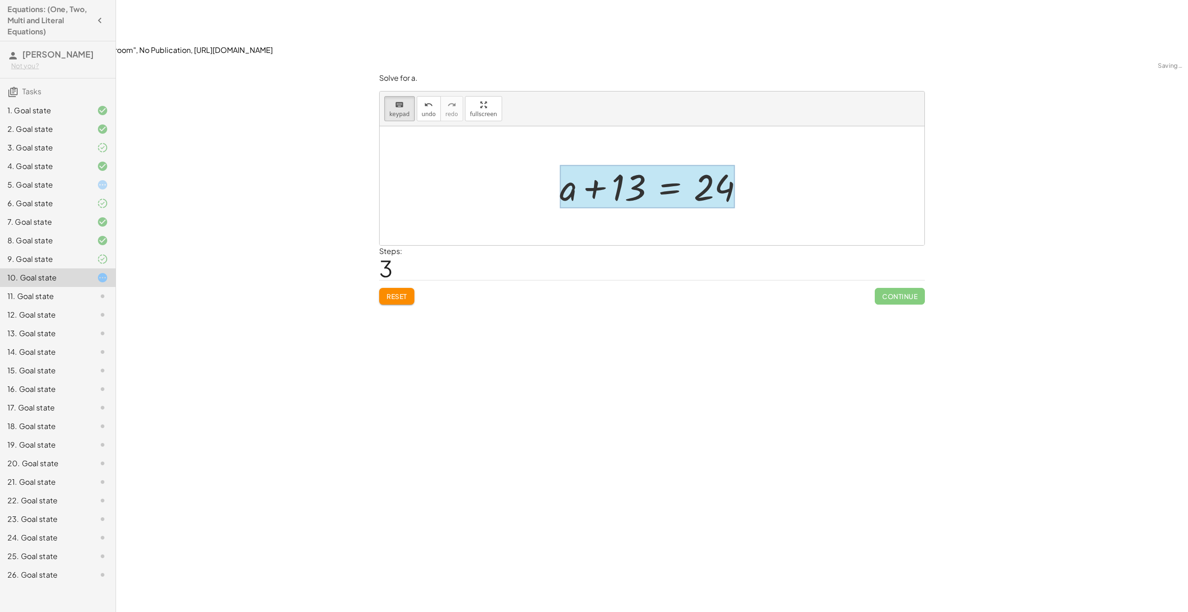
drag, startPoint x: 658, startPoint y: 123, endPoint x: 653, endPoint y: 124, distance: 4.8
click at [658, 165] on div at bounding box center [647, 186] width 175 height 43
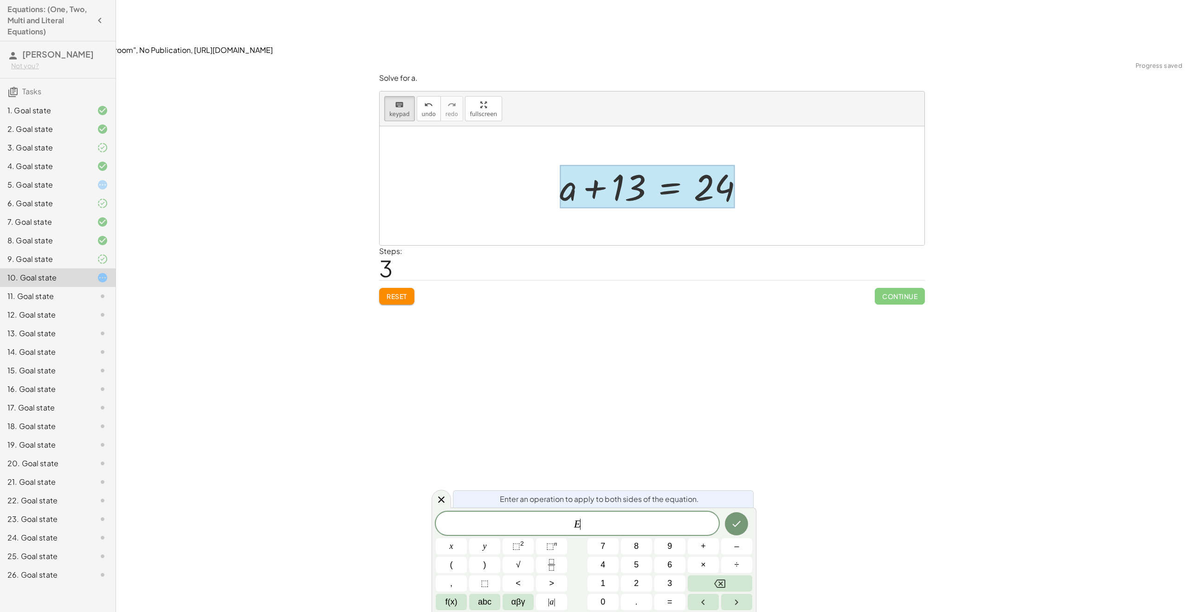
click at [728, 554] on div "E ​ x y ⬚ 2 ⬚ n 7 8 9 + – ( ) √ 4 5 6 × ÷ , ⬚ < > 1 2 3 f(x) abc αβγ | a | 0 . =" at bounding box center [594, 560] width 316 height 98
click at [731, 548] on button "–" at bounding box center [736, 546] width 31 height 16
click at [602, 583] on span "1" at bounding box center [602, 583] width 5 height 13
click at [670, 583] on span "3" at bounding box center [669, 583] width 5 height 13
click at [732, 520] on icon "Done" at bounding box center [736, 523] width 11 height 11
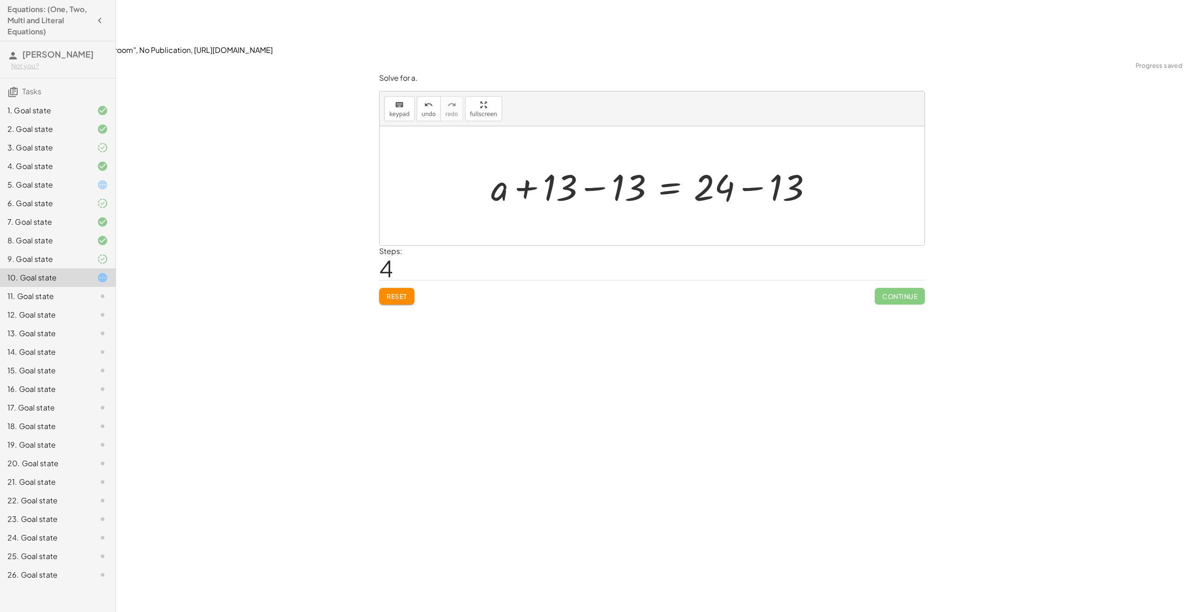
click at [746, 162] on div at bounding box center [655, 186] width 338 height 48
click at [552, 162] on div at bounding box center [613, 186] width 254 height 48
click at [631, 162] on div at bounding box center [655, 186] width 254 height 48
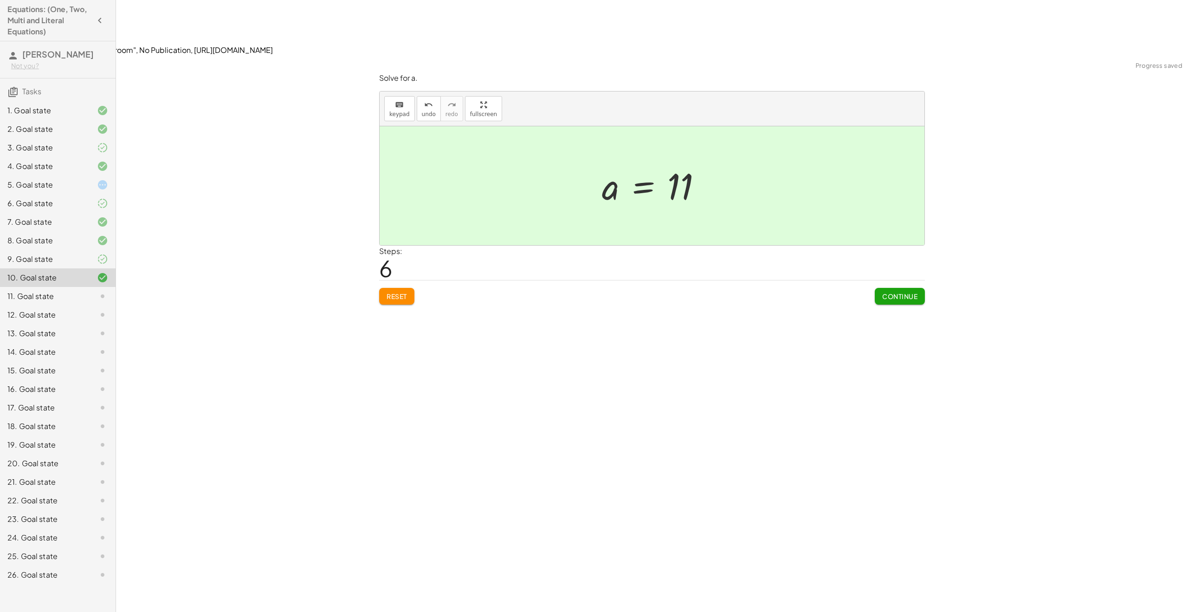
click at [902, 292] on span "Continue" at bounding box center [899, 296] width 35 height 8
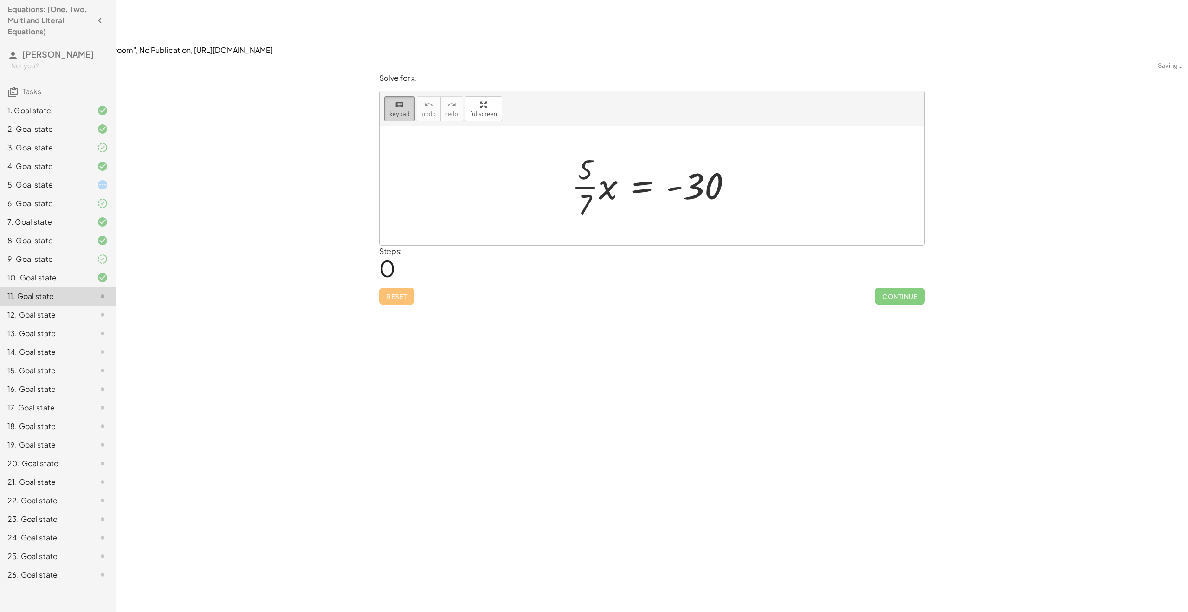
click at [401, 99] on icon "keyboard" at bounding box center [399, 104] width 9 height 11
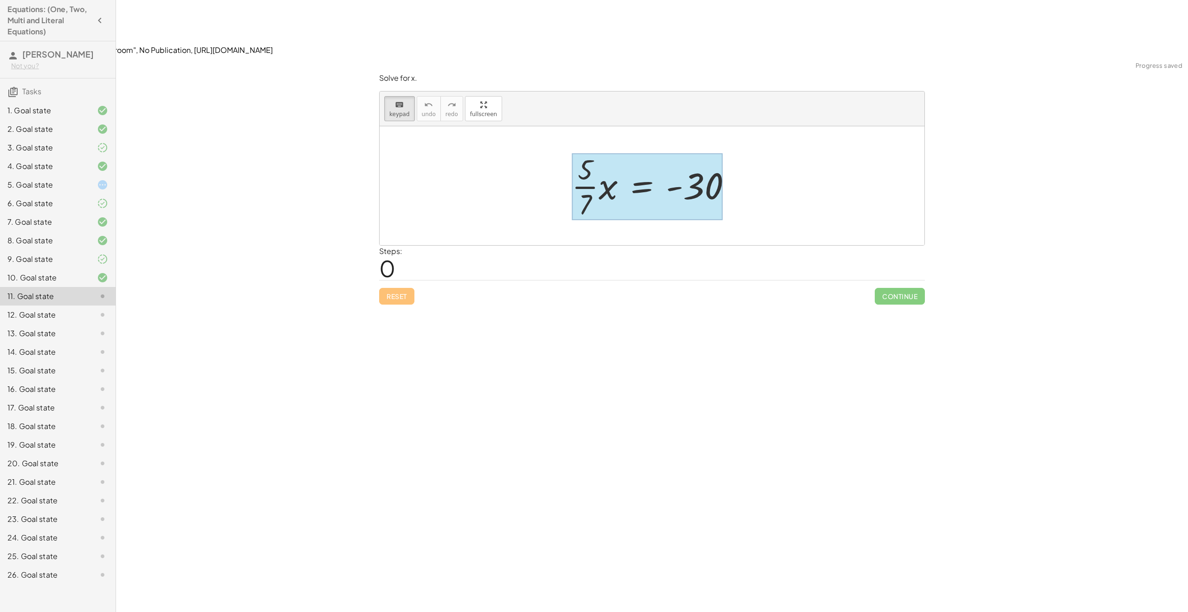
click at [636, 153] on div at bounding box center [647, 186] width 151 height 67
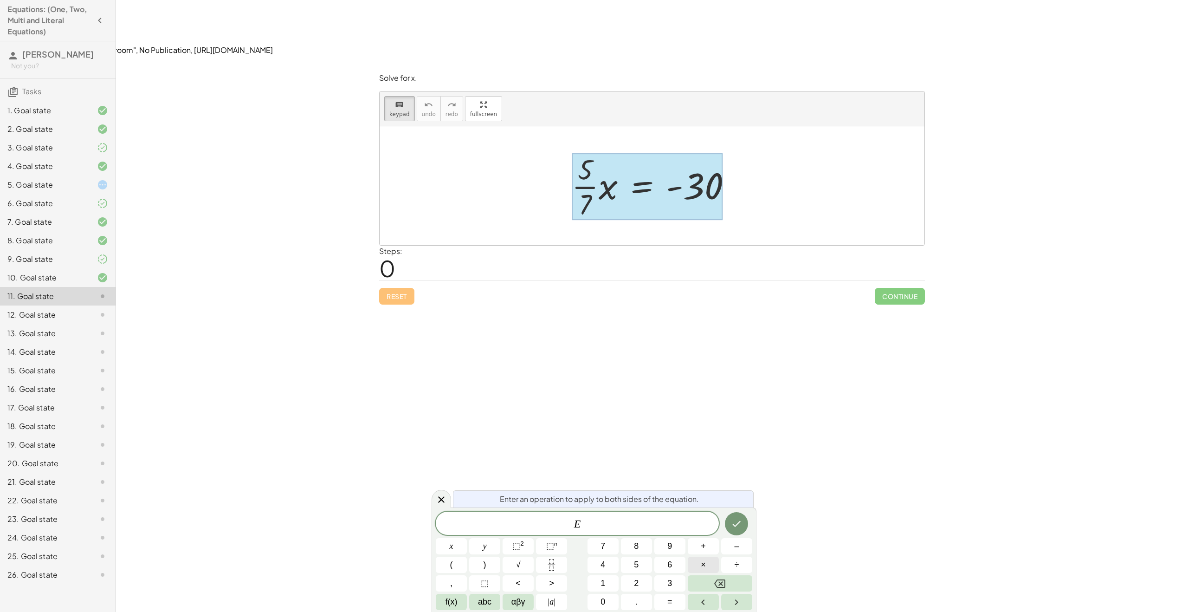
click at [707, 562] on button "×" at bounding box center [703, 564] width 31 height 16
click at [558, 555] on div "E · ​ x y ⬚ 2 ⬚ n 7 8 9 + – ( ) √ 4 5 6 × ÷ , ⬚ < > 1 2 3 f(x) abc αβγ | a | 0 …" at bounding box center [594, 560] width 316 height 98
click at [555, 560] on icon "Fraction" at bounding box center [552, 565] width 12 height 12
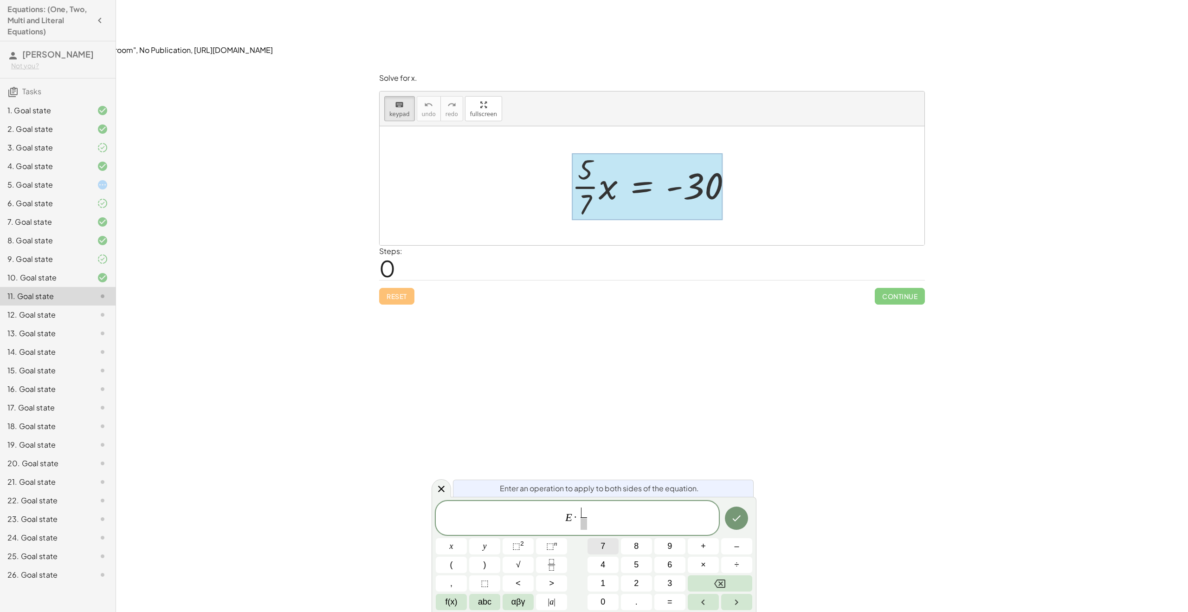
click at [604, 544] on span "7" at bounding box center [602, 546] width 5 height 13
click at [736, 602] on icon "Right arrow" at bounding box center [736, 602] width 3 height 6
click at [644, 563] on button "5" at bounding box center [636, 564] width 31 height 16
click at [737, 526] on button "Done" at bounding box center [736, 517] width 23 height 23
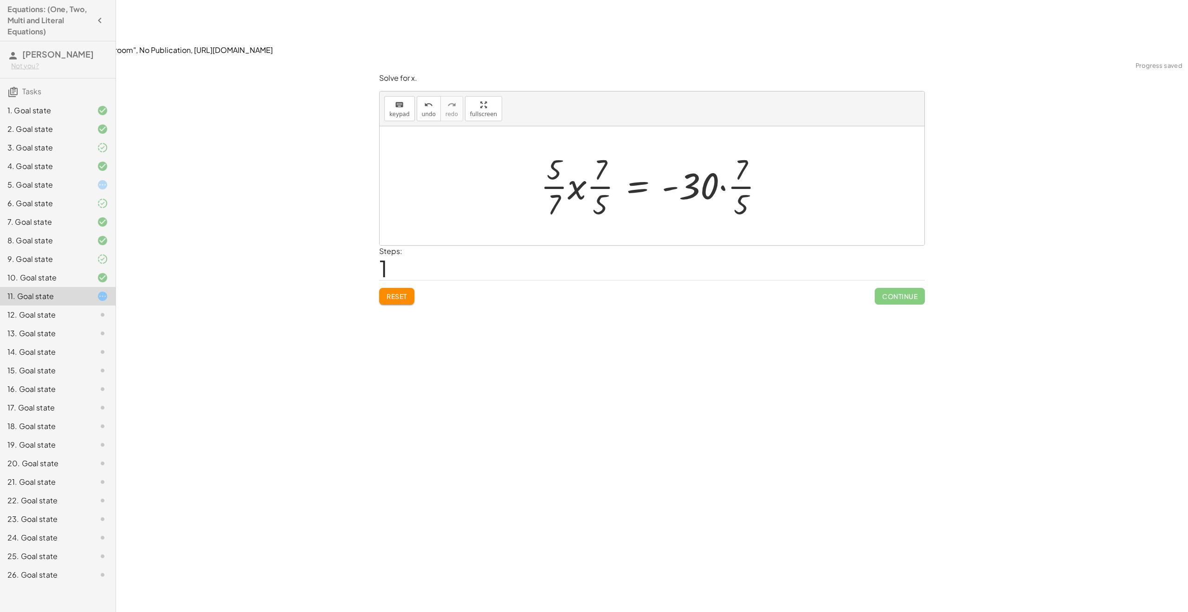
click at [590, 150] on div at bounding box center [655, 185] width 239 height 71
drag, startPoint x: 601, startPoint y: 113, endPoint x: 543, endPoint y: 147, distance: 67.8
click at [543, 150] on div at bounding box center [655, 185] width 239 height 71
click at [422, 99] on div "undo" at bounding box center [429, 104] width 14 height 11
drag, startPoint x: 594, startPoint y: 121, endPoint x: 548, endPoint y: 163, distance: 62.1
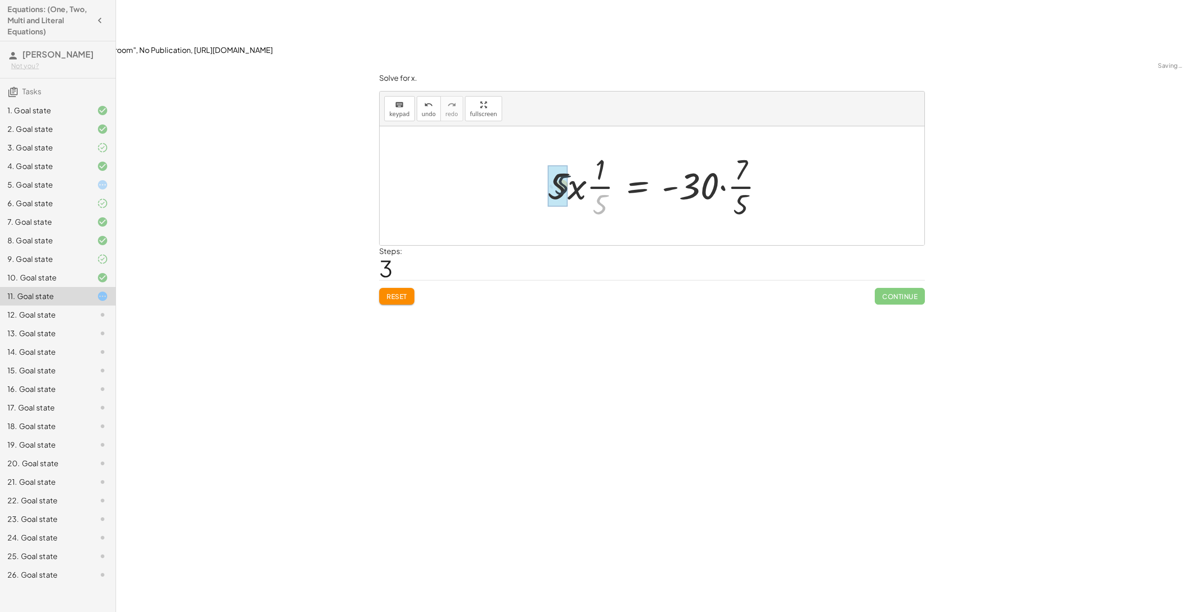
drag, startPoint x: 598, startPoint y: 145, endPoint x: 549, endPoint y: 122, distance: 53.8
drag, startPoint x: 676, startPoint y: 129, endPoint x: 713, endPoint y: 109, distance: 42.6
click at [713, 150] on div at bounding box center [656, 185] width 186 height 71
click at [693, 150] on div at bounding box center [655, 185] width 167 height 71
click at [679, 150] on div at bounding box center [655, 185] width 156 height 71
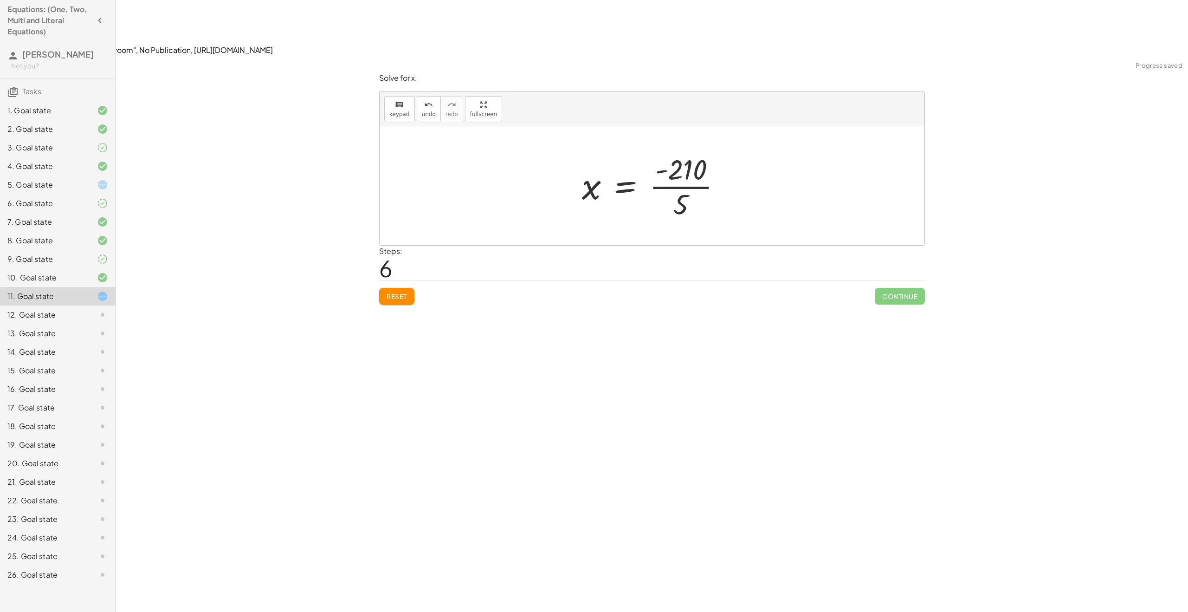
click at [681, 150] on div at bounding box center [655, 185] width 156 height 71
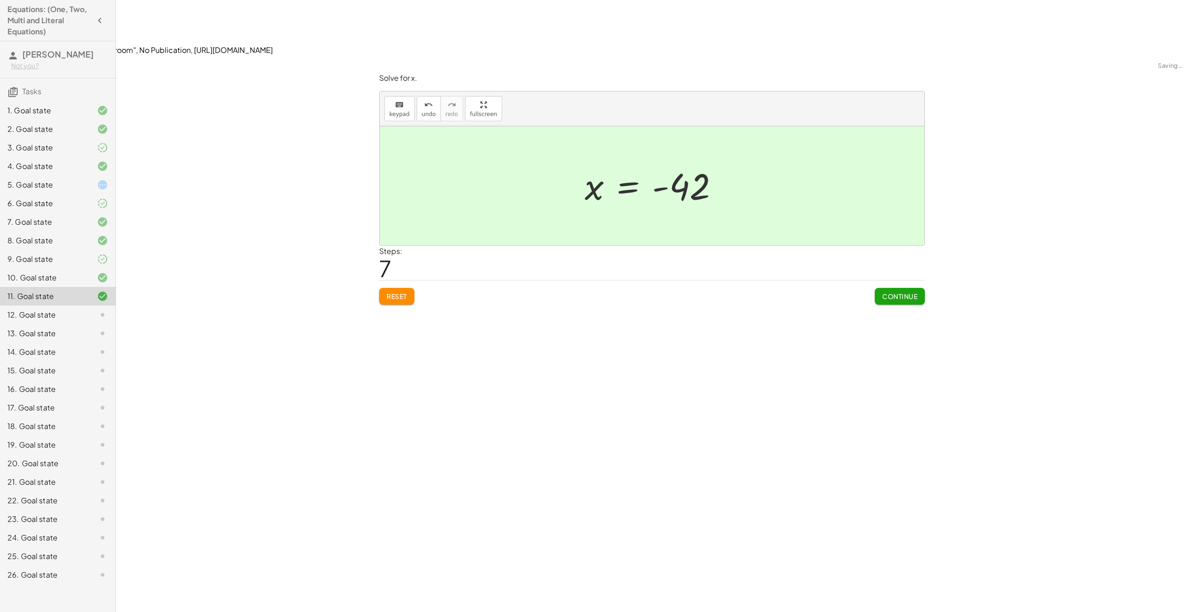
click at [907, 292] on span "Continue" at bounding box center [899, 296] width 35 height 8
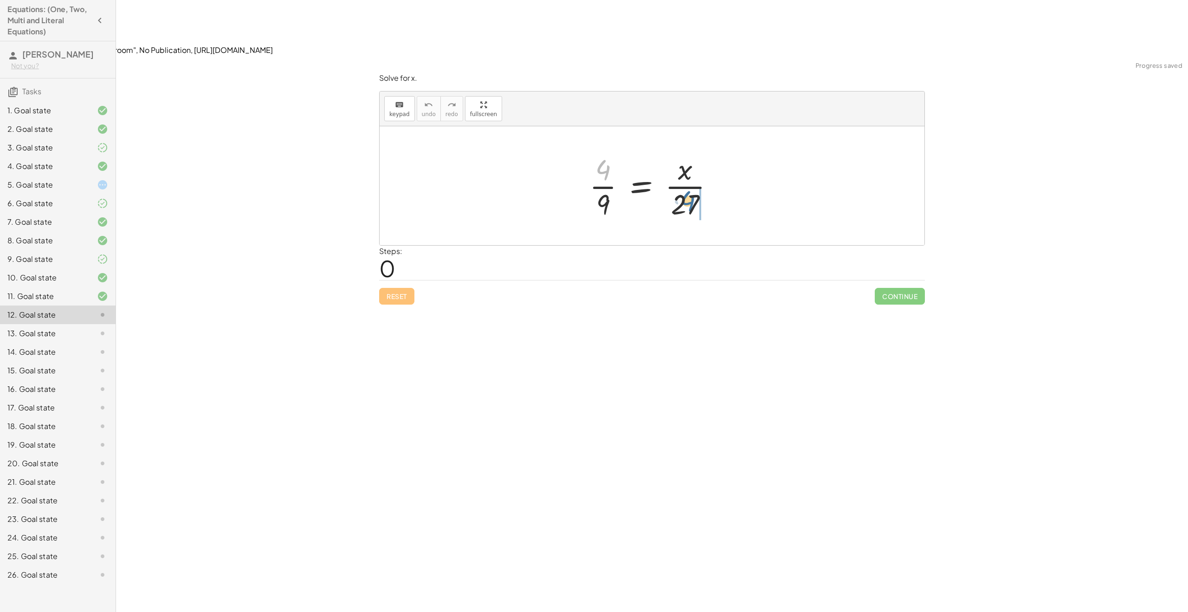
drag, startPoint x: 602, startPoint y: 114, endPoint x: 687, endPoint y: 146, distance: 91.3
click at [687, 150] on div at bounding box center [655, 185] width 141 height 71
click at [648, 150] on div at bounding box center [655, 185] width 141 height 71
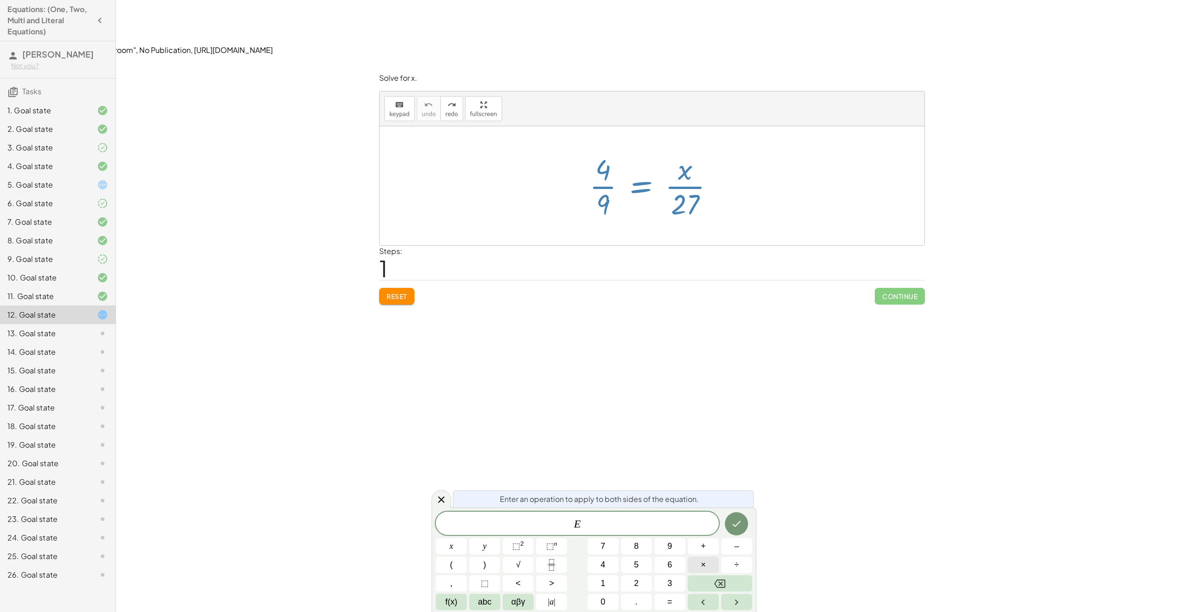
click at [715, 566] on button "×" at bounding box center [703, 564] width 31 height 16
click at [623, 580] on button "2" at bounding box center [636, 583] width 31 height 16
click at [594, 541] on button "7" at bounding box center [602, 546] width 31 height 16
click at [742, 519] on icon "Done" at bounding box center [736, 523] width 11 height 11
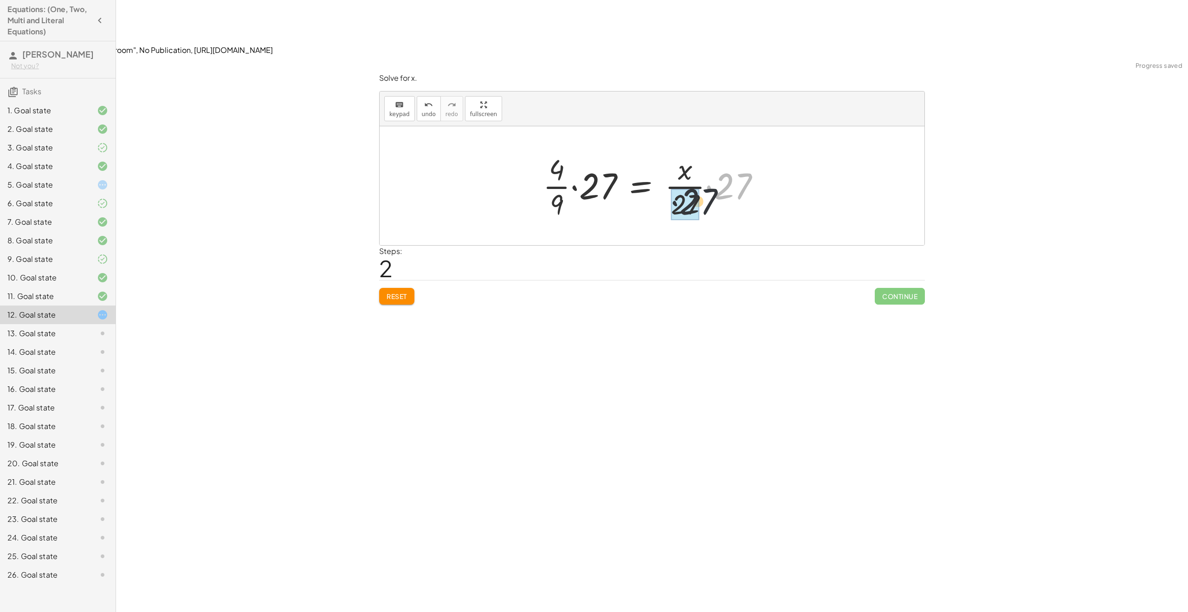
drag, startPoint x: 739, startPoint y: 135, endPoint x: 689, endPoint y: 157, distance: 54.4
drag, startPoint x: 594, startPoint y: 131, endPoint x: 602, endPoint y: 138, distance: 10.5
click at [596, 150] on div at bounding box center [655, 185] width 167 height 71
drag, startPoint x: 628, startPoint y: 137, endPoint x: 592, endPoint y: 116, distance: 41.8
click at [592, 150] on div at bounding box center [655, 185] width 167 height 71
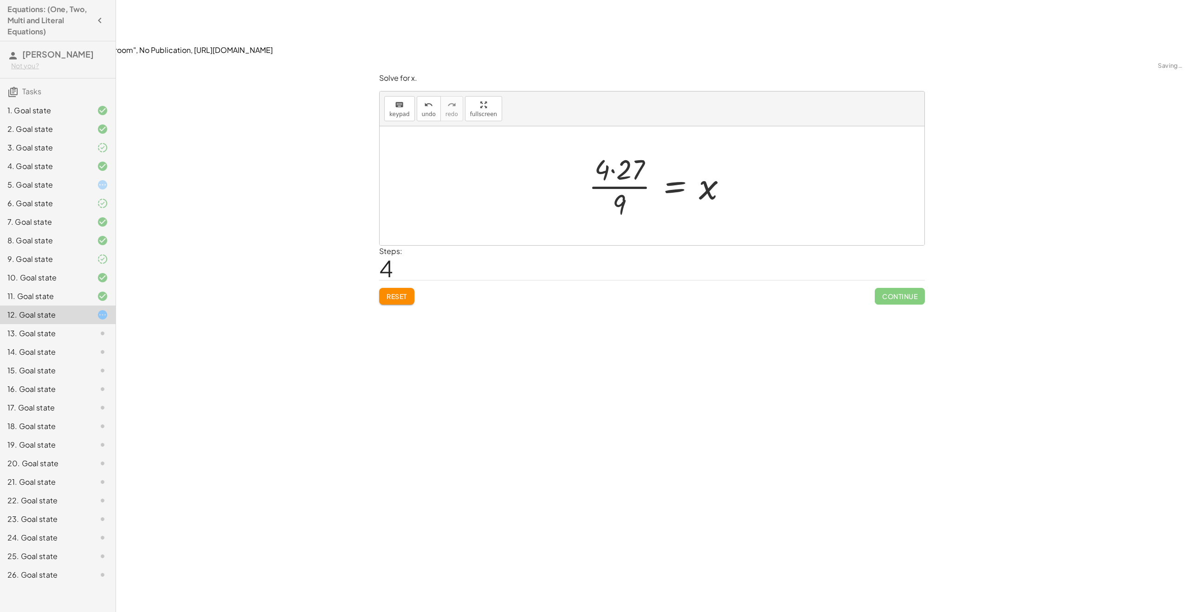
click at [617, 150] on div at bounding box center [661, 185] width 155 height 71
click at [615, 150] on div at bounding box center [660, 185] width 145 height 71
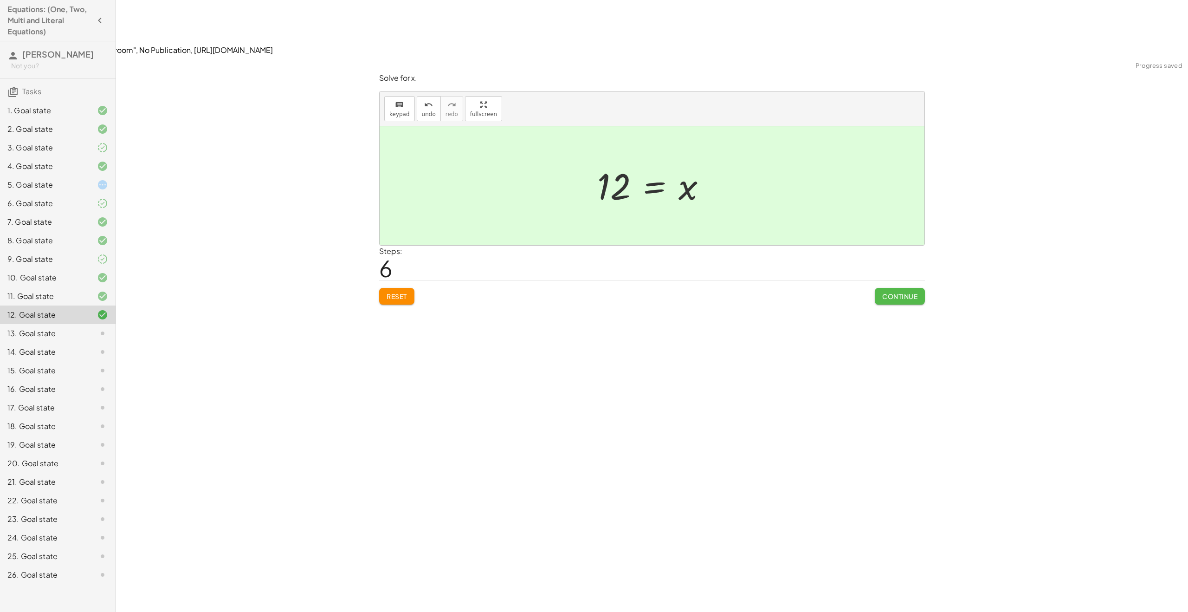
click at [920, 288] on button "Continue" at bounding box center [900, 296] width 50 height 17
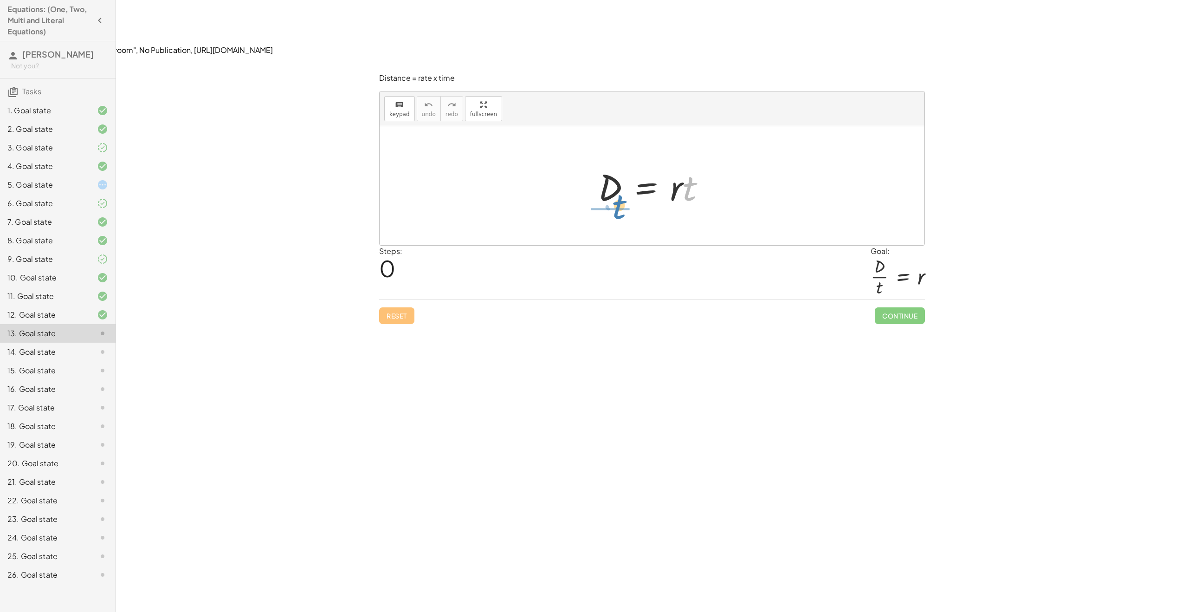
drag, startPoint x: 689, startPoint y: 131, endPoint x: 618, endPoint y: 149, distance: 73.3
click at [618, 162] on div at bounding box center [655, 186] width 124 height 48
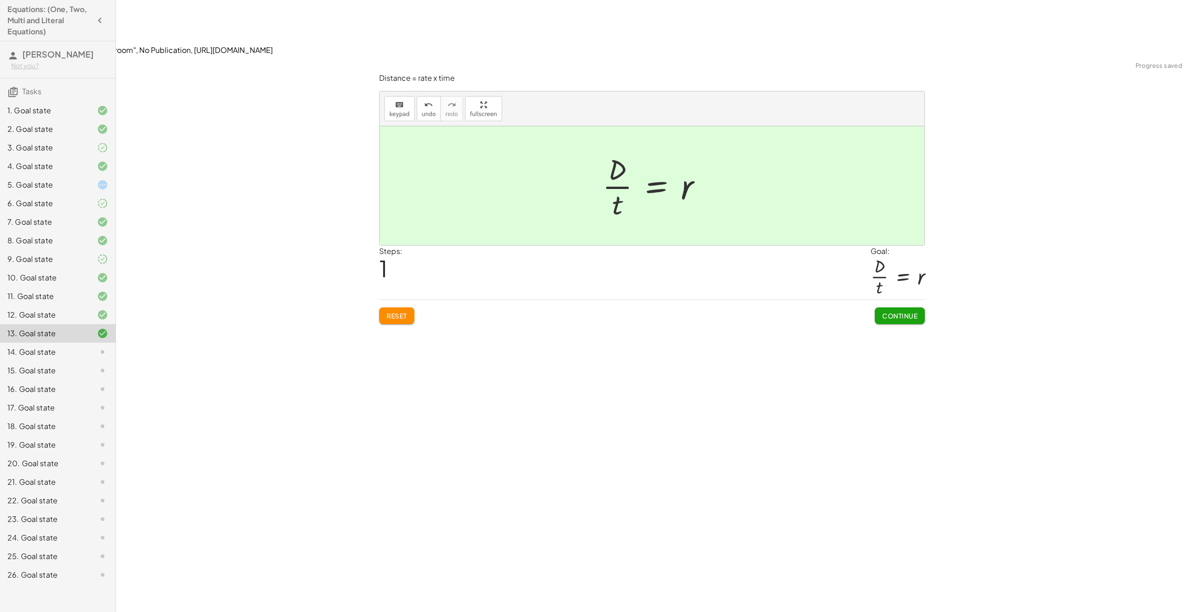
click at [911, 311] on span "Continue" at bounding box center [899, 315] width 35 height 8
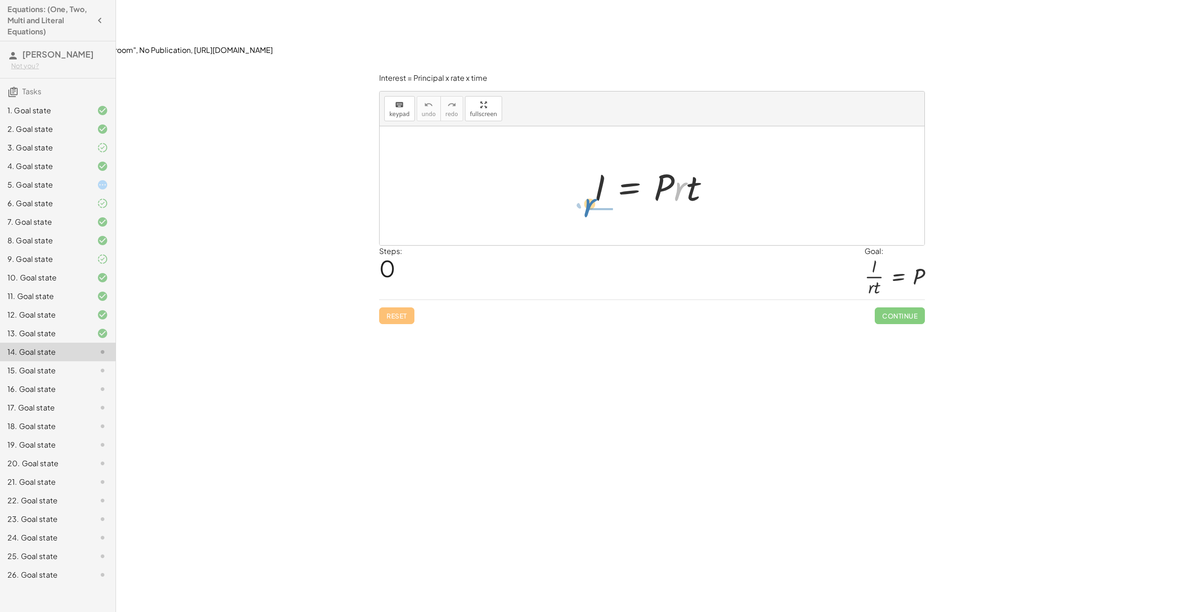
drag, startPoint x: 680, startPoint y: 138, endPoint x: 587, endPoint y: 149, distance: 93.4
drag, startPoint x: 681, startPoint y: 131, endPoint x: 676, endPoint y: 152, distance: 22.1
click at [676, 152] on div at bounding box center [655, 185] width 129 height 71
drag, startPoint x: 676, startPoint y: 151, endPoint x: 688, endPoint y: 138, distance: 17.4
click at [675, 154] on div at bounding box center [655, 185] width 129 height 71
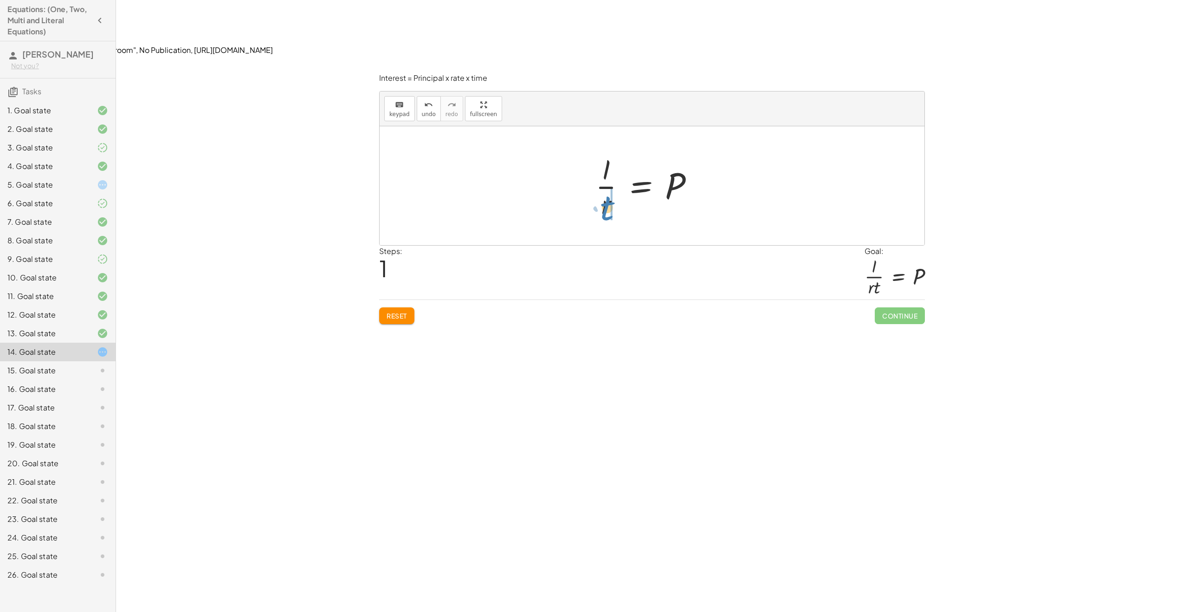
drag, startPoint x: 692, startPoint y: 134, endPoint x: 607, endPoint y: 155, distance: 87.6
click at [607, 155] on div at bounding box center [655, 185] width 129 height 71
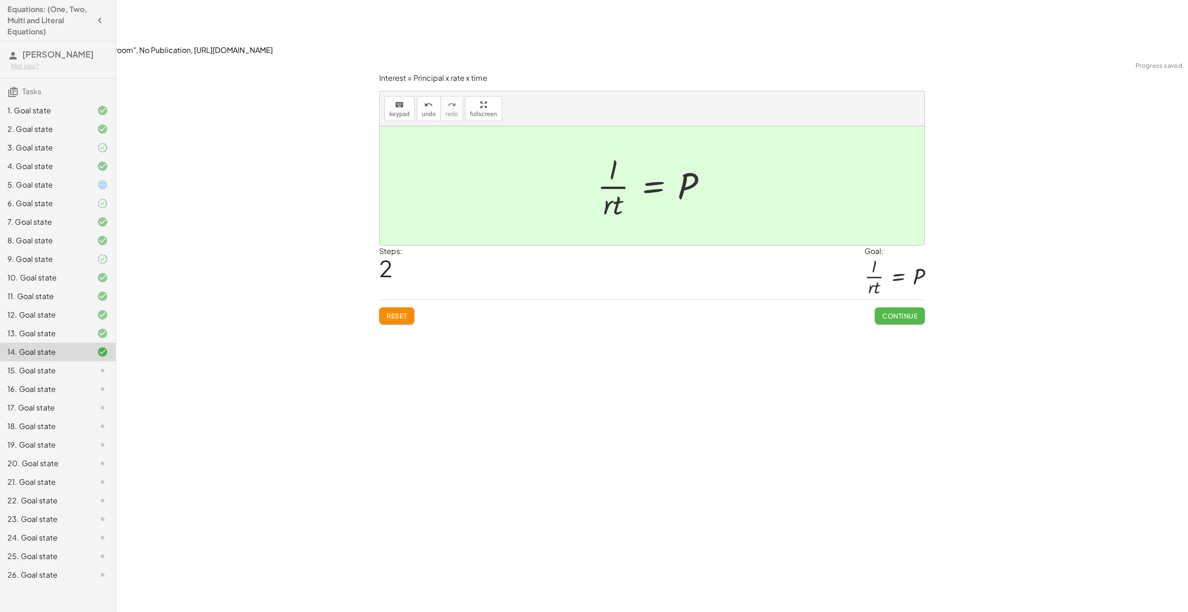
click at [919, 307] on button "Continue" at bounding box center [900, 315] width 50 height 17
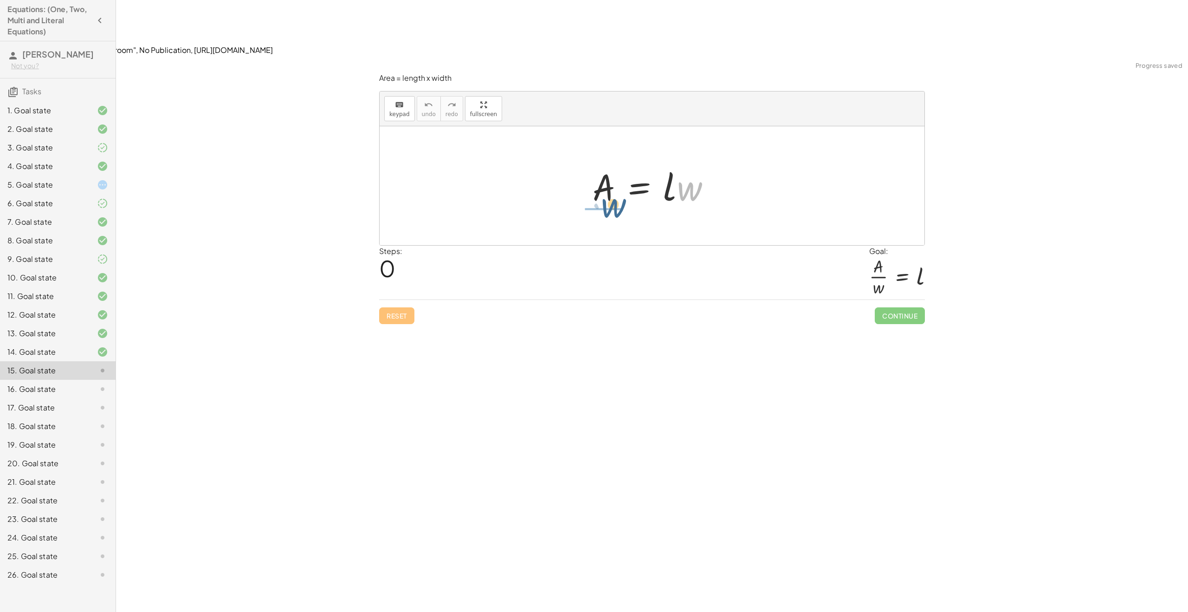
drag, startPoint x: 699, startPoint y: 135, endPoint x: 616, endPoint y: 147, distance: 84.4
click at [616, 162] on div at bounding box center [655, 186] width 135 height 48
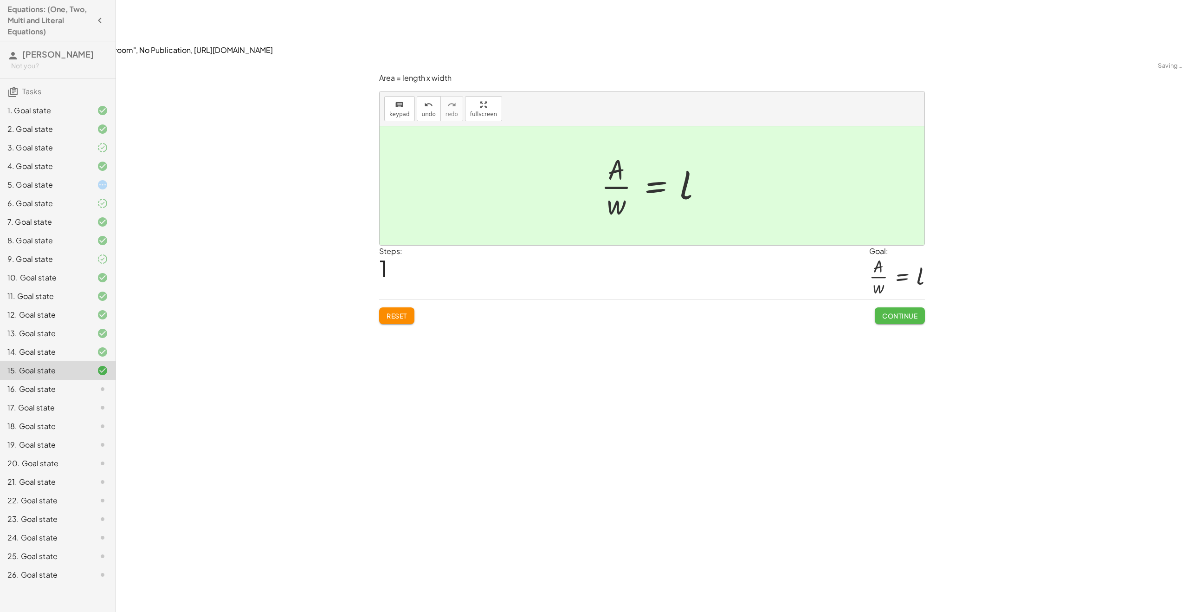
click at [900, 311] on span "Continue" at bounding box center [899, 315] width 35 height 8
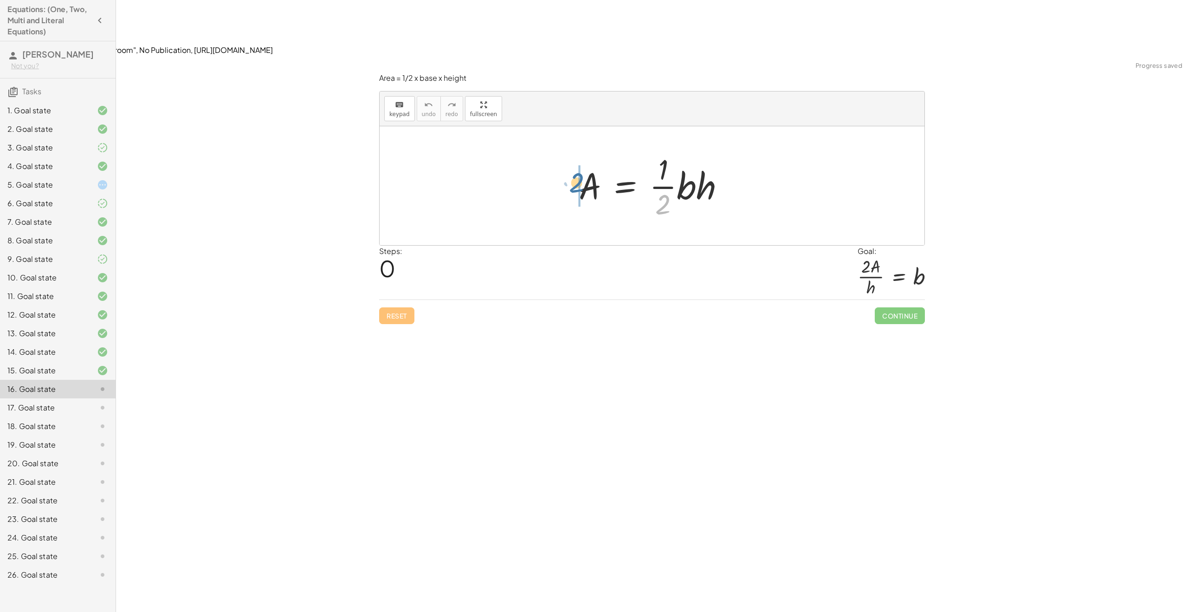
drag, startPoint x: 647, startPoint y: 155, endPoint x: 581, endPoint y: 129, distance: 70.8
click at [581, 150] on div at bounding box center [655, 185] width 163 height 71
drag, startPoint x: 709, startPoint y: 137, endPoint x: 610, endPoint y: 165, distance: 103.4
click at [609, 165] on div "A = · · 1 · 2 · b · h · 2 · A = · 1 · b · h · h A = · 2 · b · h ·" at bounding box center [652, 185] width 545 height 119
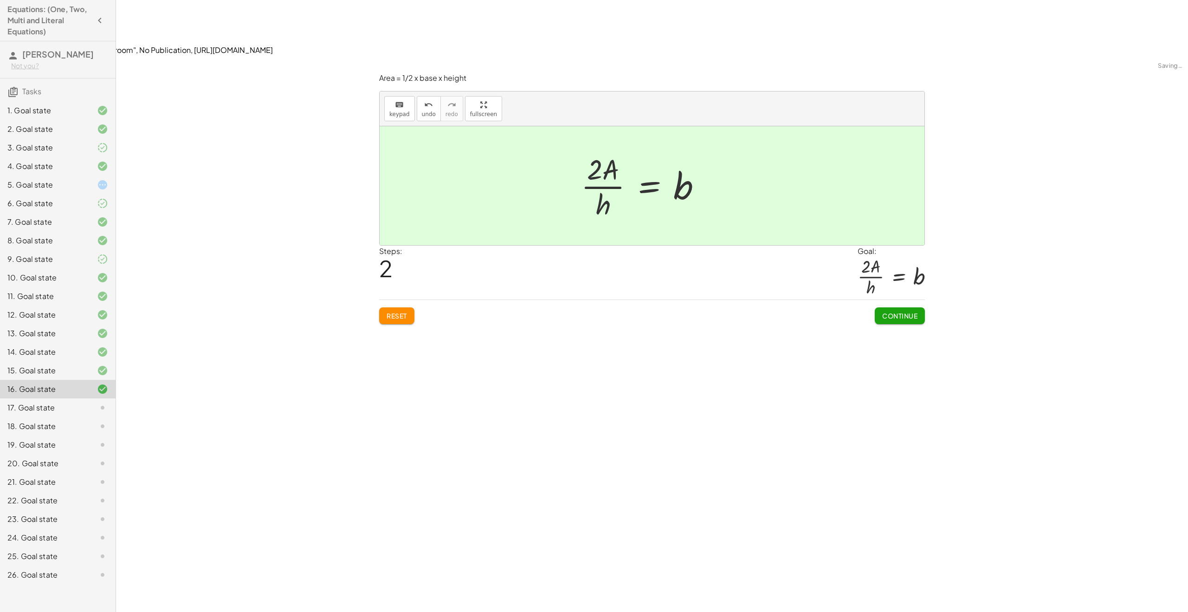
click at [902, 307] on span "Continue" at bounding box center [900, 315] width 50 height 17
click at [900, 307] on button "Continue" at bounding box center [900, 315] width 50 height 17
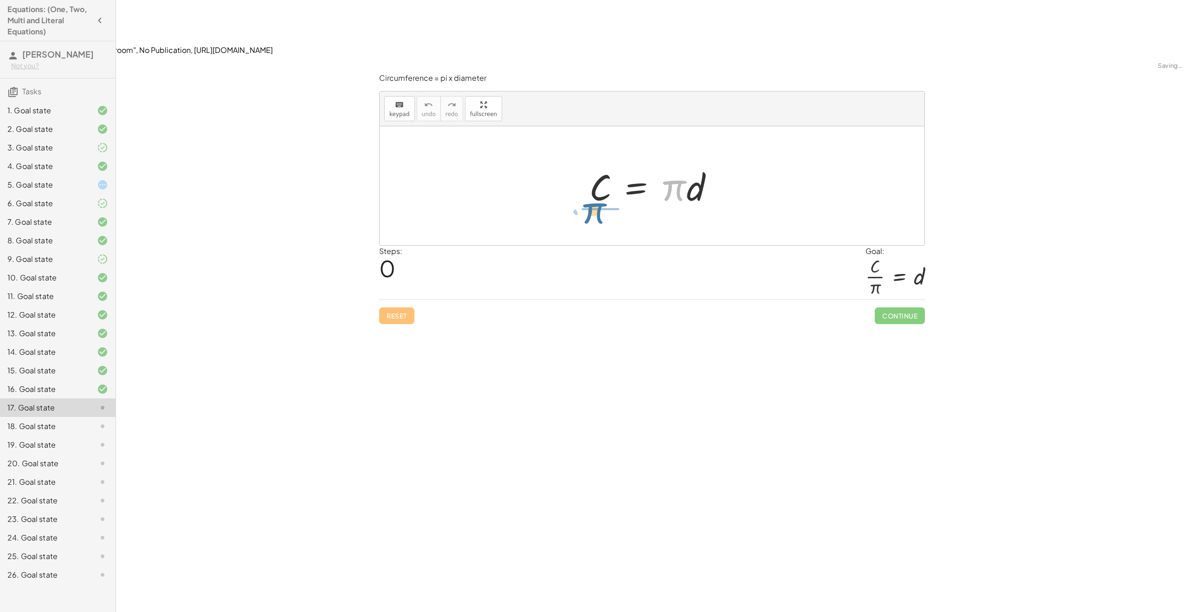
drag, startPoint x: 672, startPoint y: 134, endPoint x: 594, endPoint y: 167, distance: 84.8
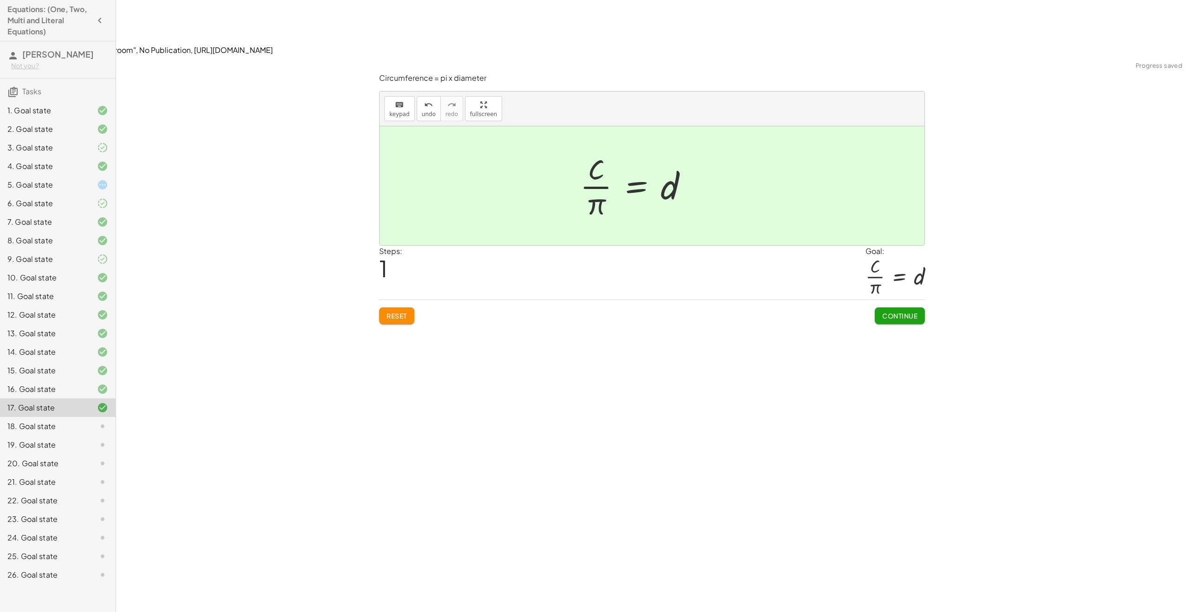
click at [902, 311] on span "Continue" at bounding box center [899, 315] width 35 height 8
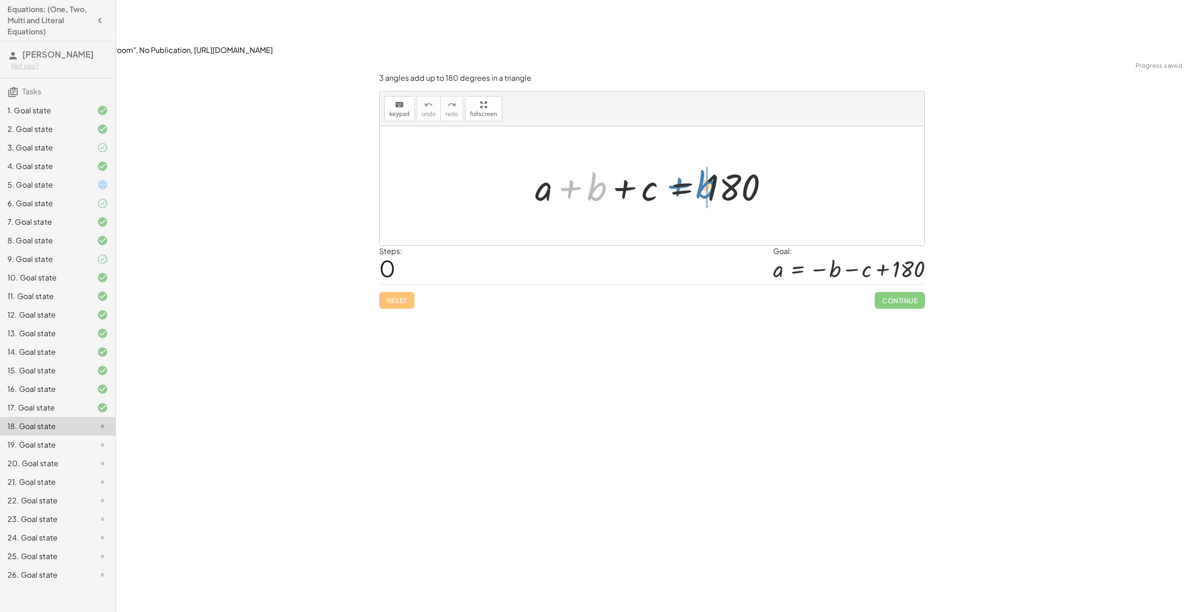
drag, startPoint x: 596, startPoint y: 137, endPoint x: 706, endPoint y: 135, distance: 110.4
drag, startPoint x: 573, startPoint y: 135, endPoint x: 700, endPoint y: 133, distance: 126.7
click at [700, 162] on div at bounding box center [655, 186] width 278 height 48
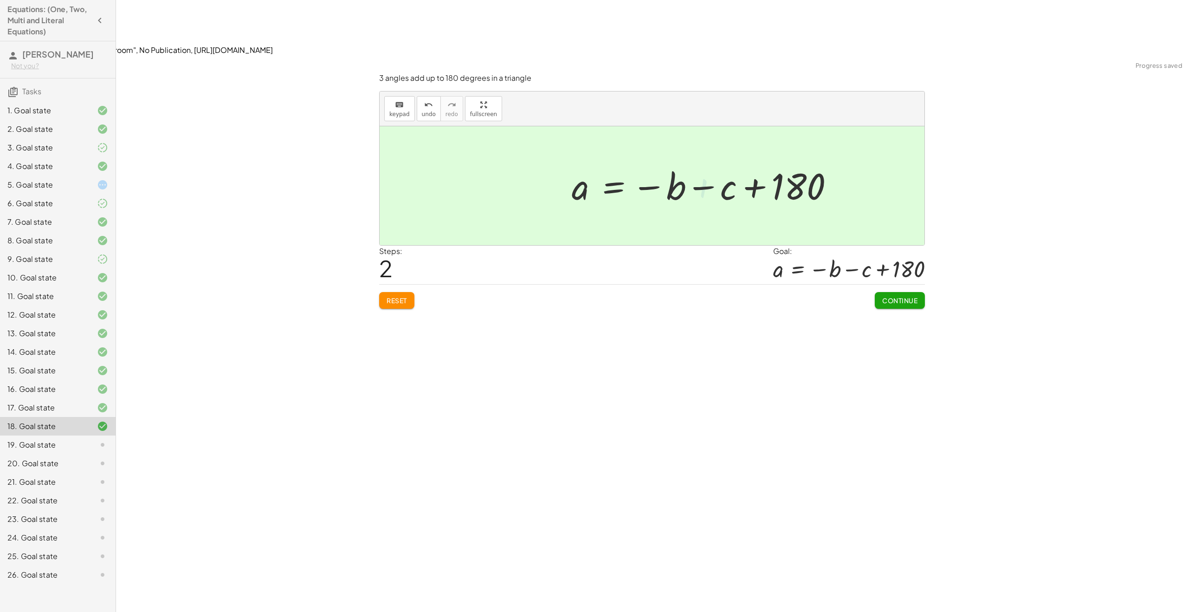
click at [883, 284] on div "Continue" at bounding box center [900, 296] width 50 height 24
click at [885, 292] on button "Continue" at bounding box center [900, 300] width 50 height 17
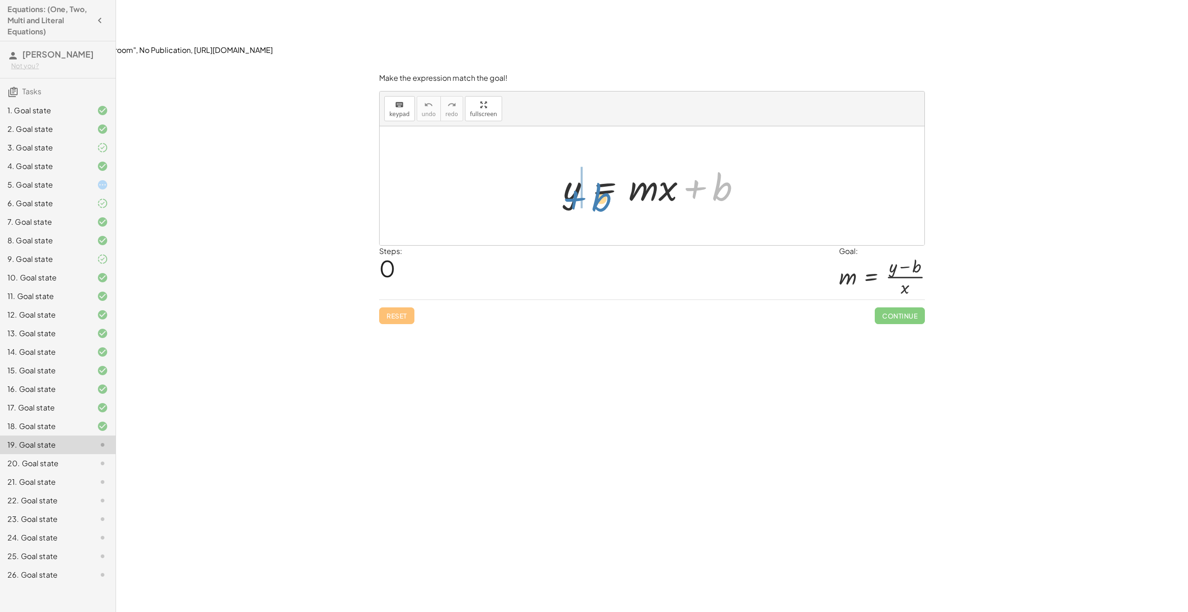
drag, startPoint x: 718, startPoint y: 128, endPoint x: 594, endPoint y: 135, distance: 124.1
click at [595, 162] on div at bounding box center [656, 186] width 194 height 48
drag, startPoint x: 728, startPoint y: 135, endPoint x: 585, endPoint y: 164, distance: 145.4
drag, startPoint x: 615, startPoint y: 125, endPoint x: 626, endPoint y: 123, distance: 11.2
click at [630, 150] on div at bounding box center [655, 185] width 169 height 71
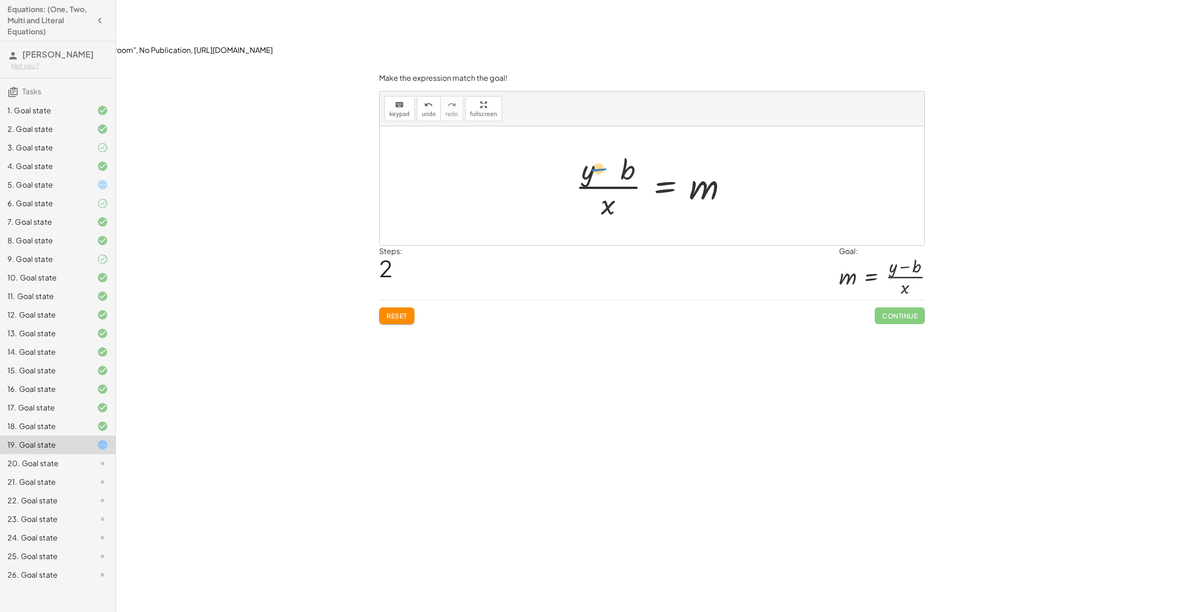
drag, startPoint x: 618, startPoint y: 118, endPoint x: 610, endPoint y: 117, distance: 8.4
click at [610, 150] on div at bounding box center [655, 185] width 169 height 71
drag, startPoint x: 615, startPoint y: 131, endPoint x: 752, endPoint y: 133, distance: 136.9
click at [752, 133] on div "y = + · m · x + b + y − b = · m · x · ( + y − b ) · x y = m · x b + − · ( )" at bounding box center [652, 185] width 545 height 119
drag, startPoint x: 706, startPoint y: 133, endPoint x: 663, endPoint y: 136, distance: 42.8
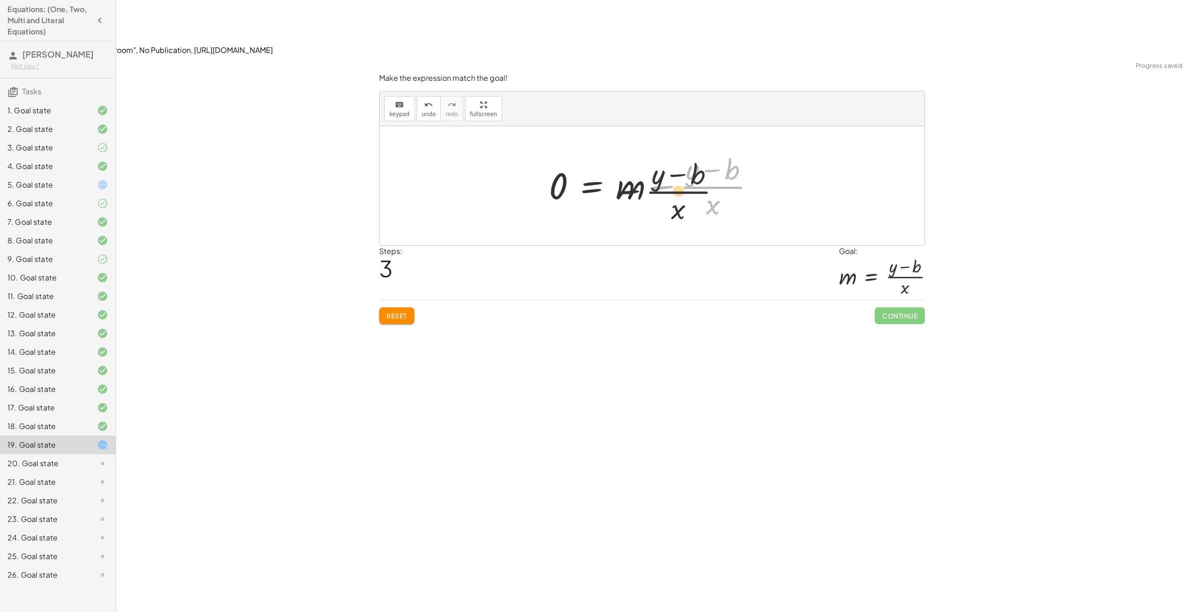
click at [663, 150] on div at bounding box center [655, 185] width 222 height 71
drag, startPoint x: 636, startPoint y: 129, endPoint x: 566, endPoint y: 128, distance: 70.1
click at [566, 150] on div at bounding box center [655, 185] width 222 height 71
drag, startPoint x: 692, startPoint y: 131, endPoint x: 542, endPoint y: 123, distance: 149.6
drag, startPoint x: 664, startPoint y: 138, endPoint x: 758, endPoint y: 140, distance: 94.2
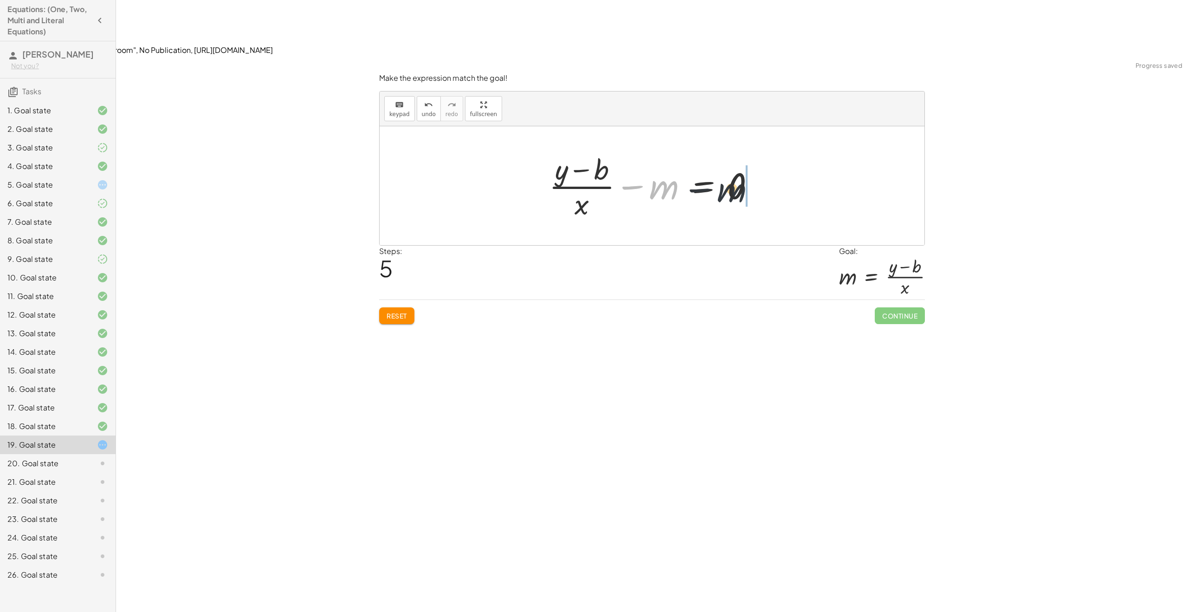
click at [758, 150] on div at bounding box center [655, 185] width 222 height 71
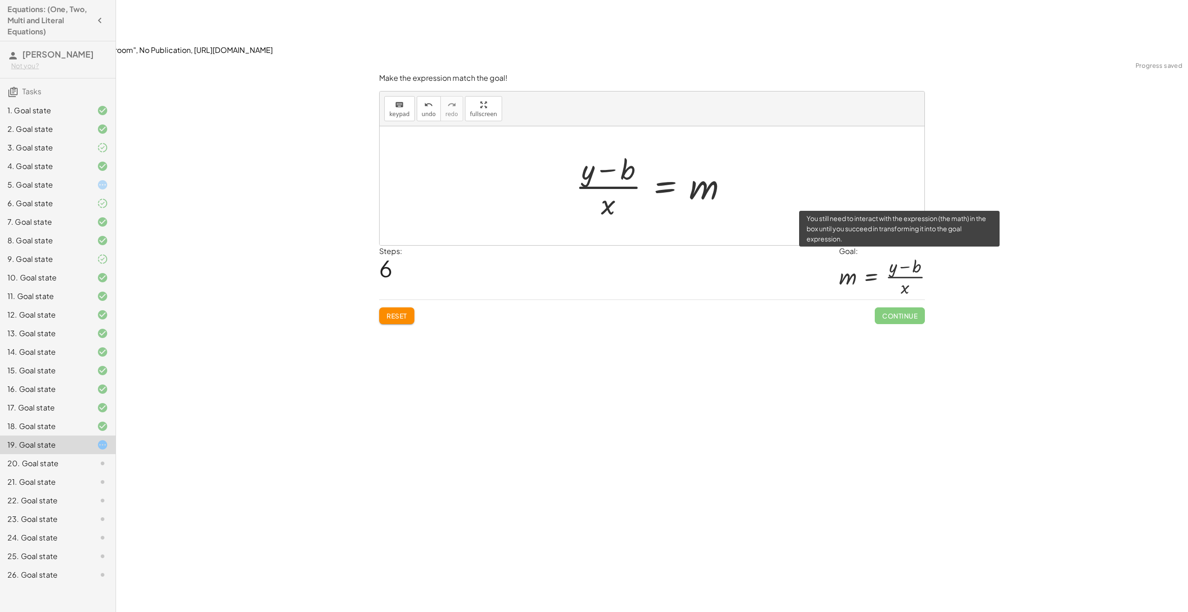
click at [902, 307] on span "Continue" at bounding box center [900, 315] width 50 height 17
click at [610, 150] on div at bounding box center [655, 185] width 169 height 71
click at [615, 150] on div at bounding box center [655, 185] width 169 height 71
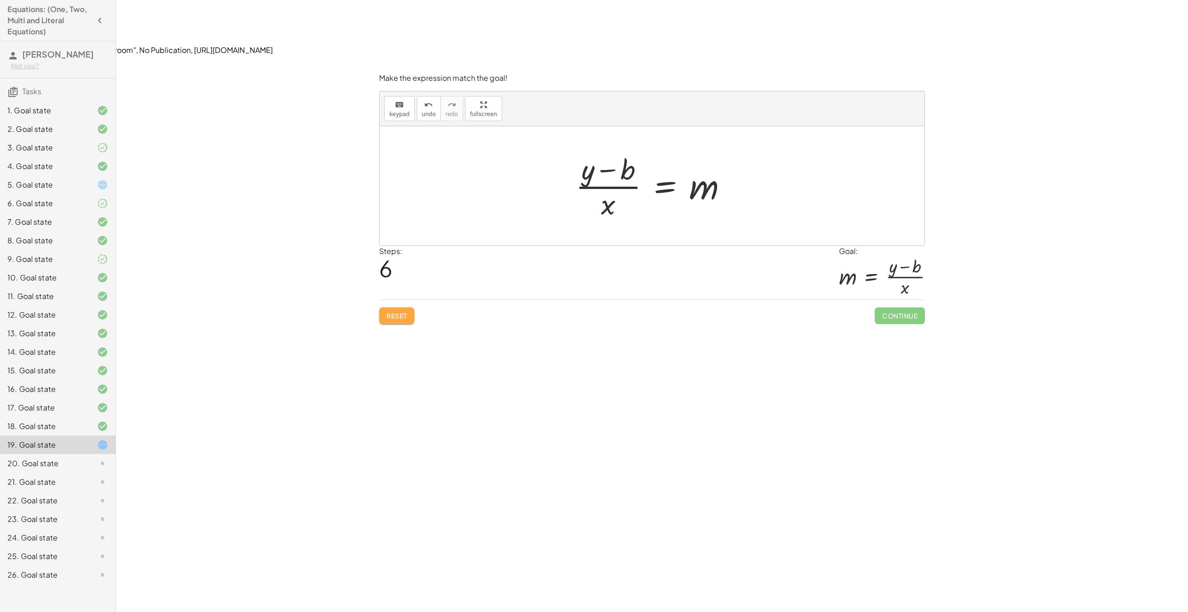
click at [401, 307] on button "Reset" at bounding box center [396, 315] width 35 height 17
drag, startPoint x: 654, startPoint y: 134, endPoint x: 537, endPoint y: 138, distance: 117.0
click at [537, 138] on div "· m + · x y = + · m · x + b" at bounding box center [652, 185] width 545 height 119
drag, startPoint x: 620, startPoint y: 135, endPoint x: 737, endPoint y: 168, distance: 121.5
drag, startPoint x: 659, startPoint y: 116, endPoint x: 715, endPoint y: 115, distance: 55.7
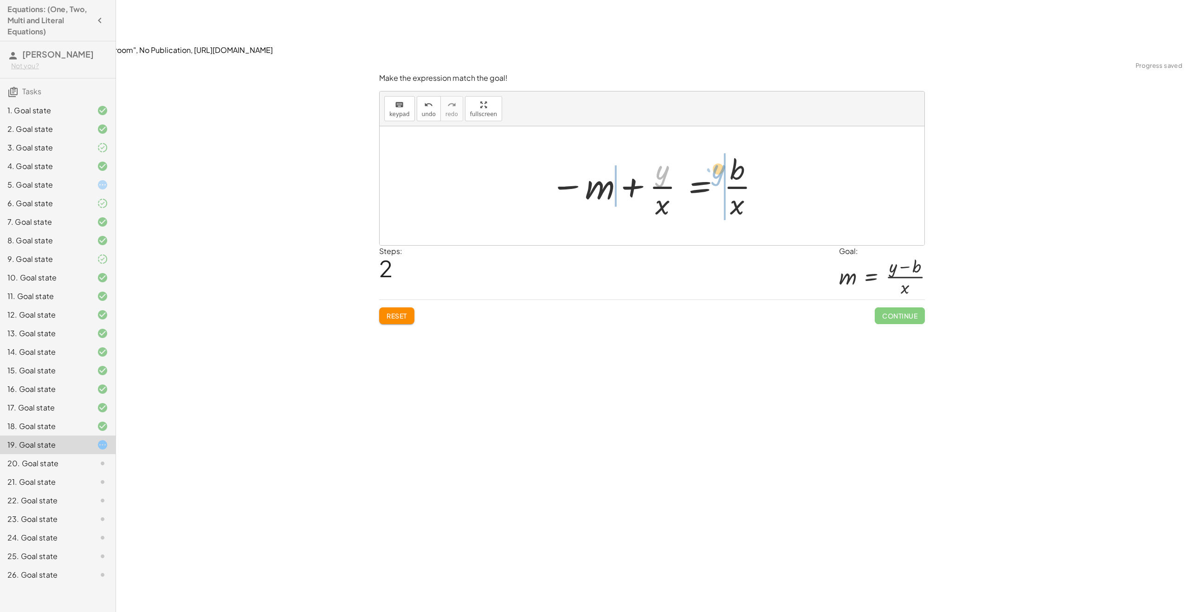
click at [715, 150] on div at bounding box center [655, 185] width 219 height 71
drag, startPoint x: 736, startPoint y: 132, endPoint x: 733, endPoint y: 107, distance: 25.2
click at [733, 150] on div at bounding box center [655, 185] width 278 height 71
click at [410, 307] on button "Reset" at bounding box center [396, 315] width 35 height 17
drag, startPoint x: 667, startPoint y: 135, endPoint x: 663, endPoint y: 140, distance: 6.6
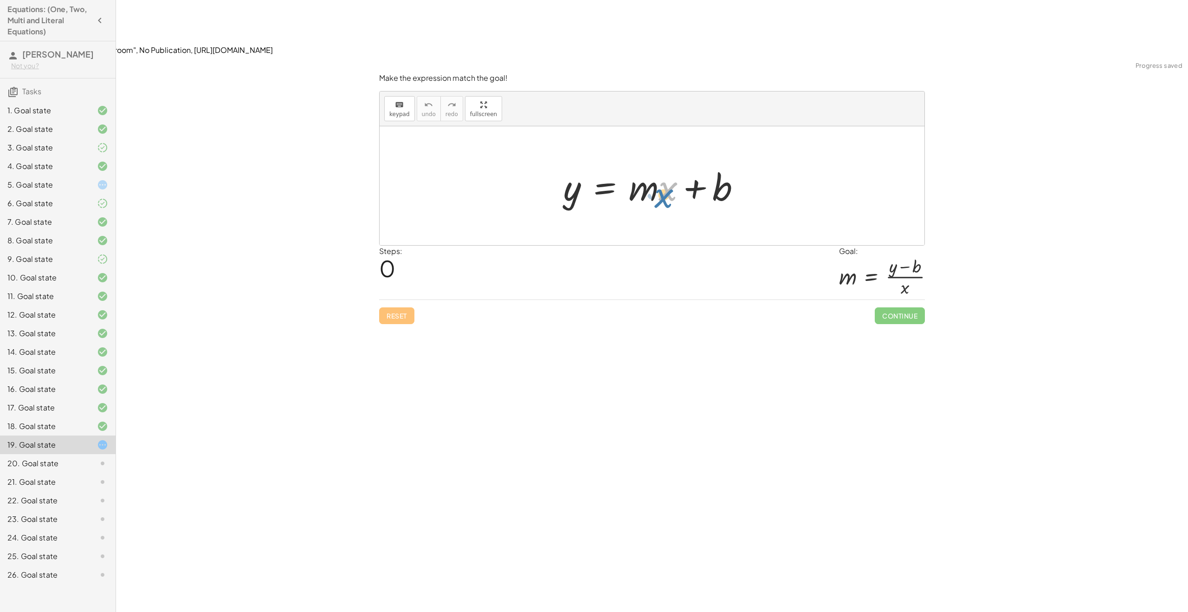
click at [663, 162] on div at bounding box center [656, 186] width 194 height 48
drag, startPoint x: 652, startPoint y: 136, endPoint x: 564, endPoint y: 146, distance: 88.7
click at [564, 162] on div at bounding box center [656, 186] width 194 height 48
drag, startPoint x: 647, startPoint y: 140, endPoint x: 580, endPoint y: 142, distance: 66.4
click at [400, 307] on button "Reset" at bounding box center [396, 315] width 35 height 17
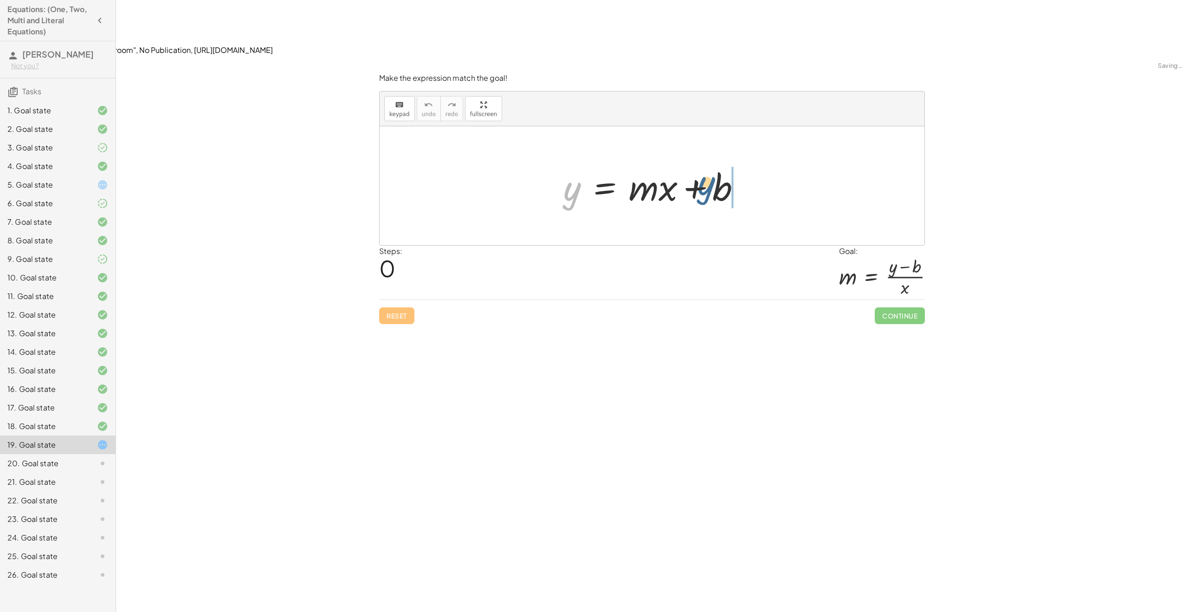
drag, startPoint x: 575, startPoint y: 140, endPoint x: 734, endPoint y: 127, distance: 159.7
click at [727, 162] on div at bounding box center [656, 186] width 194 height 48
drag, startPoint x: 621, startPoint y: 133, endPoint x: 555, endPoint y: 128, distance: 66.5
click at [555, 162] on div at bounding box center [655, 186] width 247 height 48
click at [381, 307] on button "Reset" at bounding box center [396, 315] width 35 height 17
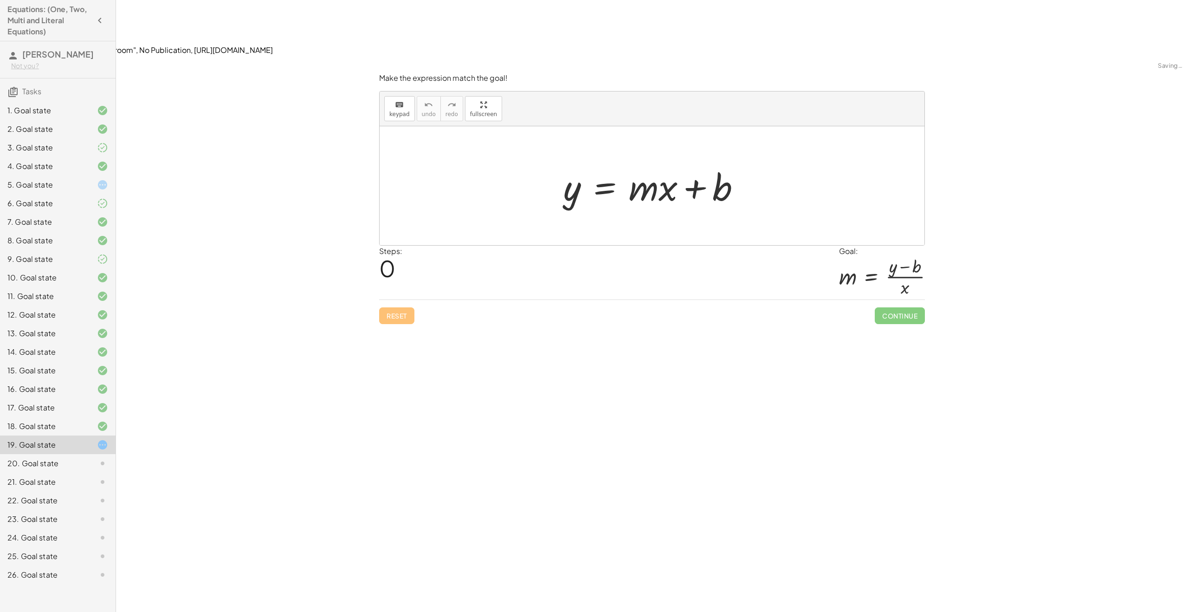
click at [392, 299] on div "Reset Continue" at bounding box center [652, 311] width 546 height 25
click at [393, 299] on div "Reset Continue" at bounding box center [652, 311] width 546 height 25
drag, startPoint x: 569, startPoint y: 135, endPoint x: 702, endPoint y: 137, distance: 133.2
click at [699, 162] on div at bounding box center [656, 186] width 194 height 48
click at [715, 162] on div at bounding box center [680, 186] width 247 height 48
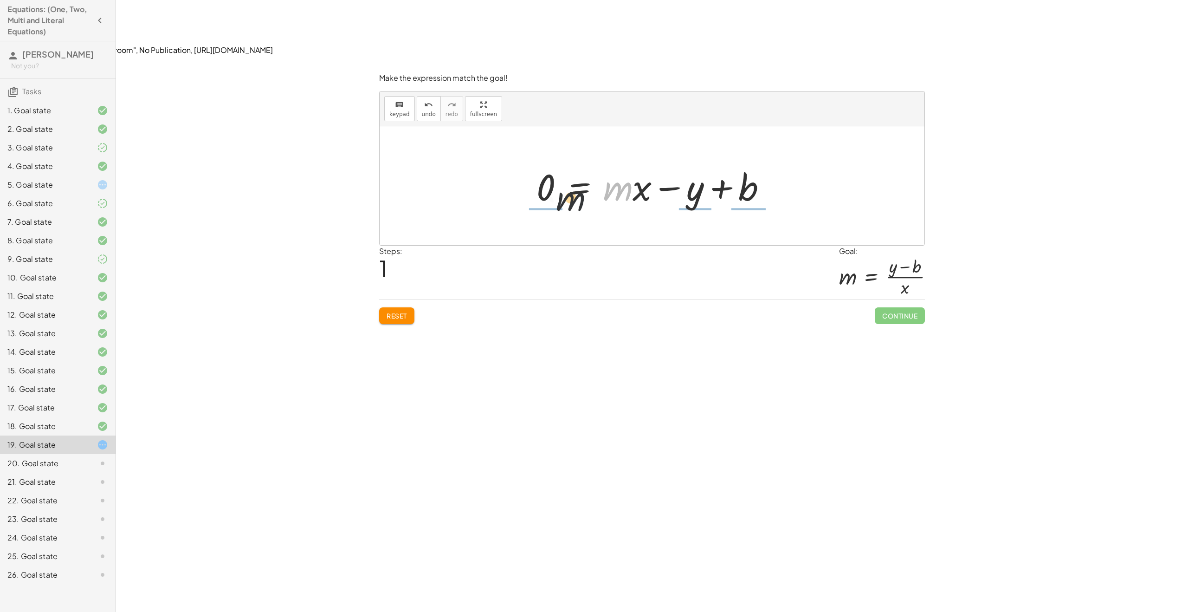
drag, startPoint x: 623, startPoint y: 132, endPoint x: 552, endPoint y: 137, distance: 71.6
click at [552, 162] on div at bounding box center [655, 186] width 247 height 48
click at [416, 299] on div "Reset Continue" at bounding box center [652, 311] width 546 height 25
drag, startPoint x: 385, startPoint y: 262, endPoint x: 402, endPoint y: 249, distance: 21.4
click at [385, 307] on button "Reset" at bounding box center [396, 315] width 35 height 17
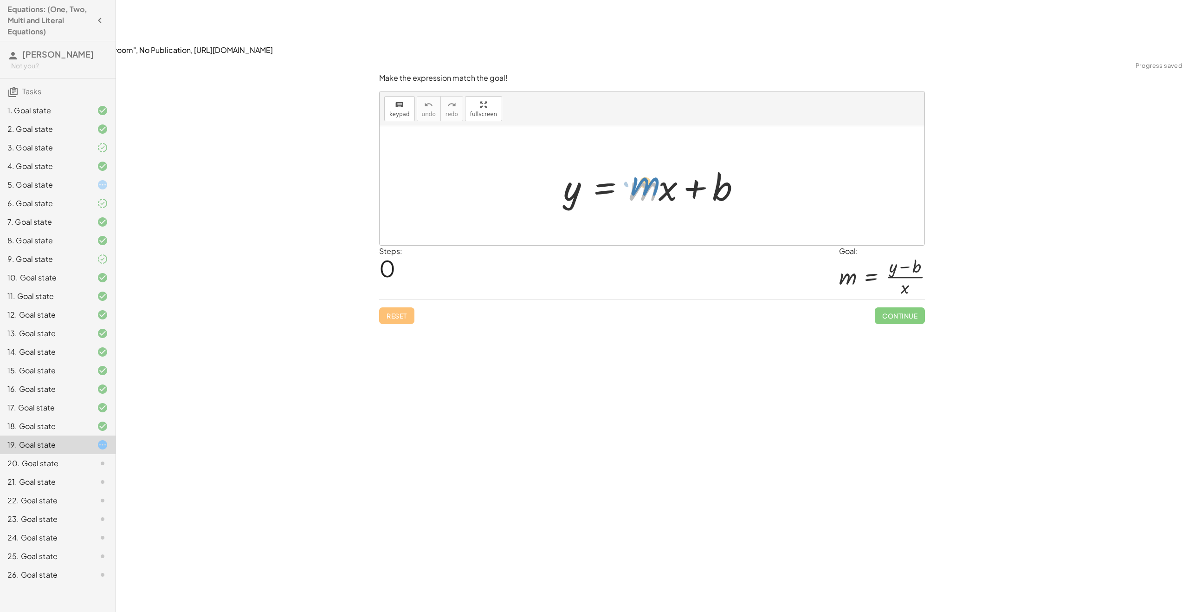
drag, startPoint x: 645, startPoint y: 130, endPoint x: 627, endPoint y: 130, distance: 17.6
click at [646, 162] on div at bounding box center [656, 186] width 194 height 48
drag, startPoint x: 669, startPoint y: 132, endPoint x: 656, endPoint y: 128, distance: 13.1
click at [656, 162] on div at bounding box center [656, 186] width 194 height 48
drag, startPoint x: 580, startPoint y: 136, endPoint x: 714, endPoint y: 139, distance: 133.6
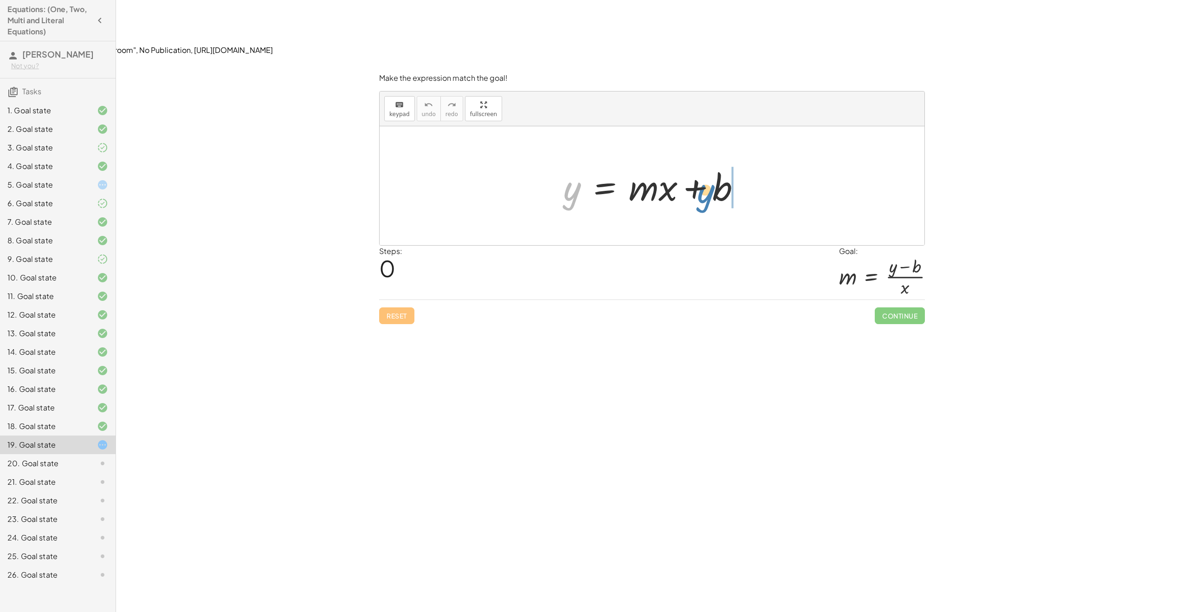
click at [714, 162] on div at bounding box center [656, 186] width 194 height 48
drag, startPoint x: 619, startPoint y: 136, endPoint x: 548, endPoint y: 141, distance: 71.1
click at [548, 162] on div at bounding box center [655, 186] width 247 height 48
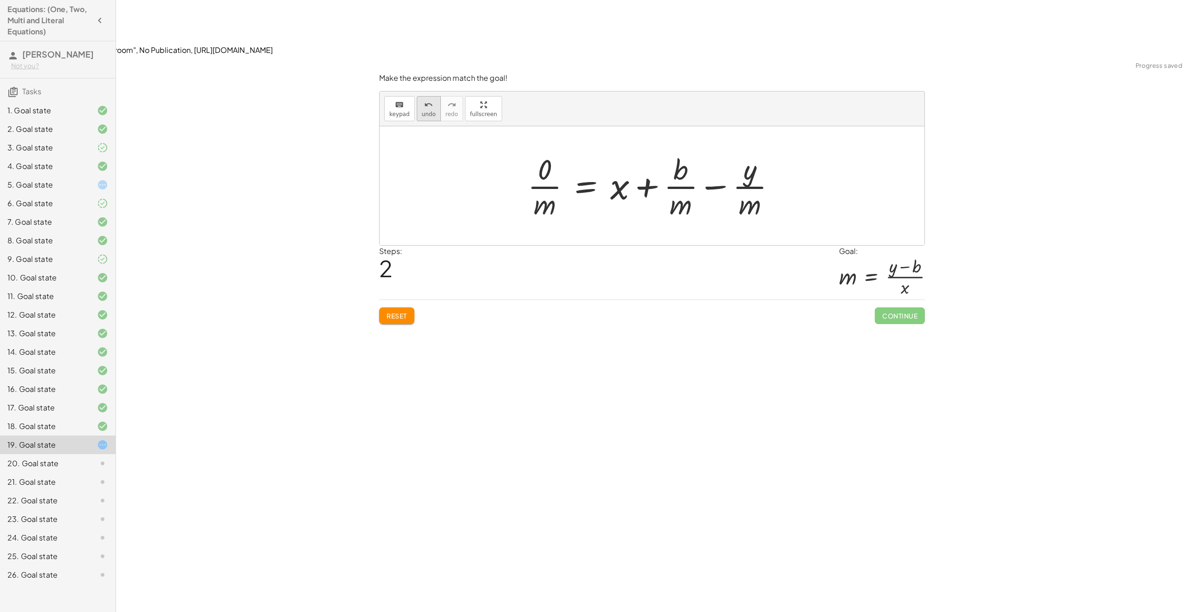
click at [423, 111] on span "undo" at bounding box center [429, 114] width 14 height 6
drag, startPoint x: 613, startPoint y: 137, endPoint x: 529, endPoint y: 88, distance: 98.0
drag, startPoint x: 613, startPoint y: 129, endPoint x: 489, endPoint y: 113, distance: 124.9
drag, startPoint x: 611, startPoint y: 137, endPoint x: 728, endPoint y: 160, distance: 119.6
click at [650, 150] on div at bounding box center [655, 185] width 186 height 71
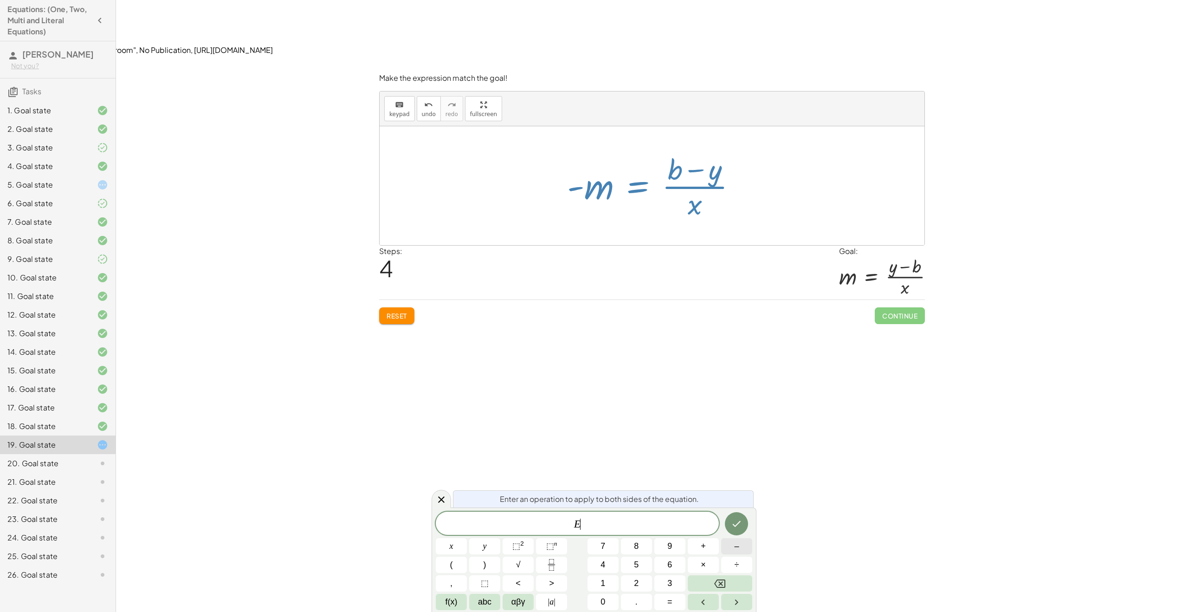
click at [730, 548] on button "–" at bounding box center [736, 546] width 31 height 16
click at [719, 580] on icon "Backspace" at bounding box center [719, 583] width 11 height 11
click at [738, 567] on span "÷" at bounding box center [736, 564] width 5 height 13
click at [741, 542] on button "–" at bounding box center [736, 546] width 31 height 16
click at [613, 588] on button "1" at bounding box center [602, 583] width 31 height 16
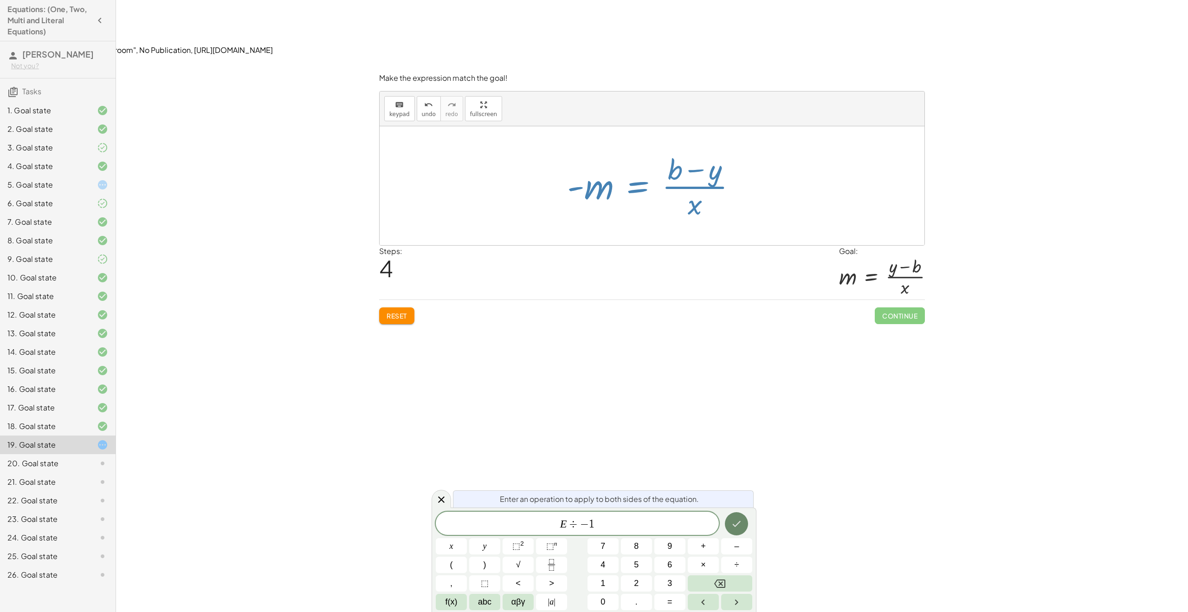
click at [738, 527] on icon "Done" at bounding box center [736, 523] width 11 height 11
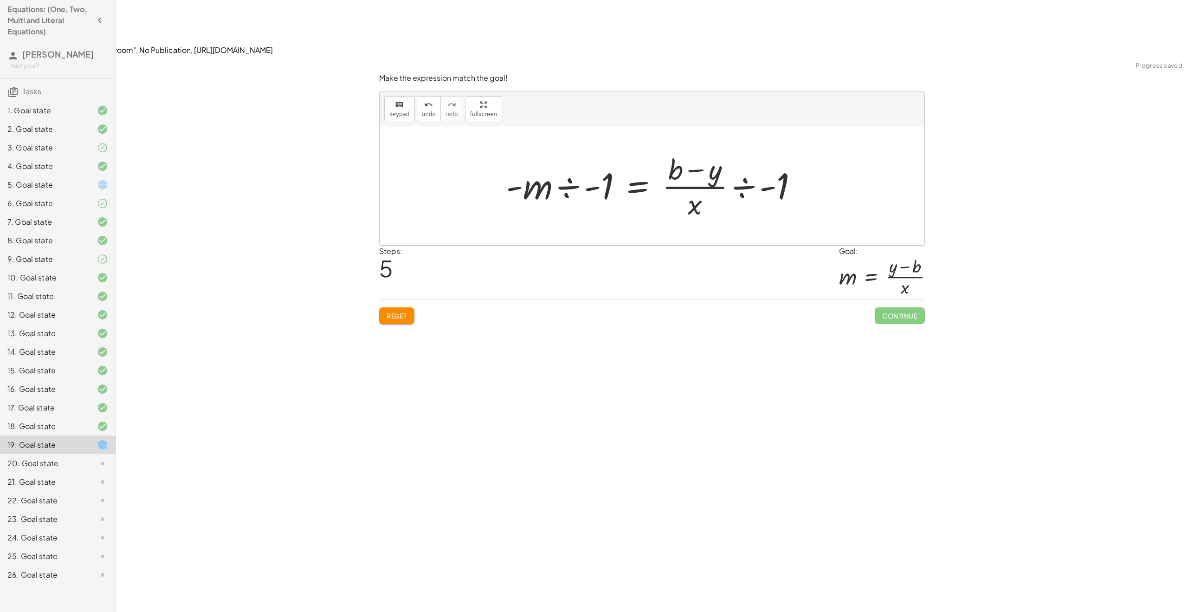
click at [569, 150] on div at bounding box center [655, 185] width 309 height 71
click at [722, 150] on div at bounding box center [655, 185] width 231 height 71
drag, startPoint x: 744, startPoint y: 133, endPoint x: 685, endPoint y: 133, distance: 58.9
drag, startPoint x: 651, startPoint y: 133, endPoint x: 692, endPoint y: 121, distance: 42.6
click at [692, 150] on div at bounding box center [655, 185] width 186 height 71
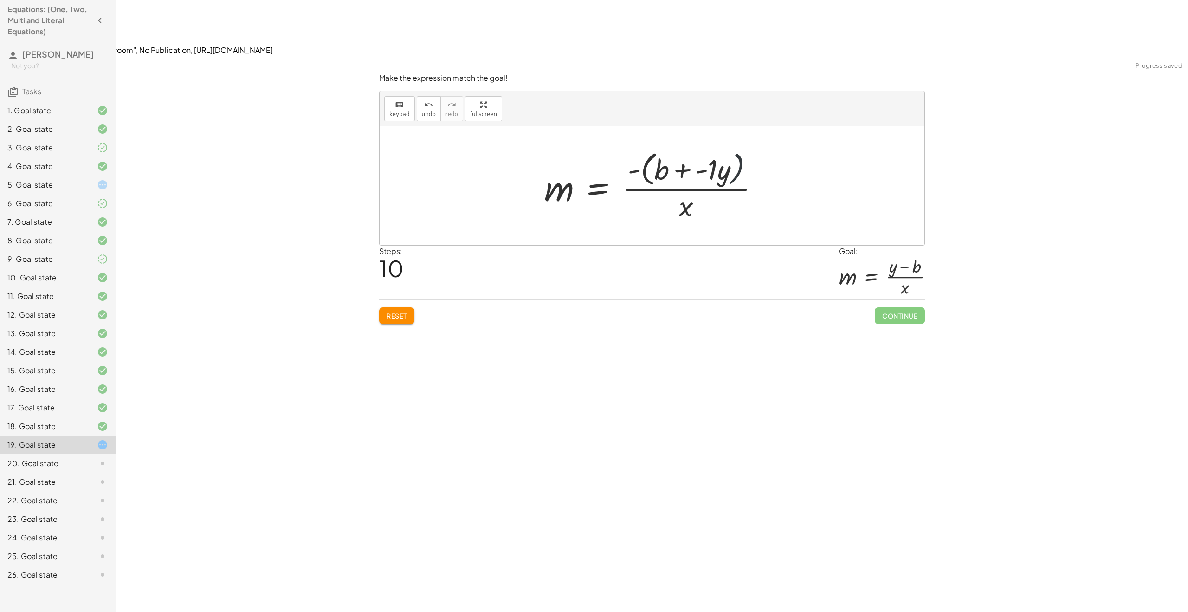
drag, startPoint x: 736, startPoint y: 121, endPoint x: 727, endPoint y: 121, distance: 8.8
click at [734, 148] on div at bounding box center [656, 186] width 232 height 76
drag, startPoint x: 733, startPoint y: 118, endPoint x: 698, endPoint y: 123, distance: 35.6
click at [693, 150] on div at bounding box center [655, 185] width 217 height 71
click at [697, 150] on div at bounding box center [659, 185] width 224 height 71
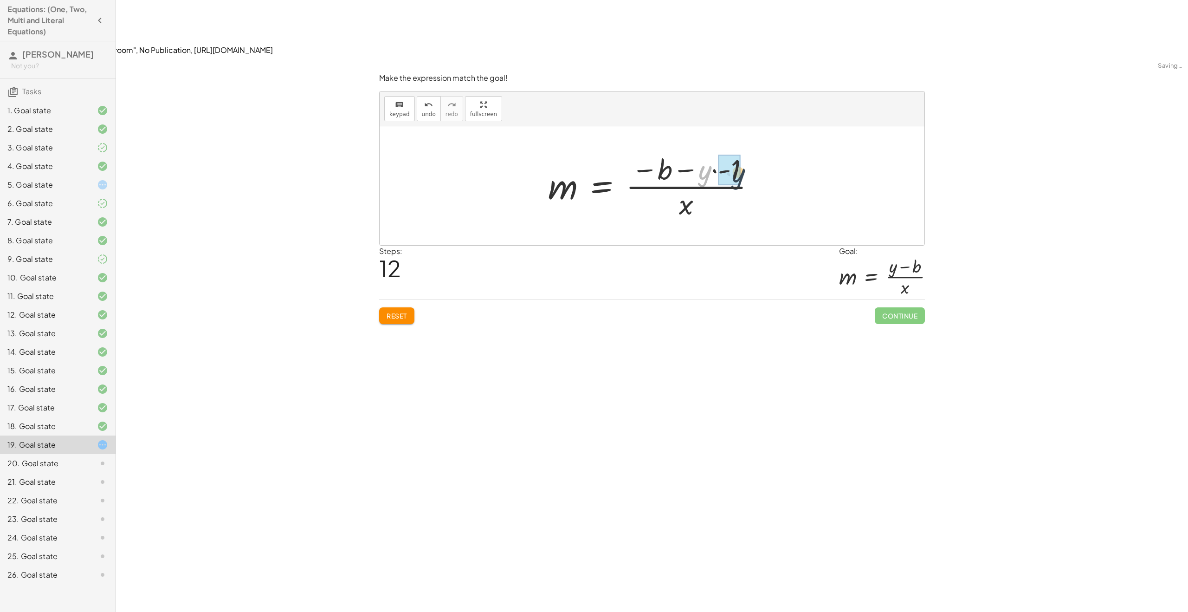
drag, startPoint x: 705, startPoint y: 121, endPoint x: 740, endPoint y: 121, distance: 35.3
click at [741, 150] on div at bounding box center [655, 185] width 224 height 71
click at [713, 150] on div at bounding box center [656, 185] width 208 height 71
drag, startPoint x: 713, startPoint y: 121, endPoint x: 649, endPoint y: 121, distance: 64.5
click at [649, 150] on div at bounding box center [655, 185] width 195 height 71
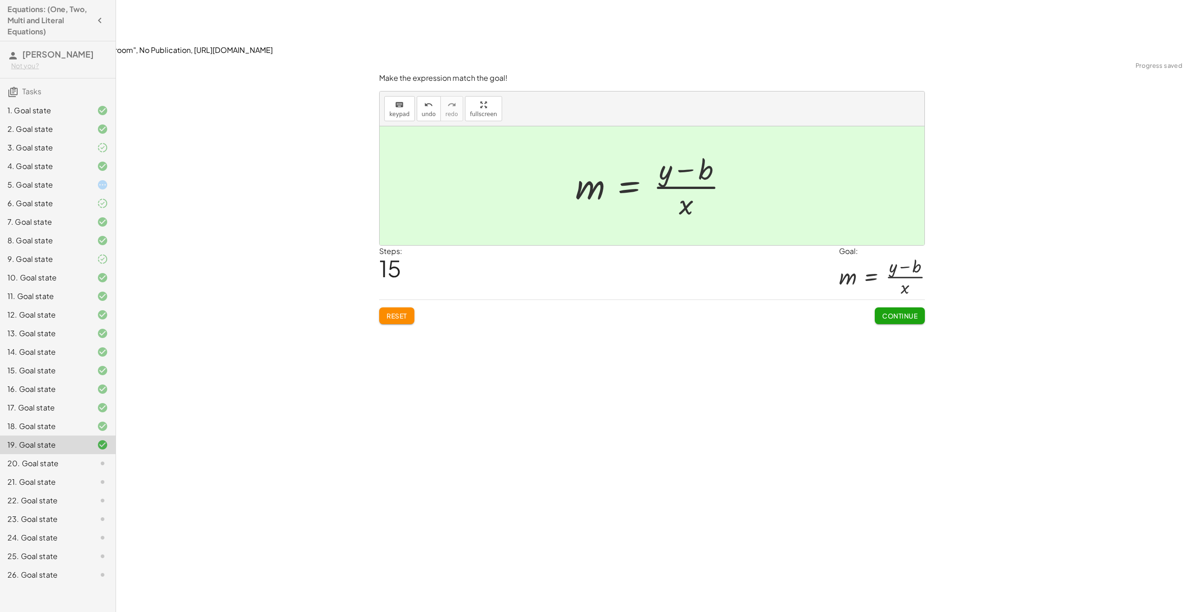
click at [902, 311] on span "Continue" at bounding box center [899, 315] width 35 height 8
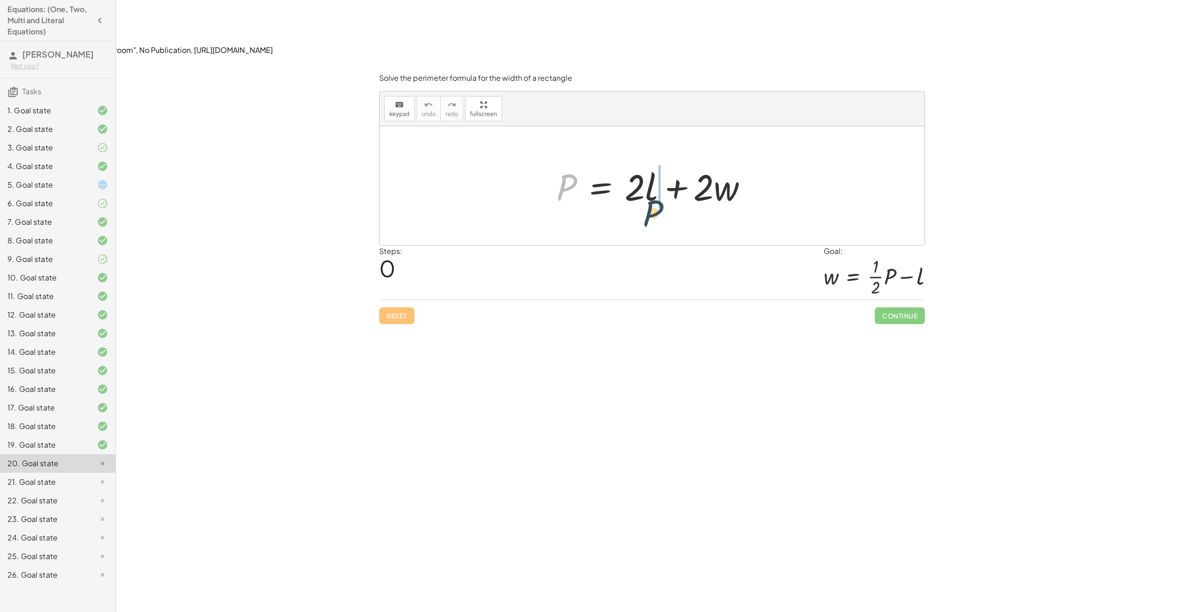
drag, startPoint x: 566, startPoint y: 120, endPoint x: 690, endPoint y: 139, distance: 126.3
click at [693, 162] on div at bounding box center [656, 186] width 208 height 48
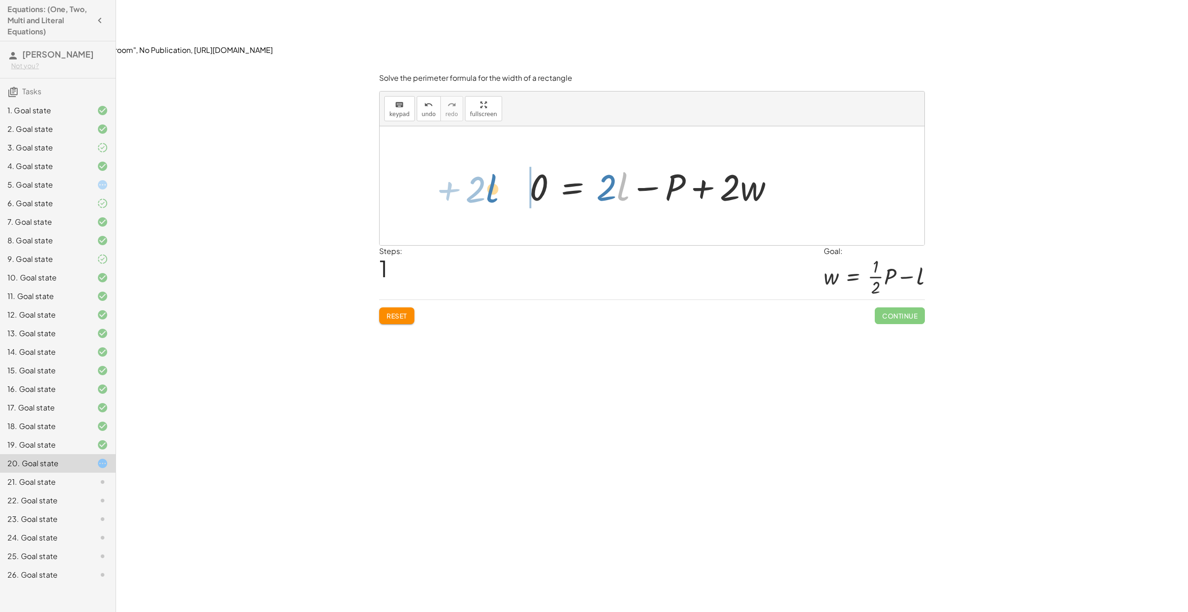
drag, startPoint x: 624, startPoint y: 133, endPoint x: 493, endPoint y: 130, distance: 131.3
drag, startPoint x: 551, startPoint y: 136, endPoint x: 711, endPoint y: 175, distance: 165.2
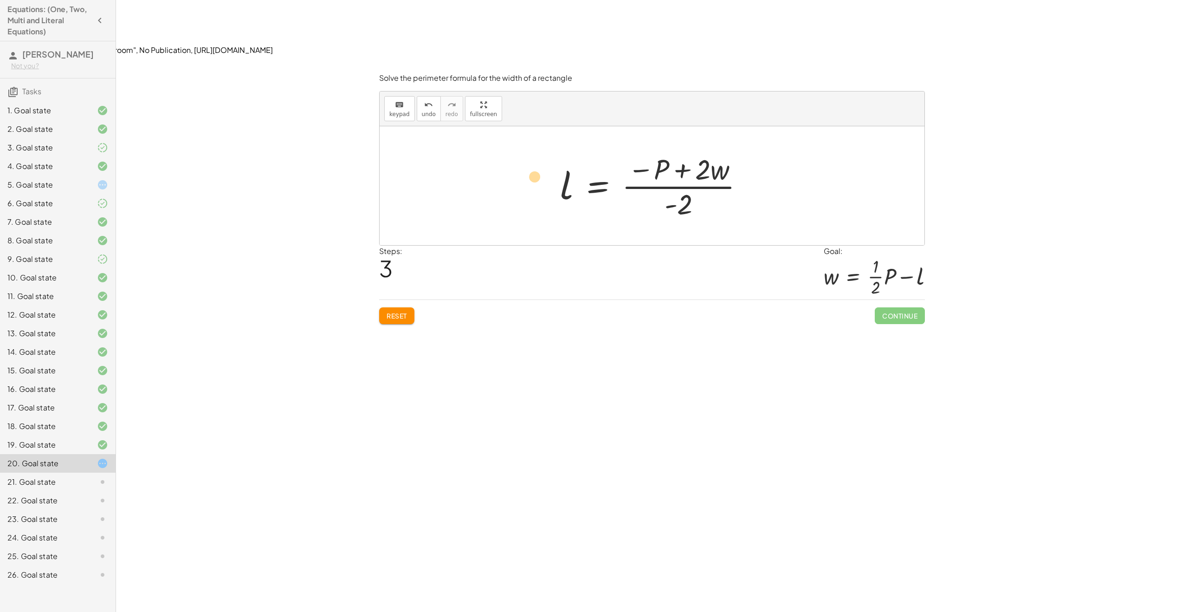
drag, startPoint x: 721, startPoint y: 110, endPoint x: 538, endPoint y: 115, distance: 182.9
click at [538, 126] on div "P = + · 2 · l + · 2 · w 0 = + · 2 · l − P + · 2 · w − · 2 · l + 0 = − P + · 2 ·…" at bounding box center [652, 185] width 545 height 119
drag, startPoint x: 707, startPoint y: 113, endPoint x: 711, endPoint y: 109, distance: 5.9
click at [711, 150] on div at bounding box center [655, 185] width 200 height 71
drag, startPoint x: 722, startPoint y: 116, endPoint x: 558, endPoint y: 127, distance: 164.6
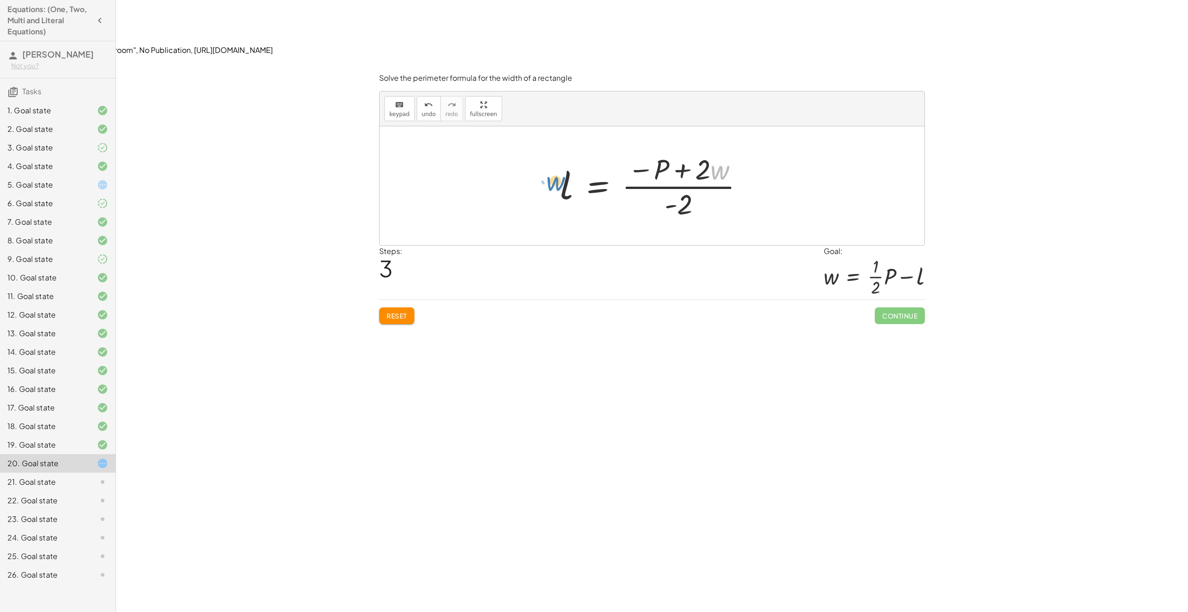
click at [558, 150] on div at bounding box center [655, 185] width 200 height 71
drag, startPoint x: 702, startPoint y: 115, endPoint x: 711, endPoint y: 115, distance: 9.3
click at [711, 150] on div at bounding box center [655, 185] width 200 height 71
drag, startPoint x: 685, startPoint y: 148, endPoint x: 527, endPoint y: 255, distance: 190.6
click at [586, 150] on div at bounding box center [655, 185] width 200 height 71
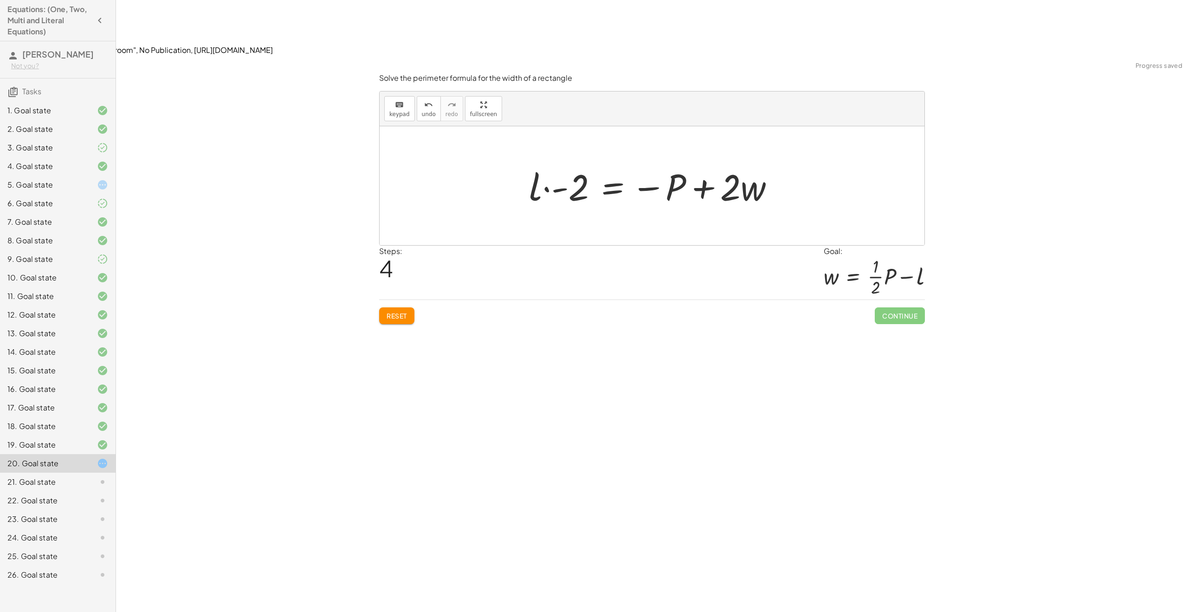
drag, startPoint x: 393, startPoint y: 258, endPoint x: 403, endPoint y: 257, distance: 9.5
click at [394, 311] on span "Reset" at bounding box center [397, 315] width 20 height 8
drag, startPoint x: 723, startPoint y: 134, endPoint x: 549, endPoint y: 128, distance: 173.6
click at [552, 162] on div at bounding box center [656, 186] width 208 height 48
click at [393, 311] on span "Reset" at bounding box center [397, 315] width 20 height 8
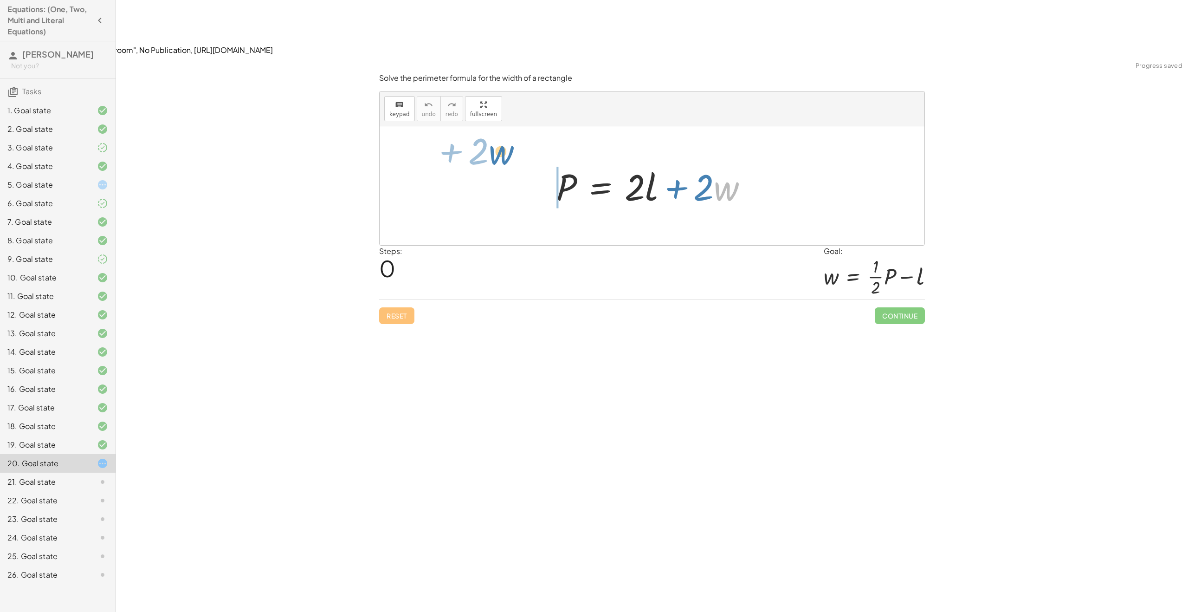
drag, startPoint x: 735, startPoint y: 136, endPoint x: 504, endPoint y: 95, distance: 234.4
click at [505, 126] on div "· w + · 2 P = + · 2 · l + · 2 · w" at bounding box center [652, 185] width 545 height 119
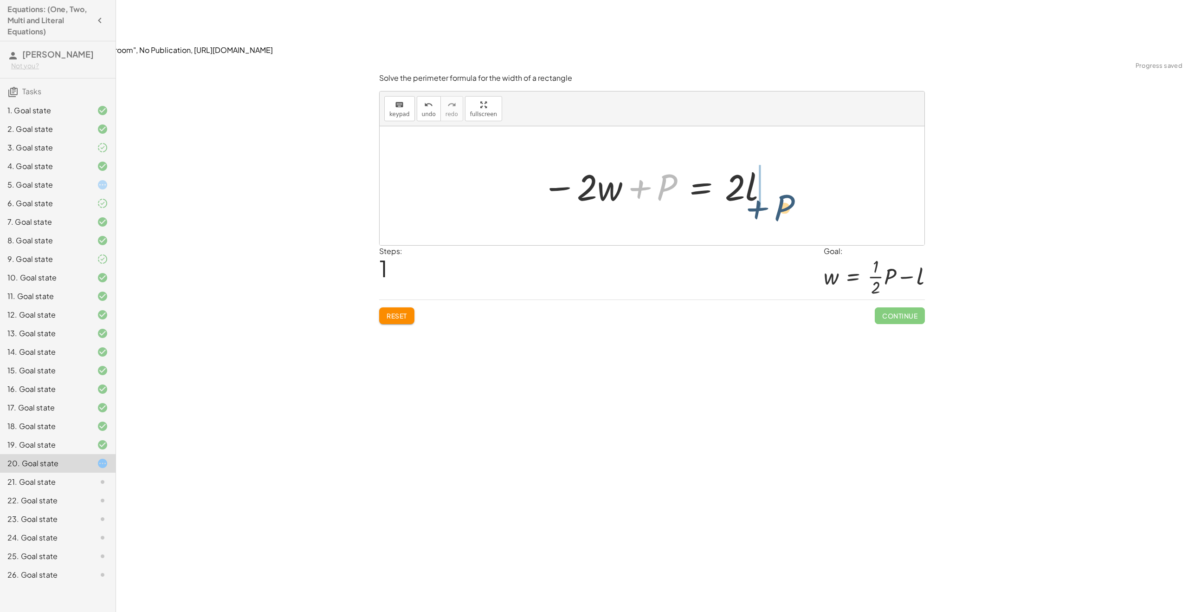
drag, startPoint x: 665, startPoint y: 127, endPoint x: 783, endPoint y: 146, distance: 119.8
drag, startPoint x: 580, startPoint y: 129, endPoint x: 685, endPoint y: 148, distance: 107.2
click at [685, 162] on div at bounding box center [655, 186] width 225 height 48
click at [659, 150] on div at bounding box center [655, 185] width 177 height 71
click at [733, 150] on div at bounding box center [655, 185] width 177 height 71
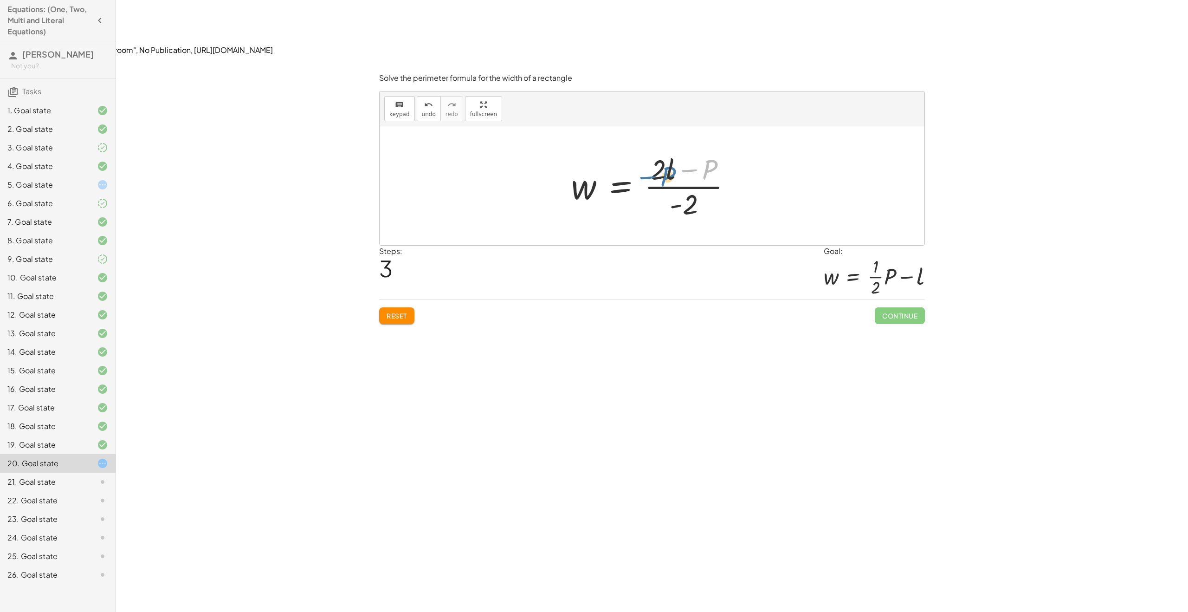
drag, startPoint x: 714, startPoint y: 113, endPoint x: 672, endPoint y: 120, distance: 42.3
click at [672, 150] on div at bounding box center [655, 185] width 177 height 71
drag, startPoint x: 663, startPoint y: 116, endPoint x: 684, endPoint y: 118, distance: 21.5
click at [684, 150] on div at bounding box center [655, 185] width 177 height 71
drag, startPoint x: 705, startPoint y: 110, endPoint x: 653, endPoint y: 116, distance: 52.4
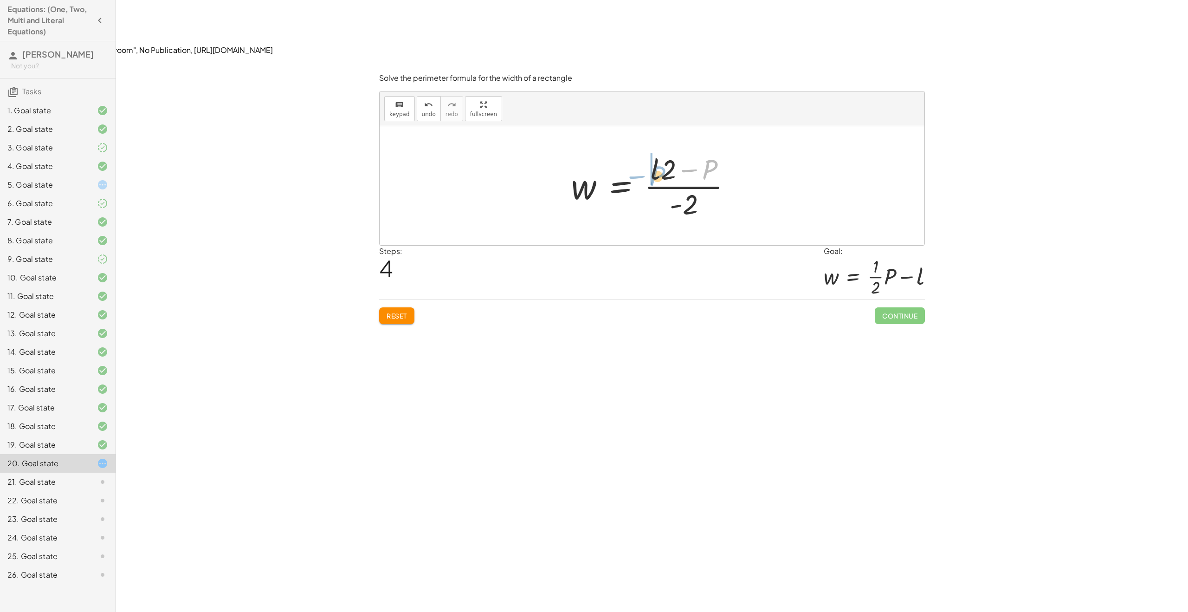
click at [653, 150] on div at bounding box center [655, 185] width 177 height 71
drag, startPoint x: 724, startPoint y: 114, endPoint x: 642, endPoint y: 117, distance: 82.7
click at [642, 150] on div at bounding box center [655, 185] width 203 height 71
drag, startPoint x: 652, startPoint y: 116, endPoint x: 642, endPoint y: 130, distance: 17.9
click at [648, 150] on div at bounding box center [655, 185] width 177 height 71
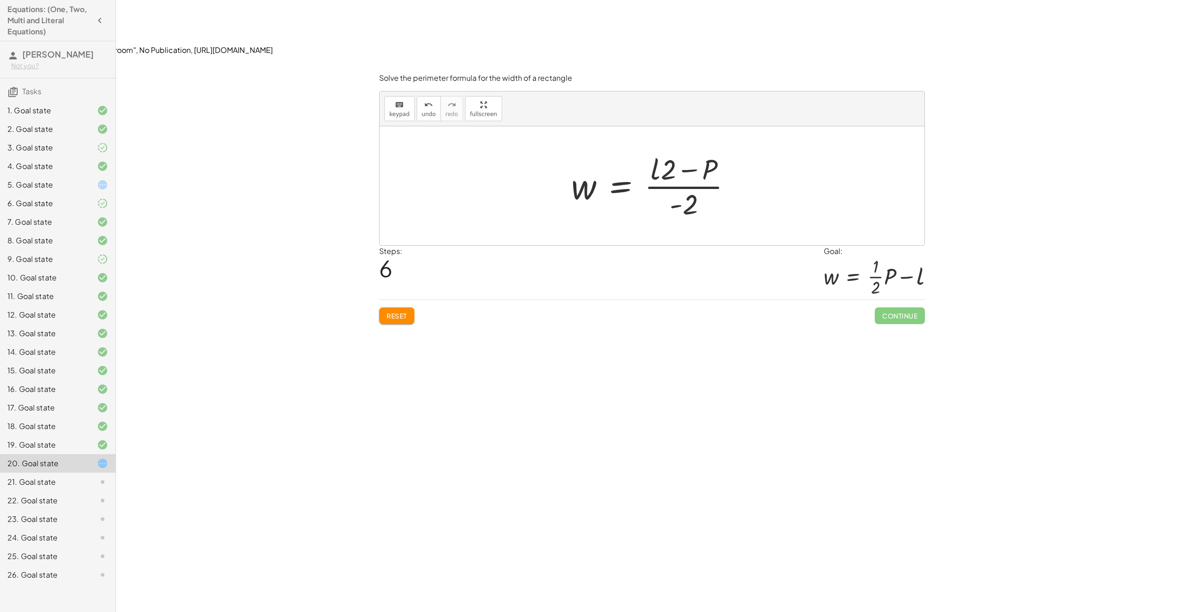
click at [649, 150] on div at bounding box center [655, 185] width 177 height 71
drag, startPoint x: 654, startPoint y: 116, endPoint x: 689, endPoint y: 125, distance: 36.0
click at [689, 150] on div at bounding box center [655, 185] width 177 height 71
drag, startPoint x: 697, startPoint y: 117, endPoint x: 670, endPoint y: 117, distance: 27.8
click at [663, 150] on div at bounding box center [655, 185] width 177 height 71
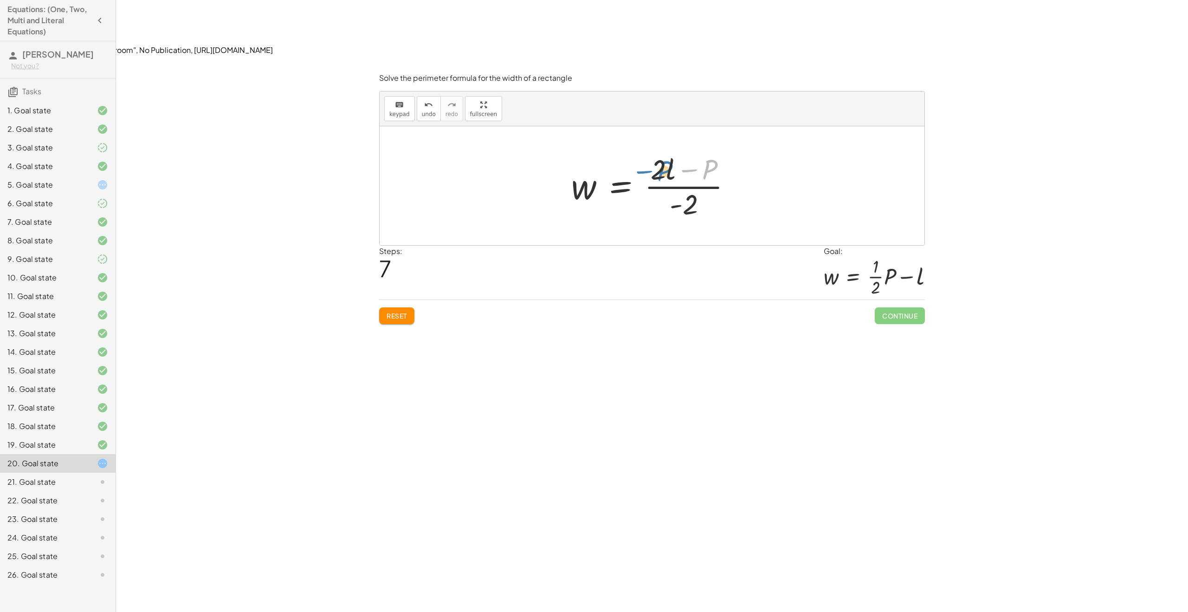
drag, startPoint x: 708, startPoint y: 116, endPoint x: 663, endPoint y: 118, distance: 45.0
click at [663, 150] on div at bounding box center [655, 185] width 177 height 71
click at [399, 311] on span "Reset" at bounding box center [397, 315] width 20 height 8
drag, startPoint x: 722, startPoint y: 134, endPoint x: 708, endPoint y: 135, distance: 14.4
click at [709, 162] on div at bounding box center [656, 186] width 208 height 48
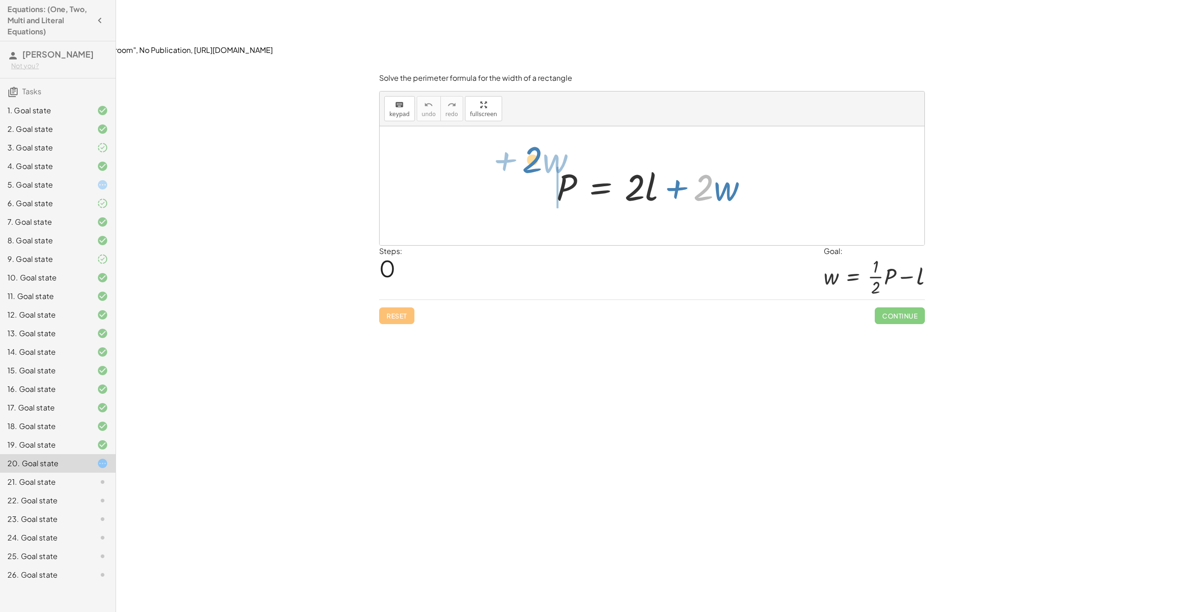
drag, startPoint x: 707, startPoint y: 124, endPoint x: 536, endPoint y: 97, distance: 173.3
click at [536, 126] on div "· 2 + · w P = + · 2 · l + · 2 · w" at bounding box center [652, 185] width 545 height 119
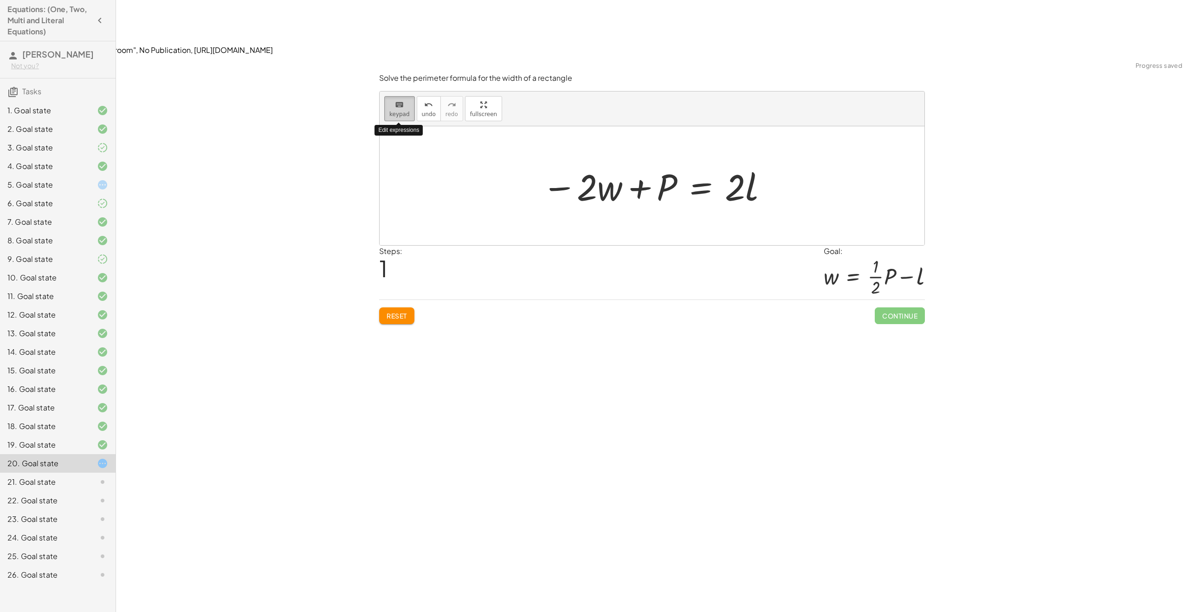
click at [405, 99] on div "keyboard" at bounding box center [399, 104] width 20 height 11
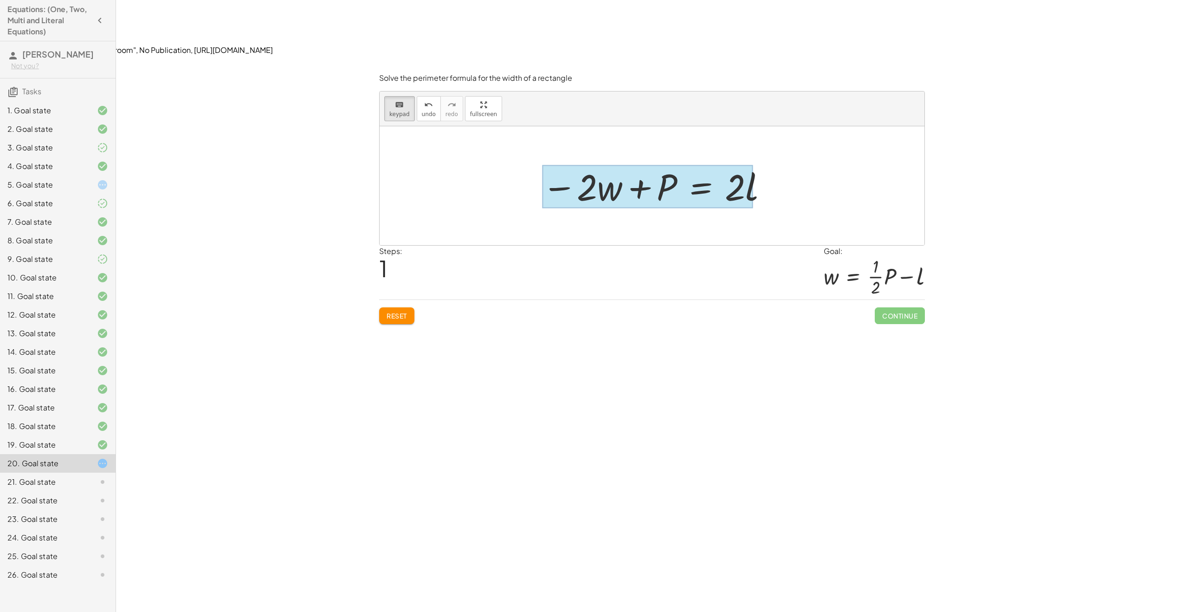
click at [701, 165] on div at bounding box center [647, 186] width 211 height 43
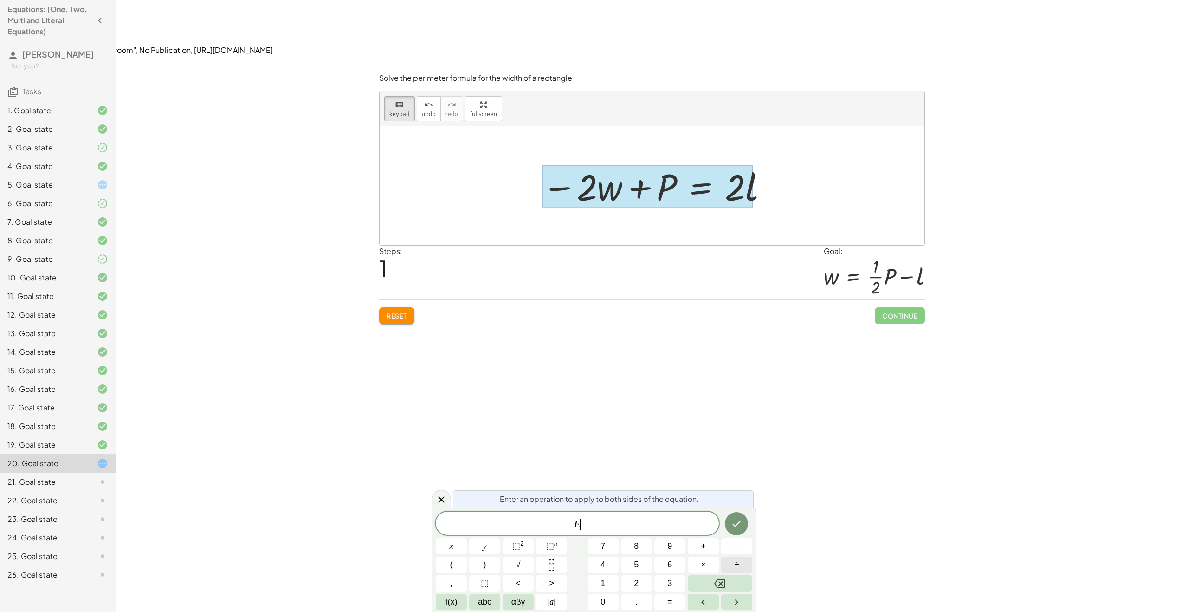
click at [732, 563] on button "÷" at bounding box center [736, 564] width 31 height 16
click at [637, 584] on span "2" at bounding box center [636, 583] width 5 height 13
click at [734, 521] on icon "Done" at bounding box center [736, 523] width 11 height 11
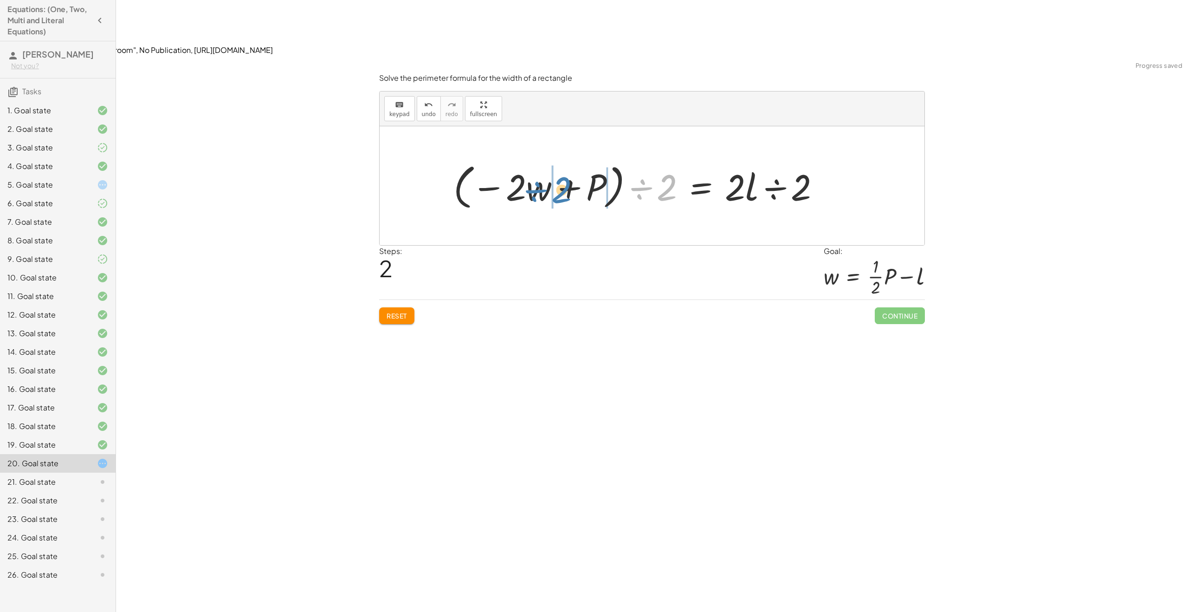
drag, startPoint x: 658, startPoint y: 137, endPoint x: 552, endPoint y: 139, distance: 105.8
drag, startPoint x: 664, startPoint y: 130, endPoint x: 602, endPoint y: 154, distance: 66.4
click at [602, 162] on div at bounding box center [666, 186] width 320 height 48
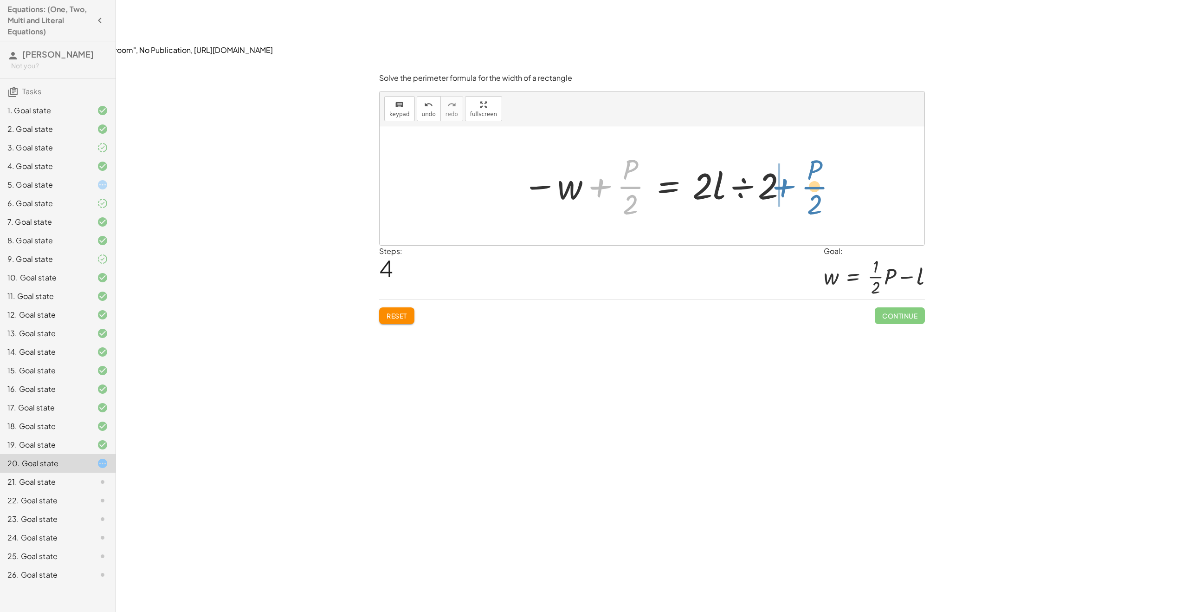
drag, startPoint x: 630, startPoint y: 129, endPoint x: 812, endPoint y: 128, distance: 181.9
drag, startPoint x: 638, startPoint y: 134, endPoint x: 705, endPoint y: 139, distance: 67.4
click at [705, 150] on div at bounding box center [655, 185] width 264 height 71
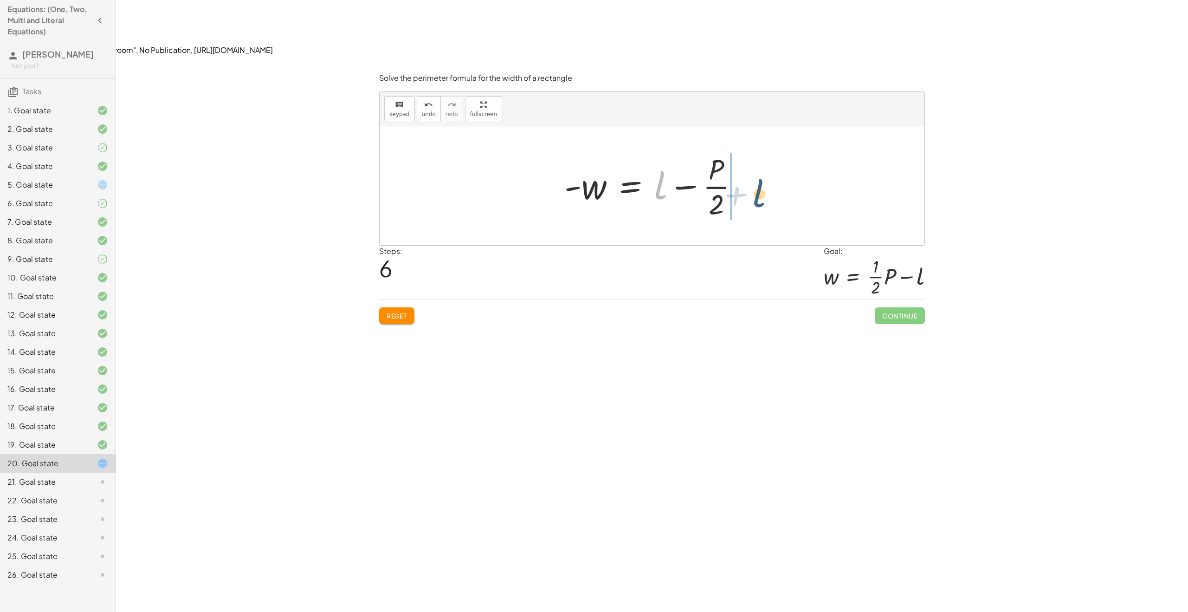
drag, startPoint x: 656, startPoint y: 138, endPoint x: 757, endPoint y: 144, distance: 100.8
click at [757, 144] on div "P = + · 2 · l + · 2 · w − · 2 · w + P = · 2 · l · ( − · 2 · w + P ) ÷ 2 = · 2 ·…" at bounding box center [652, 185] width 545 height 119
drag, startPoint x: 699, startPoint y: 110, endPoint x: 683, endPoint y: 111, distance: 15.8
click at [684, 150] on div at bounding box center [656, 185] width 220 height 71
drag, startPoint x: 682, startPoint y: 108, endPoint x: 671, endPoint y: 112, distance: 11.5
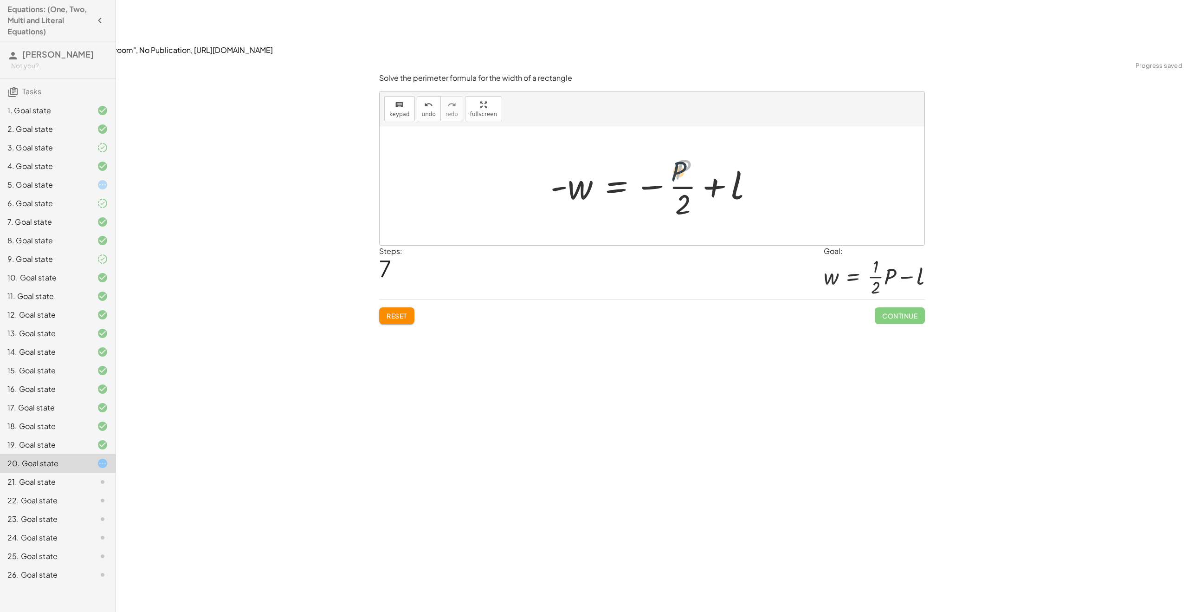
click at [671, 150] on div at bounding box center [656, 185] width 220 height 71
click at [610, 150] on div at bounding box center [655, 185] width 240 height 71
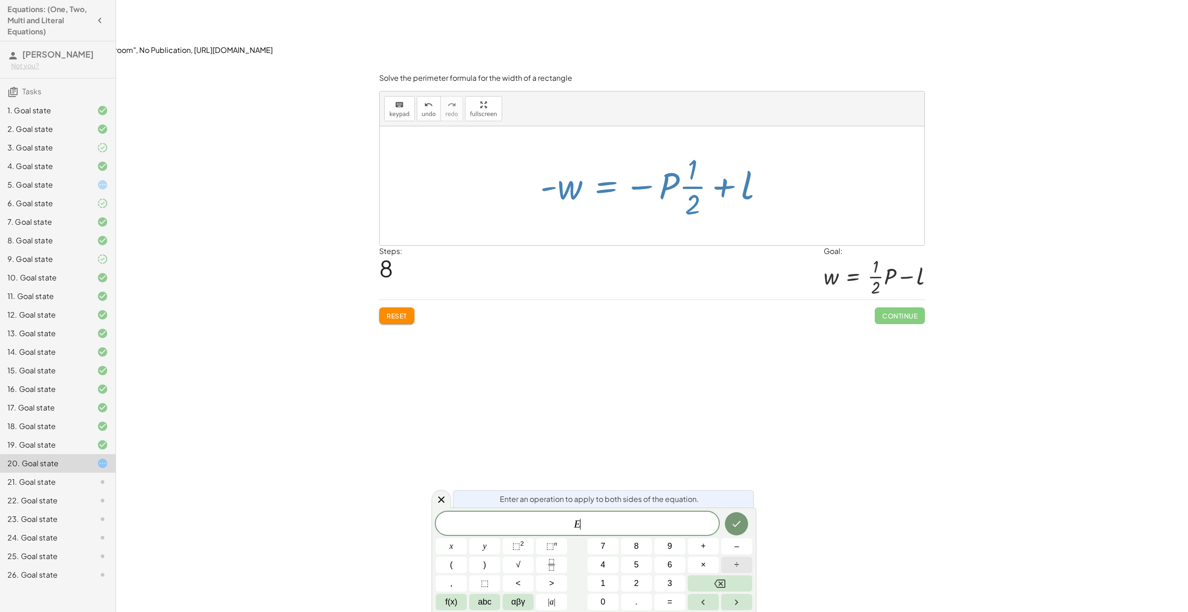
click at [740, 560] on button "÷" at bounding box center [736, 564] width 31 height 16
click at [736, 541] on span "–" at bounding box center [736, 546] width 5 height 13
click at [606, 577] on button "1" at bounding box center [602, 583] width 31 height 16
click at [730, 524] on button "Done" at bounding box center [736, 523] width 23 height 23
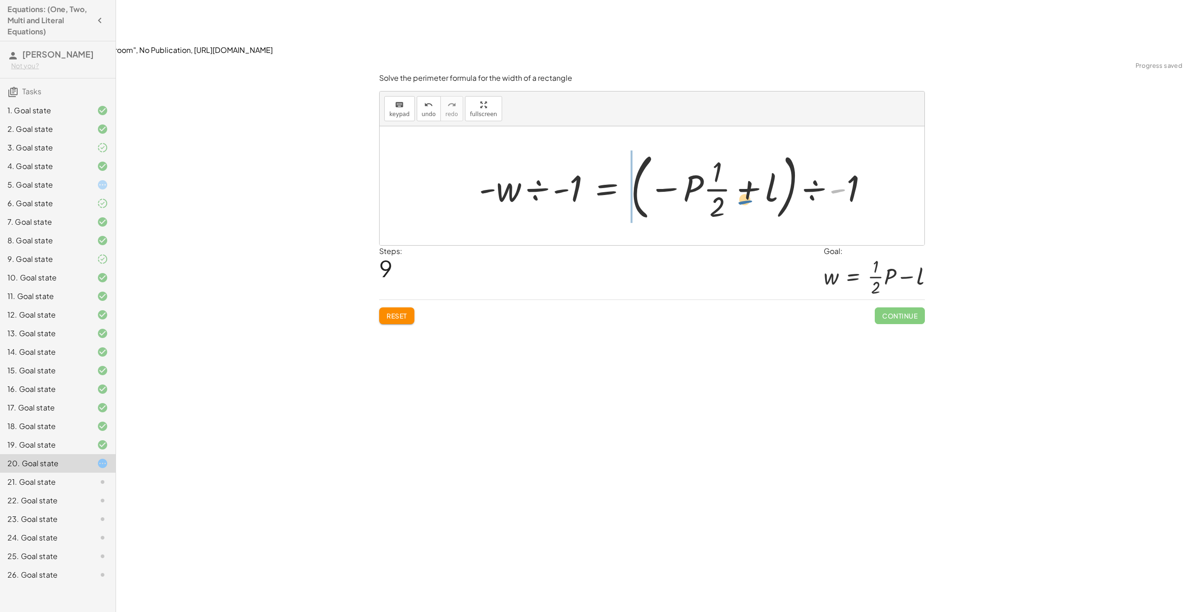
drag, startPoint x: 838, startPoint y: 132, endPoint x: 795, endPoint y: 139, distance: 44.2
click at [744, 147] on div at bounding box center [677, 185] width 406 height 77
click at [428, 99] on icon "undo" at bounding box center [428, 104] width 9 height 11
drag, startPoint x: 818, startPoint y: 129, endPoint x: 699, endPoint y: 134, distance: 119.3
click at [699, 147] on div at bounding box center [677, 185] width 406 height 77
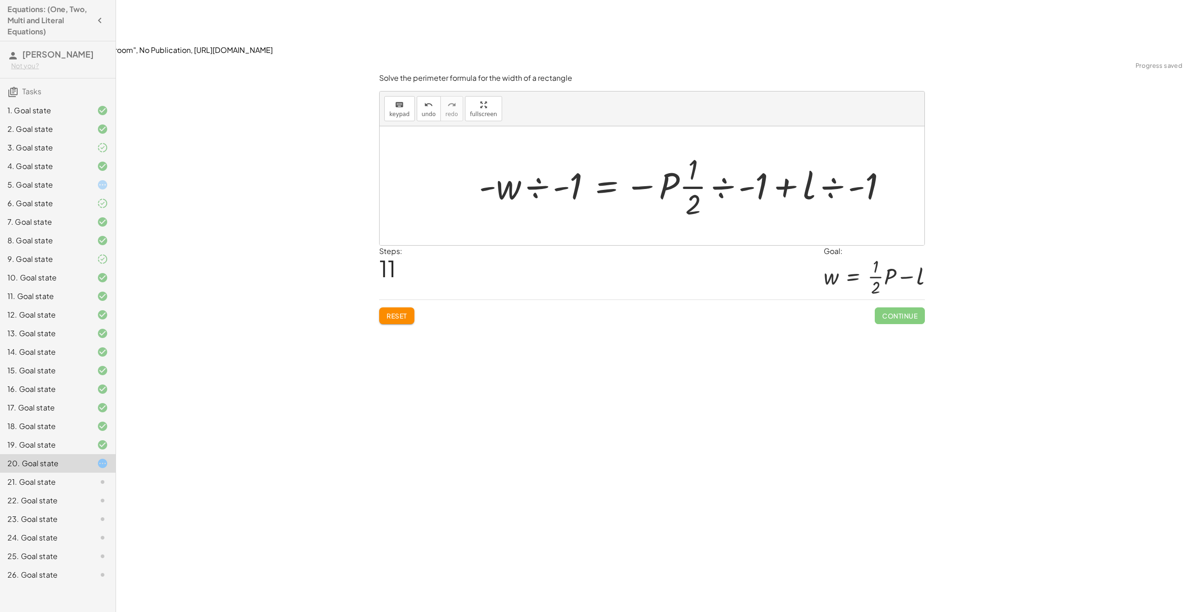
click at [701, 150] on div at bounding box center [686, 185] width 424 height 71
click at [720, 150] on div at bounding box center [686, 185] width 424 height 71
click at [687, 150] on div at bounding box center [668, 185] width 388 height 71
click at [676, 150] on div at bounding box center [654, 185] width 360 height 71
click at [646, 150] on div at bounding box center [654, 185] width 360 height 71
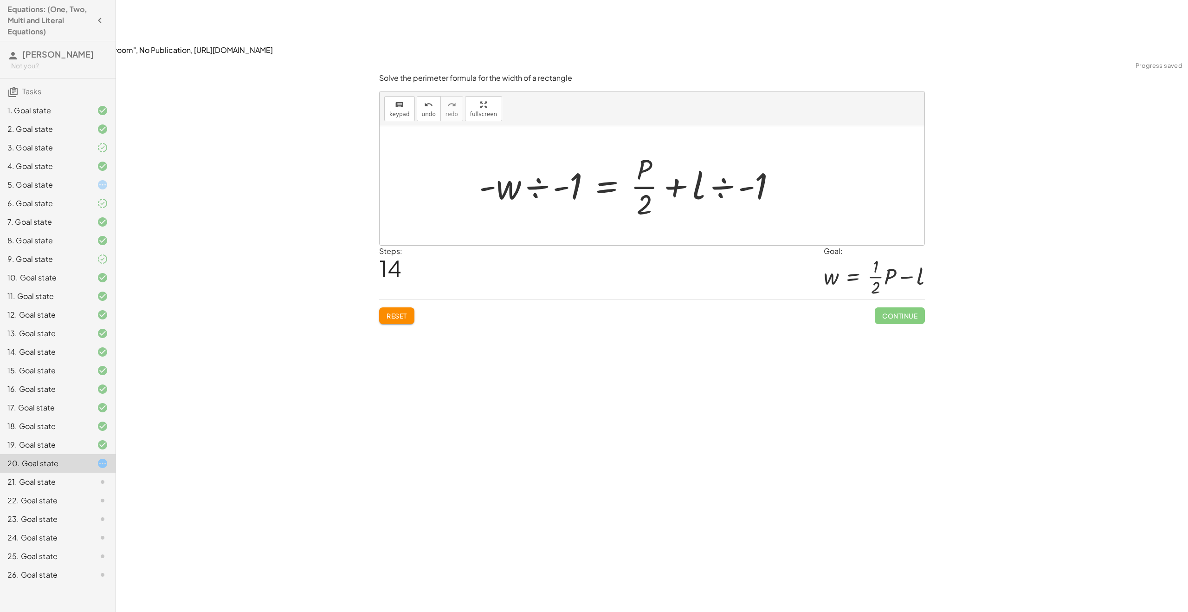
click at [728, 150] on div at bounding box center [631, 185] width 314 height 71
click at [728, 150] on div at bounding box center [656, 185] width 270 height 71
drag, startPoint x: 701, startPoint y: 113, endPoint x: 678, endPoint y: 129, distance: 27.3
click at [678, 150] on div at bounding box center [655, 185] width 253 height 71
click at [592, 150] on div at bounding box center [655, 185] width 273 height 71
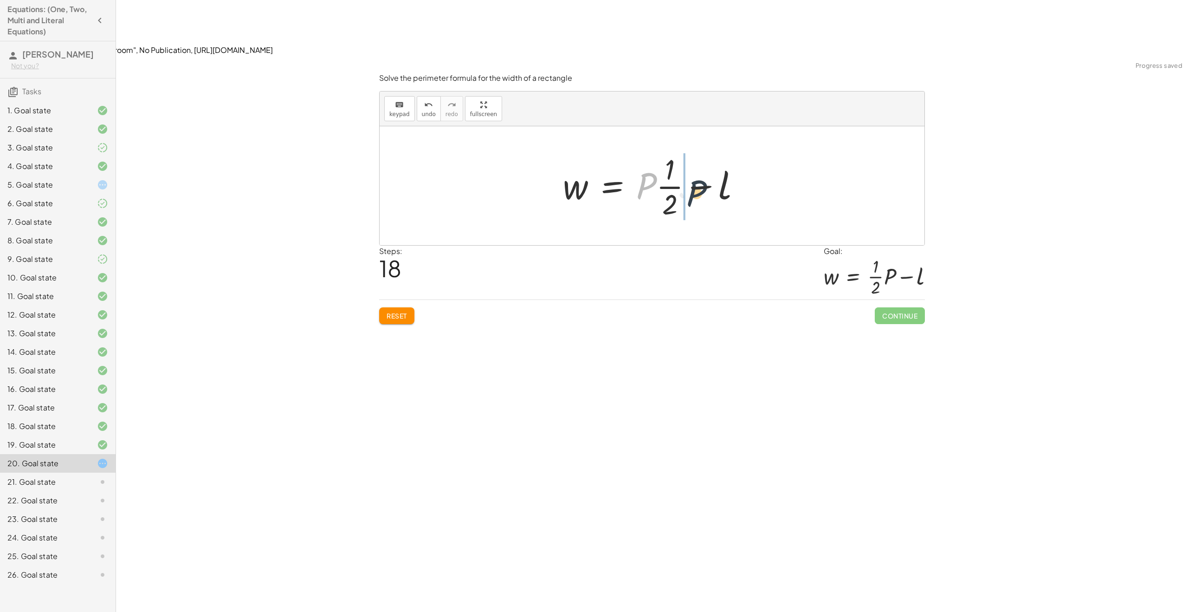
drag, startPoint x: 649, startPoint y: 128, endPoint x: 699, endPoint y: 136, distance: 51.2
click at [700, 150] on div at bounding box center [655, 185] width 194 height 71
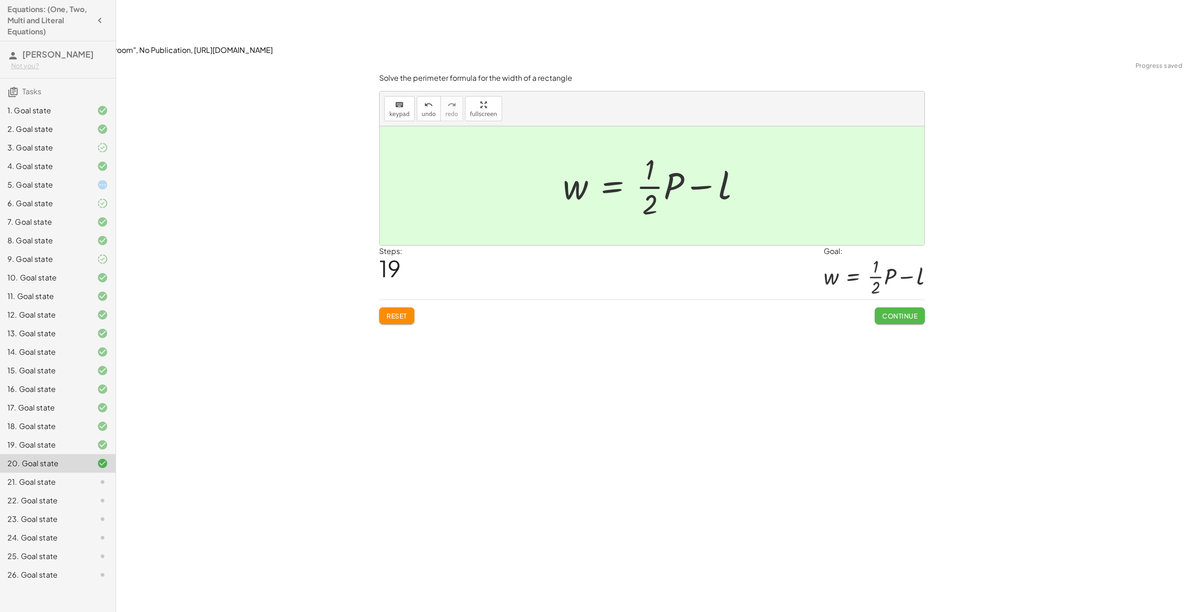
click at [891, 311] on span "Continue" at bounding box center [899, 315] width 35 height 8
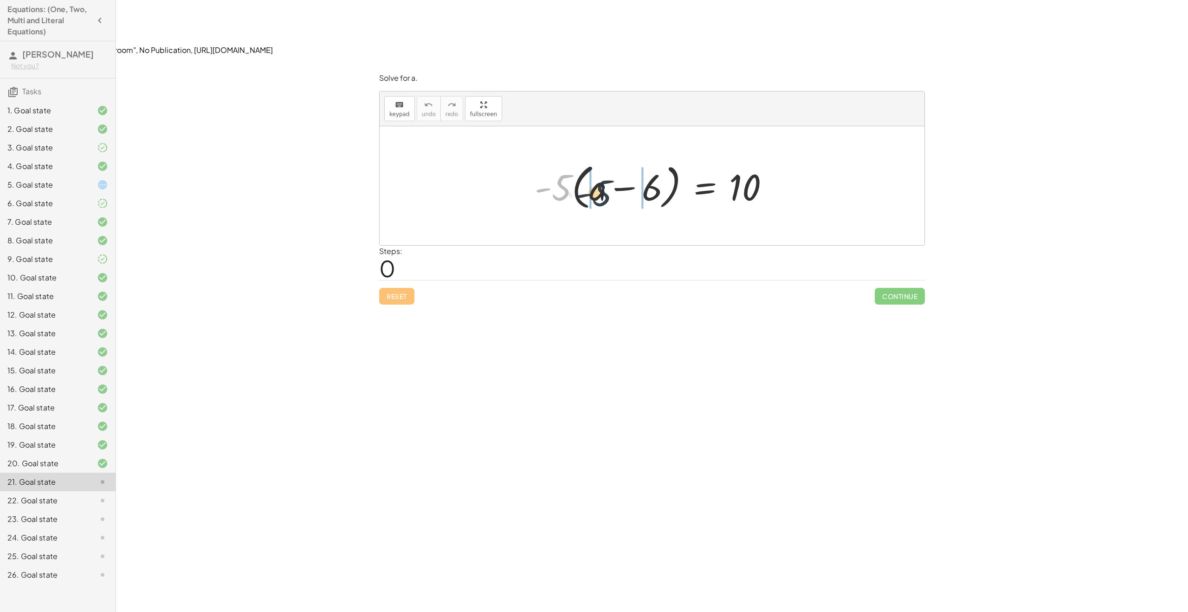
drag, startPoint x: 555, startPoint y: 131, endPoint x: 597, endPoint y: 137, distance: 41.7
click at [597, 159] on div at bounding box center [655, 185] width 251 height 53
click at [396, 96] on button "keyboard keypad" at bounding box center [399, 108] width 31 height 25
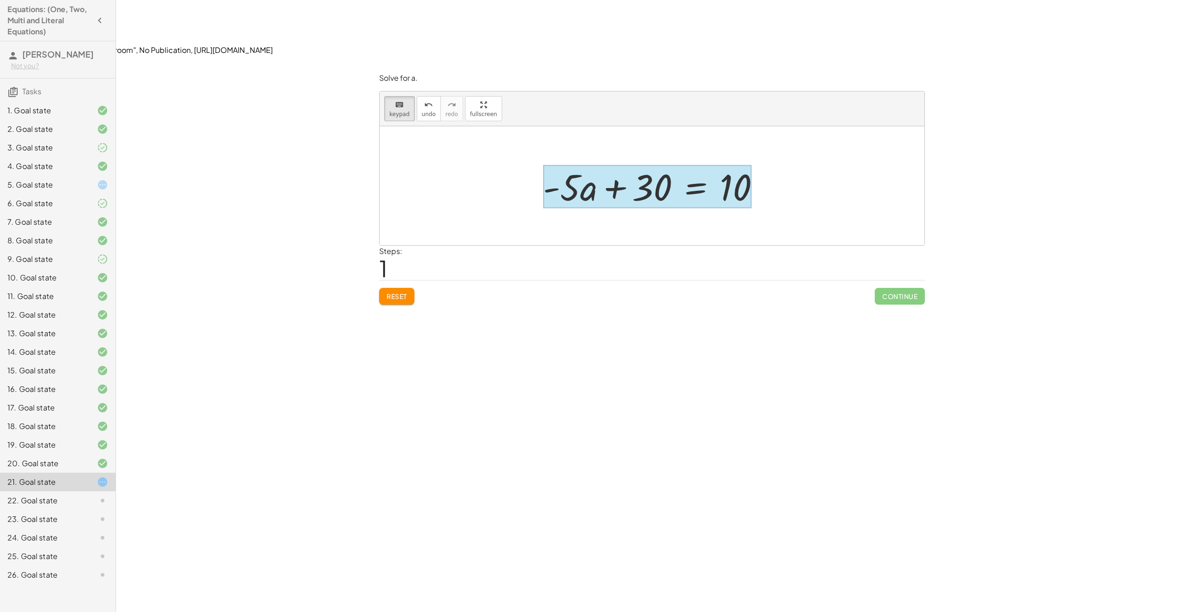
click at [696, 165] on div at bounding box center [647, 186] width 208 height 43
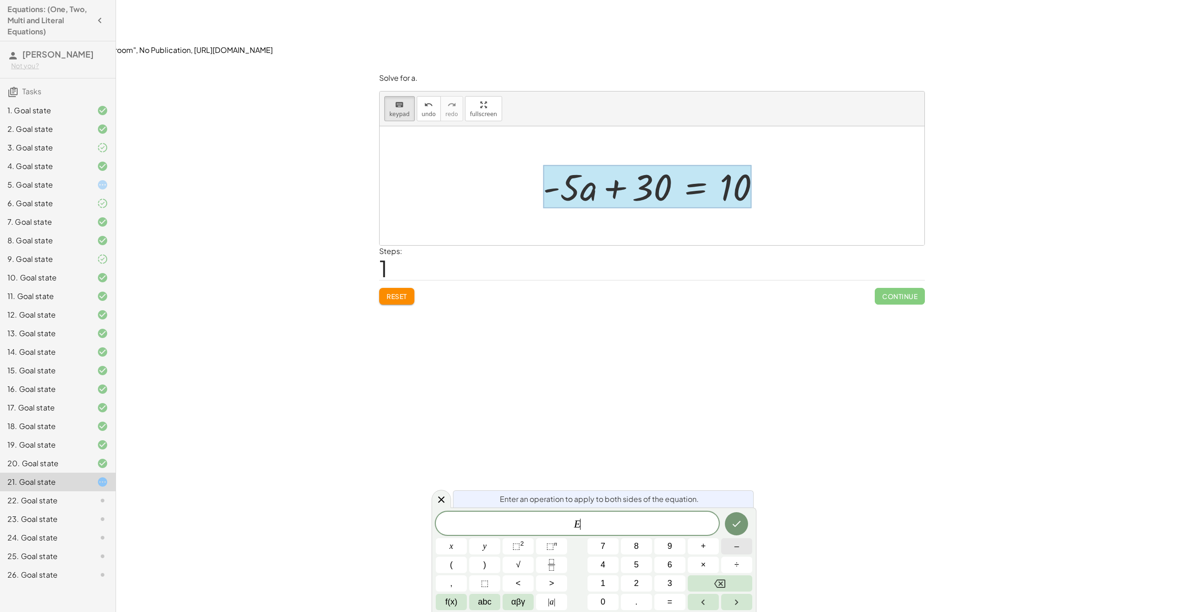
click at [739, 551] on button "–" at bounding box center [736, 546] width 31 height 16
click at [671, 583] on span "3" at bounding box center [669, 583] width 5 height 13
click at [609, 604] on button "0" at bounding box center [602, 601] width 31 height 16
click at [745, 522] on button "Done" at bounding box center [736, 523] width 23 height 23
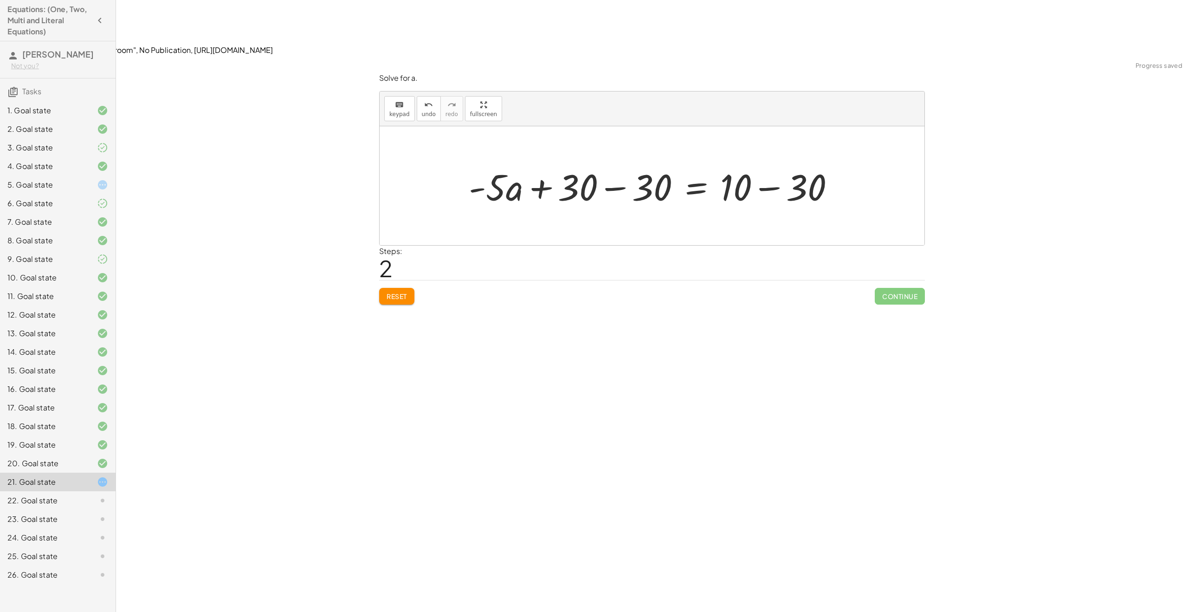
click at [590, 162] on div at bounding box center [655, 186] width 383 height 48
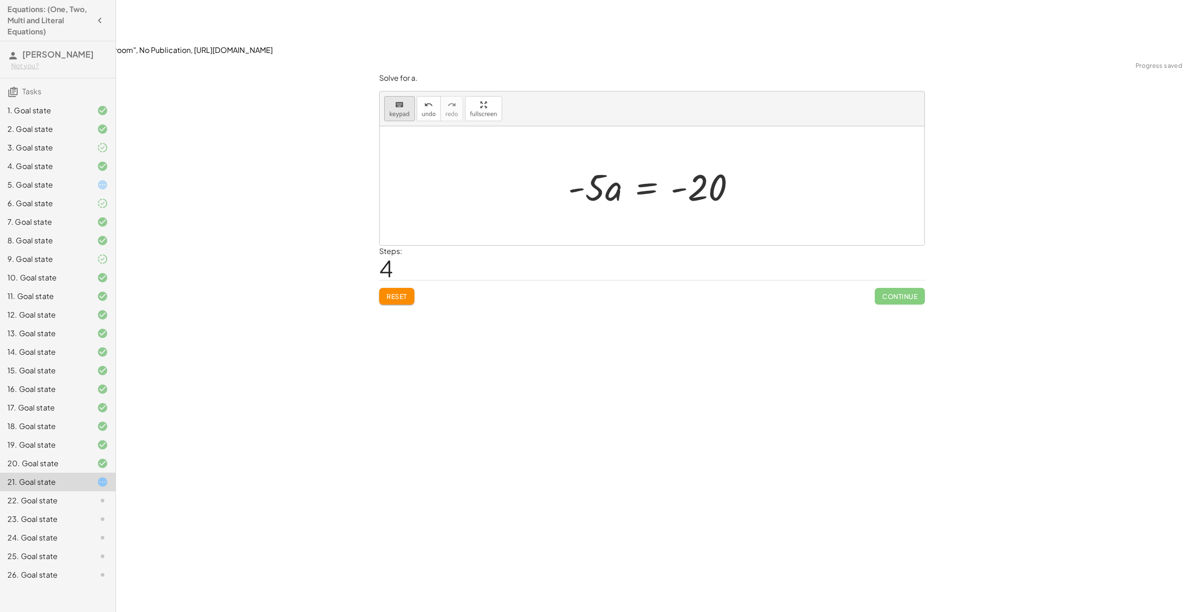
drag, startPoint x: 401, startPoint y: 57, endPoint x: 405, endPoint y: 61, distance: 5.6
click at [401, 111] on span "keypad" at bounding box center [399, 114] width 20 height 6
click at [655, 165] on div at bounding box center [647, 186] width 159 height 43
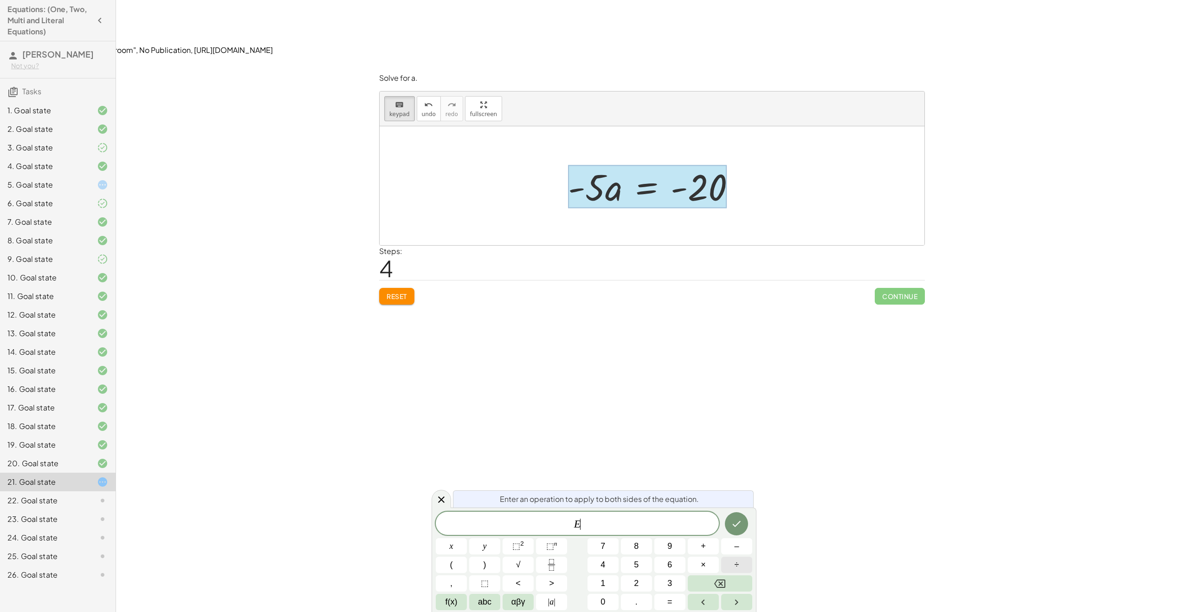
click at [732, 564] on button "÷" at bounding box center [736, 564] width 31 height 16
click at [716, 550] on button "+" at bounding box center [703, 546] width 31 height 16
click at [727, 592] on div "E ÷ + x y ⬚ 2 ⬚ n 7 8 9 + – ( ) √ 4 5 6 × ÷ , ⬚ < > 1 2 3 f(x) abc αβγ | a | 0 …" at bounding box center [594, 560] width 316 height 98
click at [729, 586] on button "Backspace" at bounding box center [720, 583] width 64 height 16
click at [739, 550] on button "–" at bounding box center [736, 546] width 31 height 16
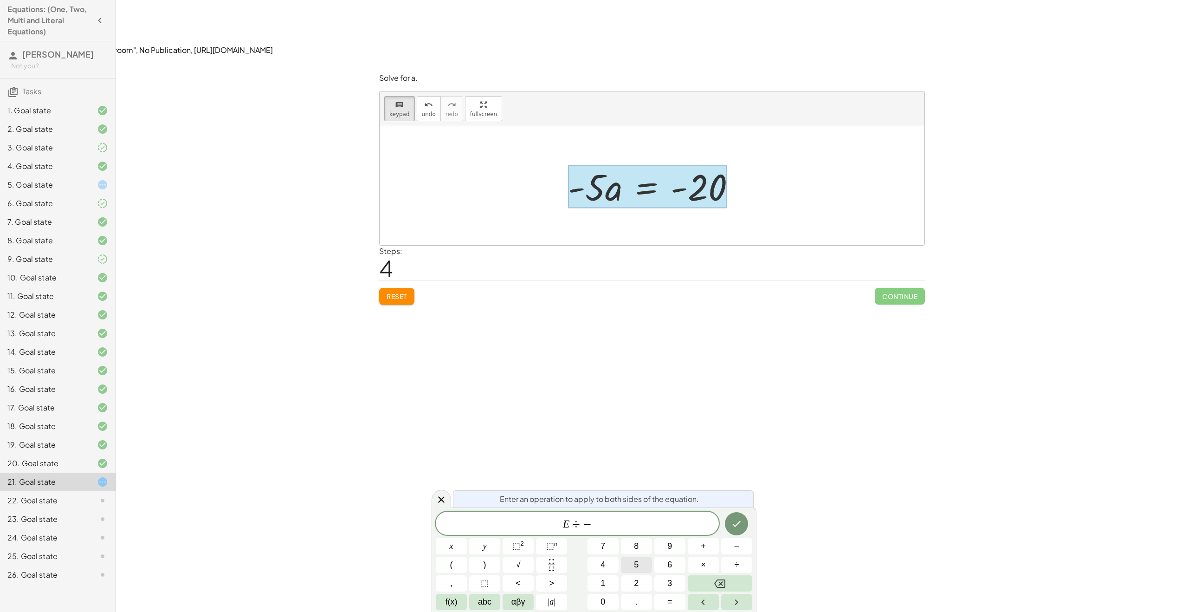
click at [638, 563] on button "5" at bounding box center [636, 564] width 31 height 16
click at [740, 529] on button "Done" at bounding box center [736, 523] width 23 height 23
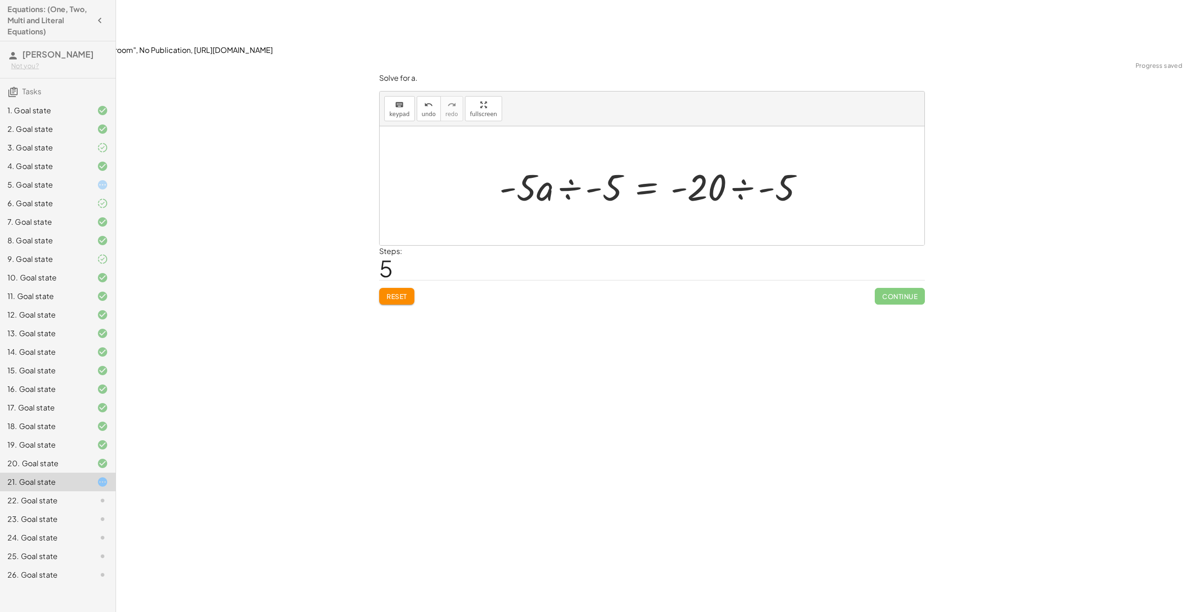
click at [741, 162] on div at bounding box center [655, 186] width 321 height 48
click at [553, 162] on div at bounding box center [654, 186] width 217 height 48
click at [595, 162] on div at bounding box center [655, 186] width 217 height 48
click at [617, 162] on div at bounding box center [655, 186] width 217 height 48
click at [615, 150] on div at bounding box center [654, 185] width 201 height 71
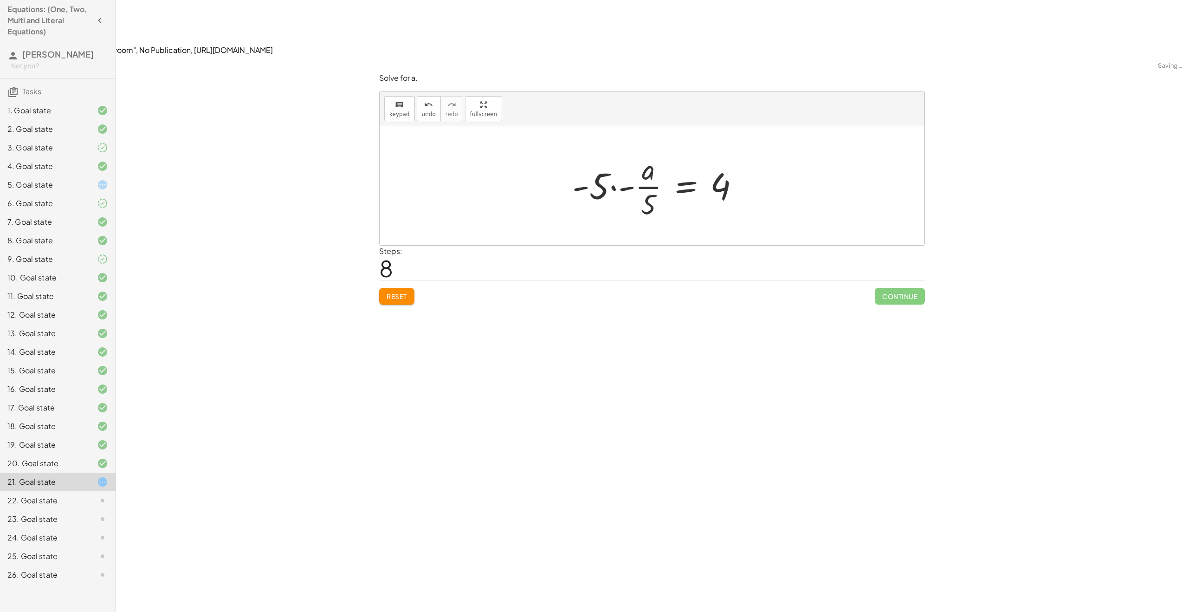
click at [620, 150] on div at bounding box center [659, 185] width 184 height 71
click at [619, 150] on div at bounding box center [669, 185] width 150 height 71
click at [614, 150] on div at bounding box center [655, 185] width 150 height 71
drag, startPoint x: 602, startPoint y: 133, endPoint x: 625, endPoint y: 116, distance: 28.5
click at [624, 150] on div at bounding box center [655, 185] width 150 height 71
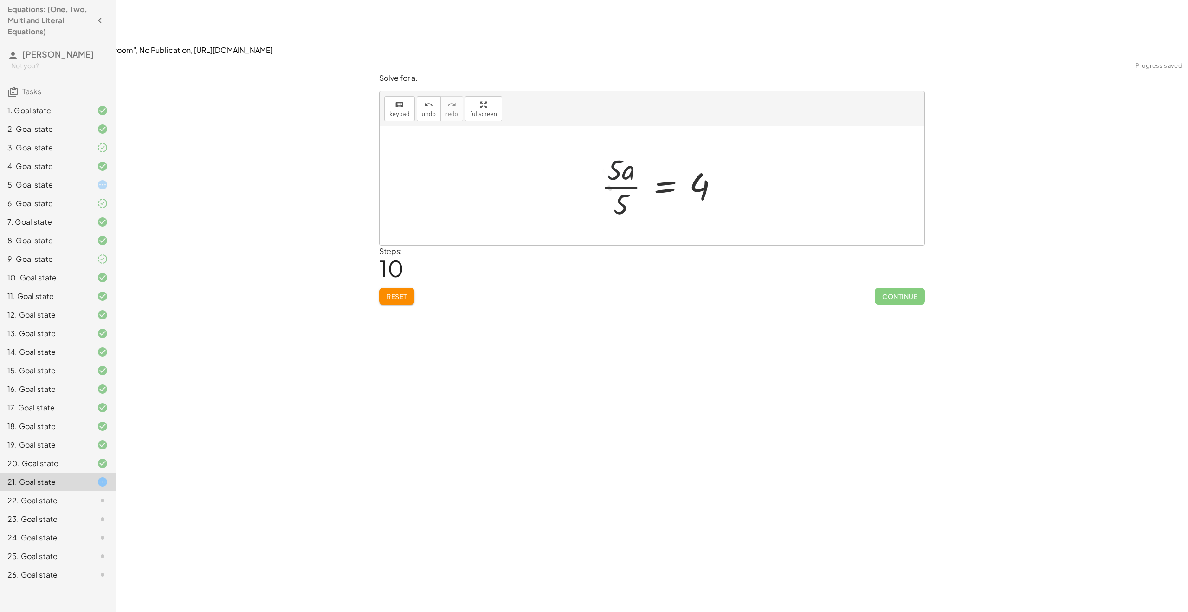
click at [618, 150] on div at bounding box center [663, 185] width 134 height 71
click at [618, 150] on div at bounding box center [655, 185] width 134 height 71
click at [613, 150] on div at bounding box center [655, 185] width 134 height 71
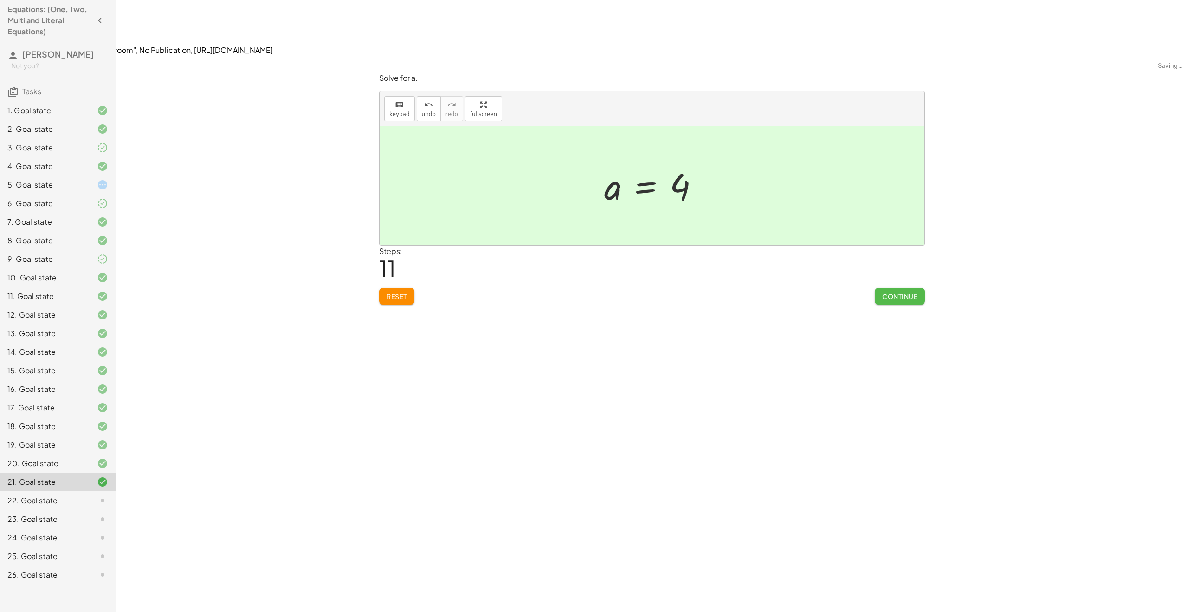
click at [888, 292] on span "Continue" at bounding box center [899, 296] width 35 height 8
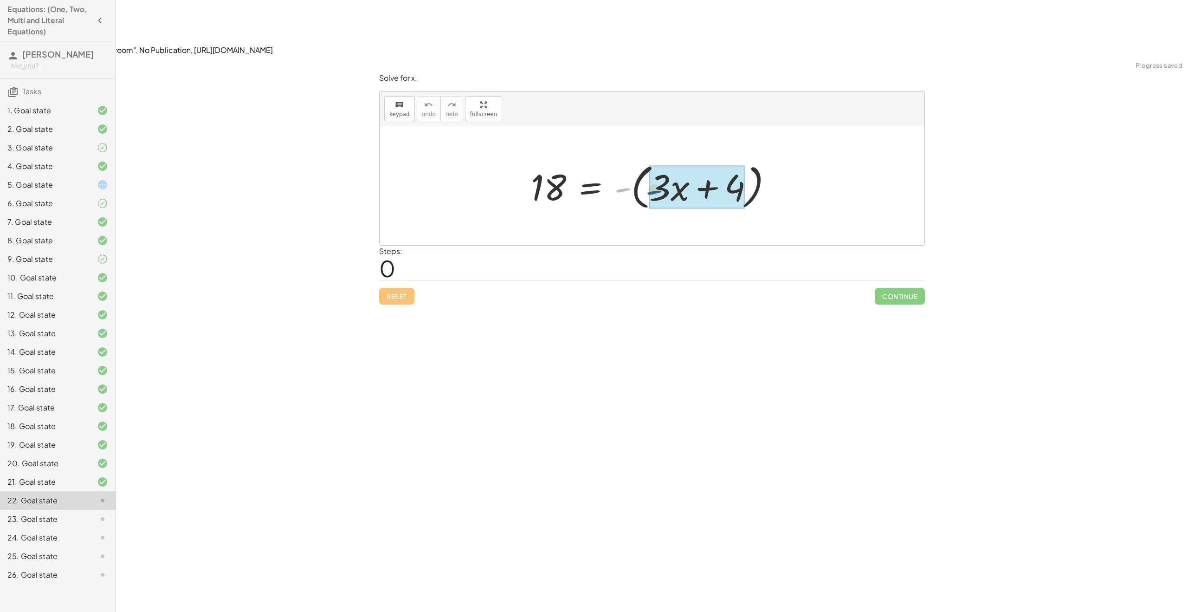
drag, startPoint x: 631, startPoint y: 134, endPoint x: 655, endPoint y: 137, distance: 24.3
click at [598, 162] on div at bounding box center [655, 186] width 233 height 48
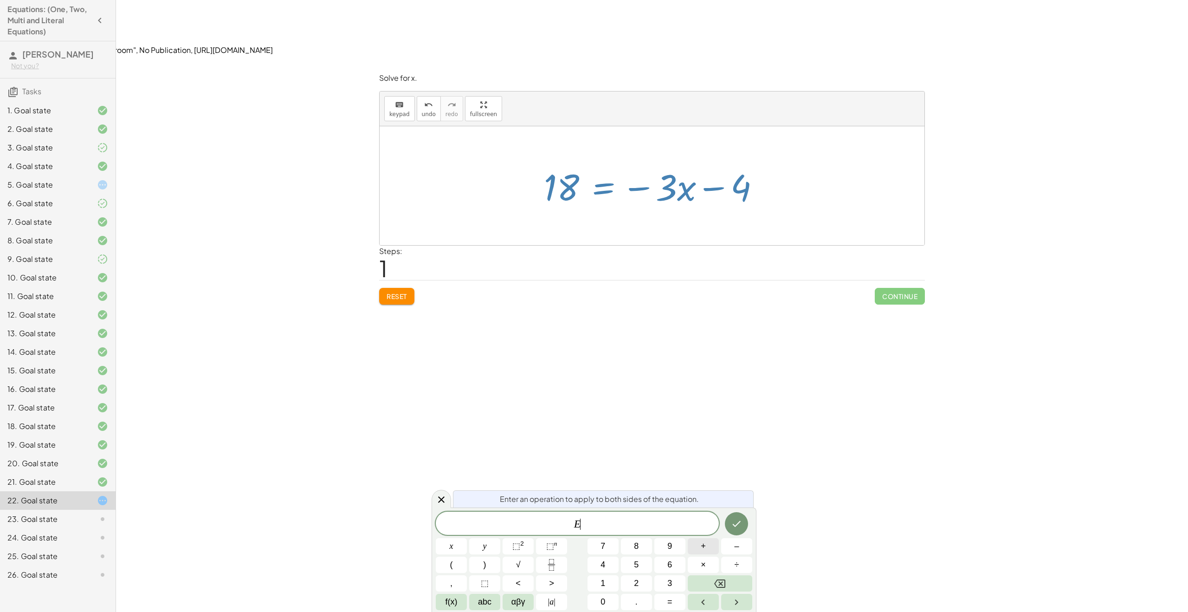
click at [704, 552] on span "+" at bounding box center [703, 546] width 5 height 13
click at [600, 567] on span "4" at bounding box center [602, 564] width 5 height 13
click at [727, 528] on button "Done" at bounding box center [736, 523] width 23 height 23
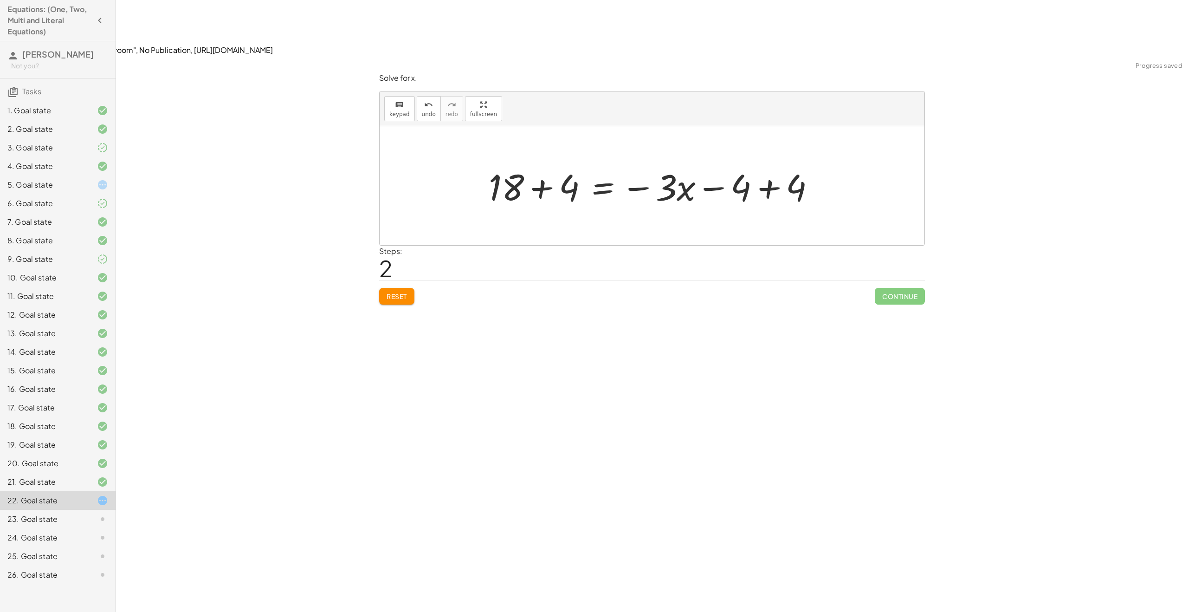
click at [567, 162] on div at bounding box center [655, 186] width 343 height 48
drag, startPoint x: 794, startPoint y: 135, endPoint x: 736, endPoint y: 135, distance: 57.5
click at [736, 162] on div at bounding box center [655, 186] width 293 height 48
click at [403, 96] on button "keyboard keypad" at bounding box center [399, 108] width 31 height 25
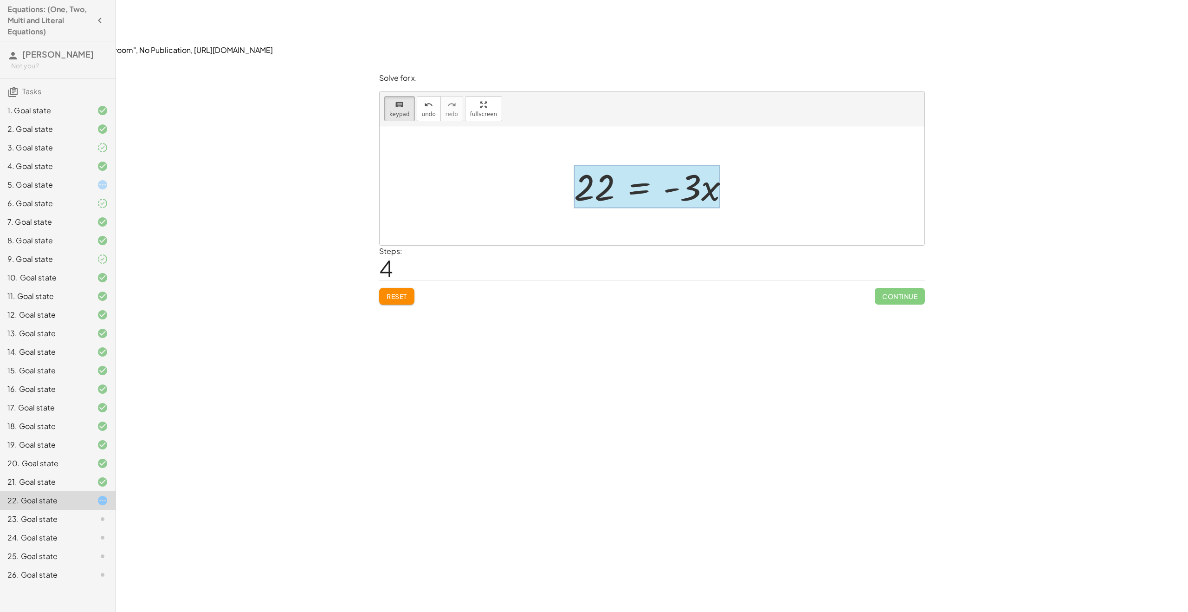
click at [647, 165] on div at bounding box center [647, 186] width 146 height 43
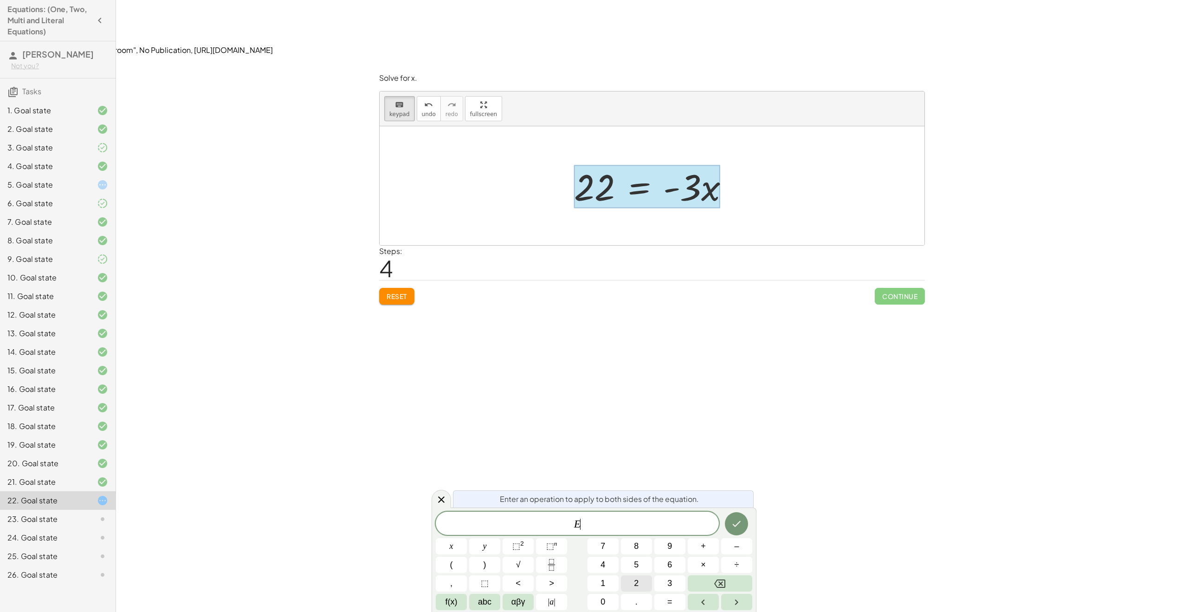
click at [632, 585] on button "2" at bounding box center [636, 583] width 31 height 16
click at [734, 583] on button "Backspace" at bounding box center [720, 583] width 64 height 16
click at [739, 565] on span "÷" at bounding box center [736, 564] width 5 height 13
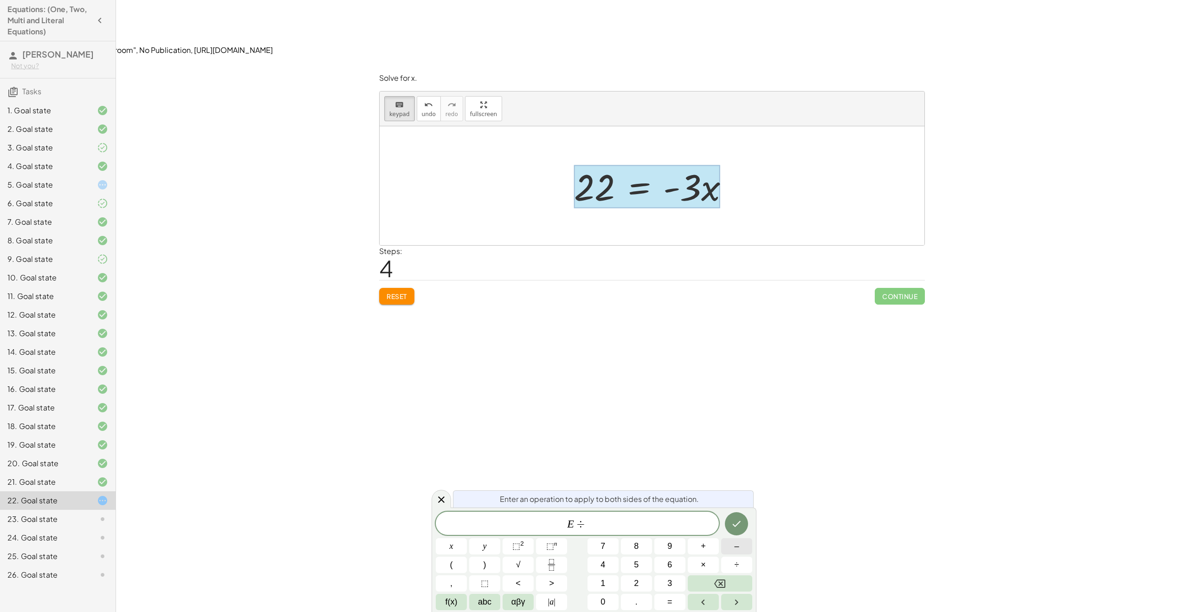
click at [734, 542] on button "–" at bounding box center [736, 546] width 31 height 16
click at [676, 580] on button "3" at bounding box center [669, 583] width 31 height 16
click at [467, 538] on div at bounding box center [451, 546] width 31 height 16
click at [739, 521] on icon "Done" at bounding box center [736, 523] width 11 height 11
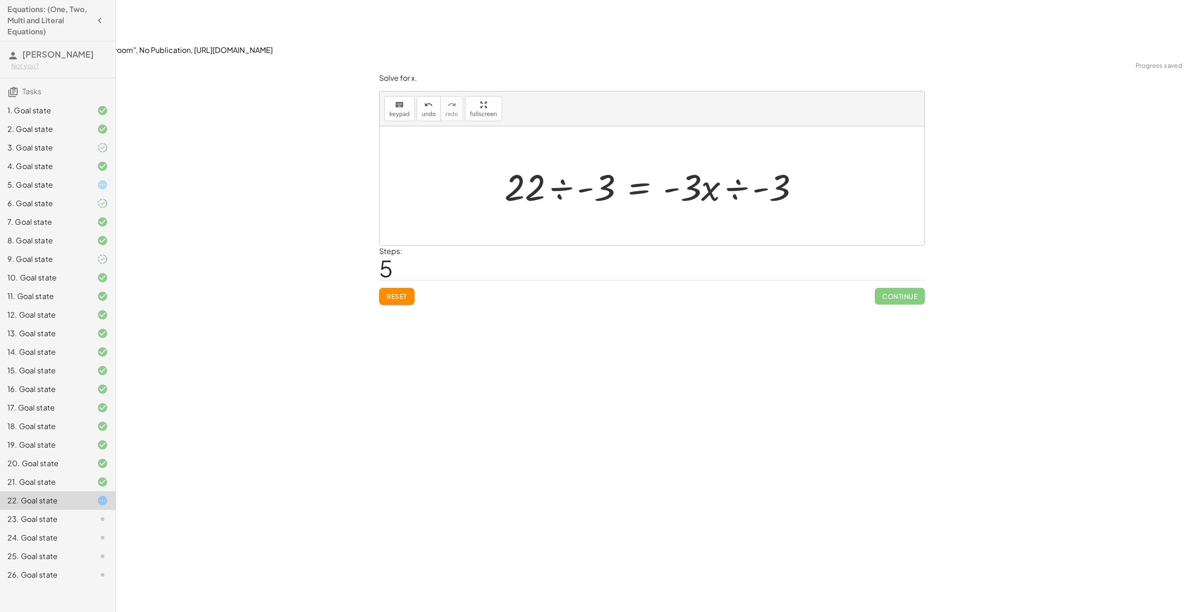
click at [730, 162] on div at bounding box center [655, 186] width 311 height 48
click at [723, 150] on div at bounding box center [656, 185] width 296 height 71
click at [722, 150] on div at bounding box center [656, 185] width 296 height 71
drag, startPoint x: 715, startPoint y: 131, endPoint x: 720, endPoint y: 129, distance: 5.0
click at [725, 150] on div at bounding box center [656, 185] width 296 height 71
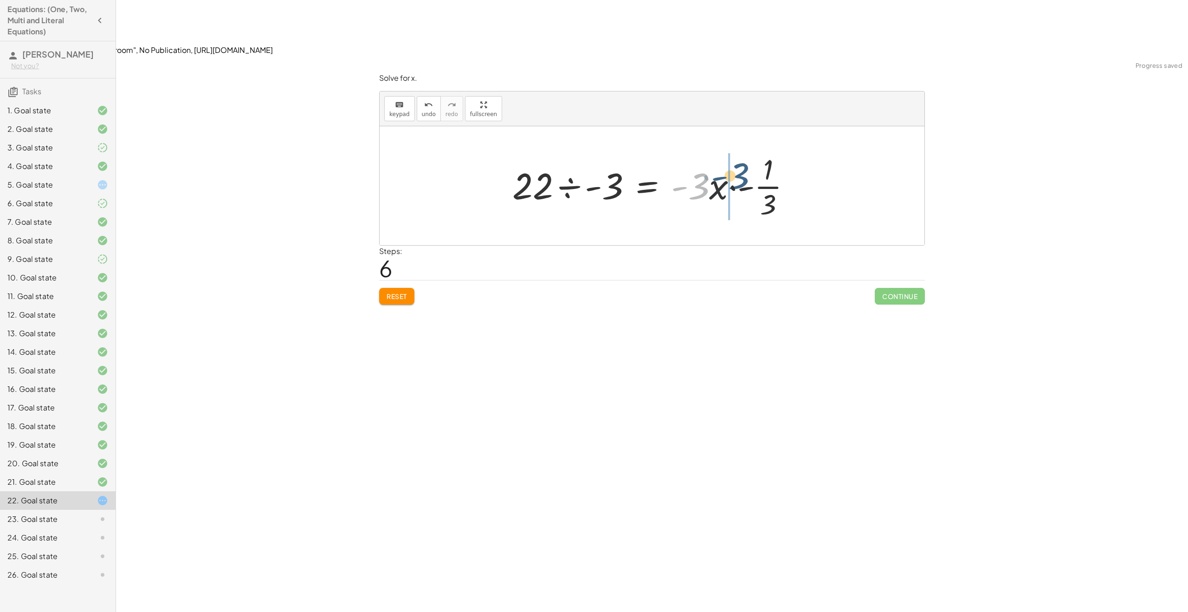
drag, startPoint x: 701, startPoint y: 129, endPoint x: 742, endPoint y: 118, distance: 42.2
click at [742, 150] on div at bounding box center [656, 185] width 296 height 71
click at [721, 150] on div at bounding box center [660, 185] width 304 height 71
click at [721, 150] on div at bounding box center [651, 185] width 296 height 71
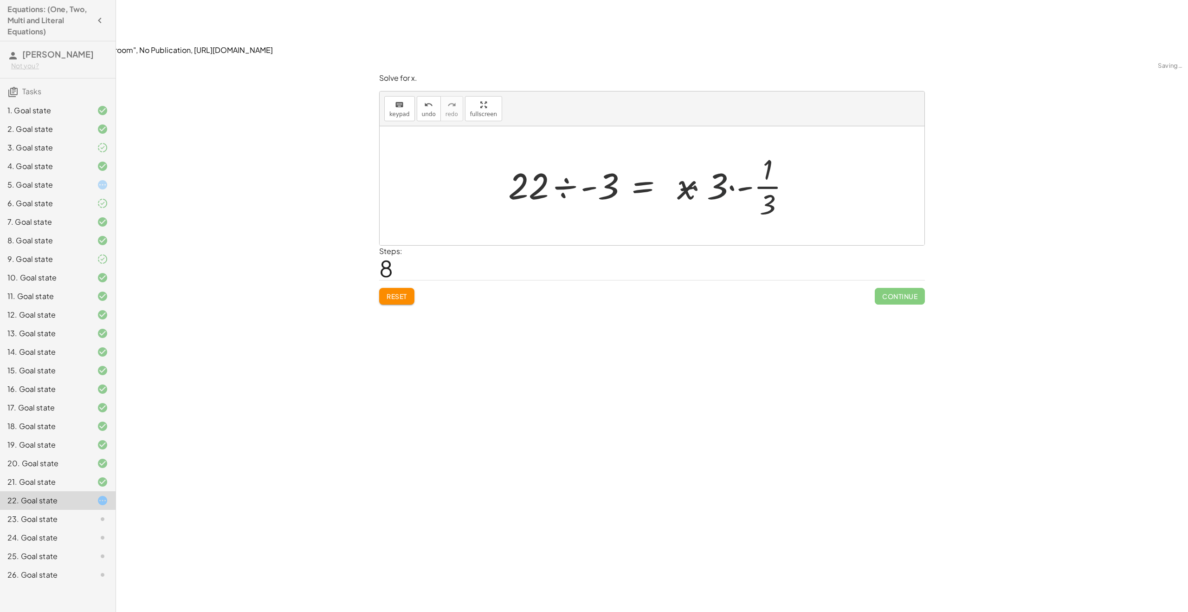
click at [721, 150] on div at bounding box center [651, 185] width 296 height 71
drag, startPoint x: 710, startPoint y: 130, endPoint x: 754, endPoint y: 112, distance: 47.2
click at [754, 150] on div at bounding box center [651, 185] width 296 height 71
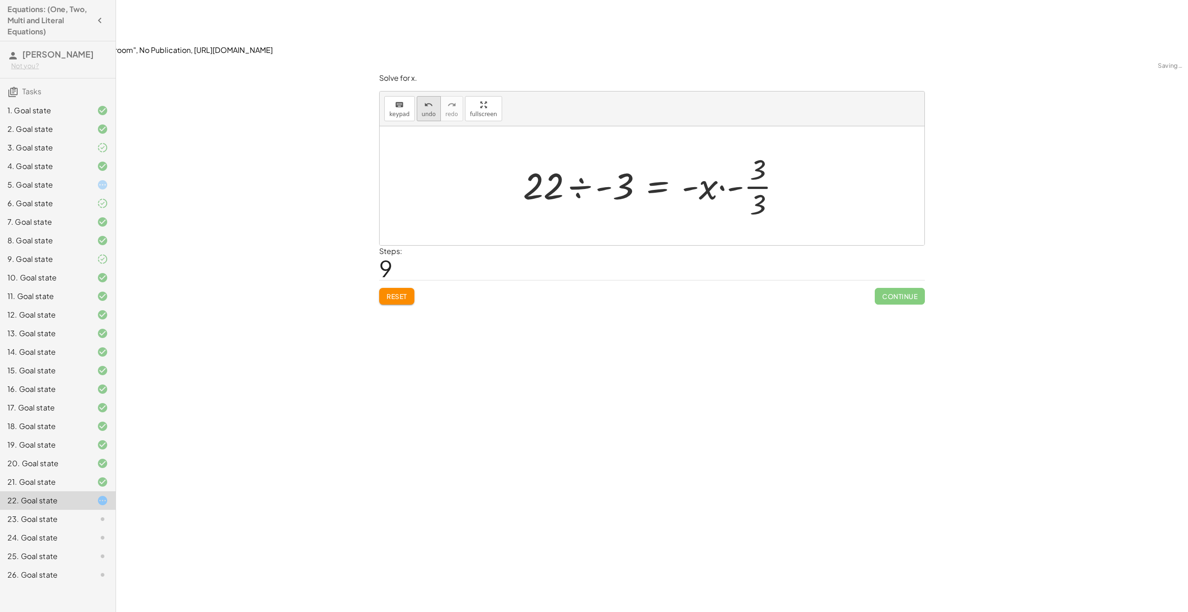
click at [424, 111] on span "undo" at bounding box center [429, 114] width 14 height 6
click at [425, 111] on span "undo" at bounding box center [429, 114] width 14 height 6
drag, startPoint x: 710, startPoint y: 138, endPoint x: 773, endPoint y: 119, distance: 65.3
click at [773, 150] on div at bounding box center [656, 185] width 296 height 71
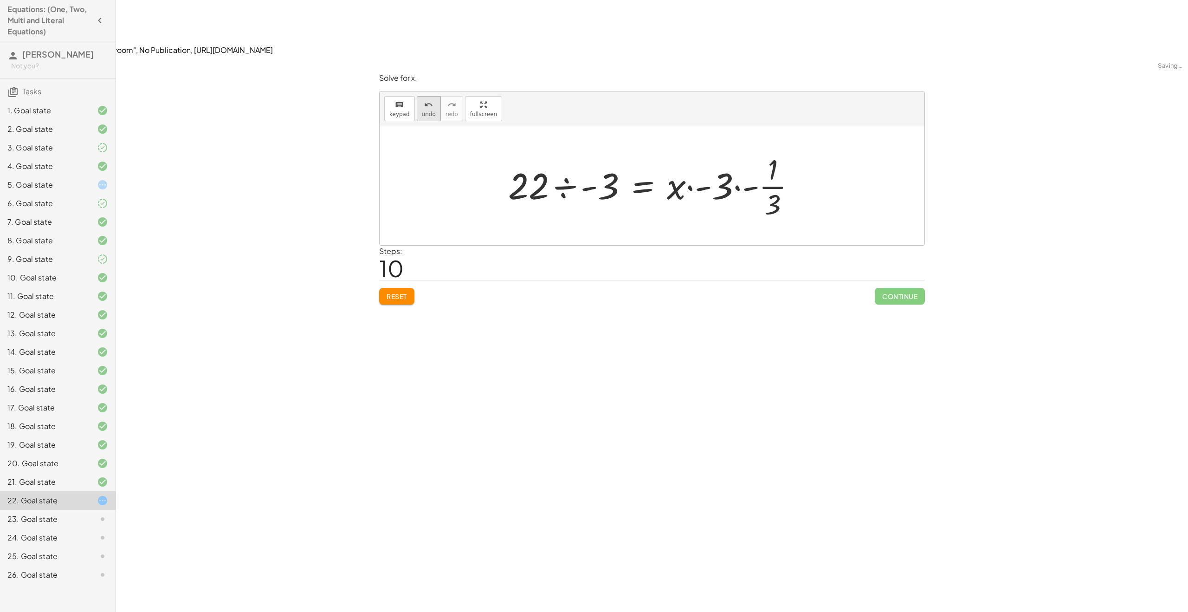
drag, startPoint x: 425, startPoint y: 43, endPoint x: 432, endPoint y: 45, distance: 6.6
click at [425, 99] on icon "undo" at bounding box center [428, 104] width 9 height 11
drag, startPoint x: 709, startPoint y: 130, endPoint x: 773, endPoint y: 117, distance: 65.3
click at [776, 150] on div at bounding box center [656, 185] width 296 height 71
drag, startPoint x: 699, startPoint y: 127, endPoint x: 753, endPoint y: 110, distance: 56.4
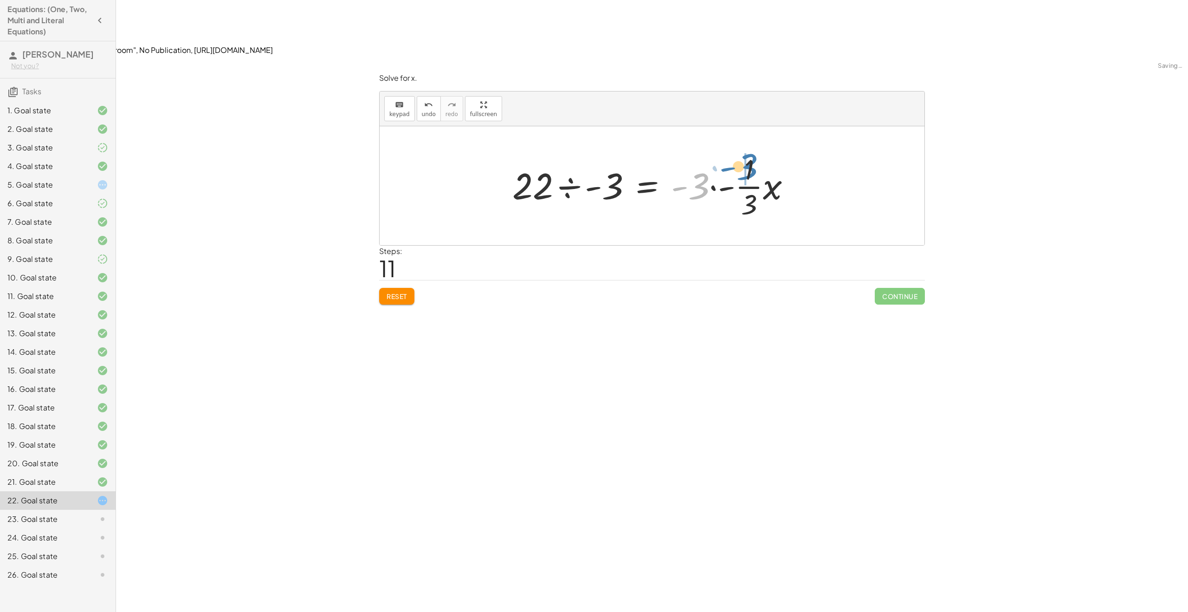
click at [753, 150] on div at bounding box center [656, 185] width 296 height 71
click at [728, 150] on div at bounding box center [638, 185] width 261 height 71
click at [735, 150] on div at bounding box center [655, 185] width 261 height 71
click at [733, 162] on div at bounding box center [650, 186] width 250 height 48
click at [731, 162] on div at bounding box center [633, 186] width 216 height 48
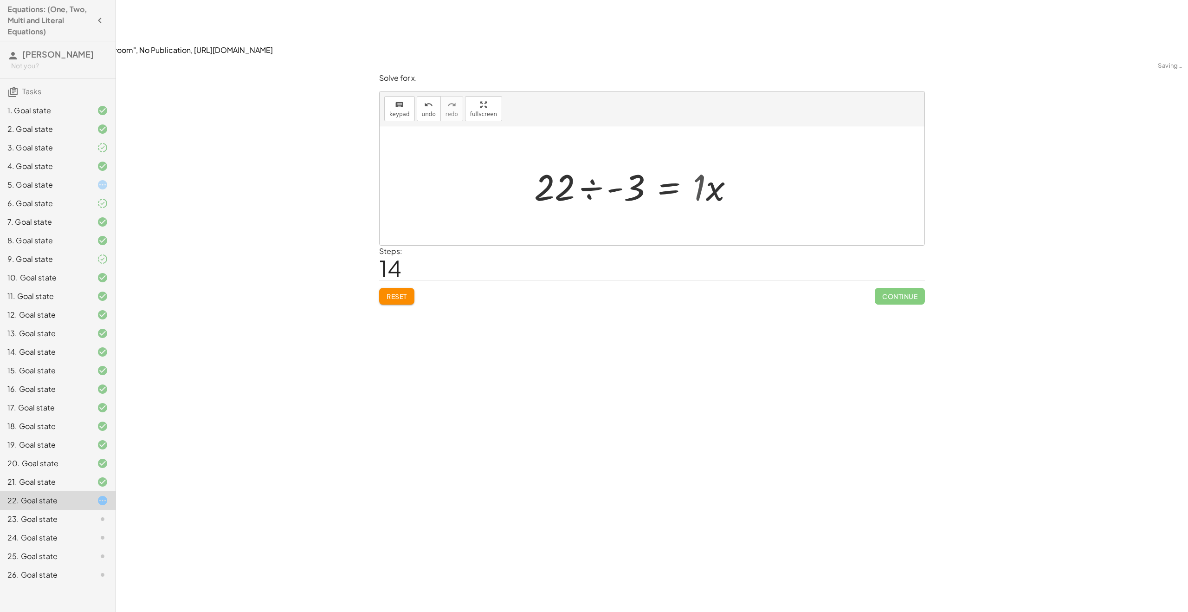
click at [730, 162] on div at bounding box center [637, 186] width 216 height 48
click at [625, 162] on div at bounding box center [649, 186] width 203 height 48
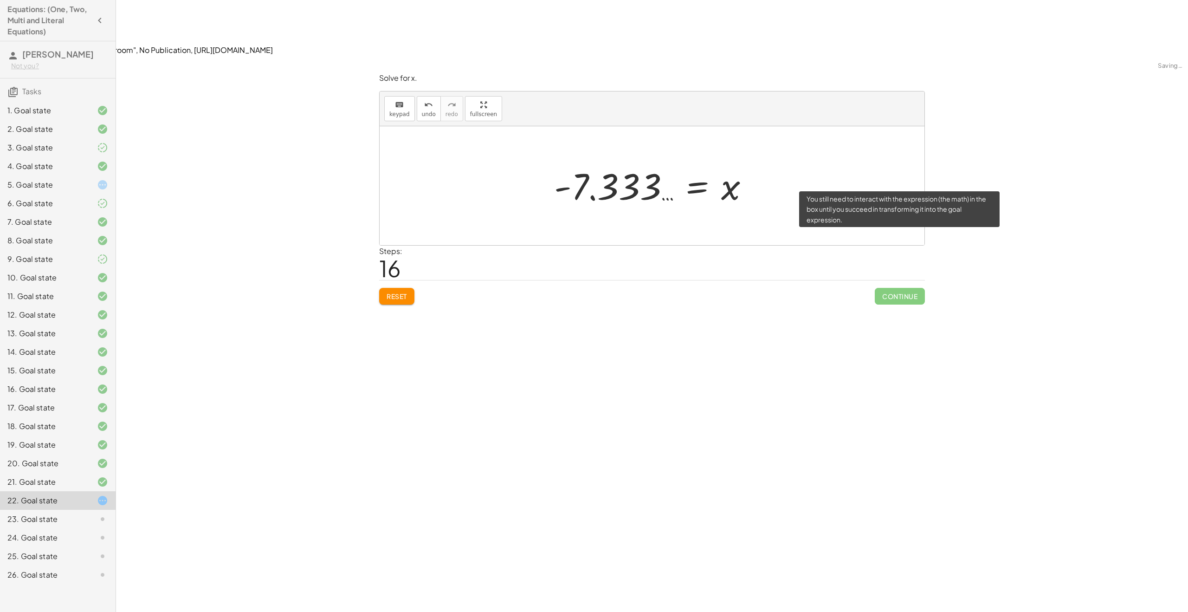
click at [890, 288] on span "Continue" at bounding box center [900, 296] width 50 height 17
click at [606, 163] on div at bounding box center [655, 186] width 212 height 46
click at [609, 163] on div at bounding box center [655, 186] width 212 height 46
drag, startPoint x: 535, startPoint y: 139, endPoint x: 711, endPoint y: 144, distance: 175.9
click at [722, 145] on div "18 = - ( + · 3 · x + 4 ) 18 = − · 3 · x − 4 + 18 + 4 = − · 3 · x − 4 + 4 22 = −…" at bounding box center [652, 185] width 545 height 119
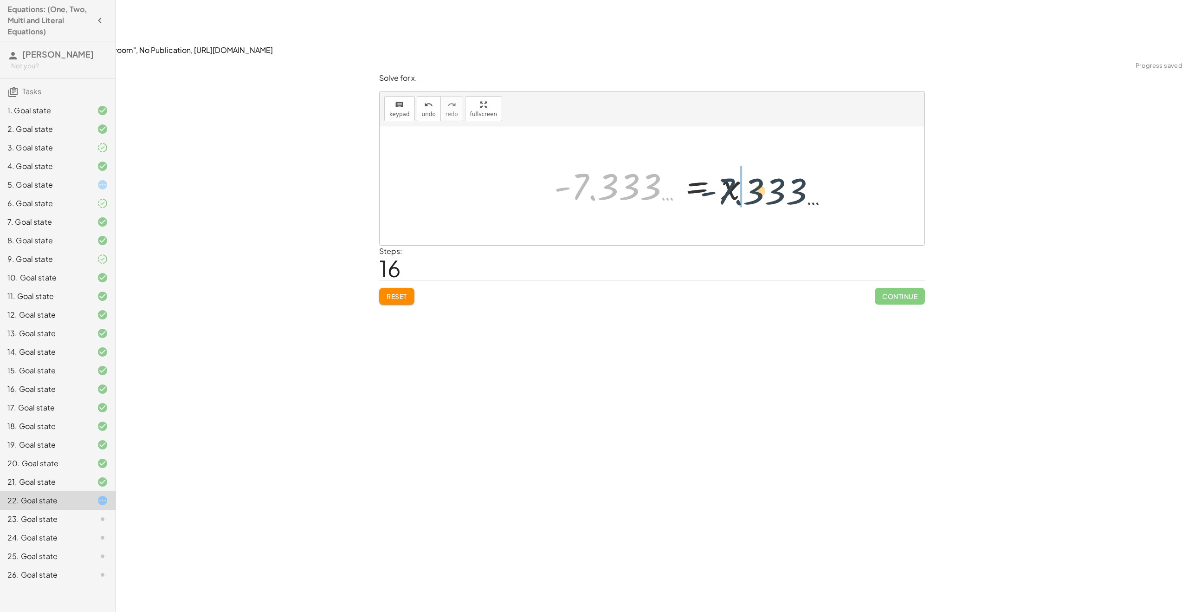
drag, startPoint x: 637, startPoint y: 133, endPoint x: 819, endPoint y: 127, distance: 182.4
click at [819, 127] on div "18 = - ( + · 3 · x + 4 ) 18 = − · 3 · x − 4 + 18 + 4 = − · 3 · x − 4 + 4 22 = −…" at bounding box center [652, 185] width 545 height 119
drag, startPoint x: 619, startPoint y: 134, endPoint x: 537, endPoint y: 132, distance: 82.1
click at [540, 162] on div at bounding box center [655, 186] width 248 height 48
click at [589, 163] on div at bounding box center [655, 186] width 212 height 46
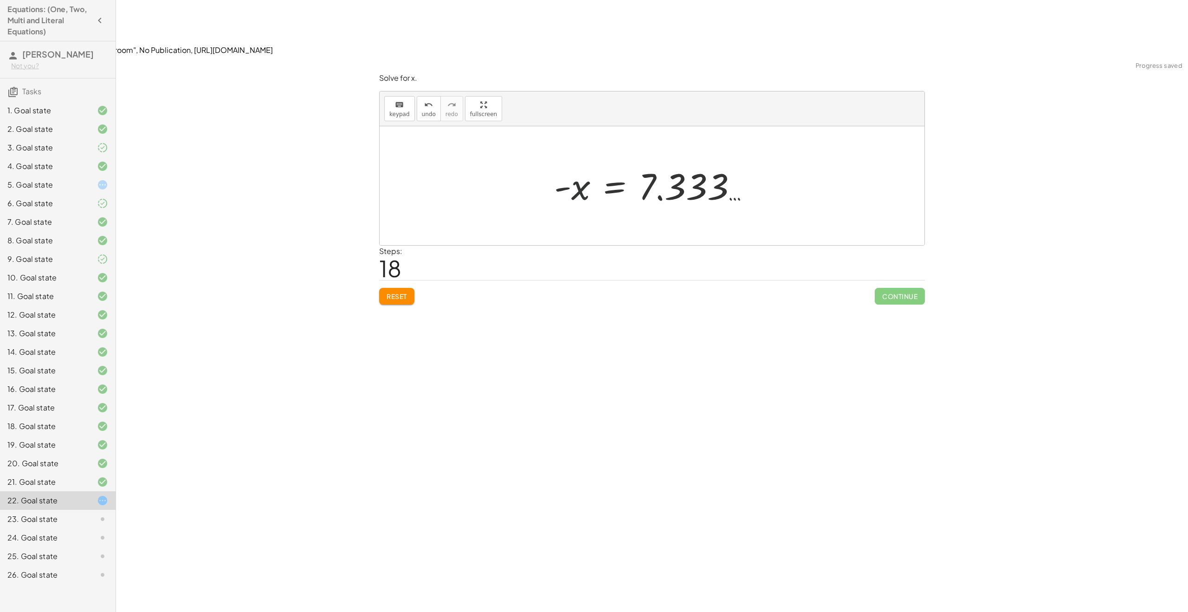
click at [609, 163] on div at bounding box center [655, 186] width 212 height 46
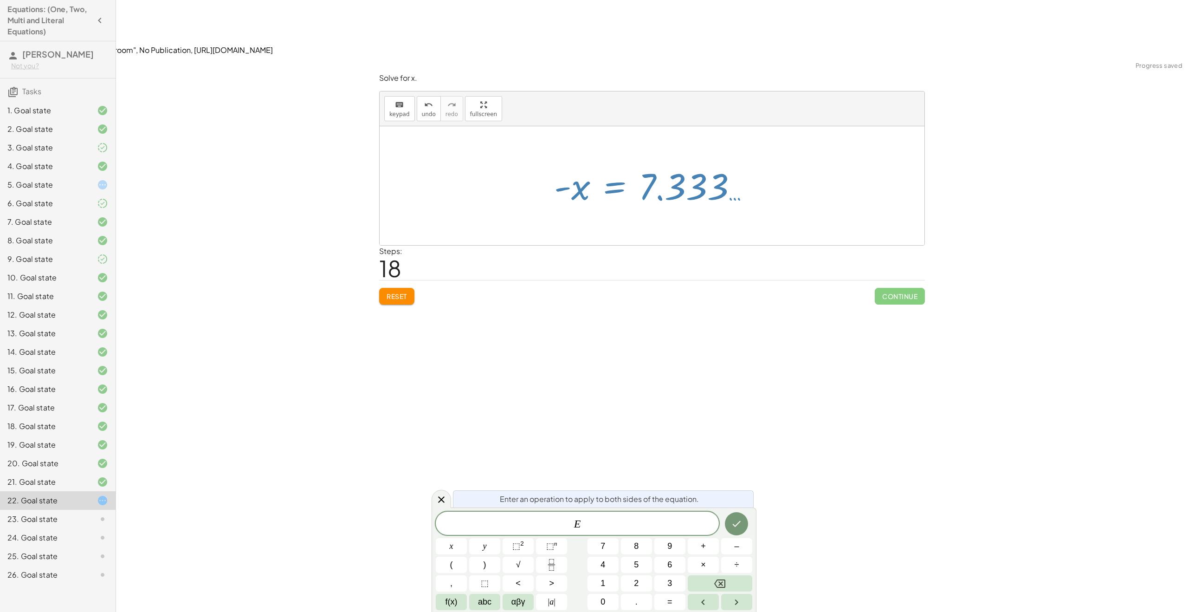
click at [672, 245] on div "Steps: 18" at bounding box center [652, 262] width 546 height 34
click at [688, 318] on div "**********" at bounding box center [652, 362] width 1072 height 612
click at [102, 205] on icon at bounding box center [102, 203] width 11 height 11
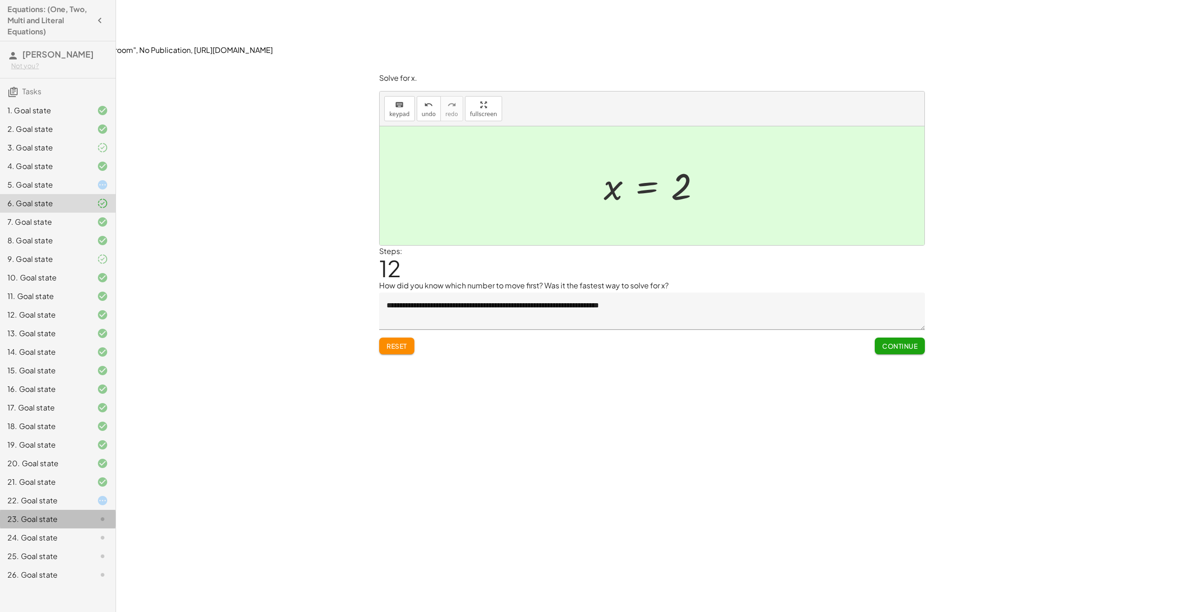
click at [91, 520] on div at bounding box center [95, 518] width 26 height 11
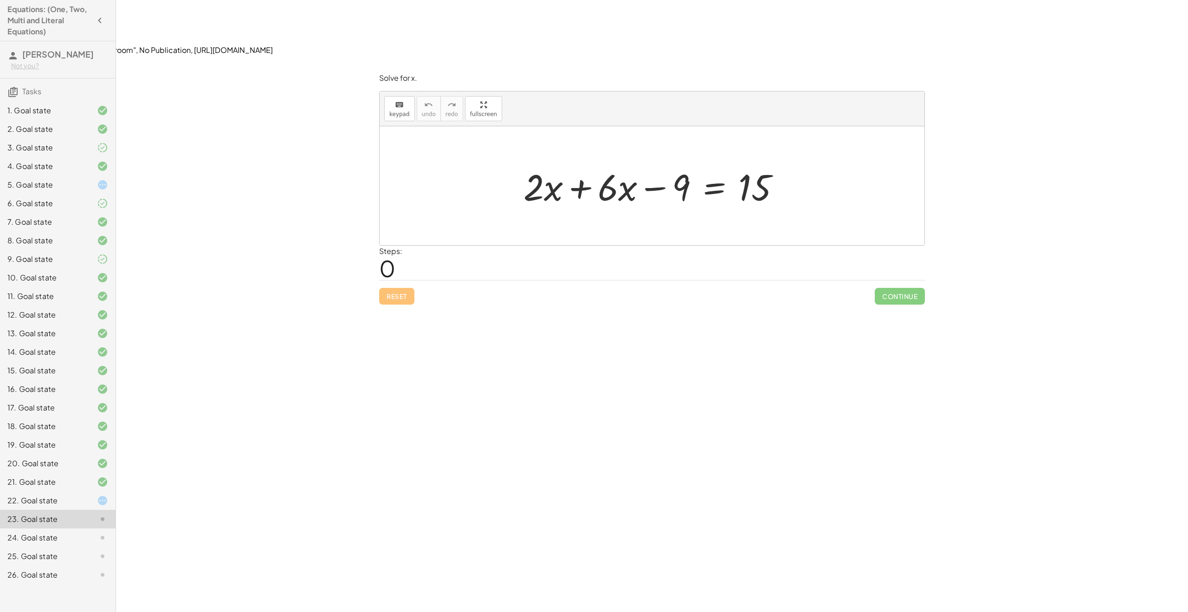
click at [572, 162] on div at bounding box center [655, 186] width 273 height 48
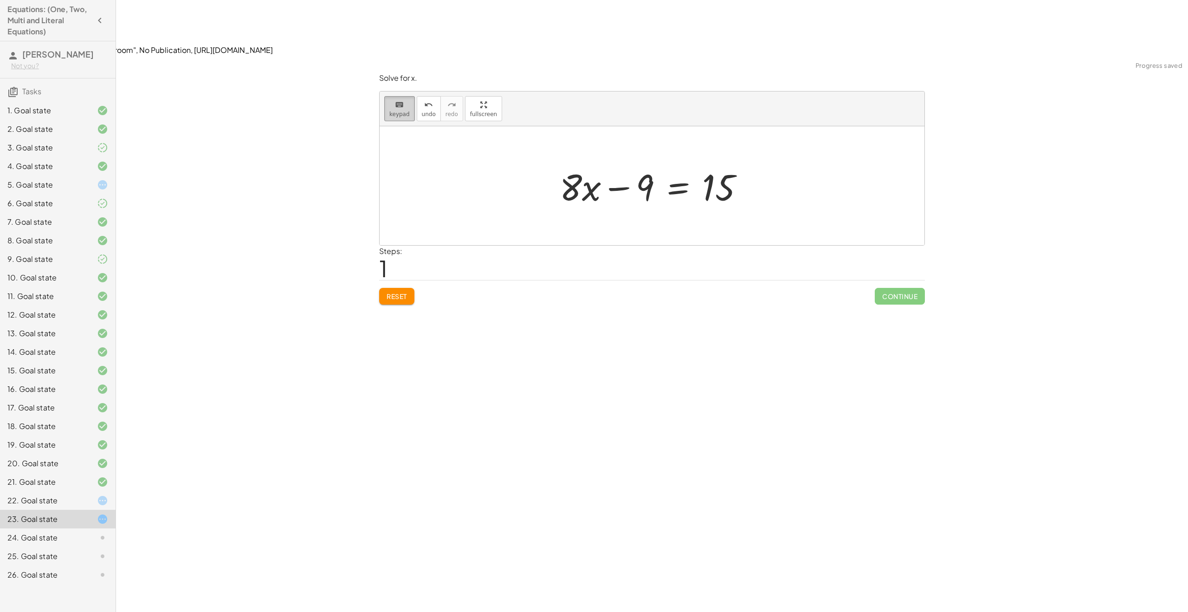
drag, startPoint x: 390, startPoint y: 52, endPoint x: 395, endPoint y: 56, distance: 7.0
click at [390, 99] on div "keyboard" at bounding box center [399, 104] width 20 height 11
click at [673, 165] on div at bounding box center [647, 186] width 175 height 43
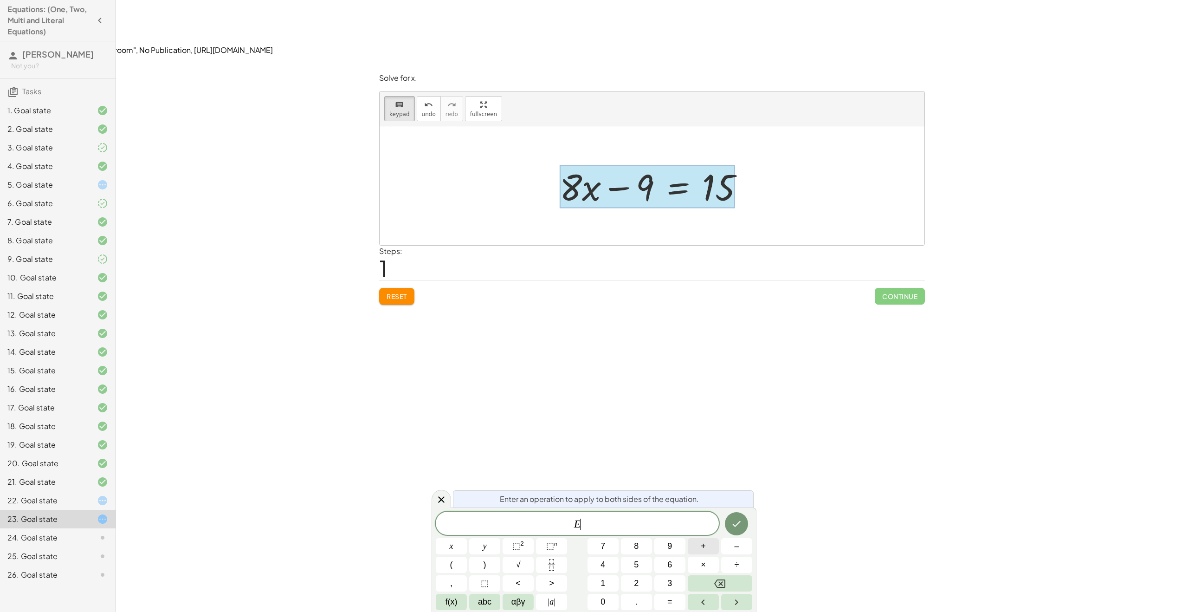
click at [703, 548] on span "+" at bounding box center [703, 546] width 5 height 13
click at [669, 547] on span "9" at bounding box center [669, 546] width 5 height 13
click at [467, 538] on div at bounding box center [451, 546] width 31 height 16
click at [728, 525] on button "Done" at bounding box center [736, 523] width 23 height 23
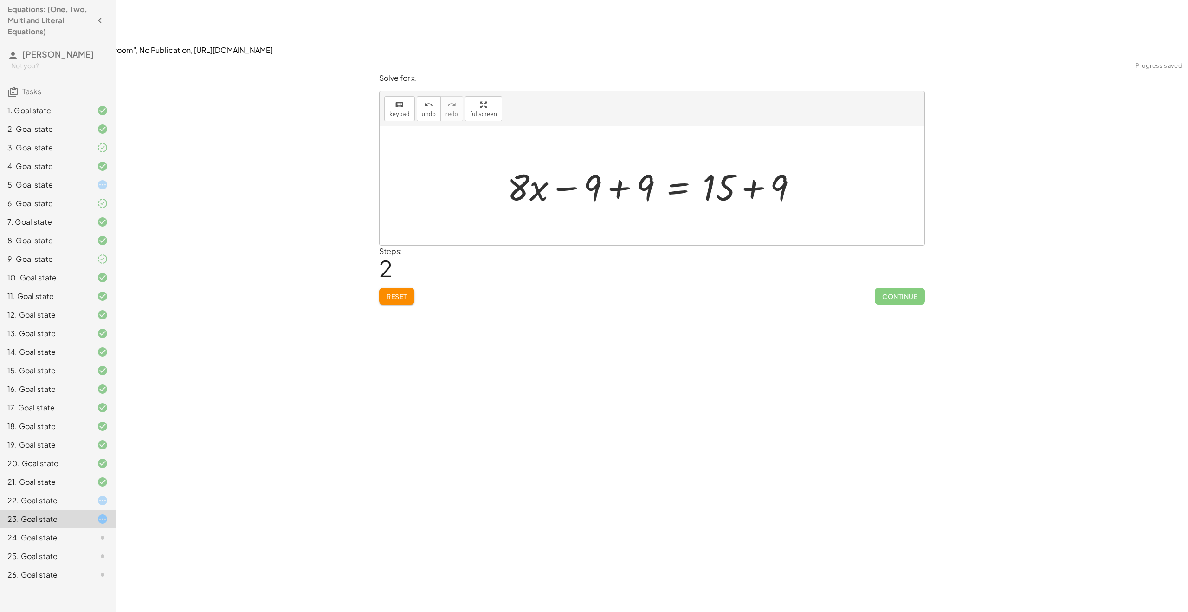
click at [751, 162] on div at bounding box center [655, 186] width 306 height 48
click at [609, 162] on div at bounding box center [633, 186] width 262 height 48
click at [400, 96] on button "keyboard keypad" at bounding box center [399, 108] width 31 height 25
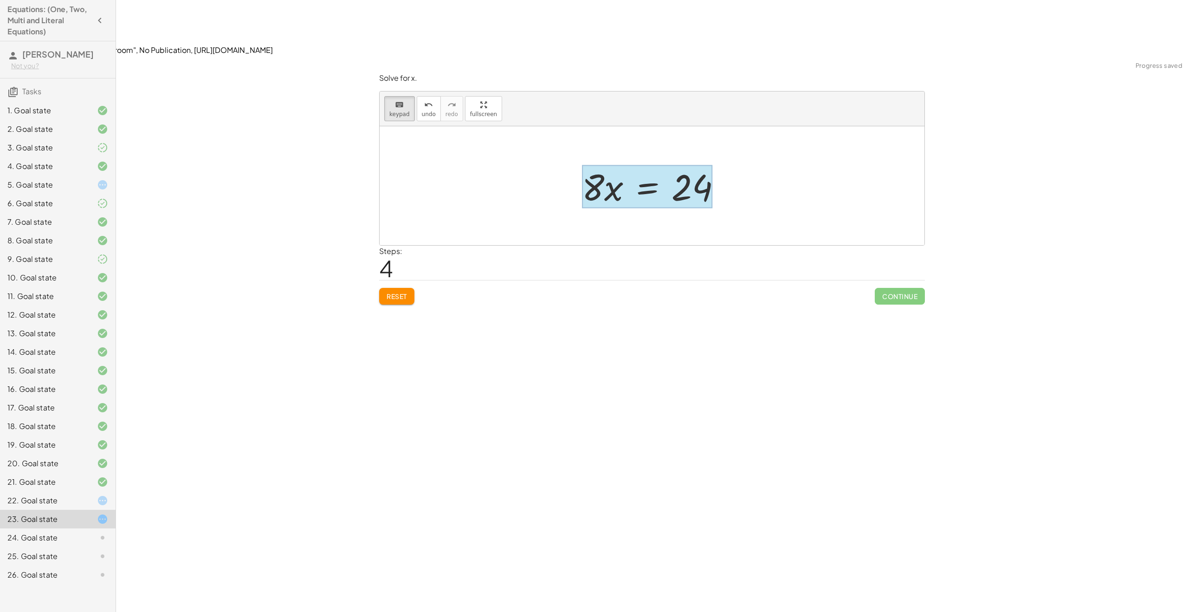
drag, startPoint x: 637, startPoint y: 114, endPoint x: 645, endPoint y: 117, distance: 9.1
click at [645, 165] on div at bounding box center [647, 186] width 130 height 43
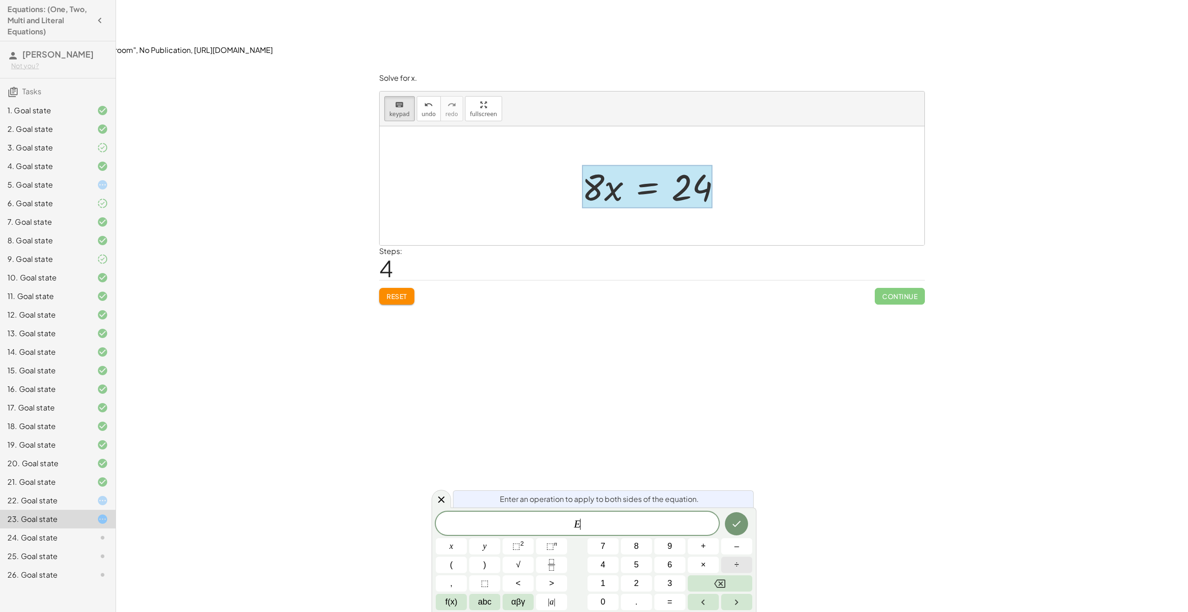
click at [735, 560] on span "÷" at bounding box center [736, 564] width 5 height 13
click at [642, 548] on button "8" at bounding box center [636, 546] width 31 height 16
click at [743, 520] on button "Done" at bounding box center [736, 523] width 23 height 23
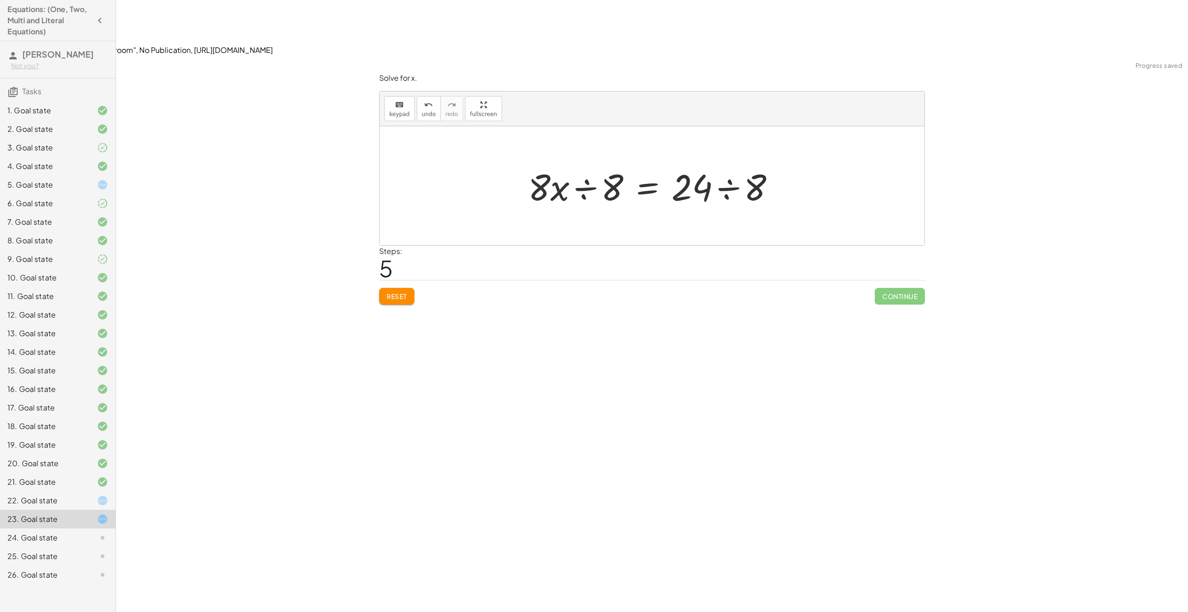
click at [721, 162] on div at bounding box center [655, 186] width 264 height 48
click at [718, 152] on div at bounding box center [652, 185] width 545 height 119
click at [595, 162] on div at bounding box center [618, 186] width 190 height 48
click at [624, 150] on div at bounding box center [655, 185] width 165 height 71
drag, startPoint x: 591, startPoint y: 126, endPoint x: 632, endPoint y: 116, distance: 42.5
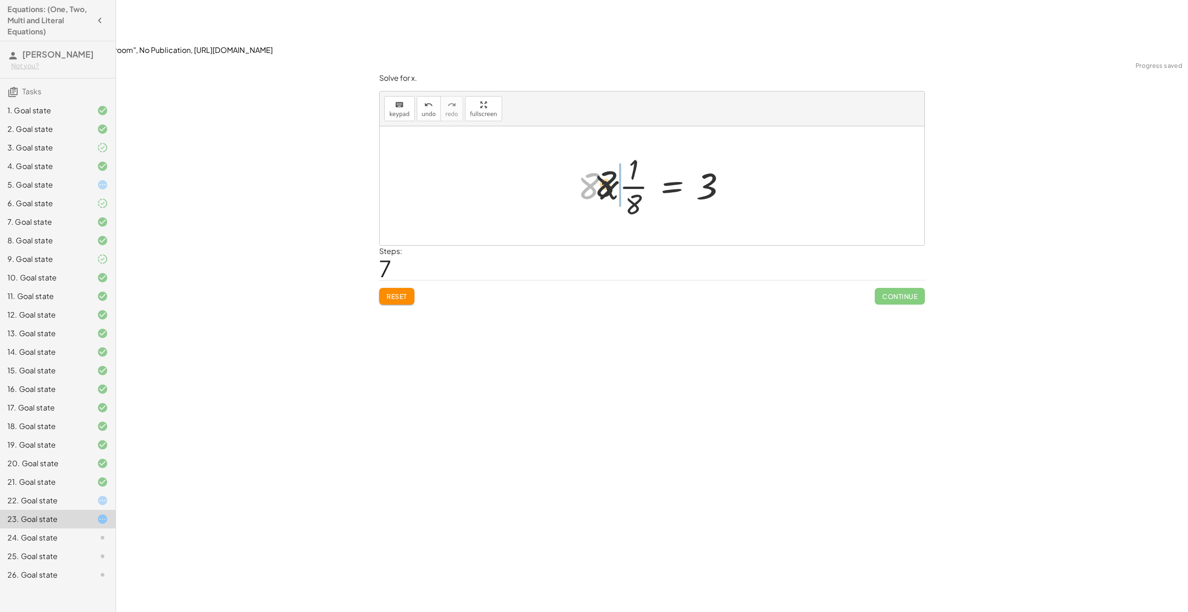
click at [632, 150] on div at bounding box center [655, 185] width 165 height 71
click at [604, 150] on div at bounding box center [666, 185] width 143 height 71
click at [616, 150] on div at bounding box center [666, 185] width 143 height 71
click at [593, 148] on div "+ · 2 · x + · 6 · x − 9 = 15 + · 8 · x − 9 = 15 + · 8 · x − 9 + 9 = + 15 + 9 + …" at bounding box center [663, 186] width 155 height 76
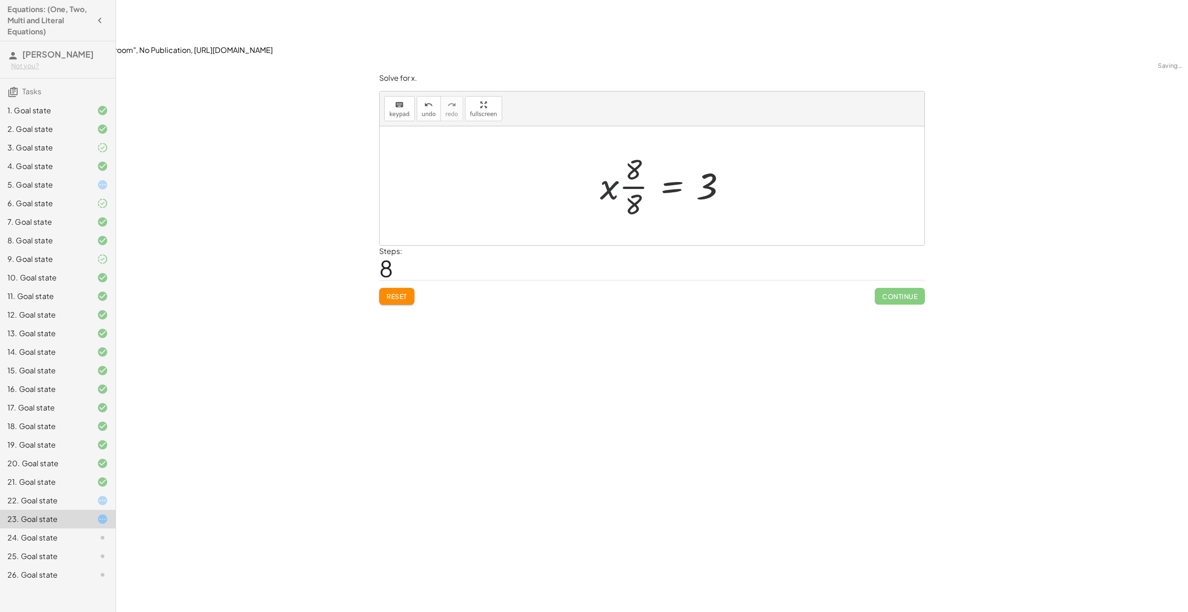
drag, startPoint x: 608, startPoint y: 129, endPoint x: 639, endPoint y: 117, distance: 32.9
click at [639, 150] on div at bounding box center [666, 185] width 143 height 71
click at [612, 150] on div at bounding box center [669, 185] width 138 height 71
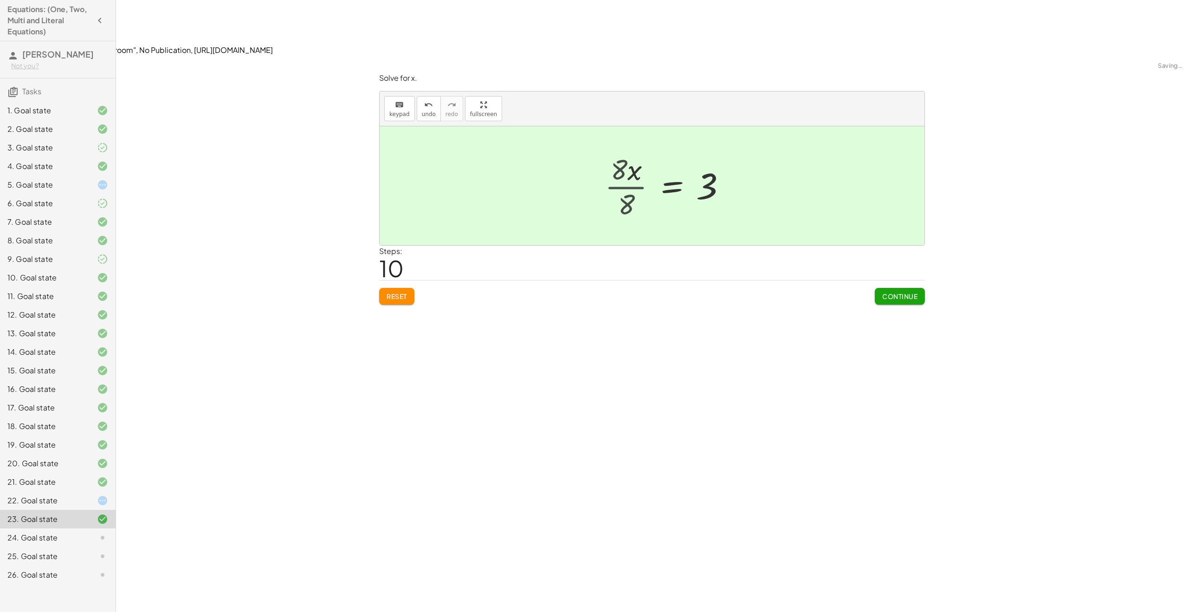
click at [614, 130] on div at bounding box center [652, 185] width 545 height 119
click at [886, 292] on span "Continue" at bounding box center [899, 296] width 35 height 8
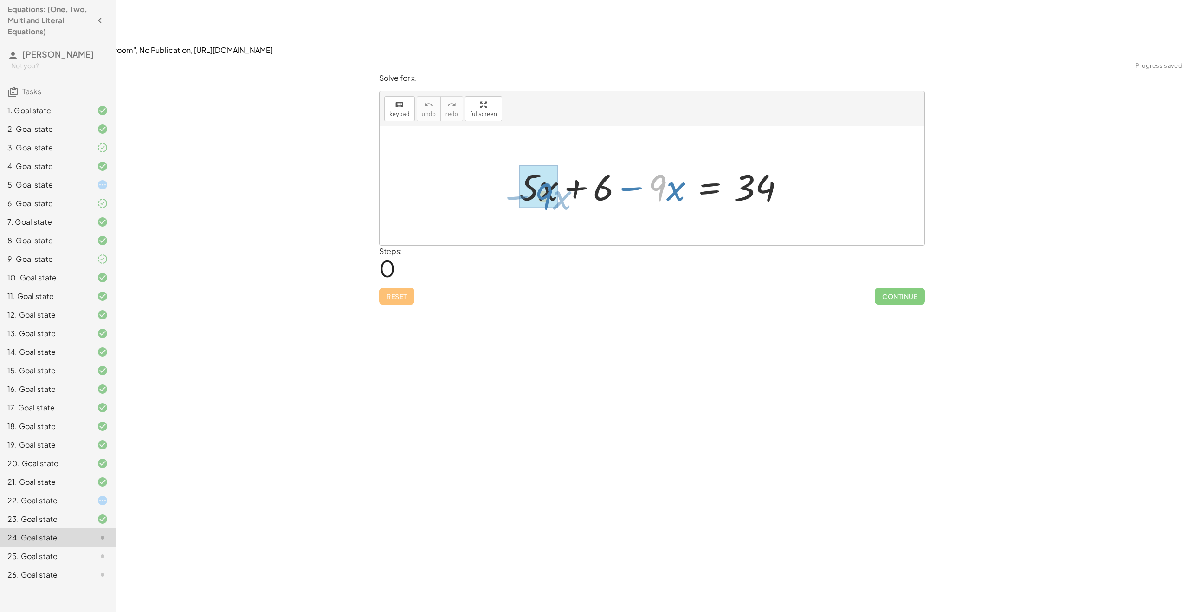
drag, startPoint x: 653, startPoint y: 135, endPoint x: 539, endPoint y: 143, distance: 114.5
drag, startPoint x: 643, startPoint y: 136, endPoint x: 762, endPoint y: 137, distance: 119.3
click at [762, 162] on div at bounding box center [655, 186] width 238 height 48
click at [717, 162] on div at bounding box center [655, 186] width 227 height 48
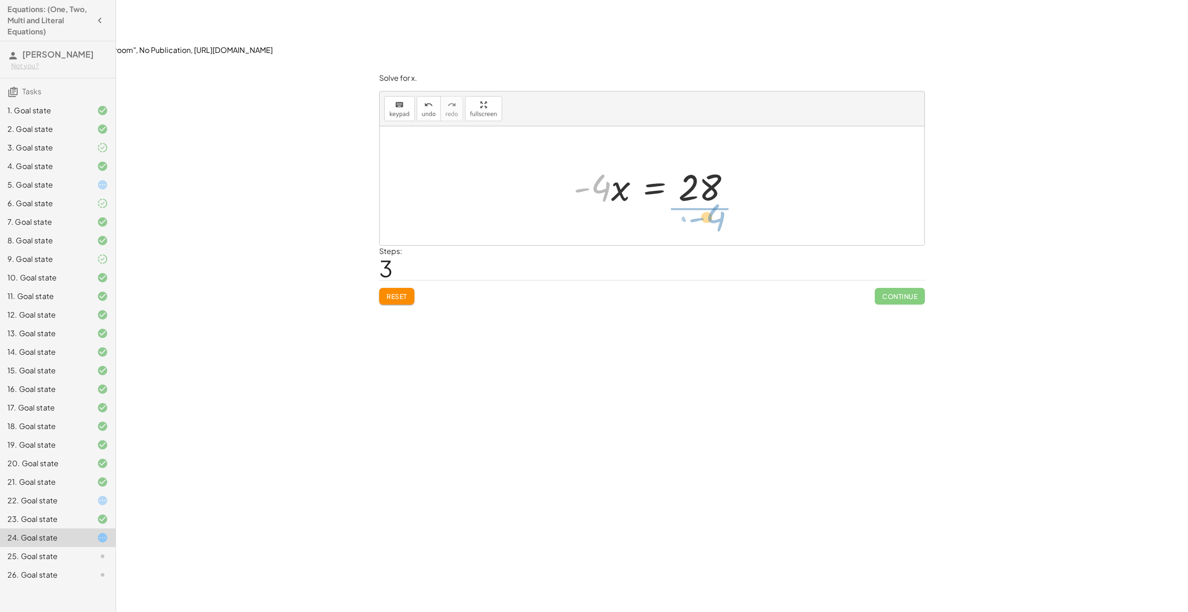
drag, startPoint x: 603, startPoint y: 135, endPoint x: 716, endPoint y: 166, distance: 117.3
click at [716, 166] on div "+ · 5 · x + 6 − · 9 · x = 34 − · 4 · x + 6 = 34 · - 4 · x = + 34 − 6 · - 4 · x …" at bounding box center [652, 185] width 545 height 119
click at [684, 150] on div at bounding box center [655, 185] width 137 height 71
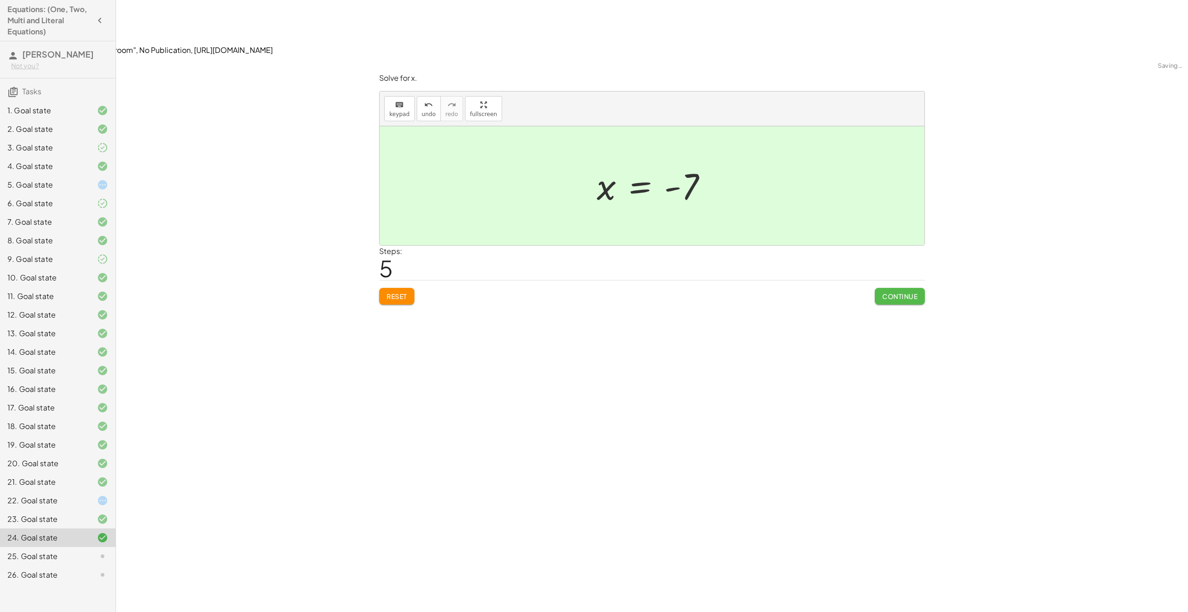
click at [887, 288] on button "Continue" at bounding box center [900, 296] width 50 height 17
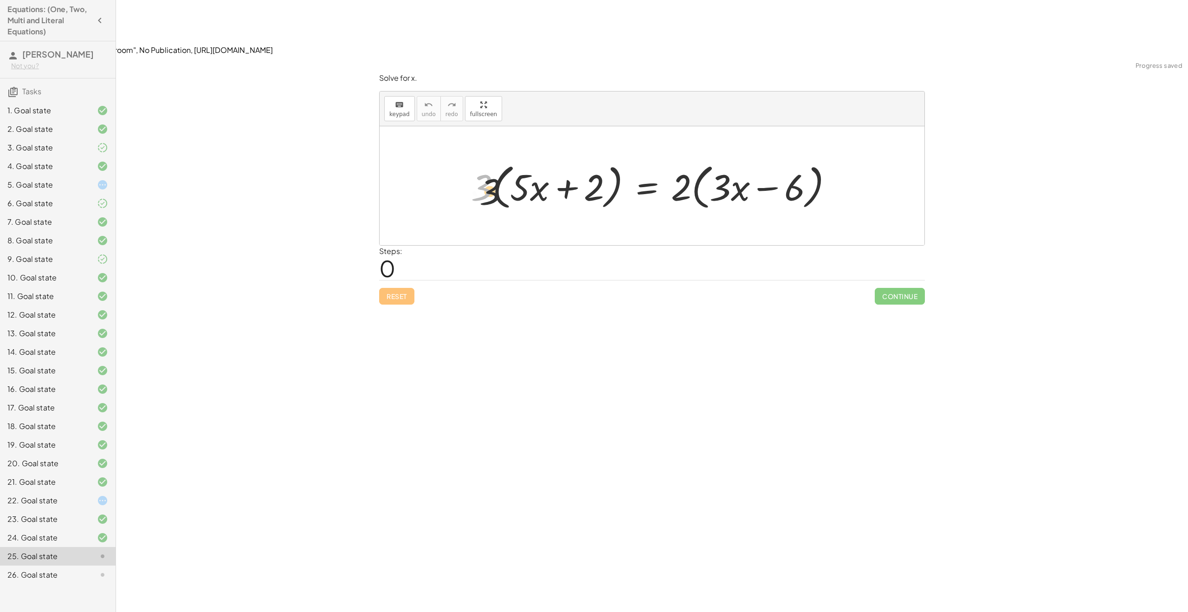
drag, startPoint x: 485, startPoint y: 132, endPoint x: 522, endPoint y: 137, distance: 36.5
click at [522, 159] on div at bounding box center [655, 185] width 378 height 53
drag, startPoint x: 685, startPoint y: 134, endPoint x: 724, endPoint y: 139, distance: 39.3
click at [724, 159] on div at bounding box center [678, 185] width 334 height 53
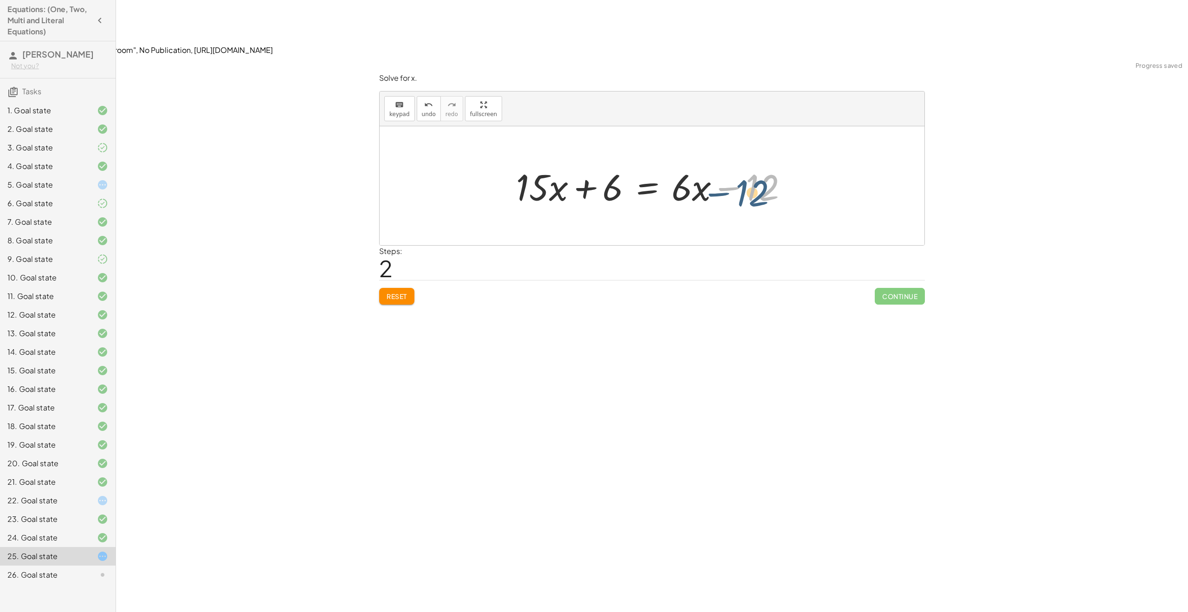
drag, startPoint x: 763, startPoint y: 130, endPoint x: 759, endPoint y: 133, distance: 4.8
click at [759, 162] on div at bounding box center [655, 186] width 289 height 48
drag, startPoint x: 599, startPoint y: 132, endPoint x: 792, endPoint y: 128, distance: 194.0
click at [792, 162] on div at bounding box center [655, 186] width 289 height 48
drag, startPoint x: 641, startPoint y: 133, endPoint x: 575, endPoint y: 140, distance: 66.2
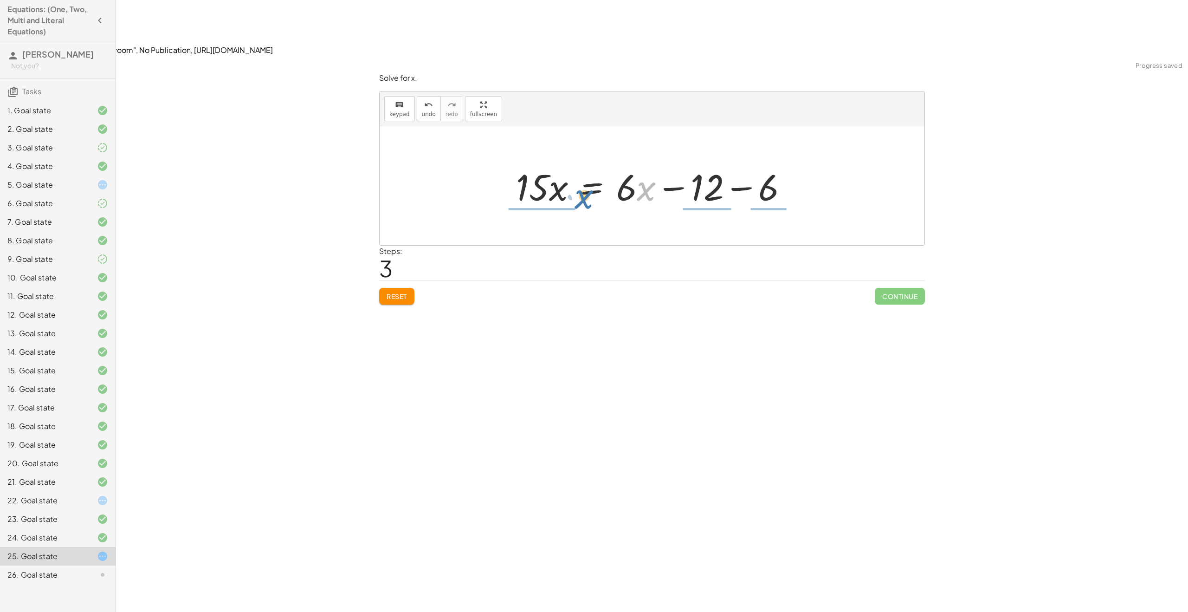
click at [576, 162] on div at bounding box center [655, 186] width 289 height 48
click at [427, 99] on icon "undo" at bounding box center [428, 104] width 9 height 11
drag, startPoint x: 630, startPoint y: 140, endPoint x: 462, endPoint y: 128, distance: 168.0
click at [462, 128] on div "· 3 · ( + · 5 · x + 2 ) = · 2 · ( + · 3 · x − 6 ) + · 3 · 5 · x + · 3 · 2 = · 2…" at bounding box center [652, 185] width 545 height 119
click at [549, 162] on div at bounding box center [574, 186] width 345 height 48
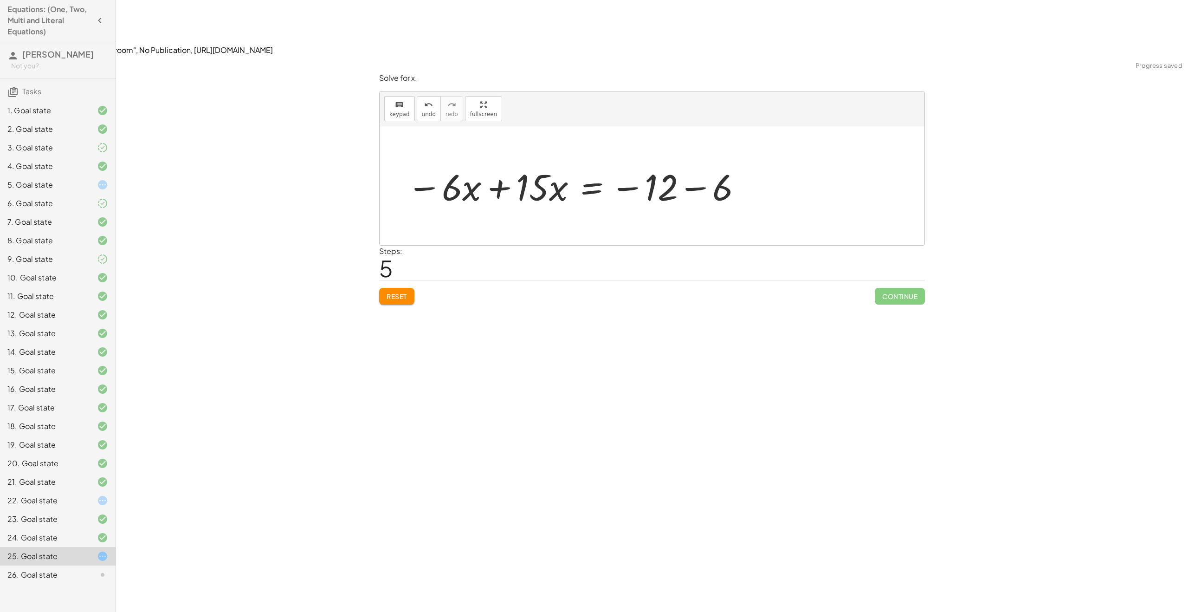
click at [512, 162] on div at bounding box center [574, 186] width 345 height 48
click at [709, 162] on div at bounding box center [655, 186] width 228 height 48
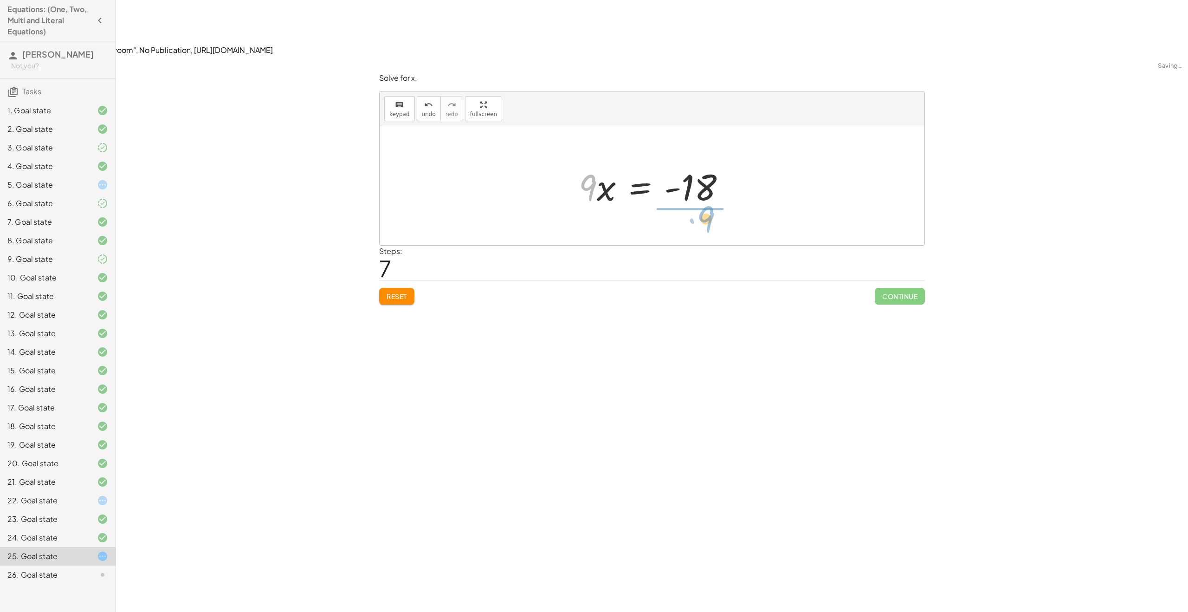
drag, startPoint x: 592, startPoint y: 135, endPoint x: 711, endPoint y: 165, distance: 122.7
click at [691, 150] on div at bounding box center [655, 185] width 148 height 71
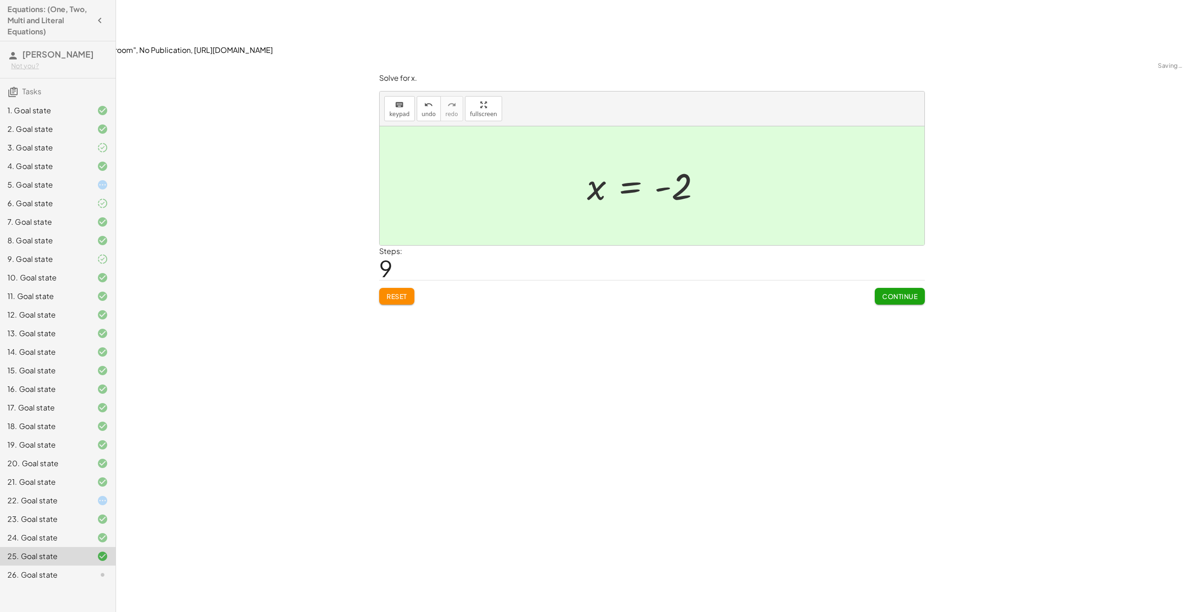
click at [892, 292] on span "Continue" at bounding box center [899, 296] width 35 height 8
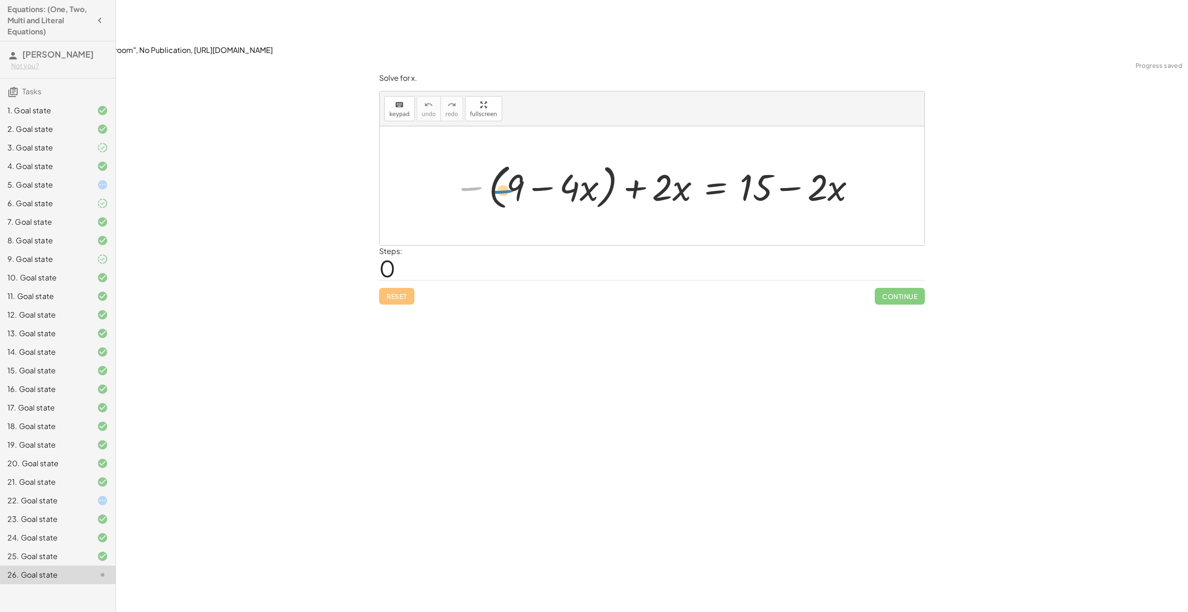
drag, startPoint x: 489, startPoint y: 135, endPoint x: 506, endPoint y: 136, distance: 17.7
click at [506, 159] on div at bounding box center [655, 185] width 412 height 53
drag, startPoint x: 469, startPoint y: 131, endPoint x: 529, endPoint y: 135, distance: 60.9
click at [624, 162] on div at bounding box center [673, 186] width 375 height 48
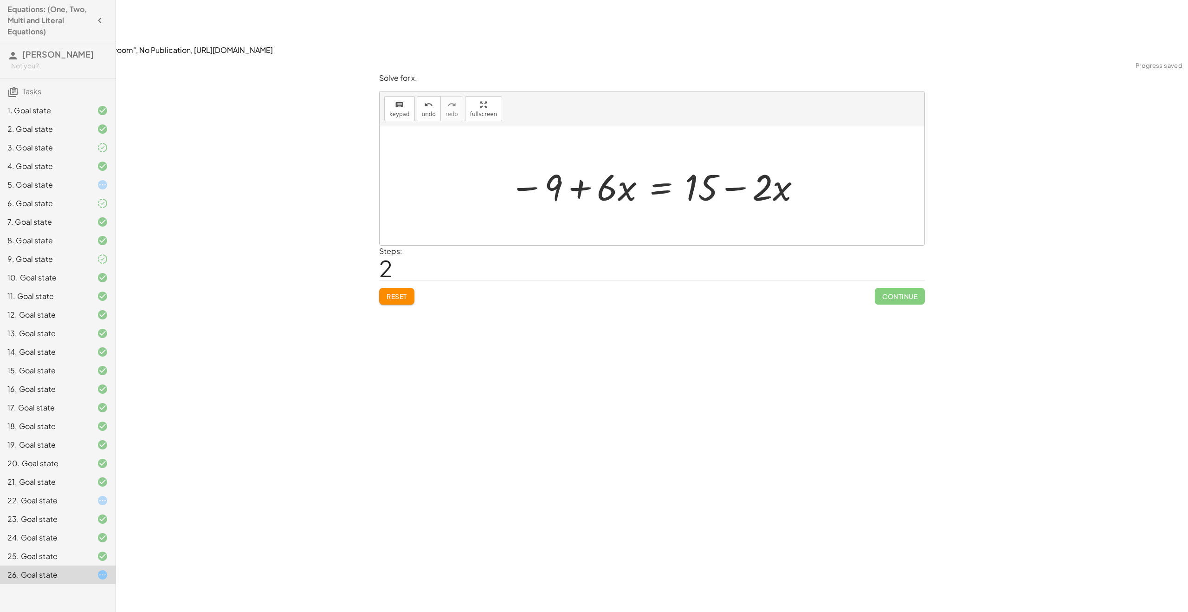
click at [725, 162] on div at bounding box center [656, 186] width 302 height 48
drag, startPoint x: 742, startPoint y: 136, endPoint x: 592, endPoint y: 159, distance: 152.6
click at [592, 159] on div "− ( + 9 − · 4 · x ) + · 2 · x = + 15 − · 2 · x − 9 + · 4 · x + · 2 · x = + 15 −…" at bounding box center [652, 185] width 545 height 119
click at [549, 162] on div at bounding box center [656, 186] width 302 height 48
click at [619, 162] on div at bounding box center [656, 186] width 302 height 48
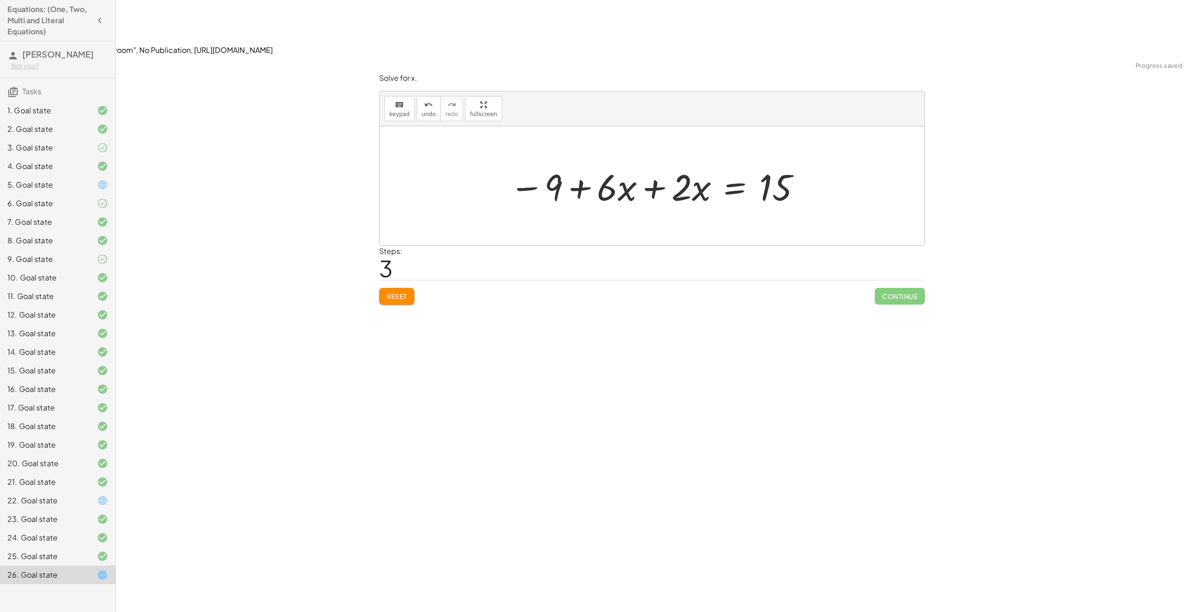
click at [649, 162] on div at bounding box center [656, 186] width 302 height 48
click at [663, 162] on div at bounding box center [691, 186] width 229 height 48
drag, startPoint x: 586, startPoint y: 129, endPoint x: 774, endPoint y: 142, distance: 188.8
click at [763, 162] on div at bounding box center [655, 186] width 229 height 48
click at [729, 162] on div at bounding box center [728, 186] width 200 height 48
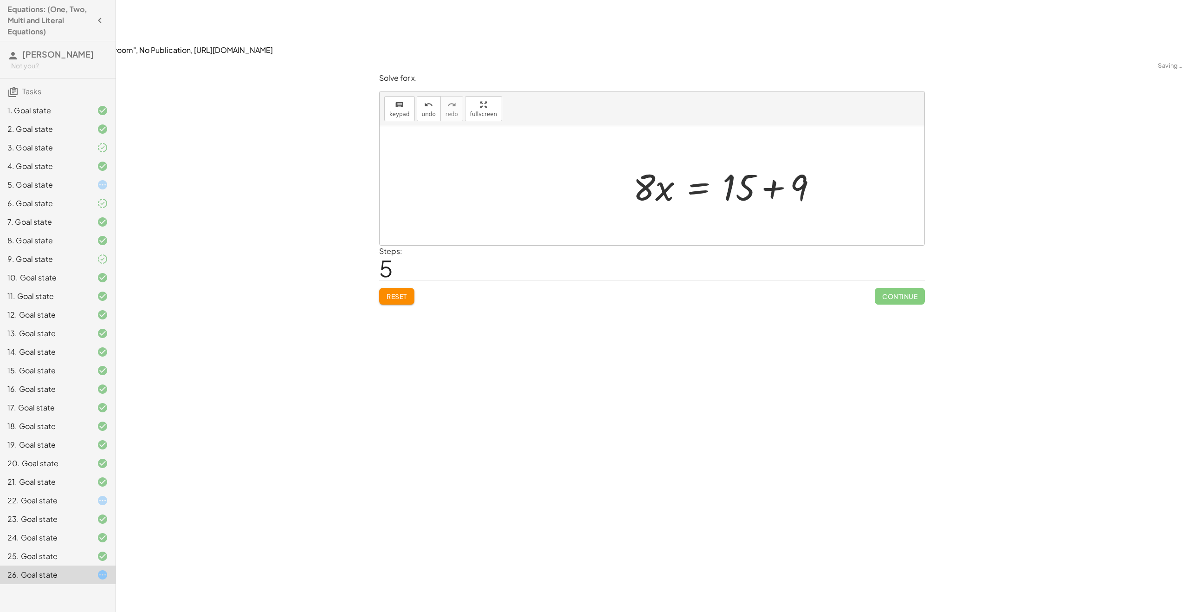
click at [745, 162] on div at bounding box center [728, 186] width 200 height 48
click at [772, 162] on div at bounding box center [728, 186] width 200 height 48
drag, startPoint x: 590, startPoint y: 142, endPoint x: 688, endPoint y: 157, distance: 99.1
click at [688, 157] on div "− ( + 9 − · 4 · x ) + · 2 · x = + 15 − · 2 · x − 9 + · 4 · x + · 2 · x = + 15 −…" at bounding box center [652, 185] width 545 height 119
click at [695, 150] on div at bounding box center [655, 185] width 135 height 71
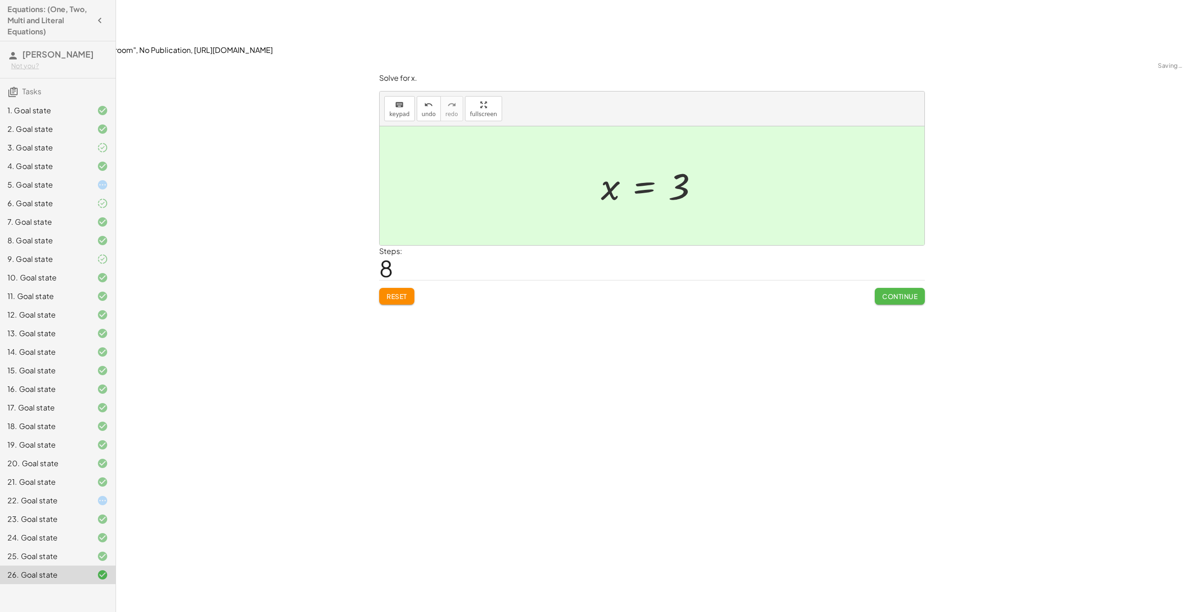
click at [905, 288] on button "Continue" at bounding box center [900, 296] width 50 height 17
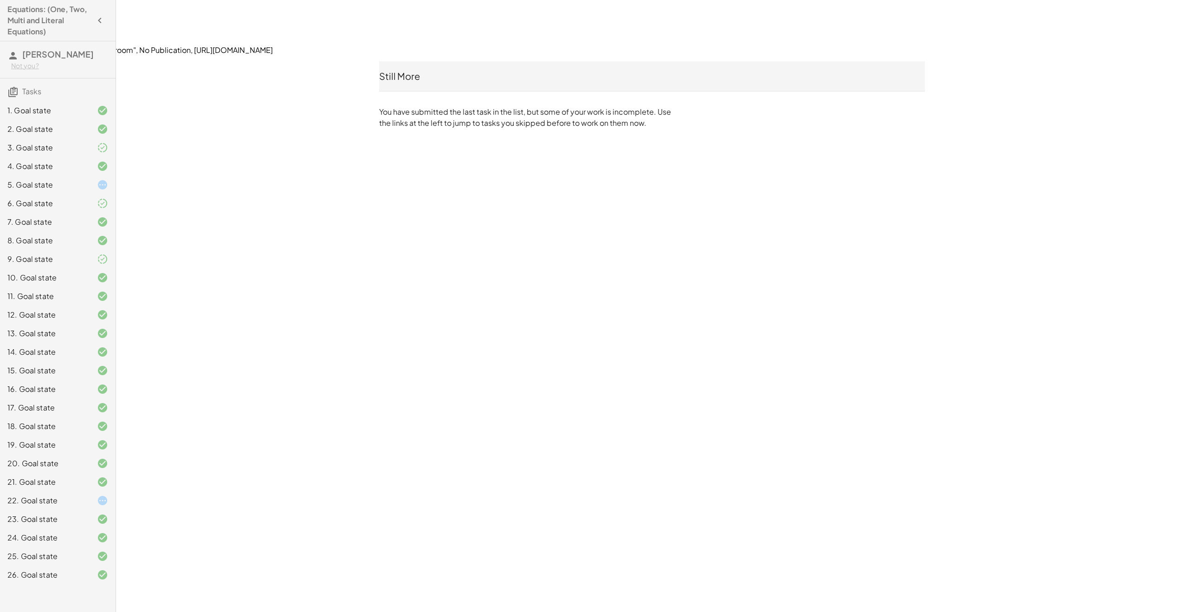
click at [79, 180] on div "5. Goal state" at bounding box center [44, 184] width 75 height 11
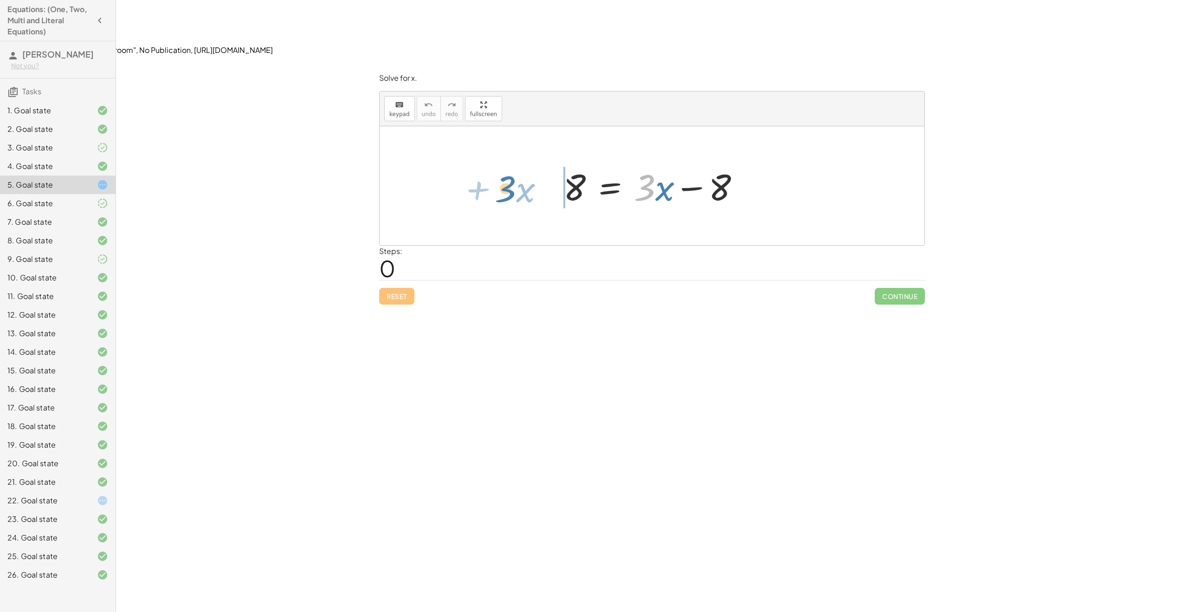
drag, startPoint x: 649, startPoint y: 131, endPoint x: 510, endPoint y: 123, distance: 138.5
click at [573, 162] on div at bounding box center [655, 186] width 239 height 48
drag, startPoint x: 664, startPoint y: 135, endPoint x: 722, endPoint y: 138, distance: 59.0
click at [722, 162] on div at bounding box center [655, 186] width 239 height 48
click at [702, 162] on div at bounding box center [655, 186] width 239 height 48
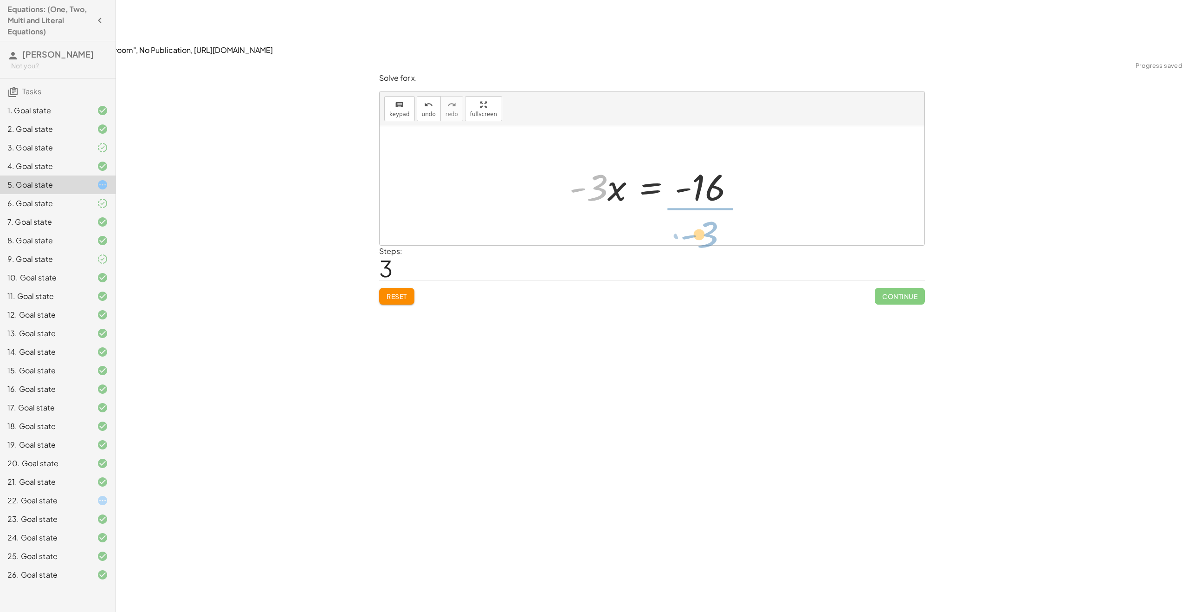
drag, startPoint x: 601, startPoint y: 132, endPoint x: 712, endPoint y: 179, distance: 120.4
click at [712, 179] on div "8 = + · 3 · x − 8 − · 3 · x + 8 = - 8 · - 3 · x = − 8 − 8 · - 3 = · 3 · x - - 16" at bounding box center [652, 185] width 545 height 119
click at [659, 150] on div at bounding box center [655, 185] width 150 height 71
click at [686, 150] on div at bounding box center [655, 185] width 150 height 71
click at [663, 150] on div at bounding box center [655, 185] width 150 height 71
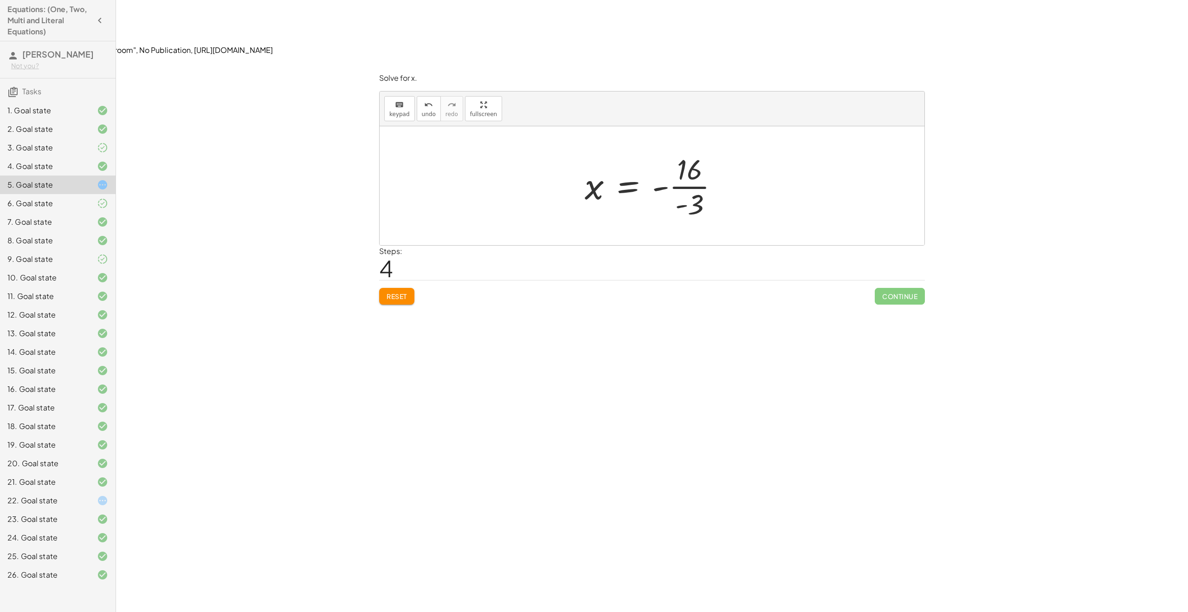
click at [629, 150] on div at bounding box center [655, 185] width 150 height 71
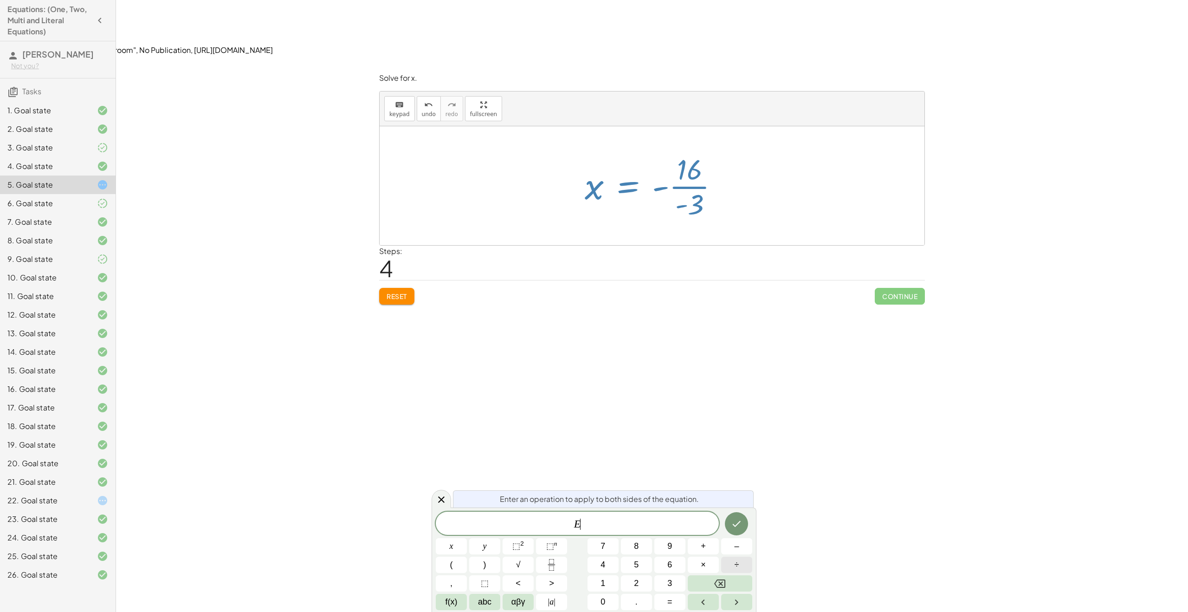
click at [729, 566] on button "÷" at bounding box center [736, 564] width 31 height 16
click at [728, 548] on button "–" at bounding box center [736, 546] width 31 height 16
click at [607, 582] on button "1" at bounding box center [602, 583] width 31 height 16
click at [739, 521] on icon "Done" at bounding box center [737, 524] width 8 height 6
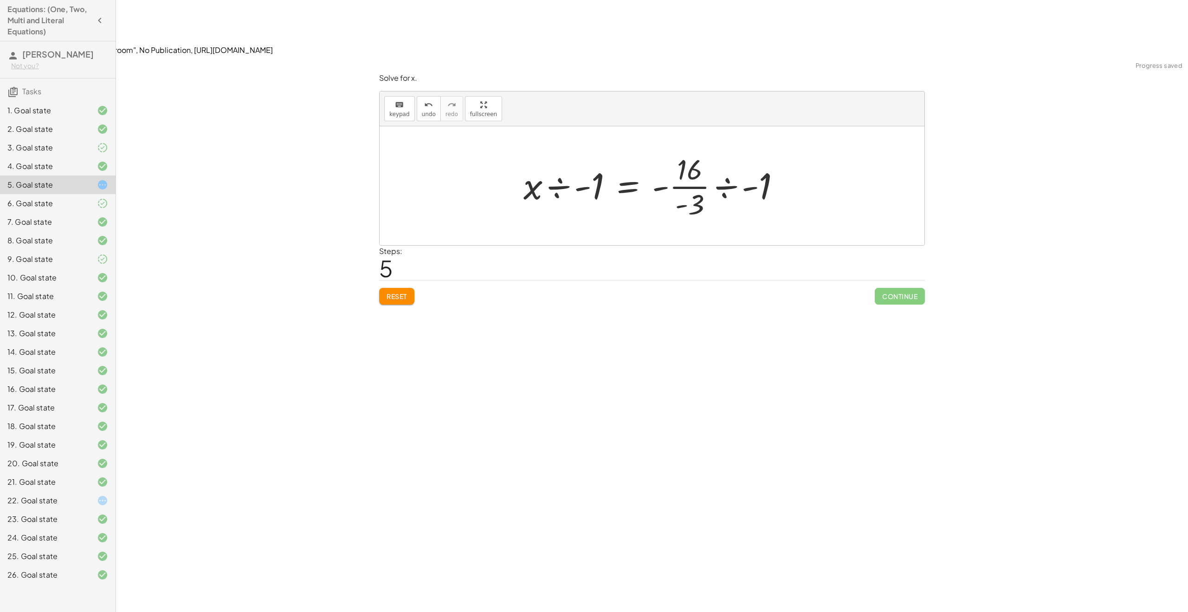
click at [713, 150] on div at bounding box center [655, 185] width 273 height 71
click at [606, 150] on div at bounding box center [655, 185] width 195 height 71
drag, startPoint x: 396, startPoint y: 264, endPoint x: 391, endPoint y: 245, distance: 19.4
click at [396, 263] on div "Solve the equation for the variable given. keyboard keypad undo undo redo redo …" at bounding box center [652, 362] width 1072 height 612
click at [390, 280] on div "Reset Continue" at bounding box center [652, 292] width 546 height 25
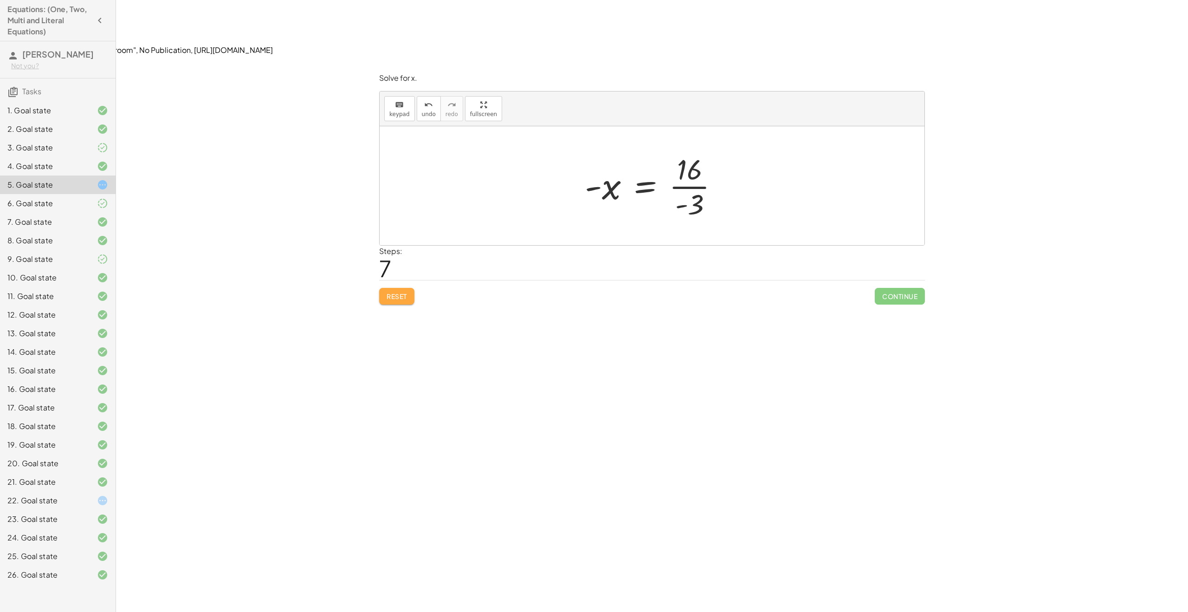
click at [387, 288] on button "Reset" at bounding box center [396, 296] width 35 height 17
click at [645, 162] on div at bounding box center [655, 186] width 193 height 48
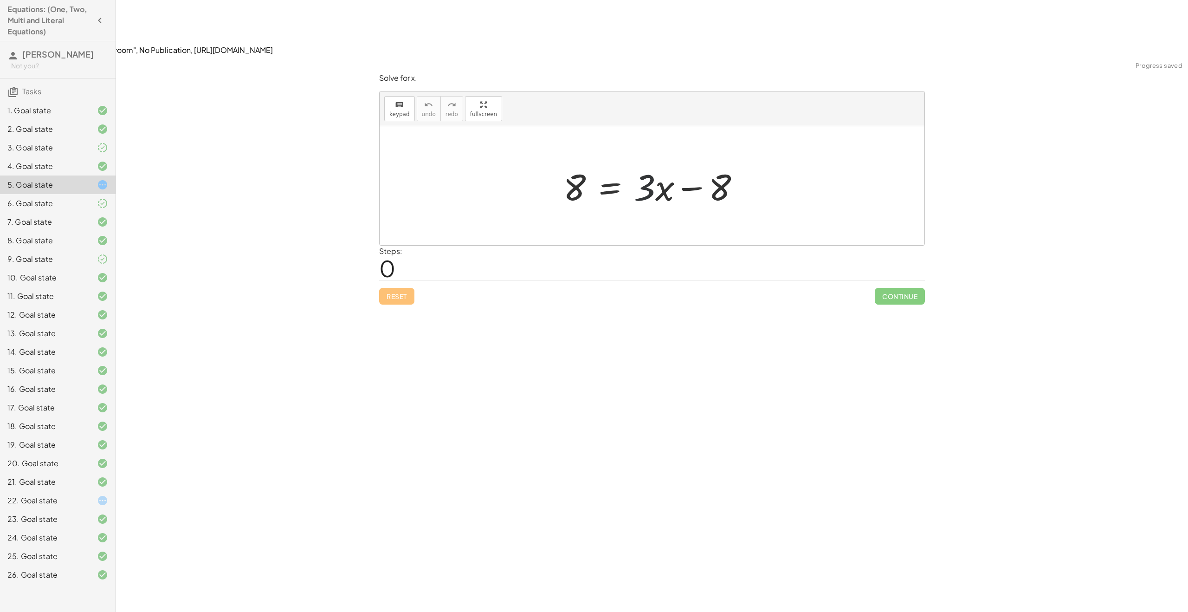
drag, startPoint x: 644, startPoint y: 141, endPoint x: 585, endPoint y: 129, distance: 60.7
click at [643, 162] on div at bounding box center [655, 186] width 193 height 48
drag, startPoint x: 553, startPoint y: 126, endPoint x: 786, endPoint y: 139, distance: 232.8
click at [801, 142] on div "8 = + · 3 · x − 8" at bounding box center [652, 185] width 545 height 119
click at [97, 19] on icon "button" at bounding box center [99, 20] width 11 height 11
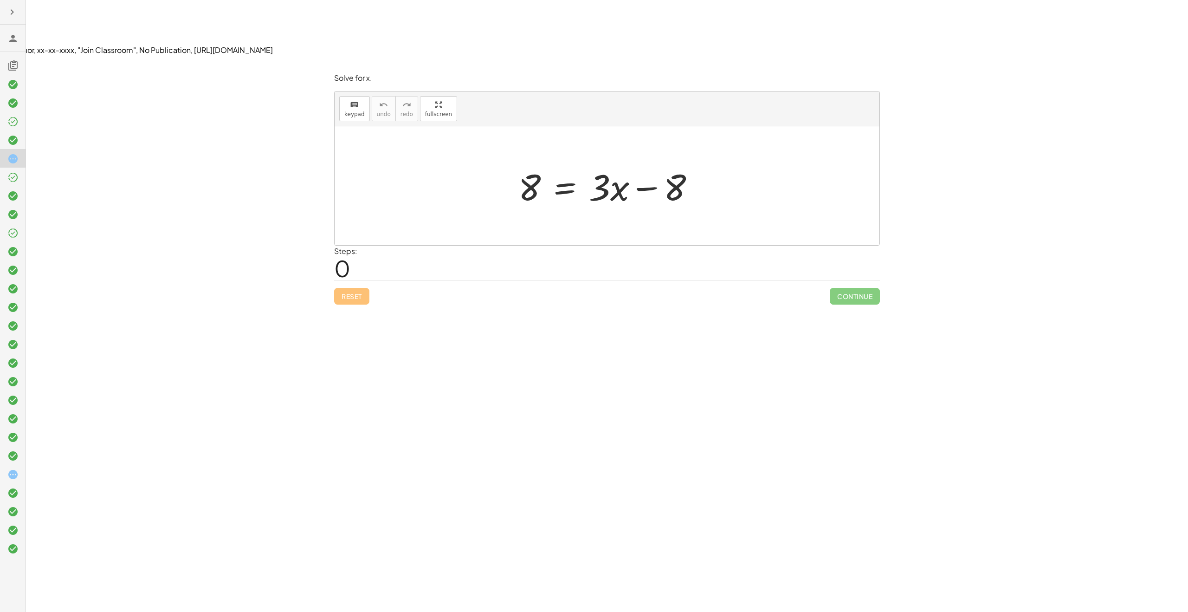
click at [15, 35] on icon at bounding box center [12, 38] width 11 height 11
click at [12, 15] on icon "button" at bounding box center [11, 11] width 11 height 11
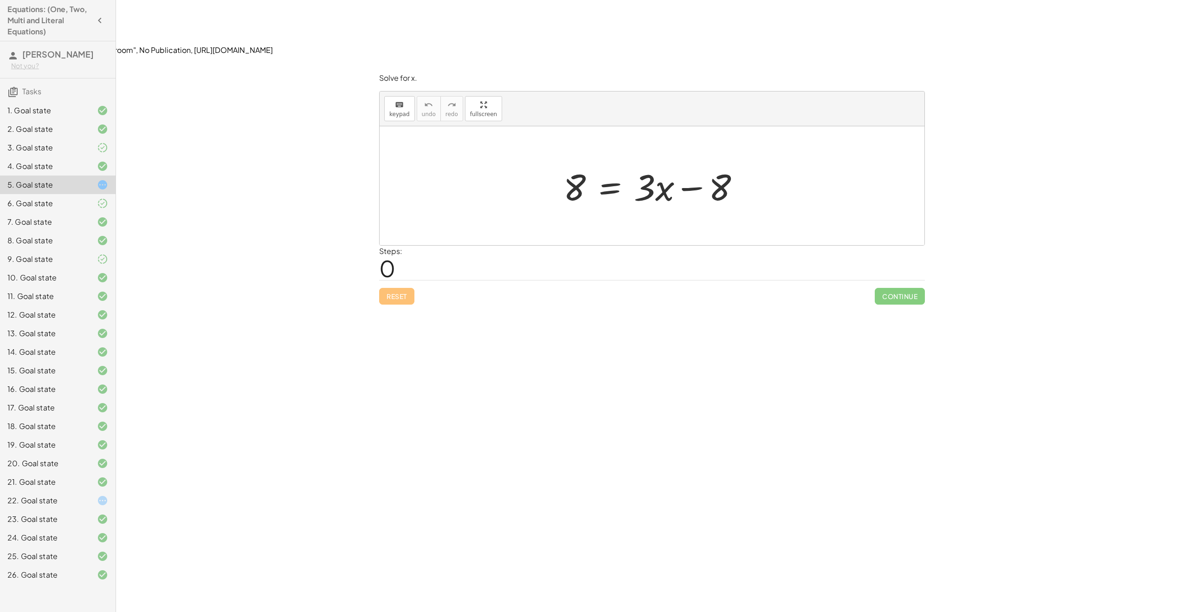
click at [20, 578] on div "26. Goal state" at bounding box center [44, 574] width 75 height 11
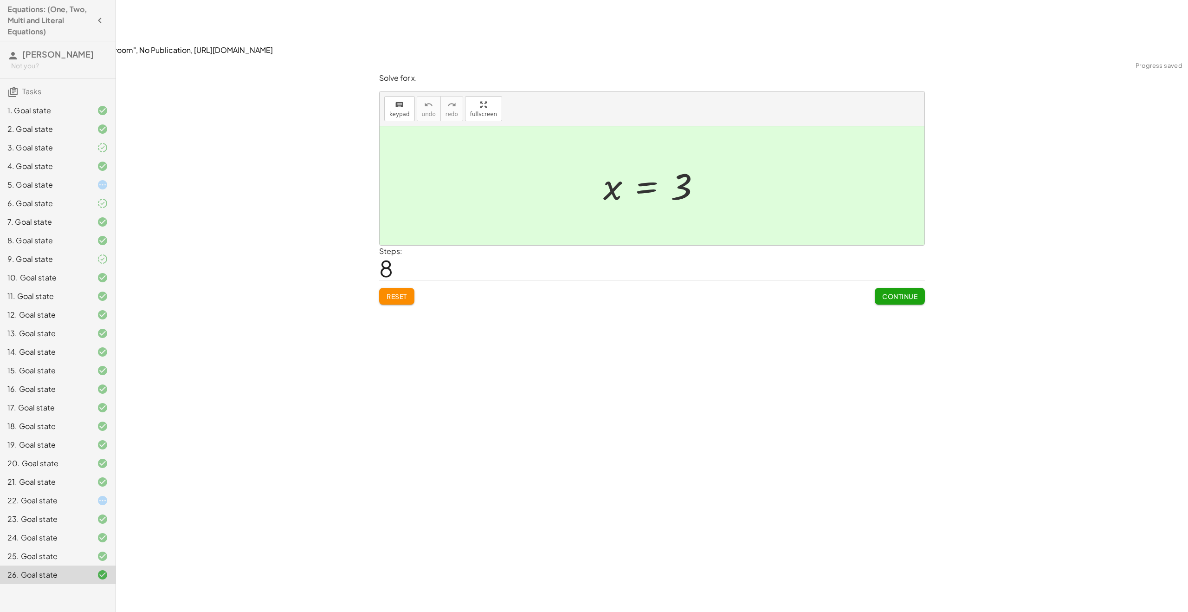
drag, startPoint x: 928, startPoint y: 225, endPoint x: 914, endPoint y: 242, distance: 22.0
click at [928, 225] on div "Solve for x. keyboard keypad undo undo redo redo fullscreen − ( + 9 − · 4 · x )…" at bounding box center [652, 188] width 557 height 243
click at [902, 288] on button "Continue" at bounding box center [900, 296] width 50 height 17
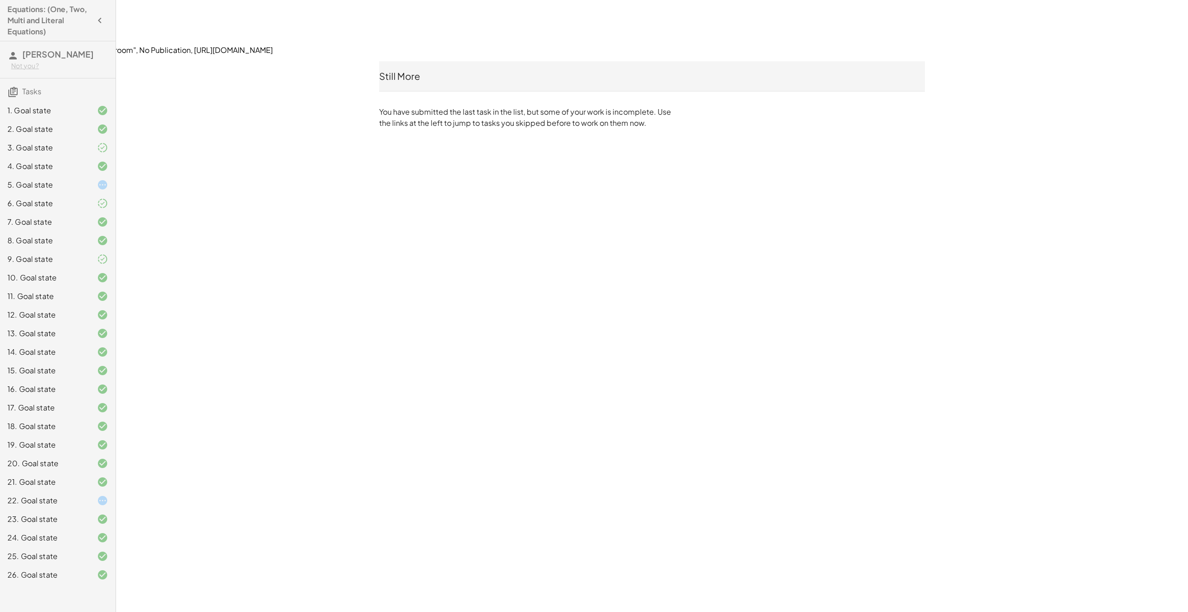
click at [22, 13] on h4 "Equations: (One, Two, Multi and Literal Equations)" at bounding box center [49, 20] width 84 height 33
click at [32, 85] on h3 "Tasks" at bounding box center [58, 87] width 116 height 19
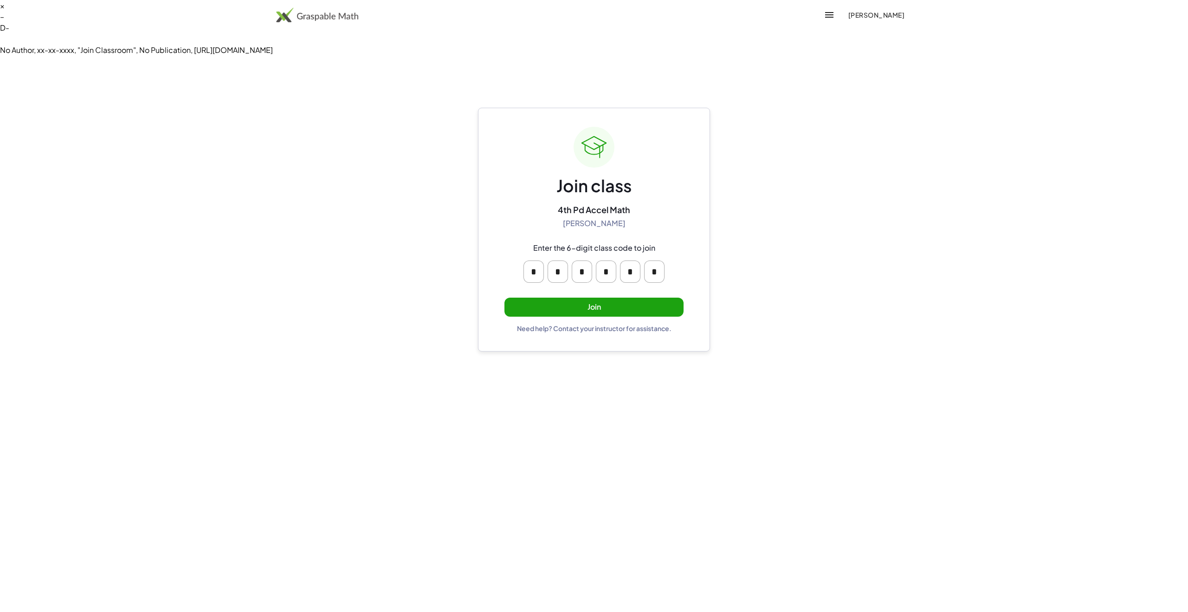
click at [605, 297] on button "Join" at bounding box center [593, 306] width 179 height 19
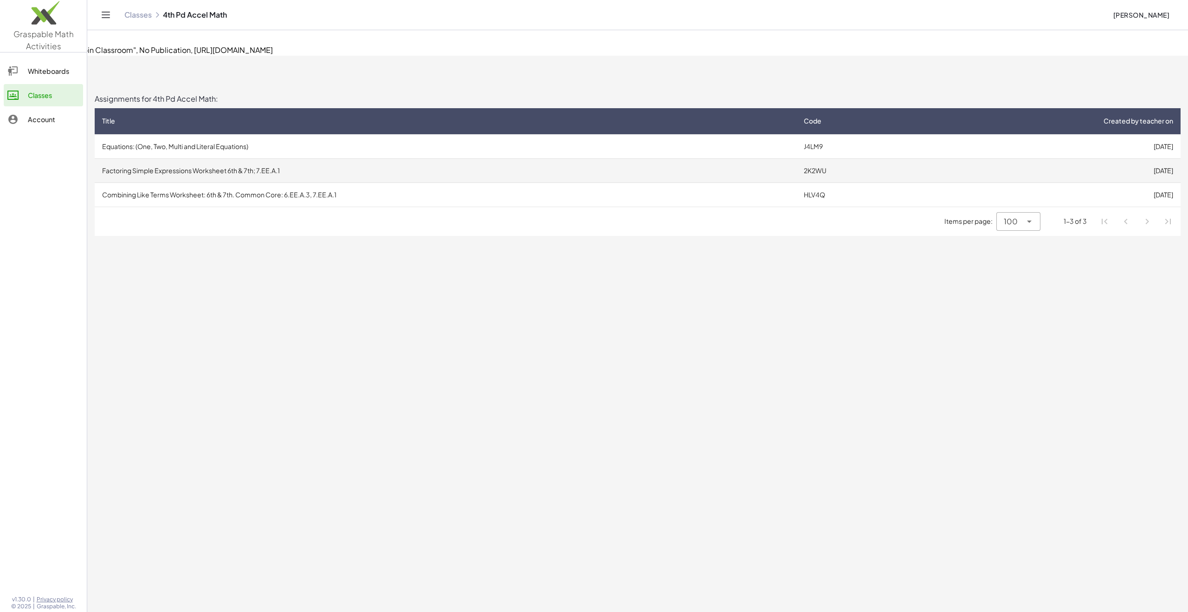
click at [442, 158] on td "Factoring Simple Expressions Worksheet 6th & 7th; 7.EE.A.1" at bounding box center [446, 170] width 702 height 24
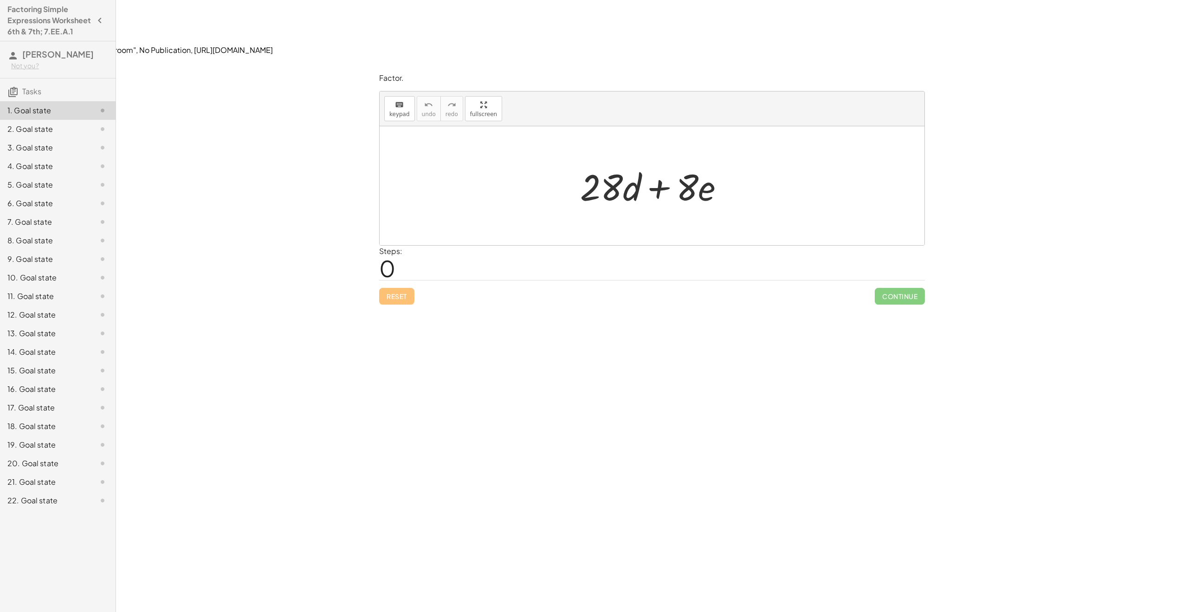
click at [605, 162] on div at bounding box center [655, 186] width 161 height 48
drag, startPoint x: 604, startPoint y: 129, endPoint x: 682, endPoint y: 131, distance: 78.0
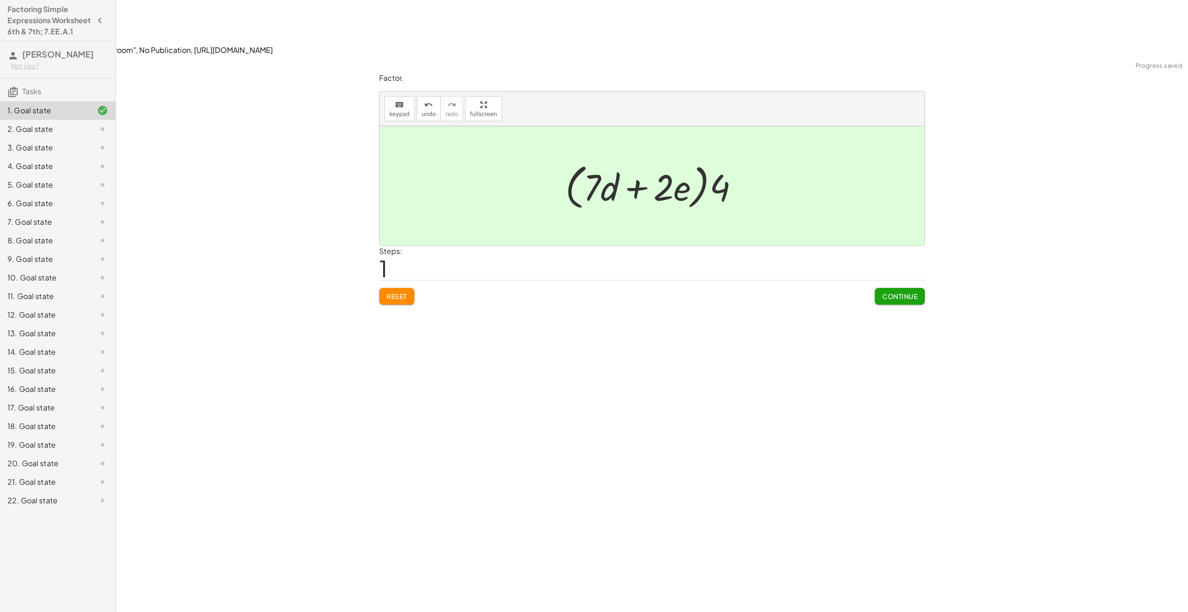
click at [681, 159] on div at bounding box center [655, 185] width 190 height 53
click at [897, 288] on button "Continue" at bounding box center [900, 296] width 50 height 17
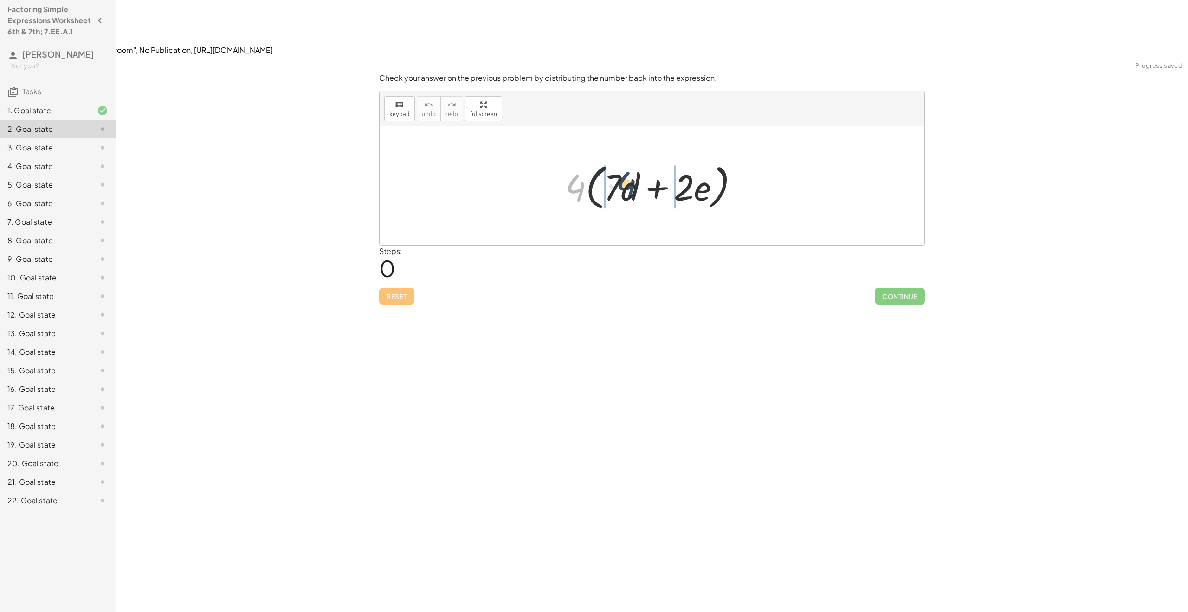
drag, startPoint x: 579, startPoint y: 130, endPoint x: 623, endPoint y: 128, distance: 43.7
click at [623, 159] on div at bounding box center [655, 185] width 190 height 53
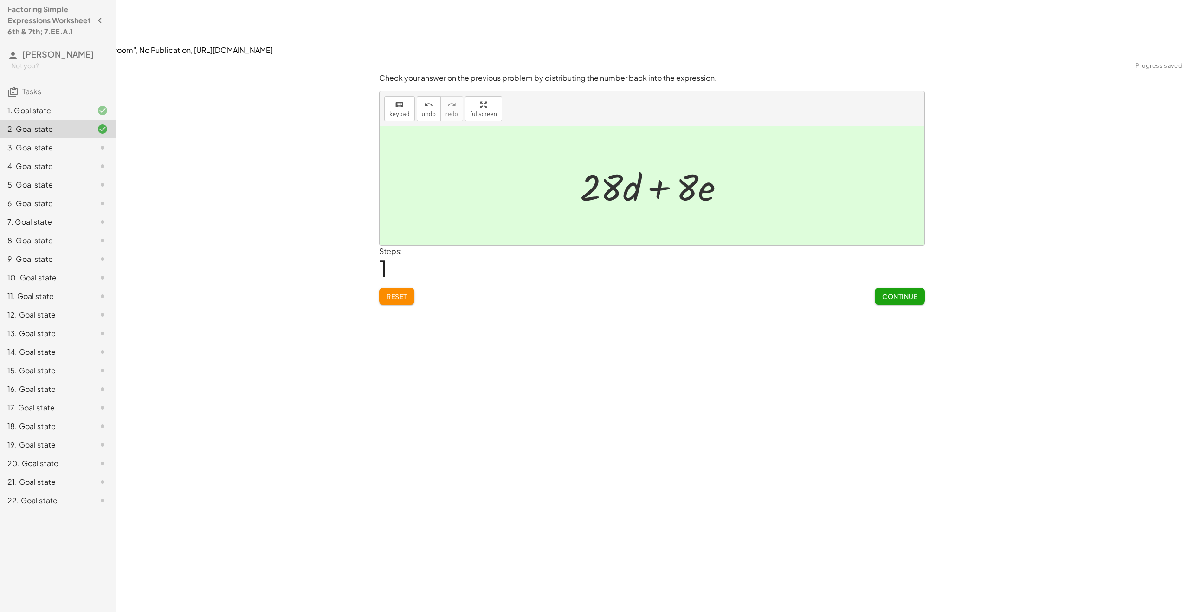
click at [889, 288] on button "Continue" at bounding box center [900, 296] width 50 height 17
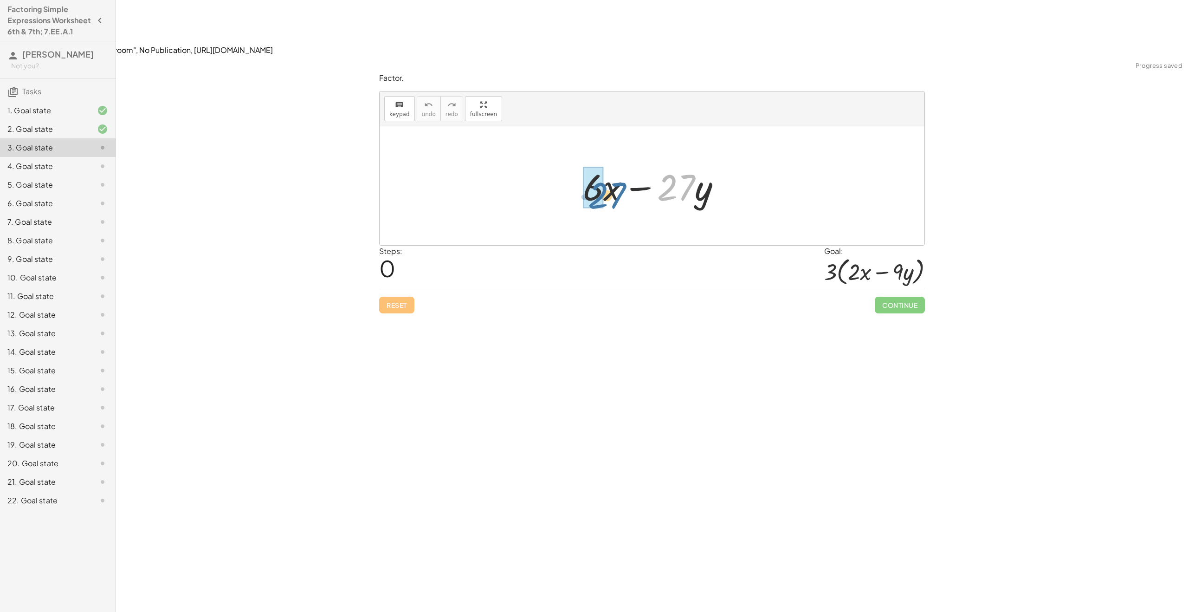
drag, startPoint x: 689, startPoint y: 135, endPoint x: 618, endPoint y: 143, distance: 71.9
click at [619, 162] on div at bounding box center [655, 186] width 155 height 48
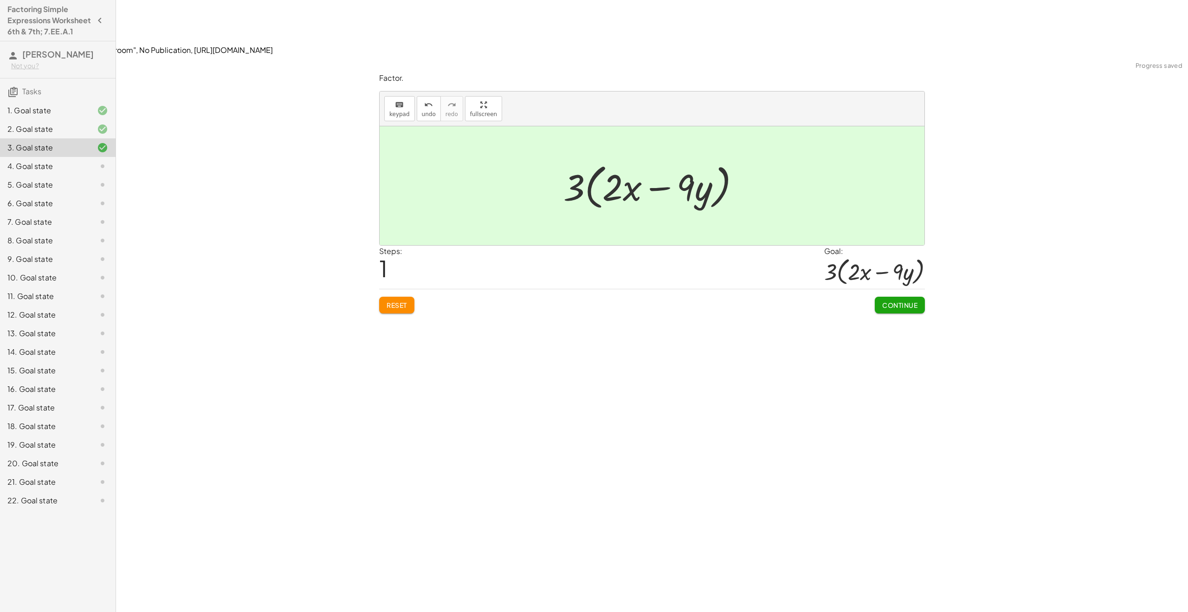
click at [914, 301] on span "Continue" at bounding box center [899, 305] width 35 height 8
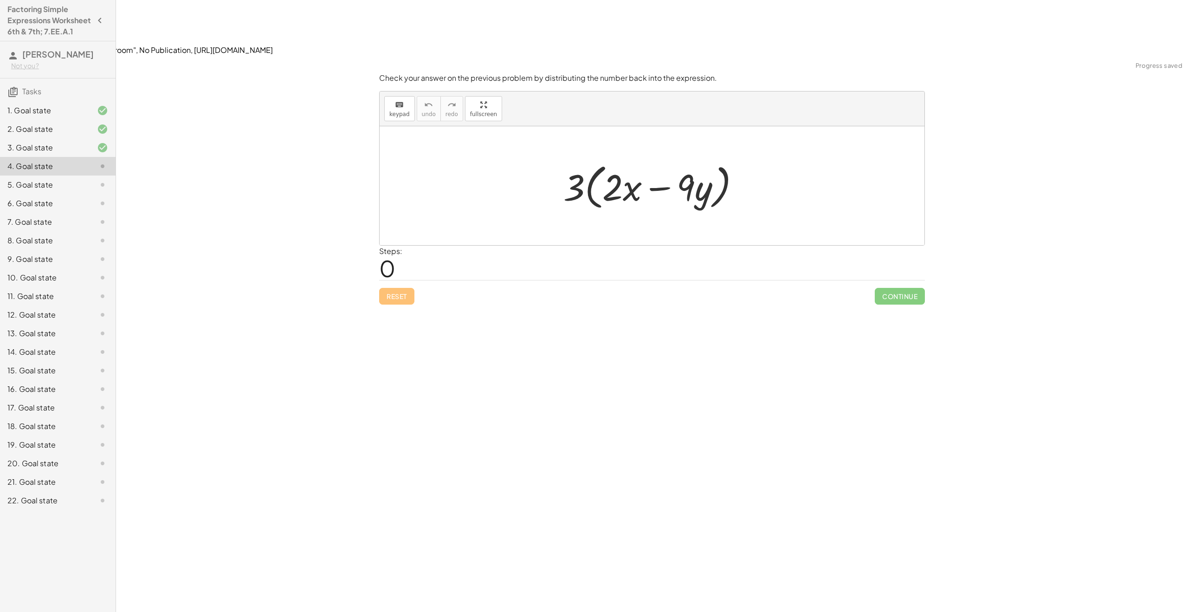
click at [568, 159] on div at bounding box center [655, 185] width 193 height 53
drag, startPoint x: 576, startPoint y: 129, endPoint x: 611, endPoint y: 131, distance: 35.3
click at [611, 159] on div at bounding box center [655, 185] width 193 height 53
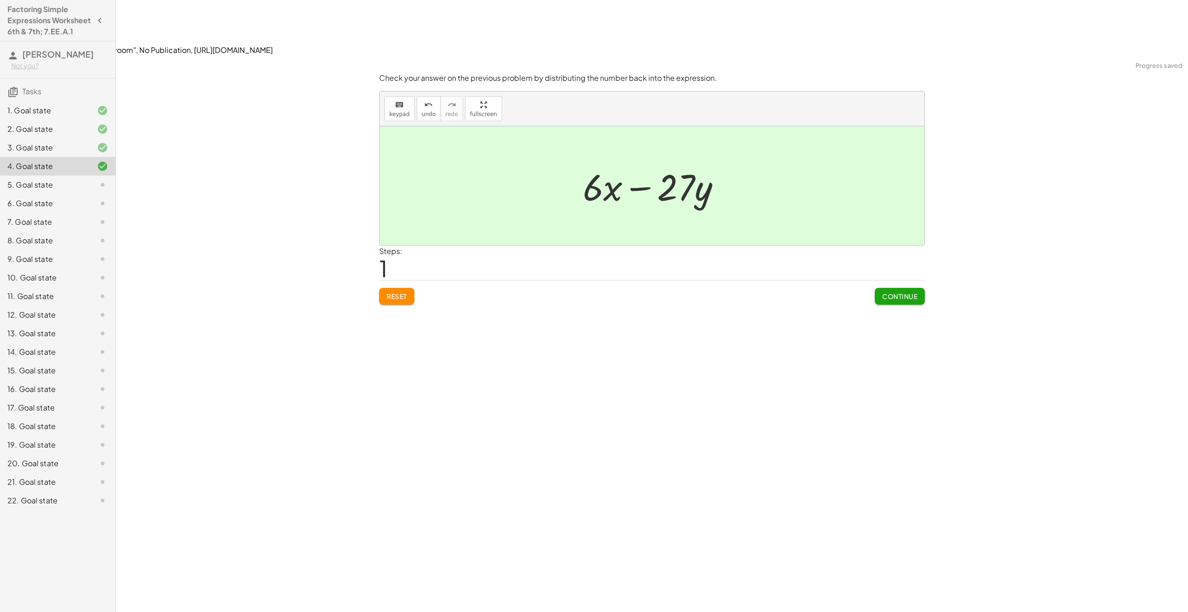
click at [896, 292] on span "Continue" at bounding box center [899, 296] width 35 height 8
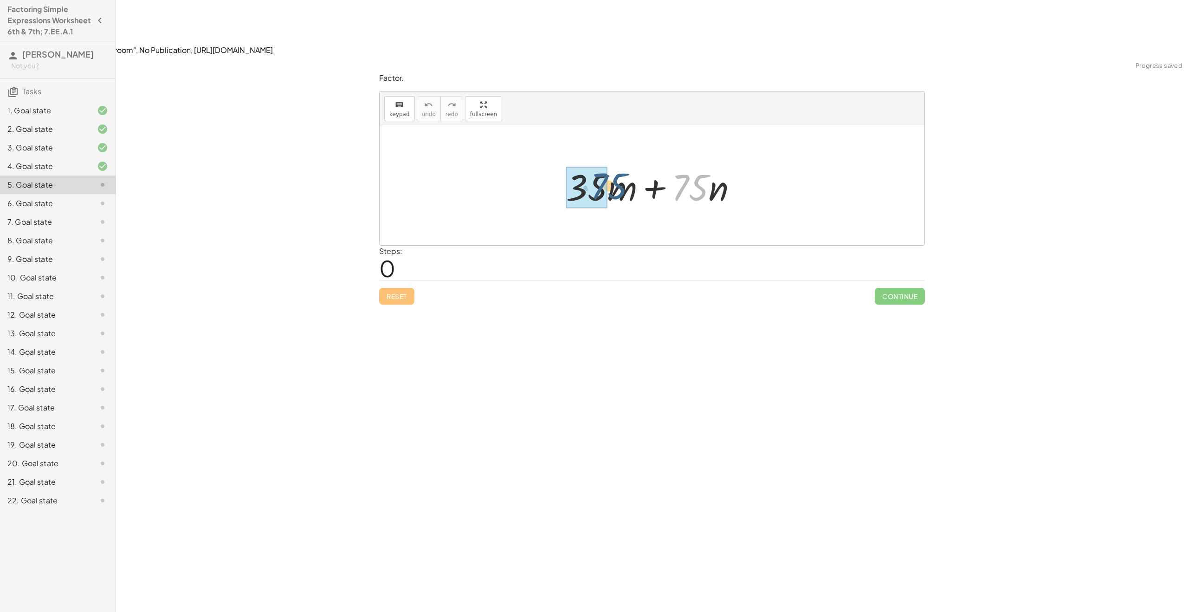
drag, startPoint x: 684, startPoint y: 132, endPoint x: 583, endPoint y: 129, distance: 101.6
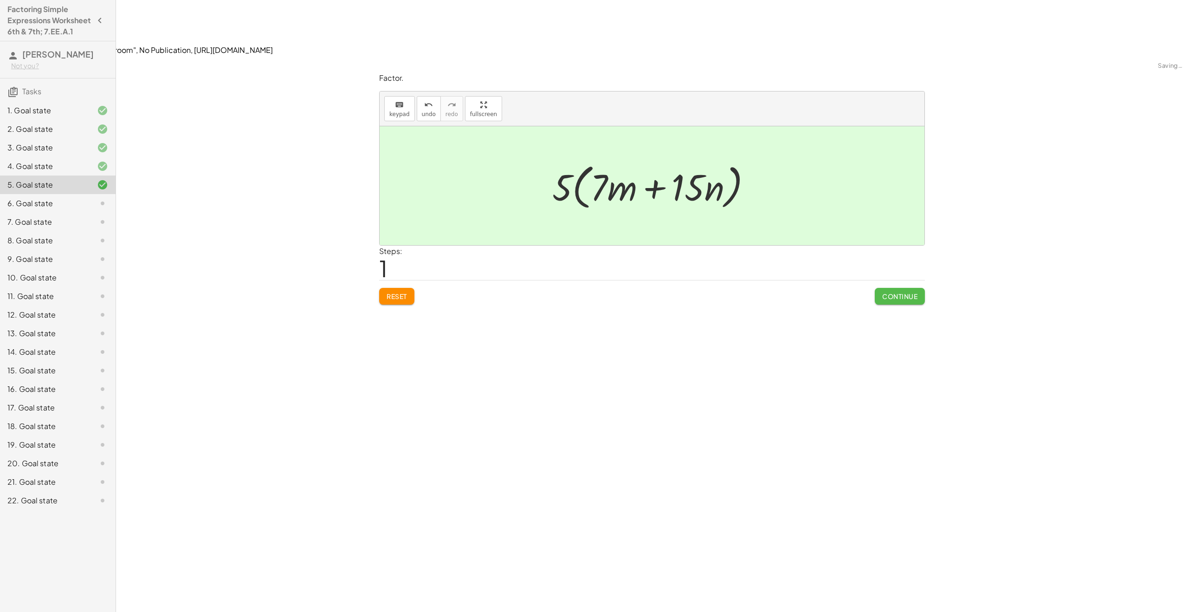
click at [895, 292] on span "Continue" at bounding box center [899, 296] width 35 height 8
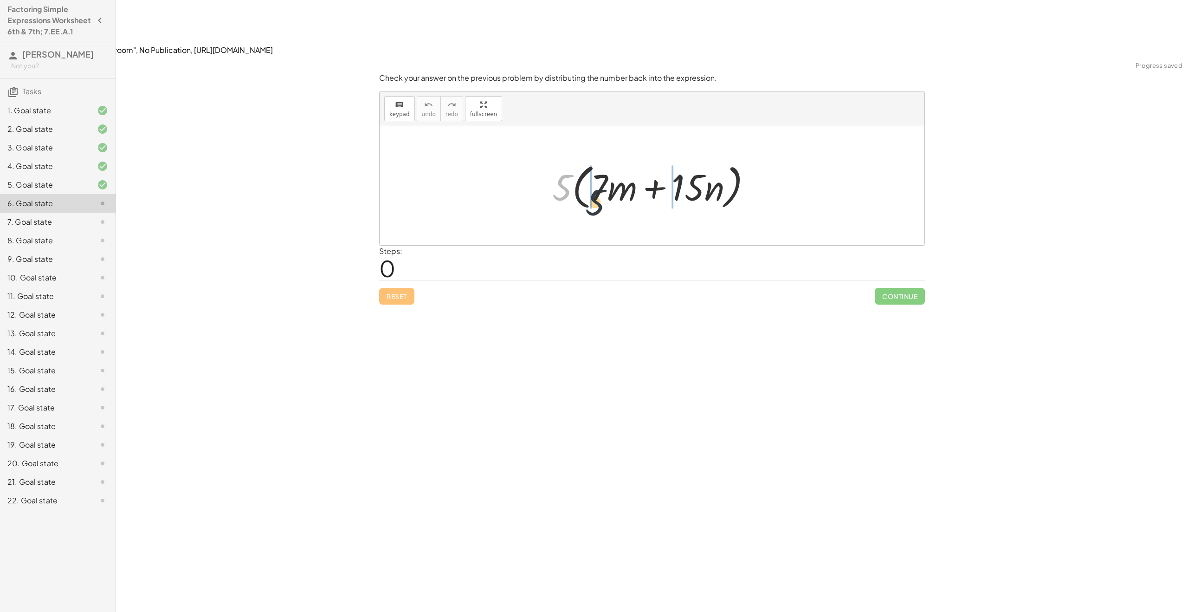
drag, startPoint x: 566, startPoint y: 126, endPoint x: 599, endPoint y: 141, distance: 35.9
click at [599, 159] on div at bounding box center [656, 185] width 216 height 53
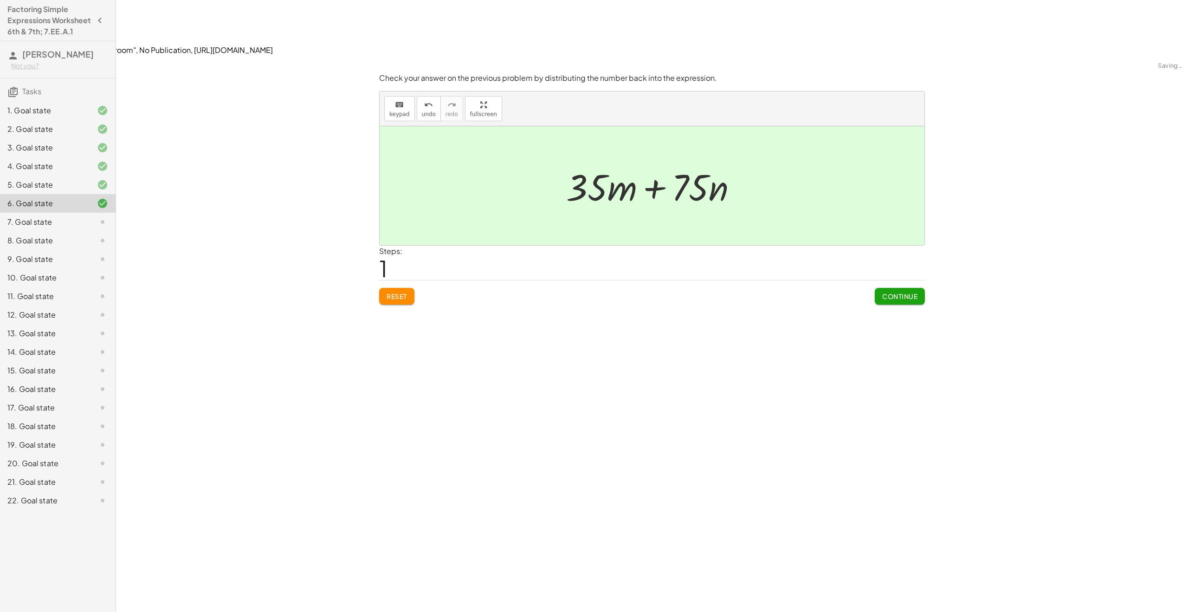
click at [903, 288] on button "Continue" at bounding box center [900, 296] width 50 height 17
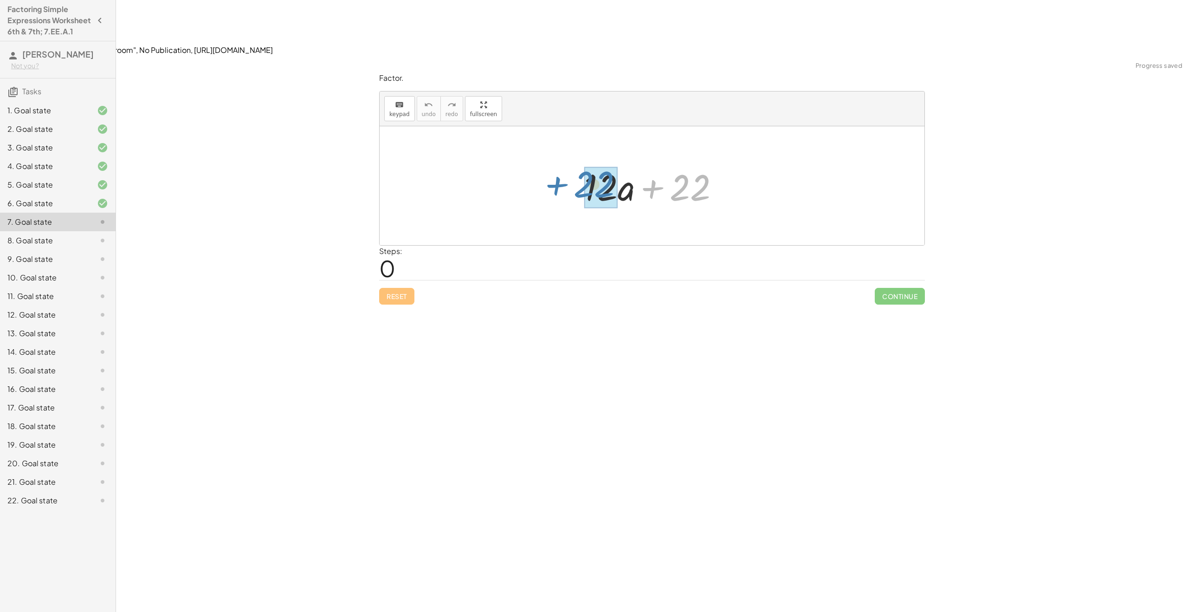
drag, startPoint x: 689, startPoint y: 130, endPoint x: 593, endPoint y: 127, distance: 96.1
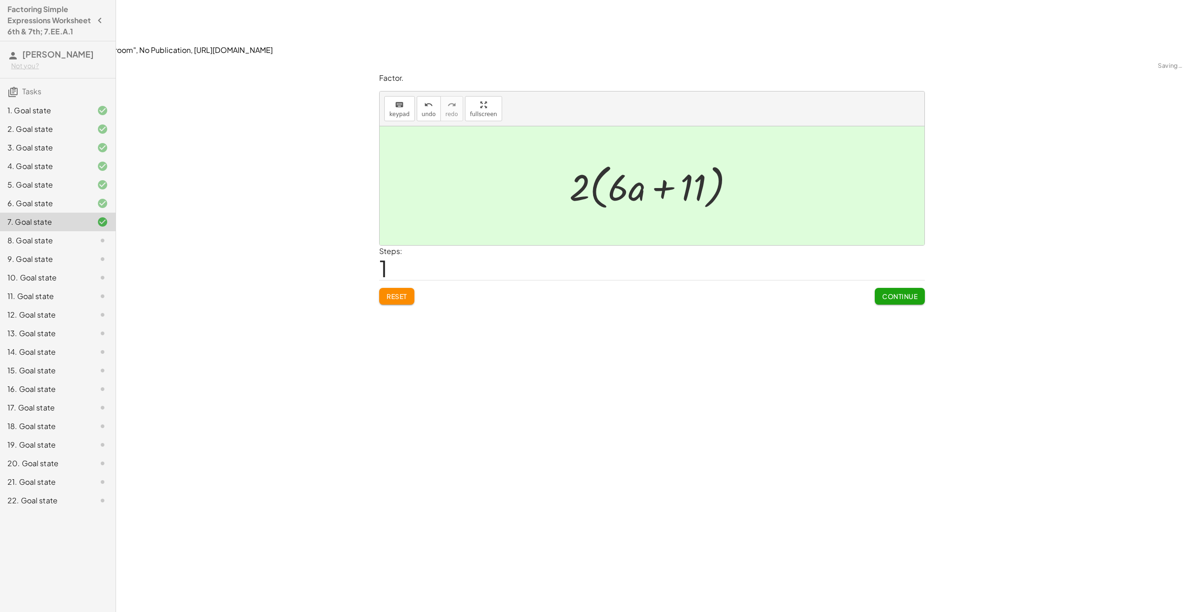
click at [895, 292] on span "Continue" at bounding box center [899, 296] width 35 height 8
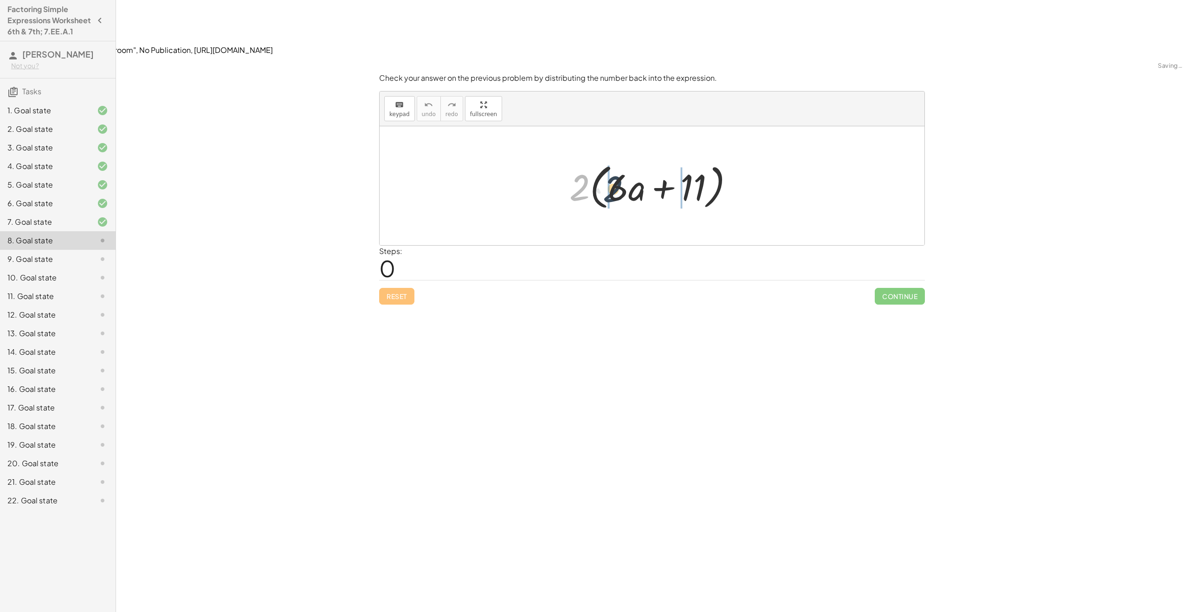
drag, startPoint x: 582, startPoint y: 133, endPoint x: 611, endPoint y: 134, distance: 28.8
click at [611, 159] on div at bounding box center [655, 185] width 181 height 53
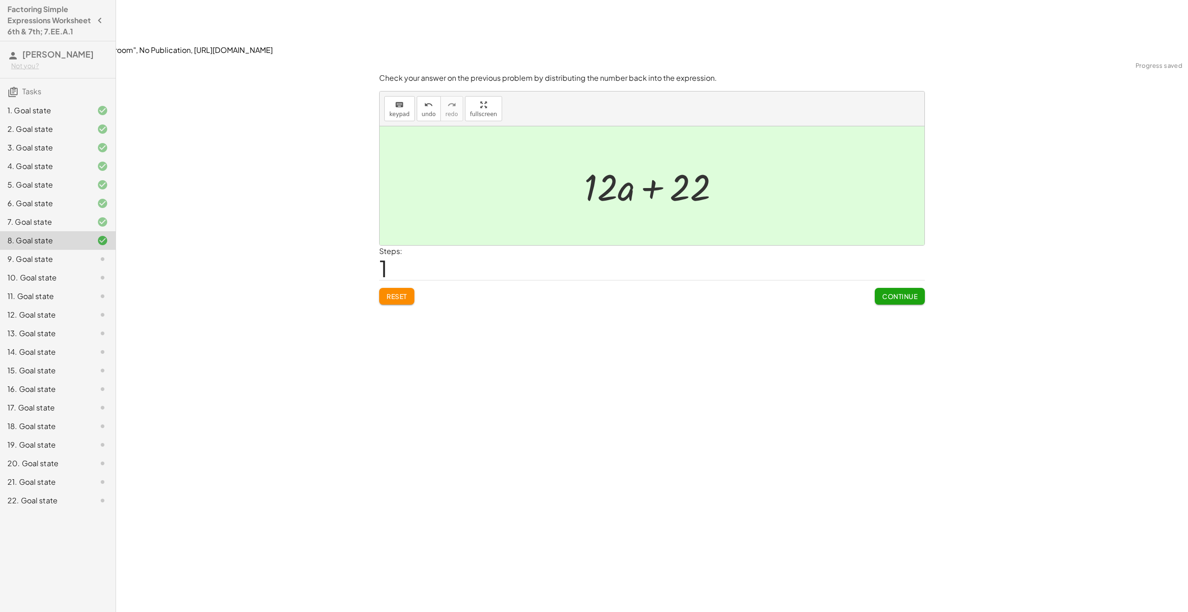
click at [894, 292] on span "Continue" at bounding box center [899, 296] width 35 height 8
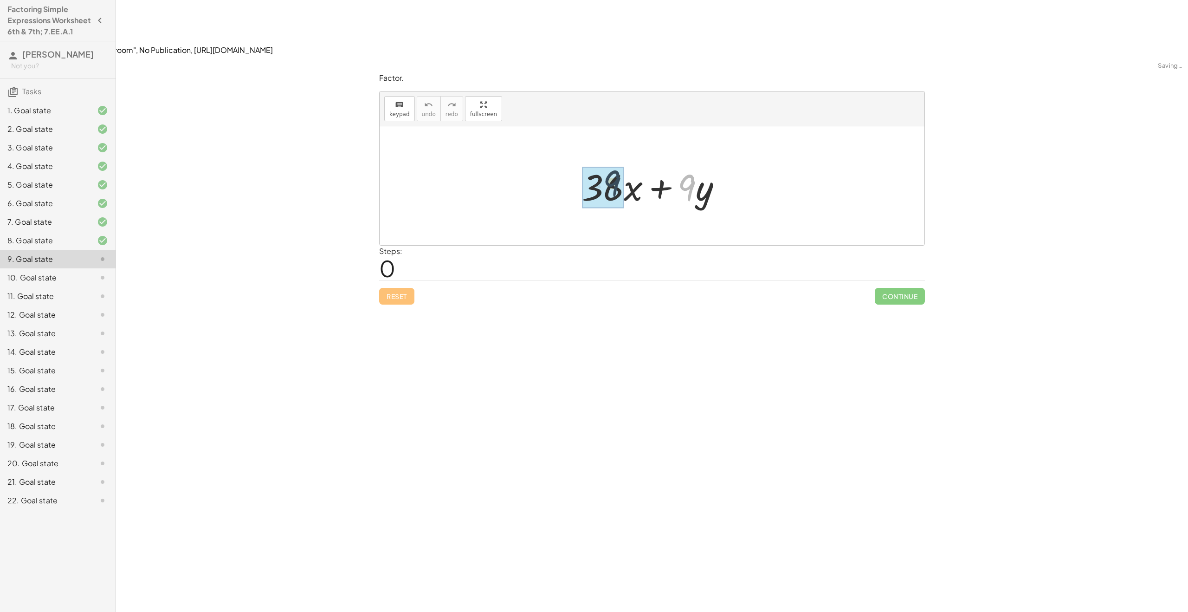
drag, startPoint x: 688, startPoint y: 134, endPoint x: 589, endPoint y: 130, distance: 98.5
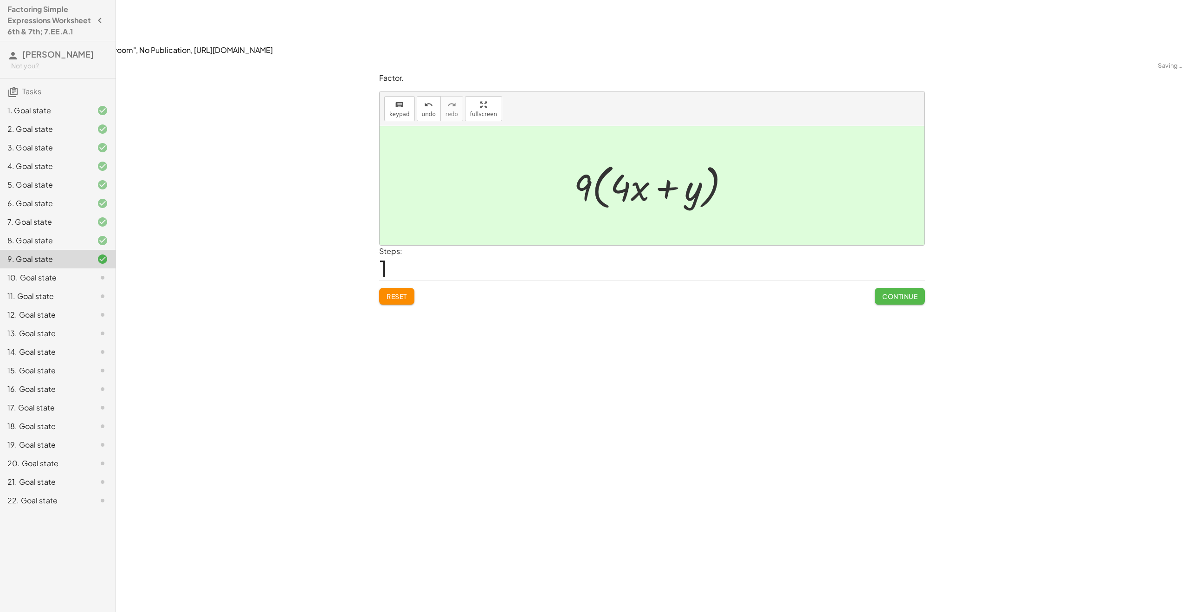
click at [884, 292] on span "Continue" at bounding box center [899, 296] width 35 height 8
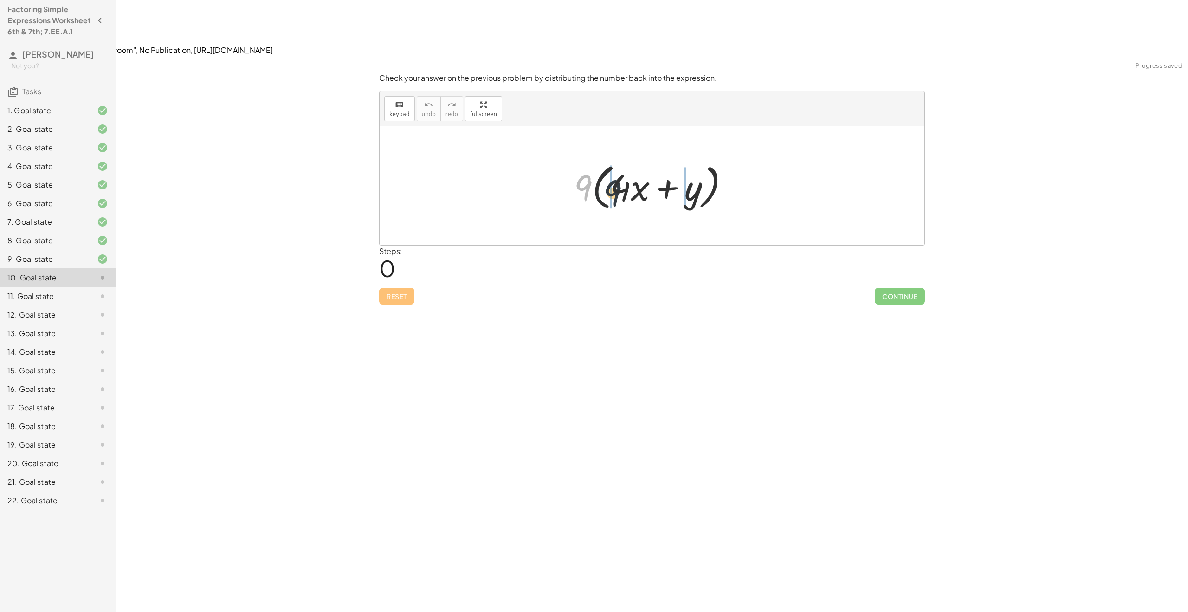
drag, startPoint x: 577, startPoint y: 124, endPoint x: 612, endPoint y: 132, distance: 35.8
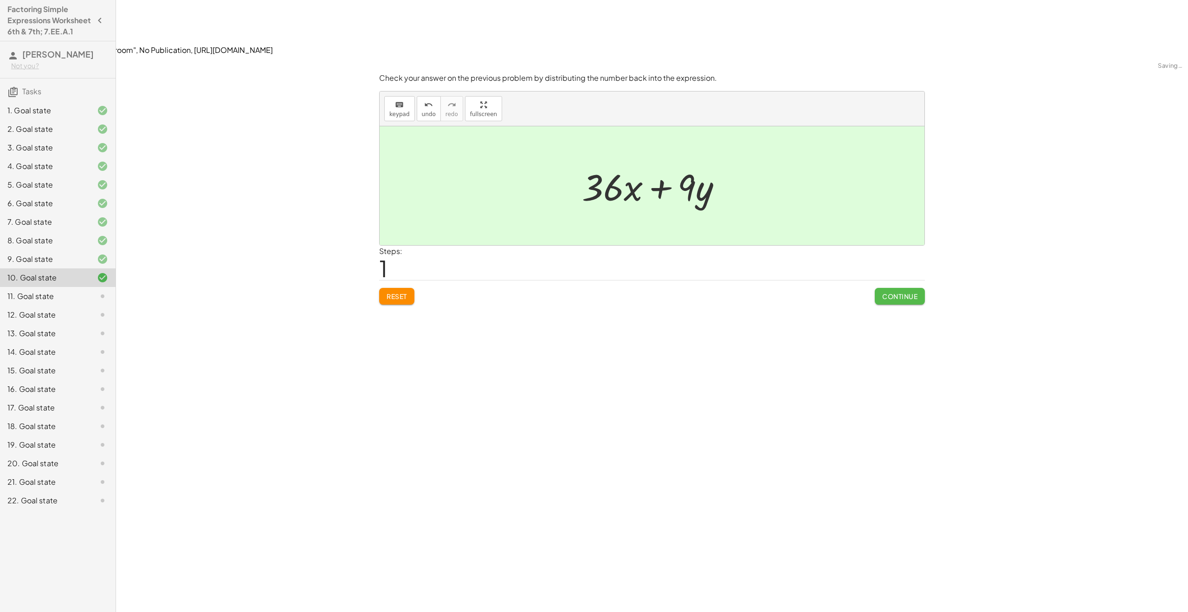
drag, startPoint x: 905, startPoint y: 241, endPoint x: 897, endPoint y: 237, distance: 9.3
click at [905, 292] on span "Continue" at bounding box center [899, 296] width 35 height 8
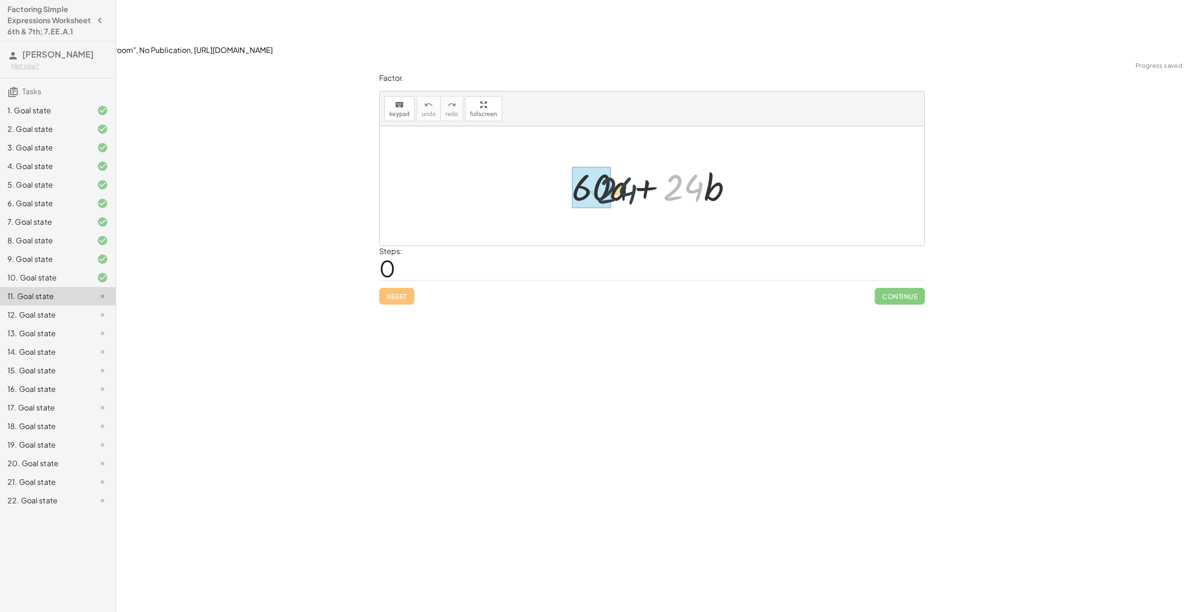
drag, startPoint x: 684, startPoint y: 136, endPoint x: 596, endPoint y: 135, distance: 88.2
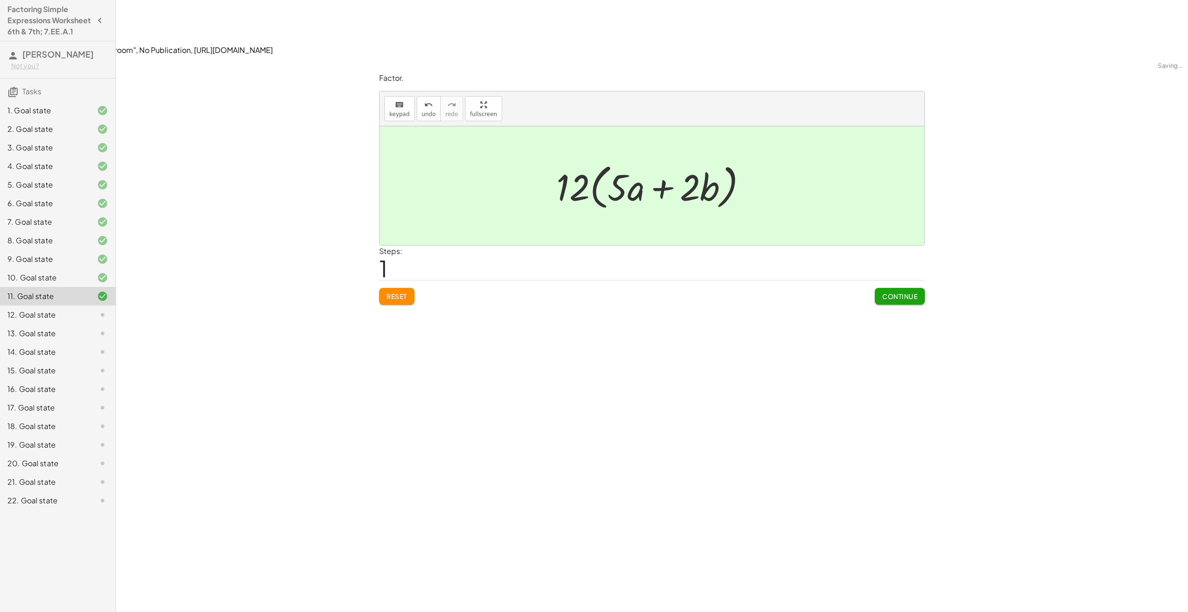
click at [893, 288] on button "Continue" at bounding box center [900, 296] width 50 height 17
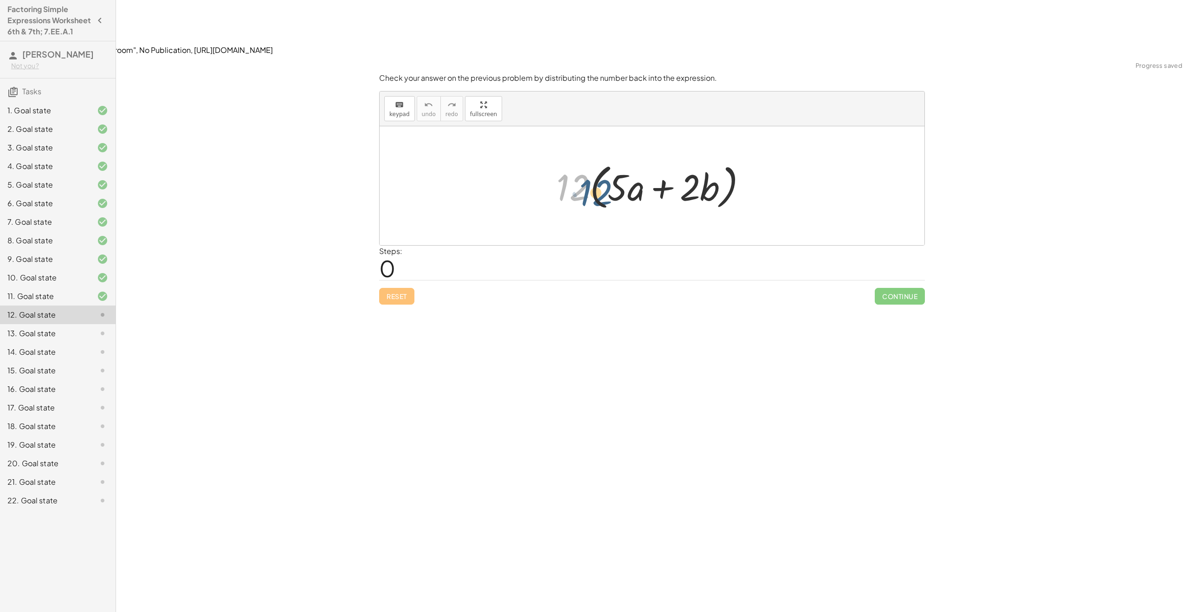
drag, startPoint x: 586, startPoint y: 125, endPoint x: 611, endPoint y: 131, distance: 25.7
click at [611, 159] on div at bounding box center [655, 185] width 207 height 53
drag, startPoint x: 574, startPoint y: 123, endPoint x: 612, endPoint y: 128, distance: 38.3
click at [612, 159] on div at bounding box center [655, 185] width 207 height 53
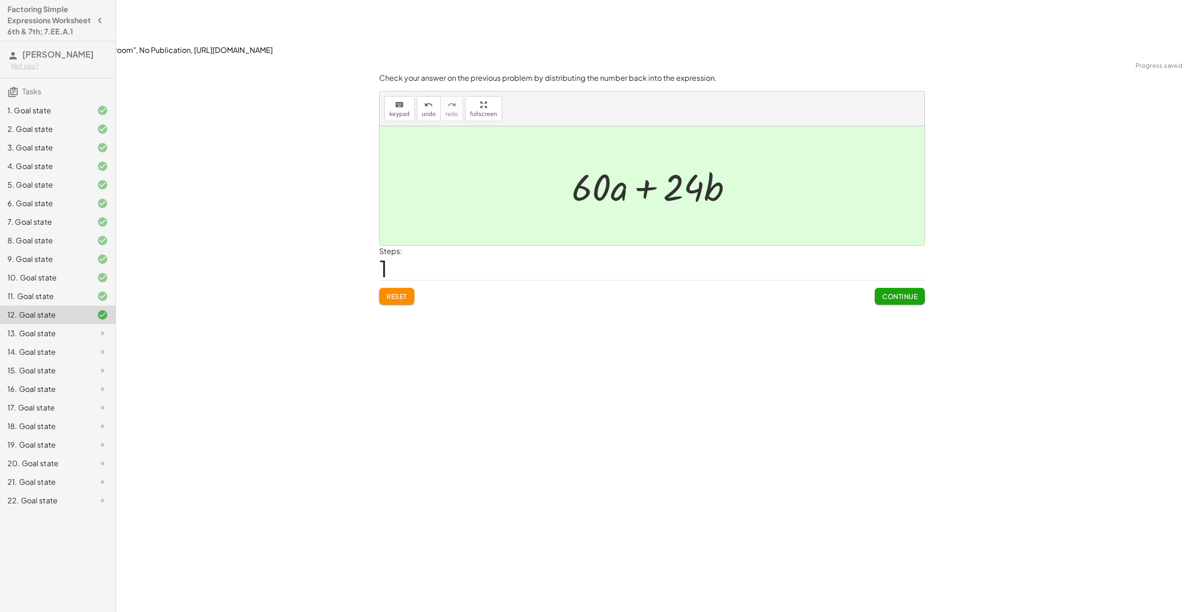
click at [905, 288] on button "Continue" at bounding box center [900, 296] width 50 height 17
